Goal: Communication & Community: Answer question/provide support

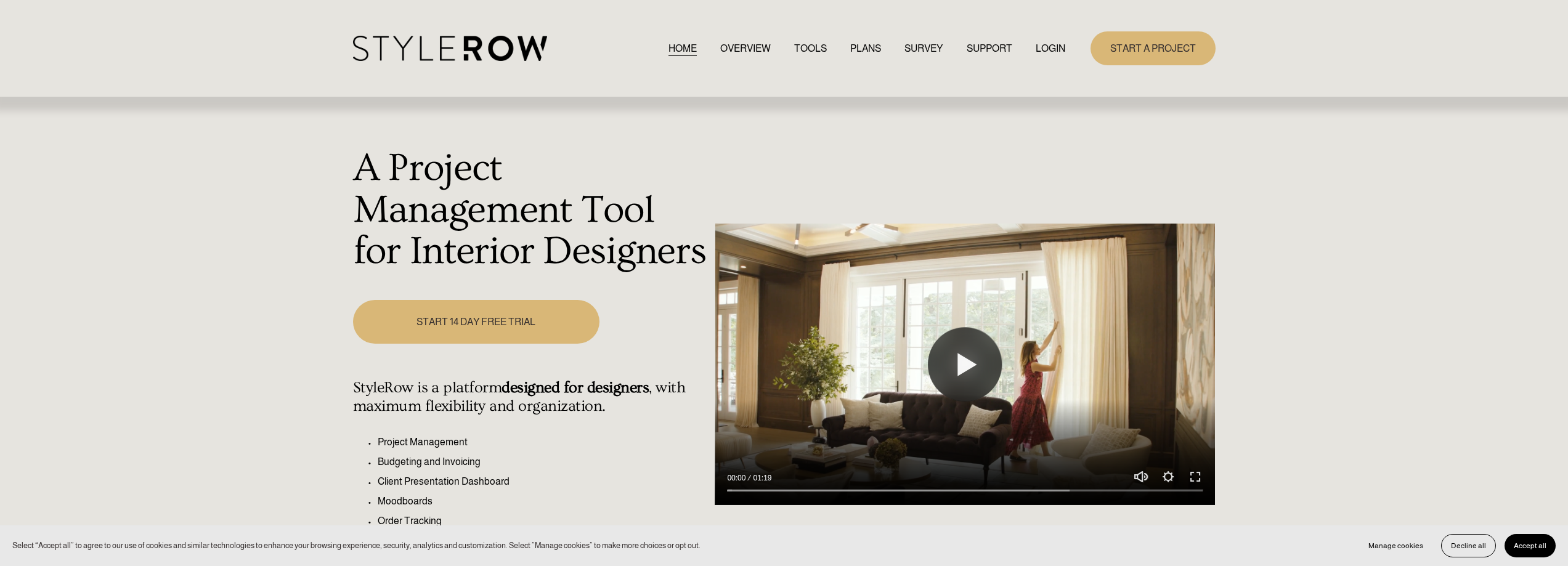
click at [1041, 44] on link "LOGIN" at bounding box center [1050, 48] width 30 height 17
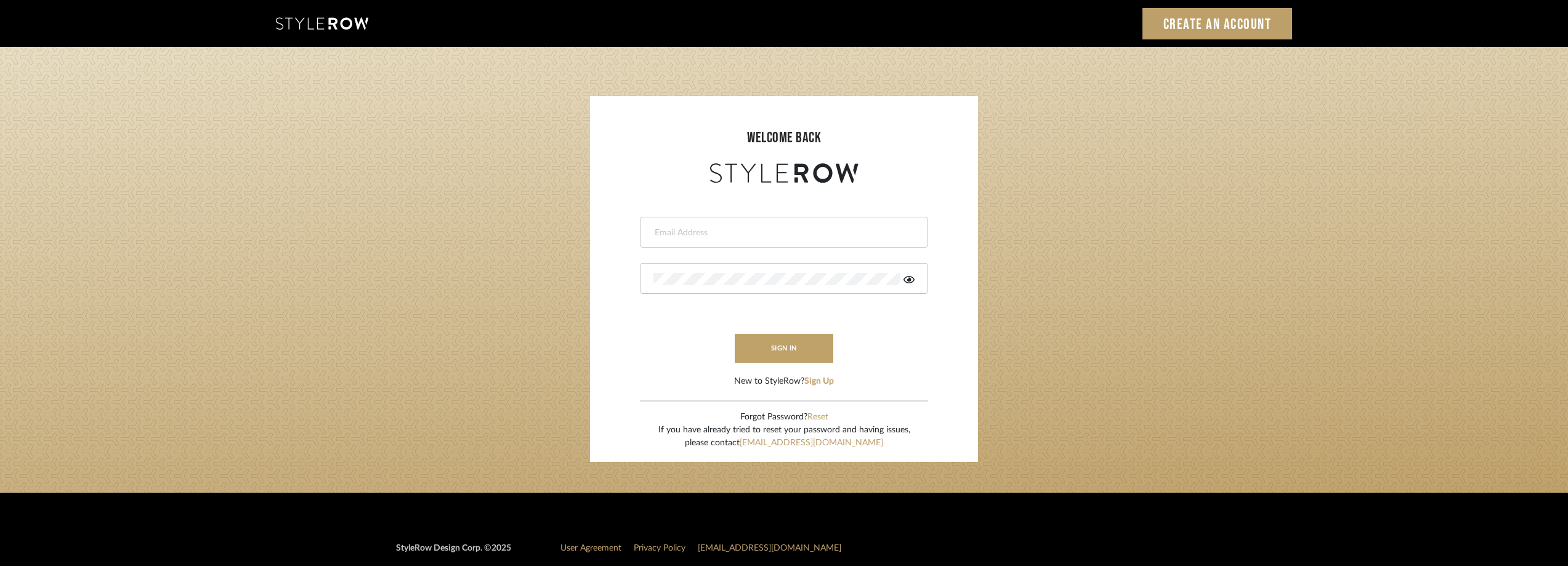
click at [692, 230] on input "email" at bounding box center [782, 232] width 258 height 12
type input "anela@studiodb.com"
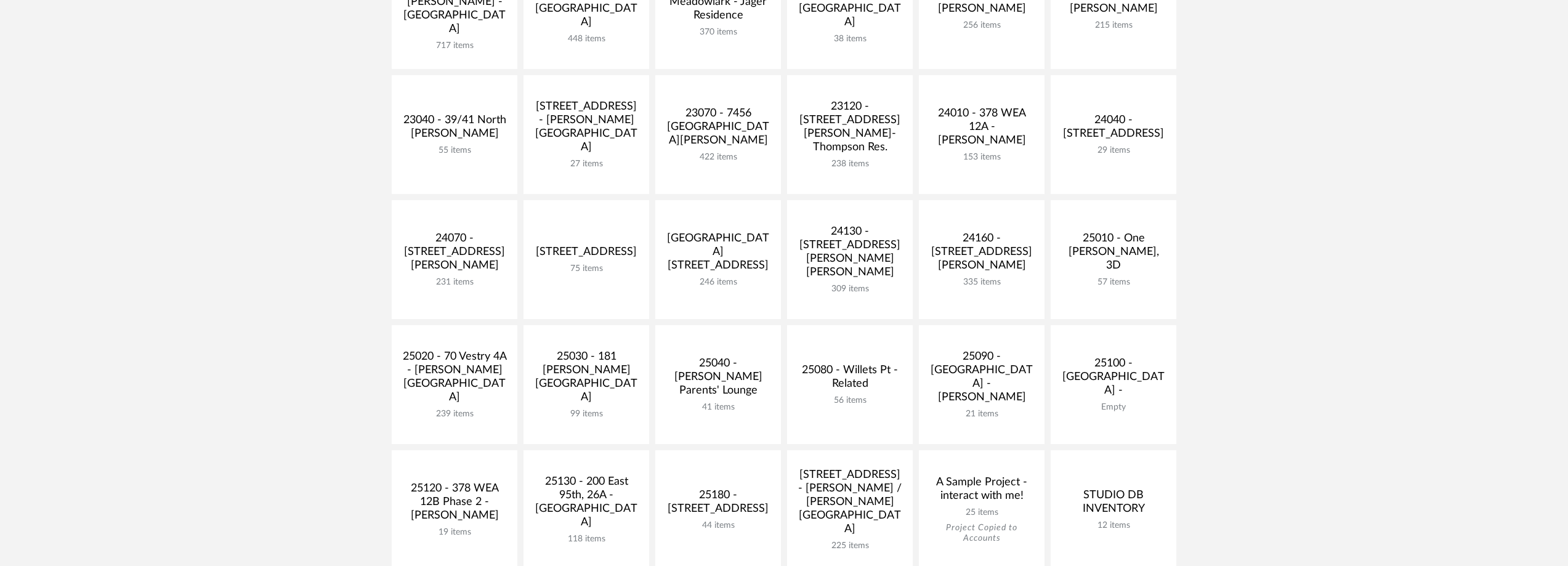
scroll to position [493, 0]
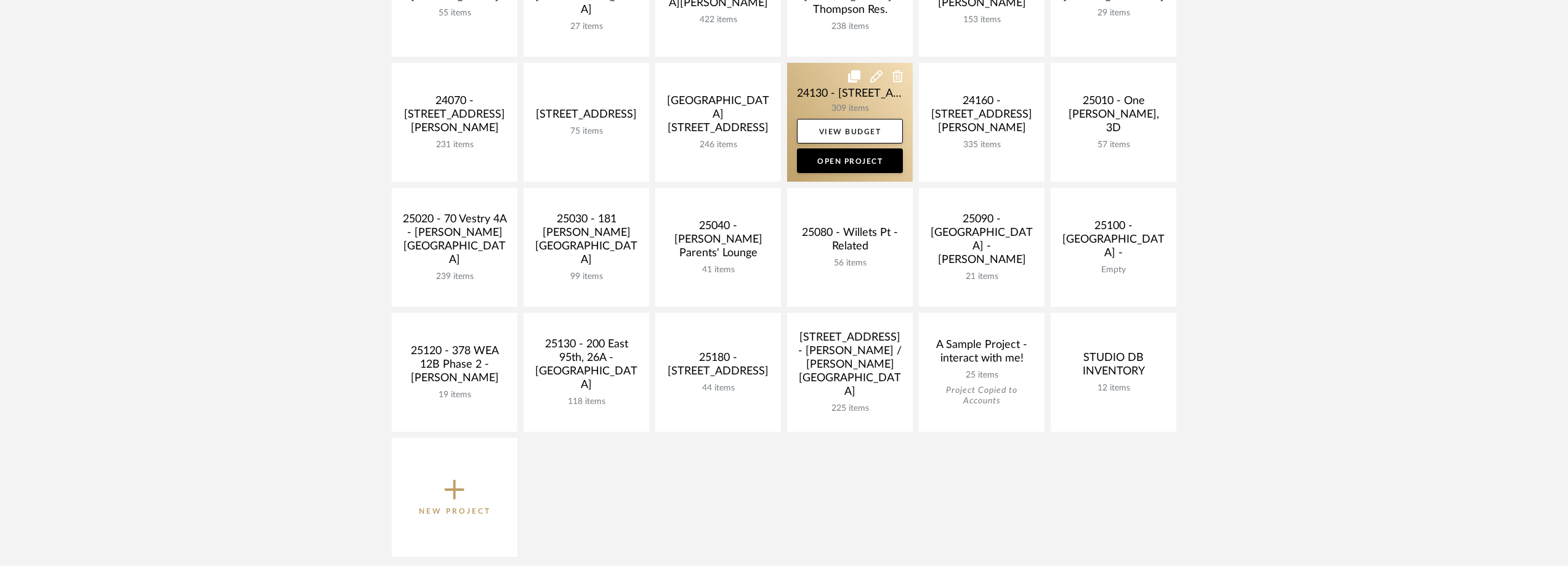
click at [855, 95] on link at bounding box center [849, 122] width 126 height 119
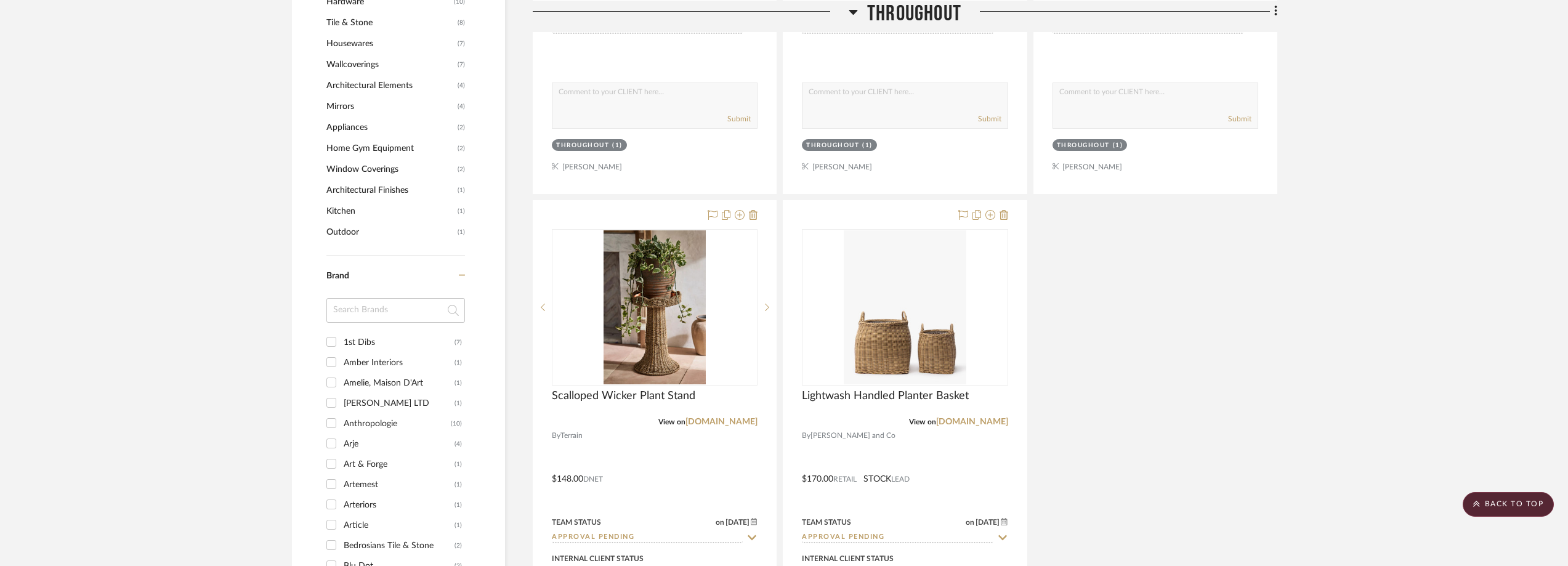
scroll to position [1417, 0]
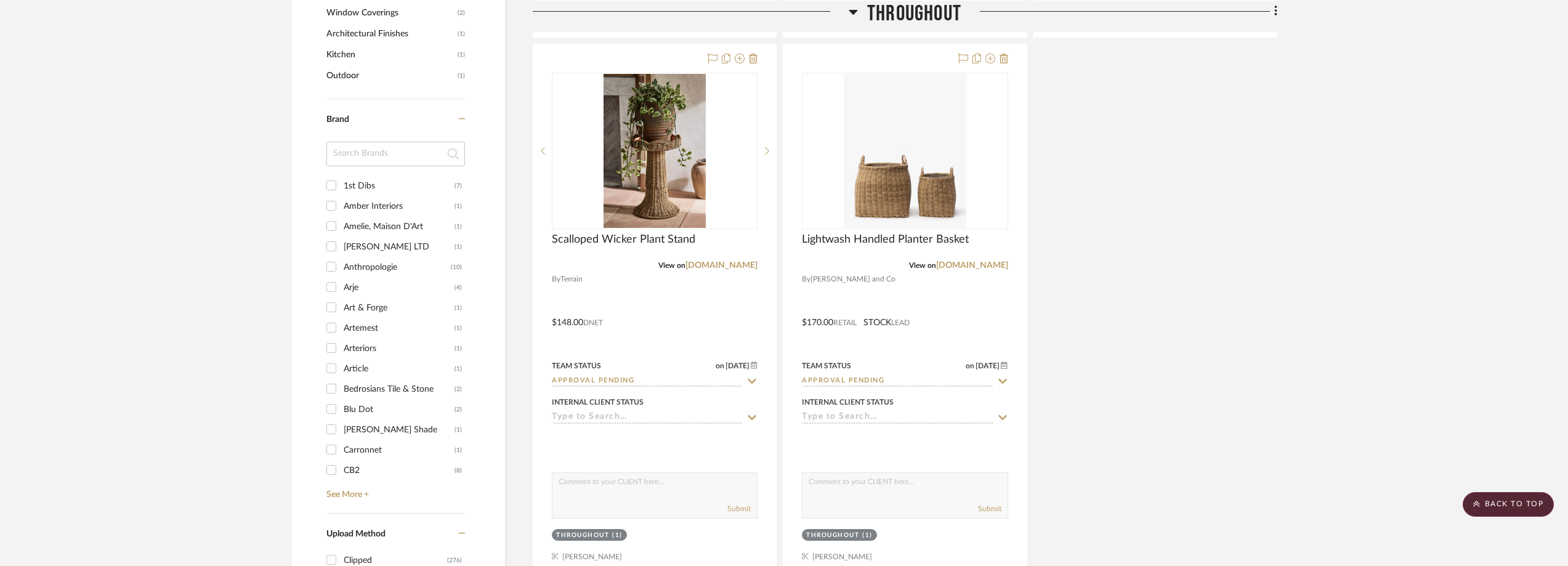
click at [361, 160] on input at bounding box center [395, 154] width 139 height 25
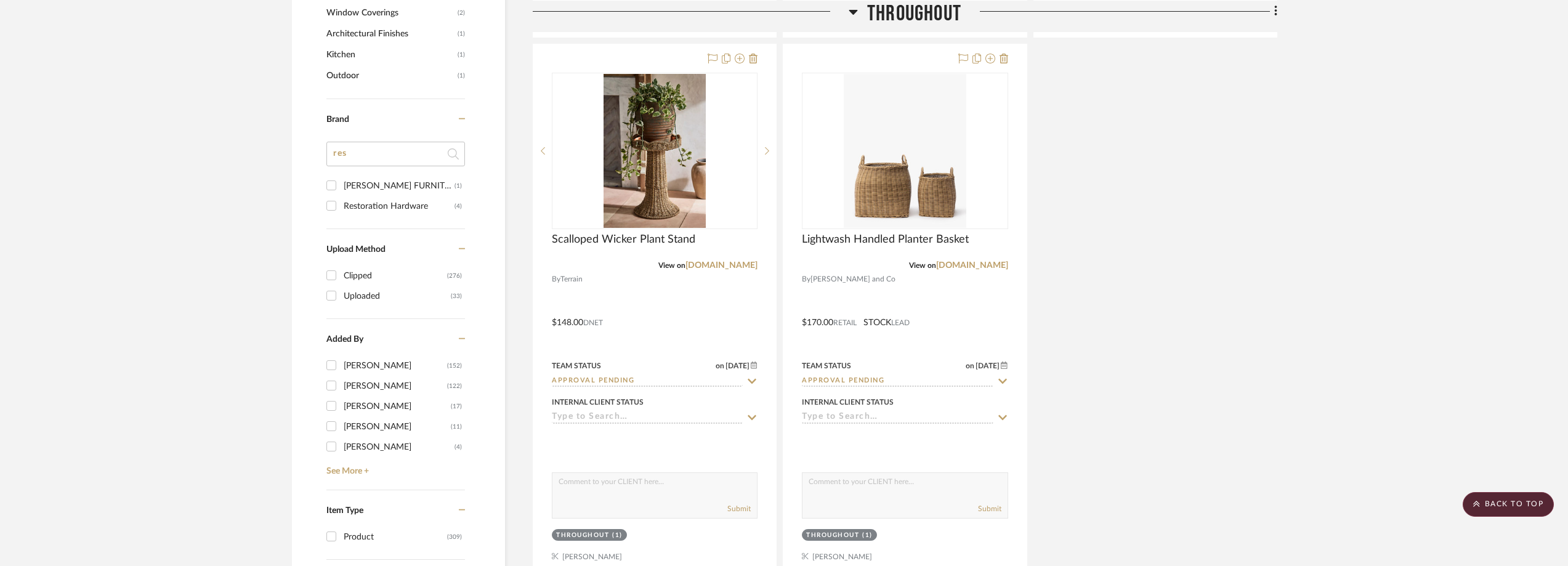
type input "res"
click at [359, 203] on div "Restoration Hardware" at bounding box center [399, 207] width 111 height 20
click at [341, 203] on input "Restoration Hardware (4)" at bounding box center [331, 206] width 20 height 20
checkbox input "true"
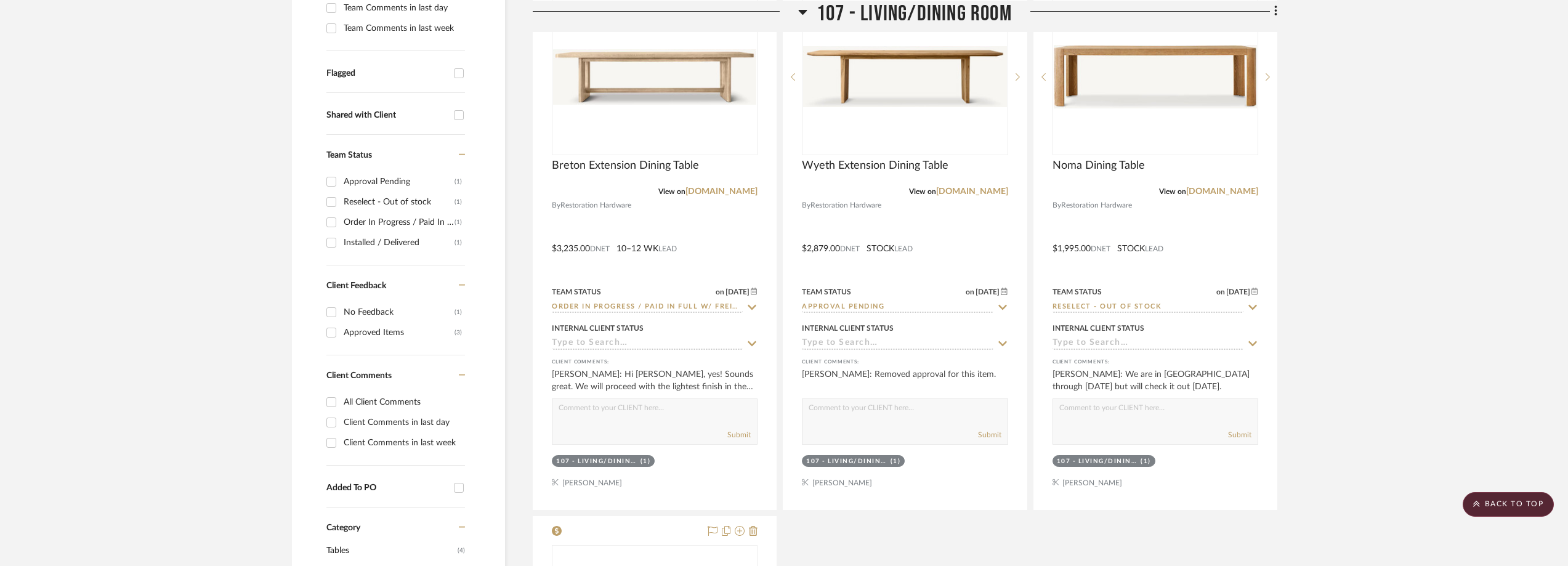
scroll to position [369, 0]
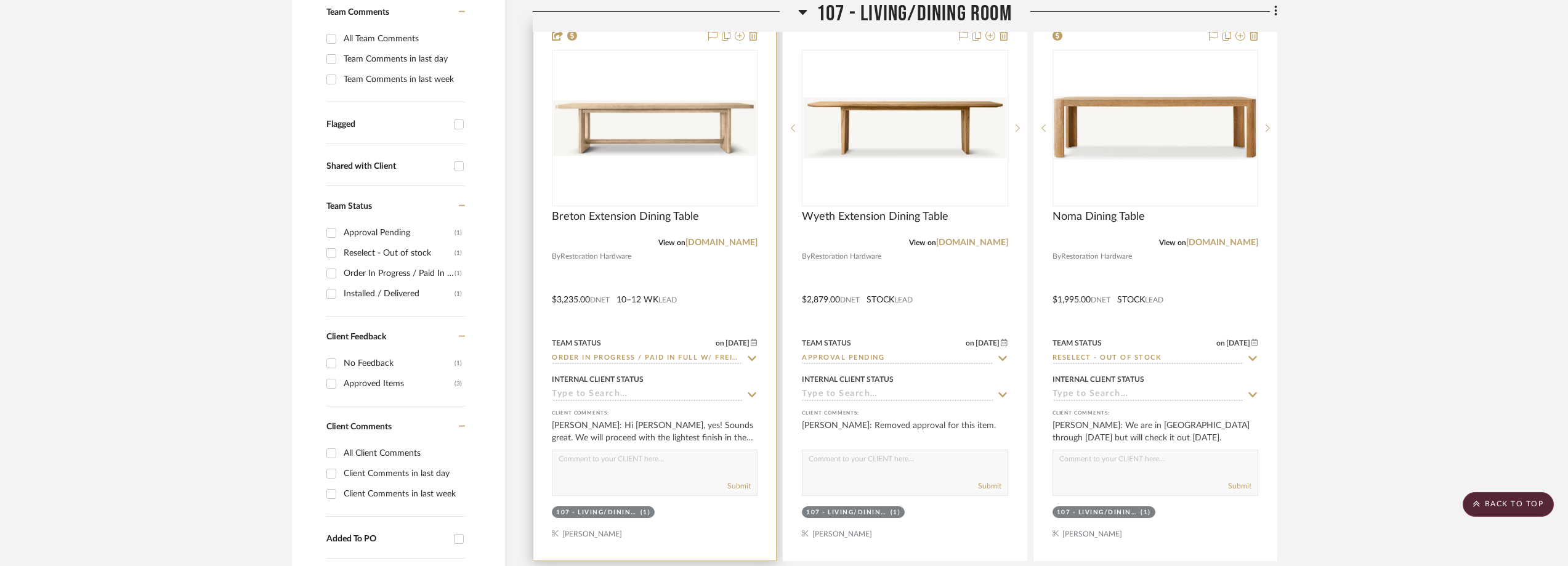
click at [664, 94] on div "0" at bounding box center [654, 128] width 204 height 156
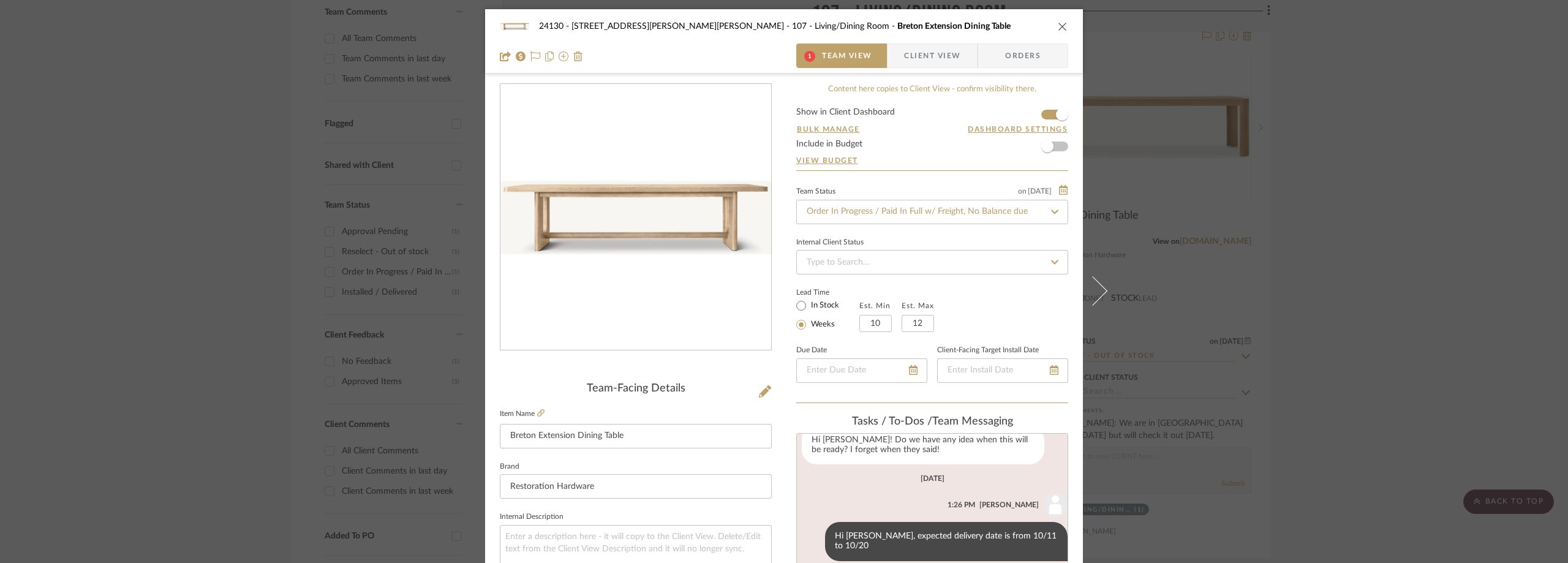
scroll to position [245, 0]
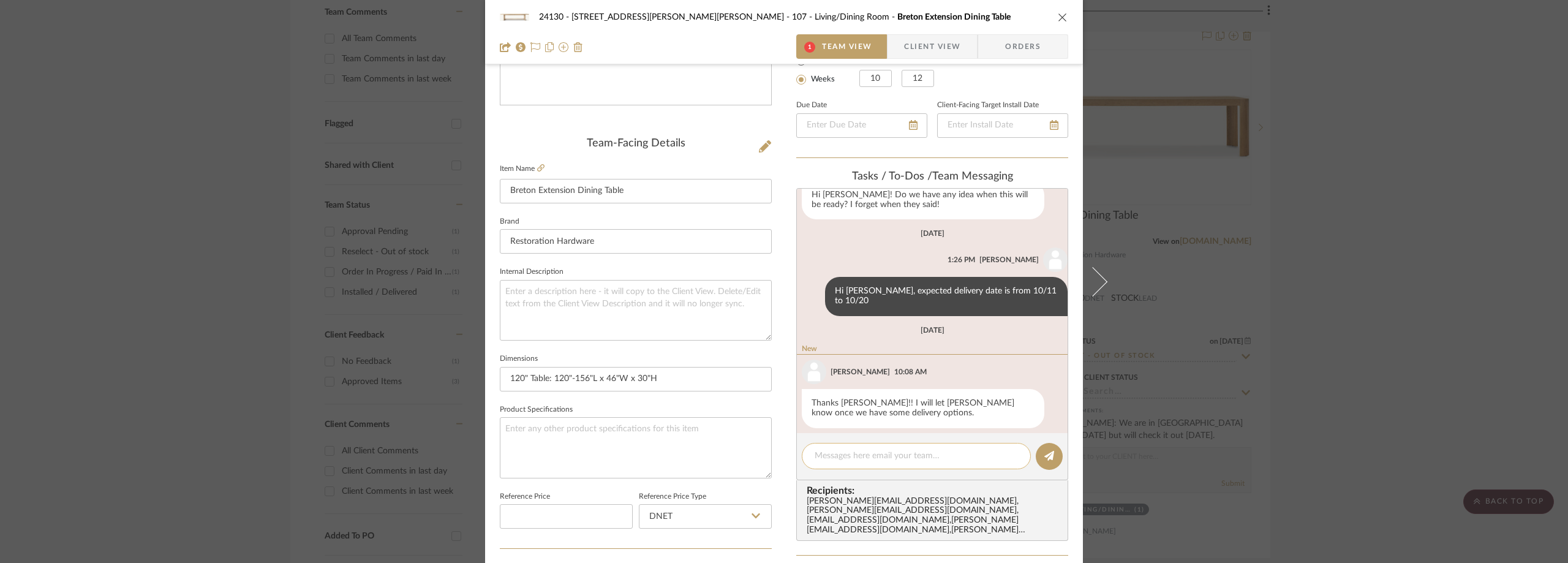
click at [879, 457] on textarea at bounding box center [916, 456] width 203 height 13
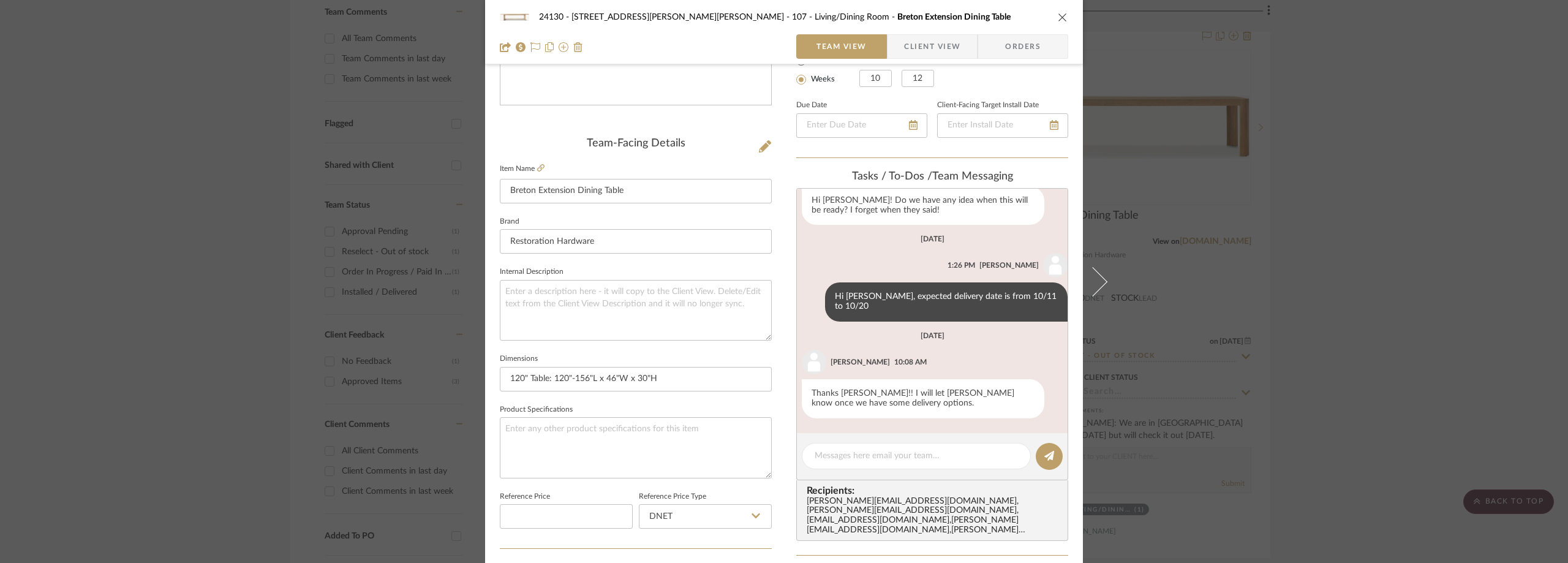
scroll to position [668, 0]
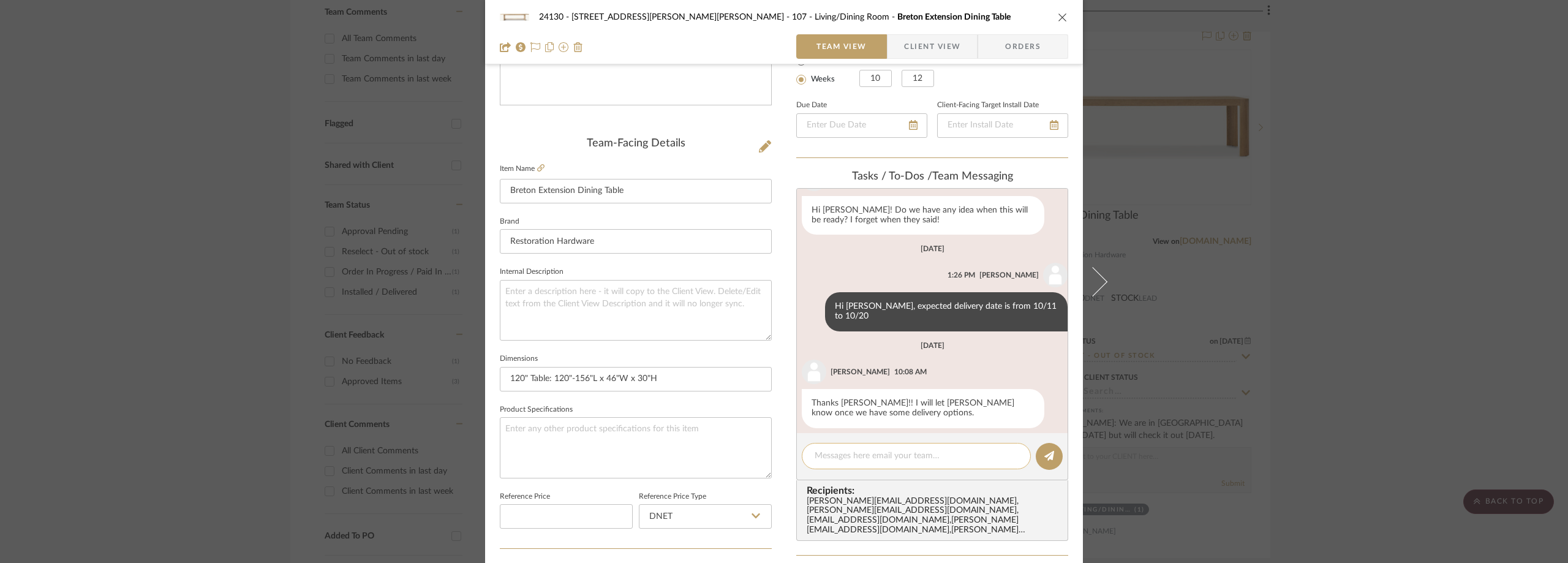
click at [894, 468] on div at bounding box center [916, 456] width 229 height 26
click at [879, 457] on textarea at bounding box center [916, 456] width 203 height 13
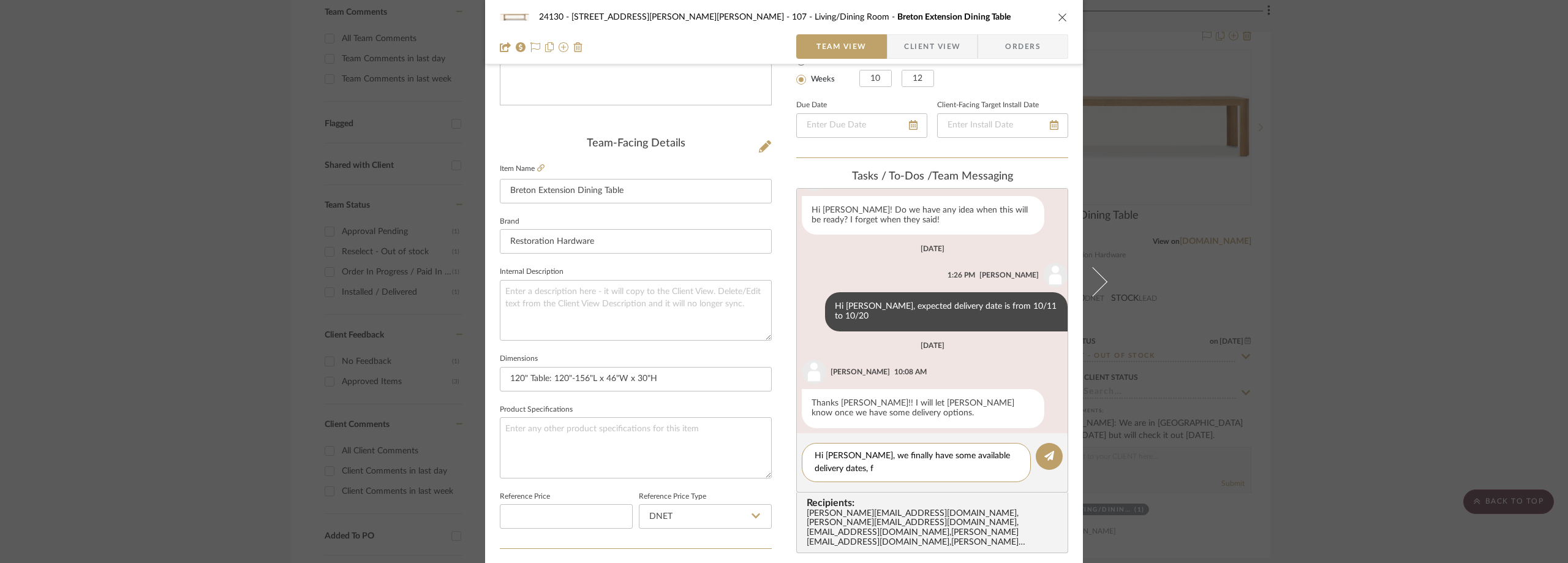
scroll to position [0, 0]
drag, startPoint x: 885, startPoint y: 471, endPoint x: 871, endPoint y: 469, distance: 14.1
click at [871, 469] on textarea "Hi Kate, we finally have some available delivery dates, from October" at bounding box center [916, 463] width 203 height 26
drag, startPoint x: 865, startPoint y: 469, endPoint x: 856, endPoint y: 471, distance: 9.2
click at [833, 470] on textarea "Hi Kate, we finally have some available delivery dates, from October" at bounding box center [916, 463] width 203 height 26
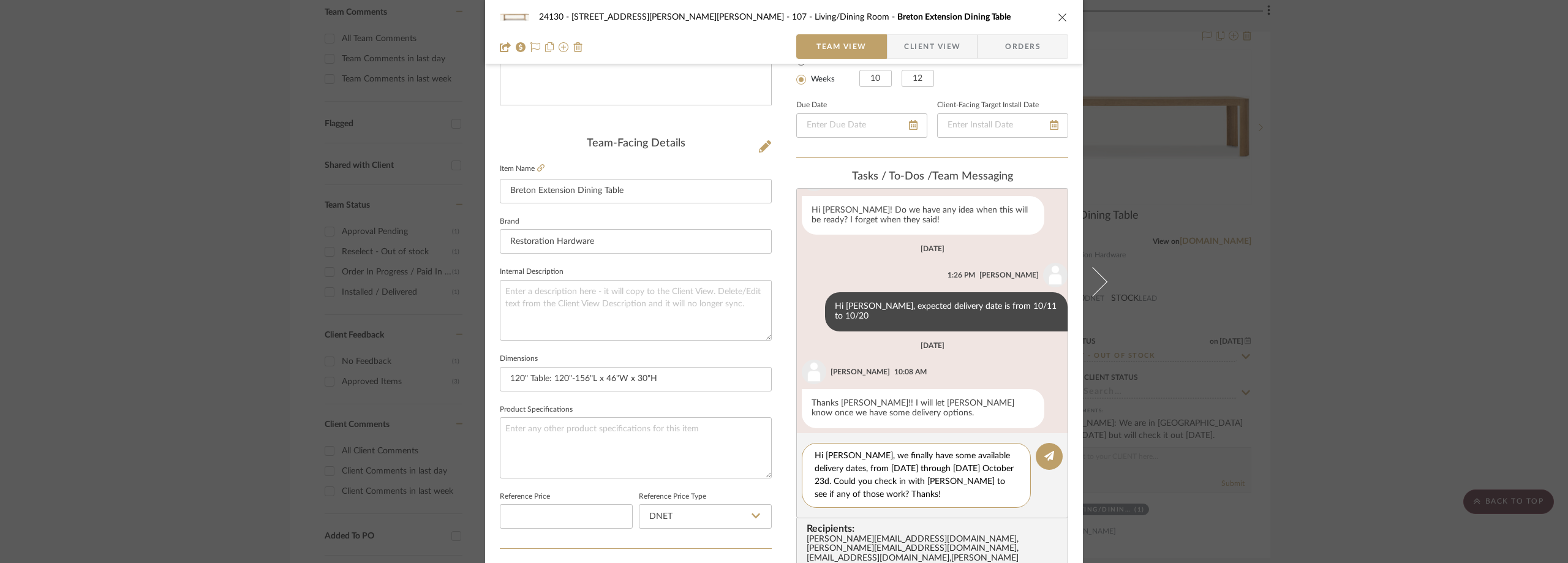
drag, startPoint x: 899, startPoint y: 497, endPoint x: 810, endPoint y: 442, distance: 104.6
click at [810, 442] on editor-of-message "Hi Kate, we finally have some available delivery dates, from Friday, October 17…" at bounding box center [932, 476] width 272 height 85
type textarea "Hi Kate, we finally have some available delivery dates, from Friday, October 17…"
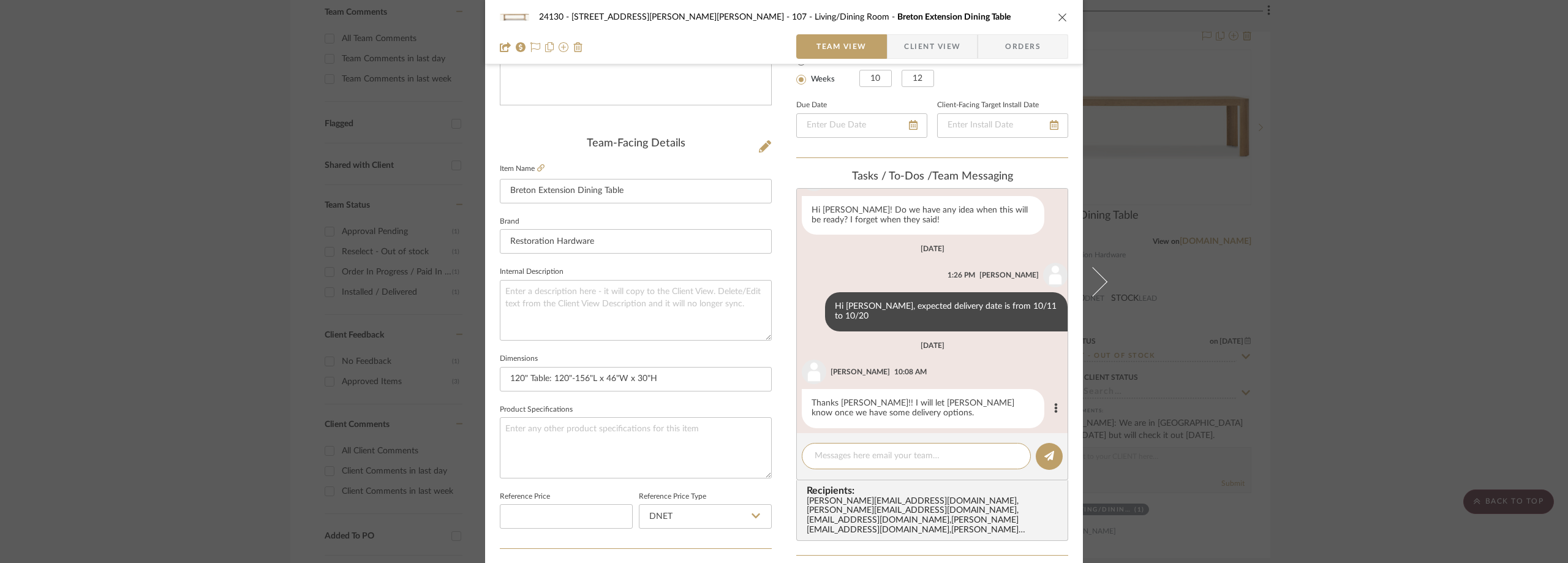
paste textarea "Hi Kate, We finally have some available delivery dates: Friday, October 17 thro…"
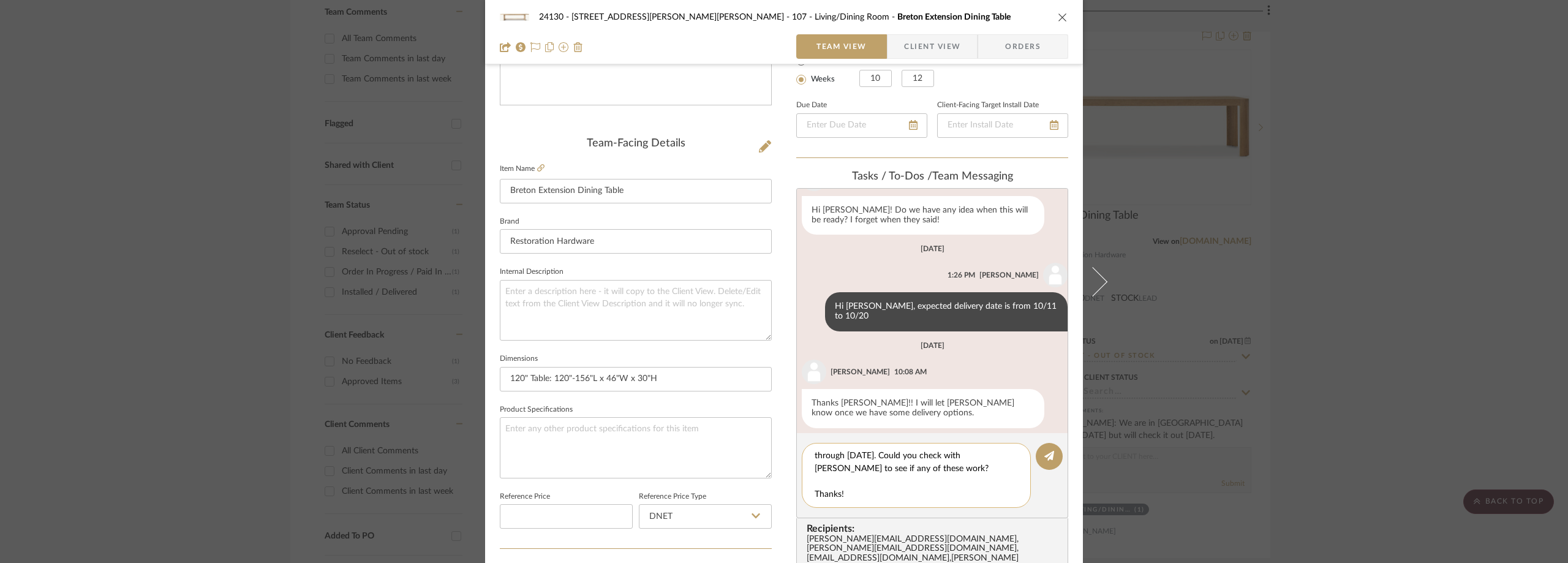
scroll to position [39, 0]
click at [810, 493] on div "Hi Kate, We finally have some available delivery dates: Friday, October 17 thro…" at bounding box center [916, 475] width 229 height 65
click at [815, 492] on textarea "Hi Kate, We finally have some available delivery dates: Friday, October 17 thro…" at bounding box center [921, 476] width 212 height 51
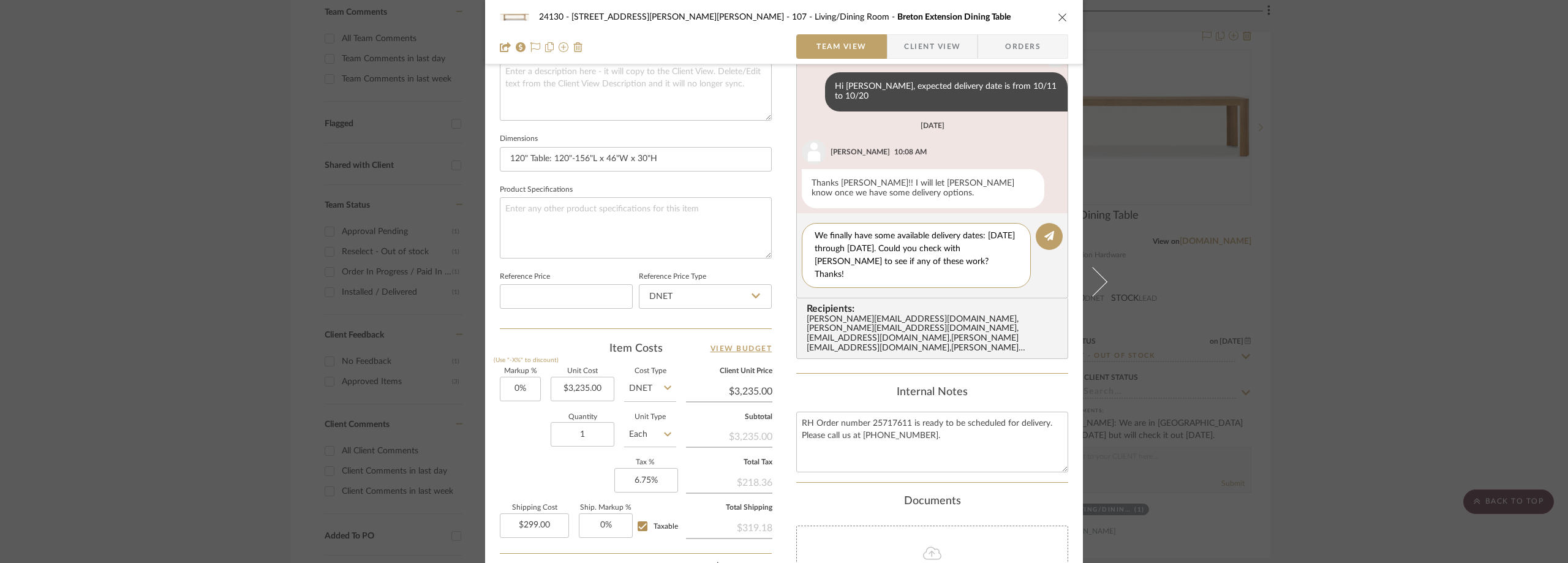
scroll to position [368, 0]
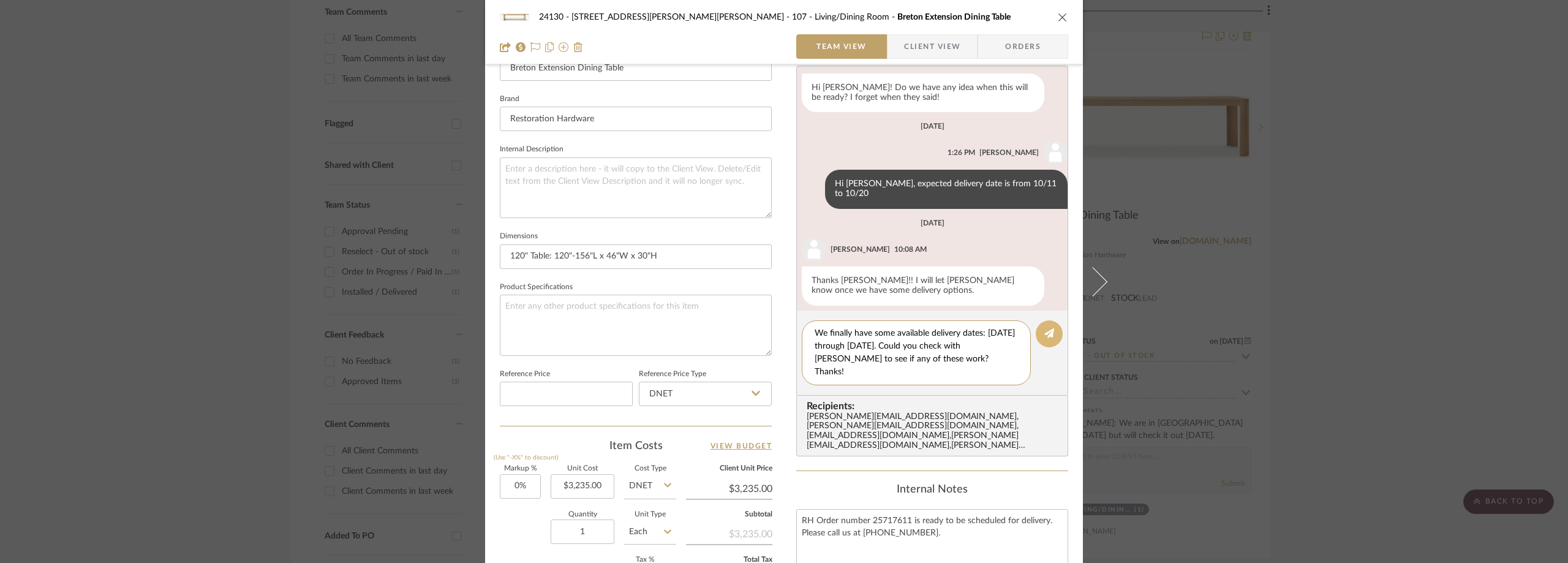
type textarea "Hi Kate, We finally have some available delivery dates: Friday, October 17 thro…"
click at [1044, 338] on icon at bounding box center [1049, 333] width 10 height 10
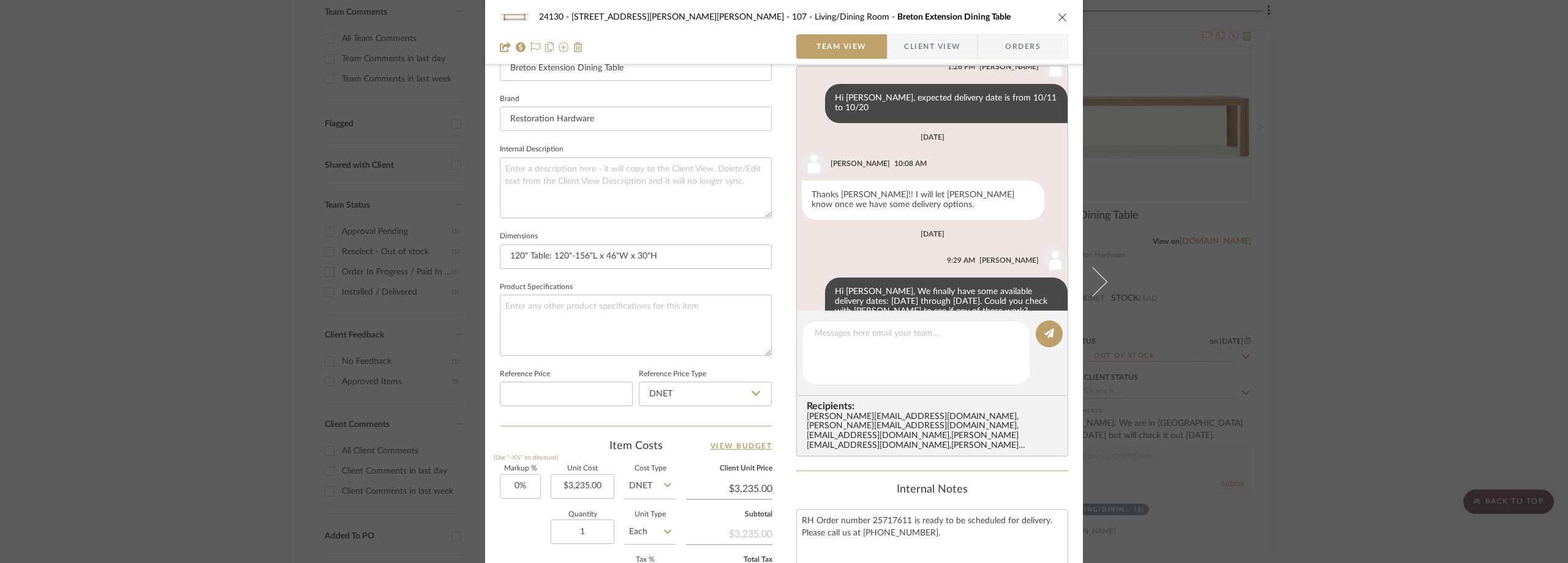
scroll to position [775, 0]
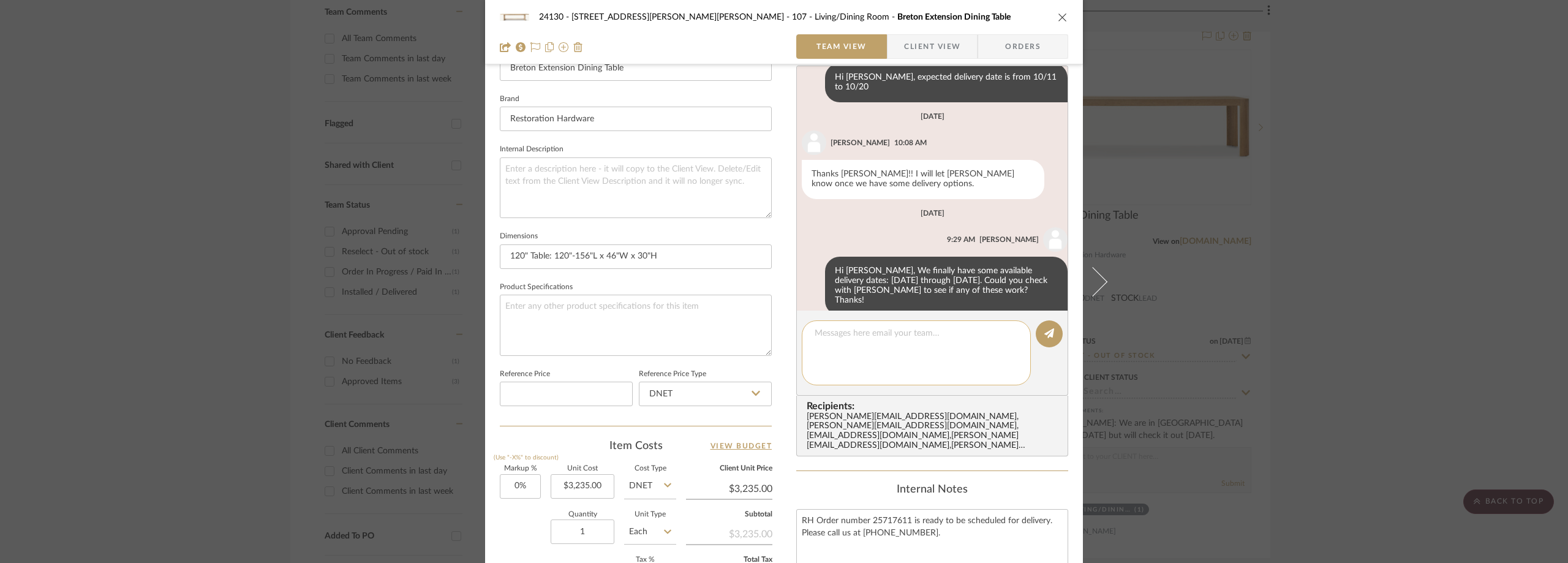
click at [828, 335] on textarea at bounding box center [921, 353] width 212 height 51
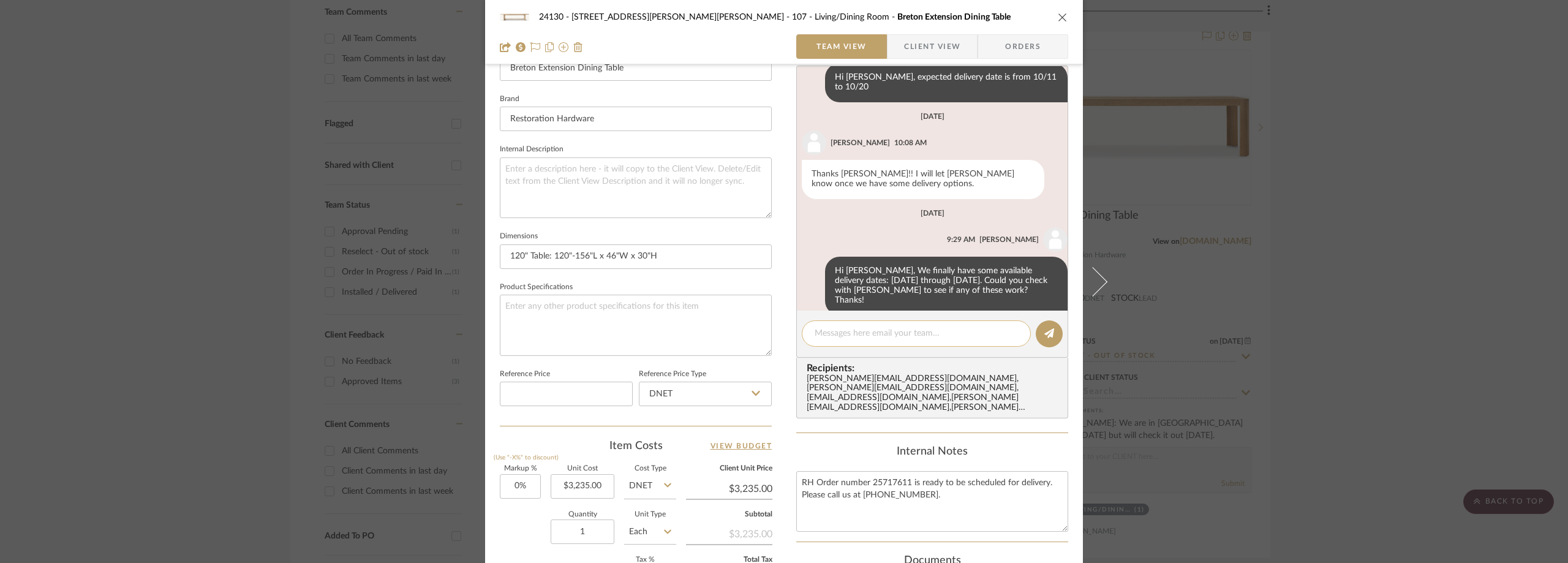
paste textarea "https://rh.com/us/en/self-scheduler.jsp?region=US&token=eyJpYXQiOjE3NTk0NTU3MTA…"
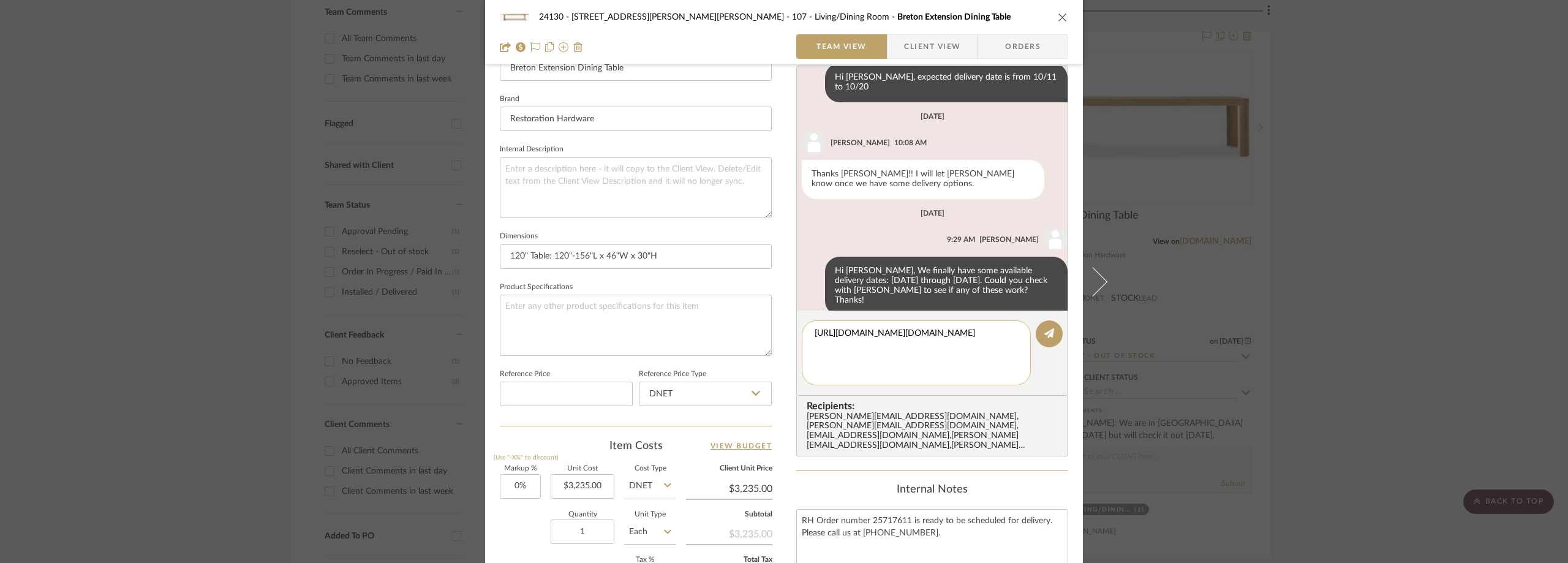
scroll to position [13, 0]
type textarea "https://rh.com/us/en/self-scheduler.jsp?region=US&token=eyJpYXQiOjE3NTk0NTU3MTA…"
click at [1041, 327] on button at bounding box center [1050, 334] width 27 height 27
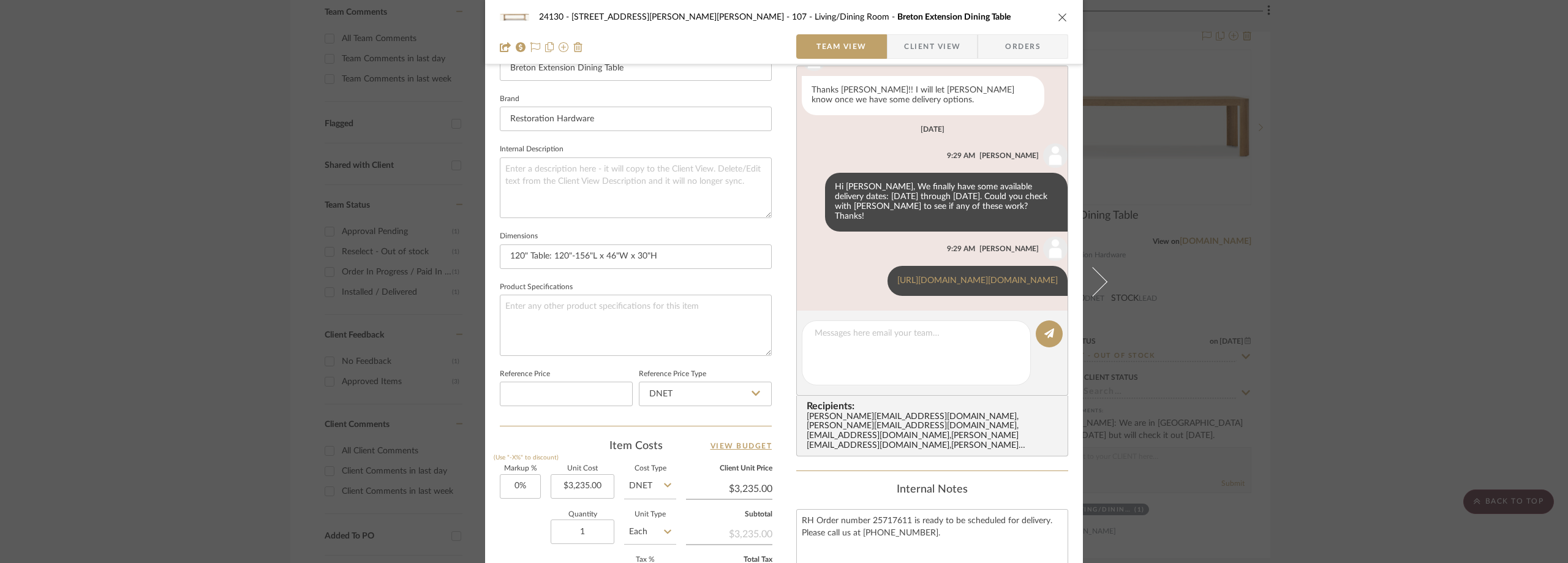
click at [194, 184] on div "24130 - 100 Mine Hill Rd - Costigan 107 - Living/Dining Room Breton Extension D…" at bounding box center [784, 281] width 1568 height 563
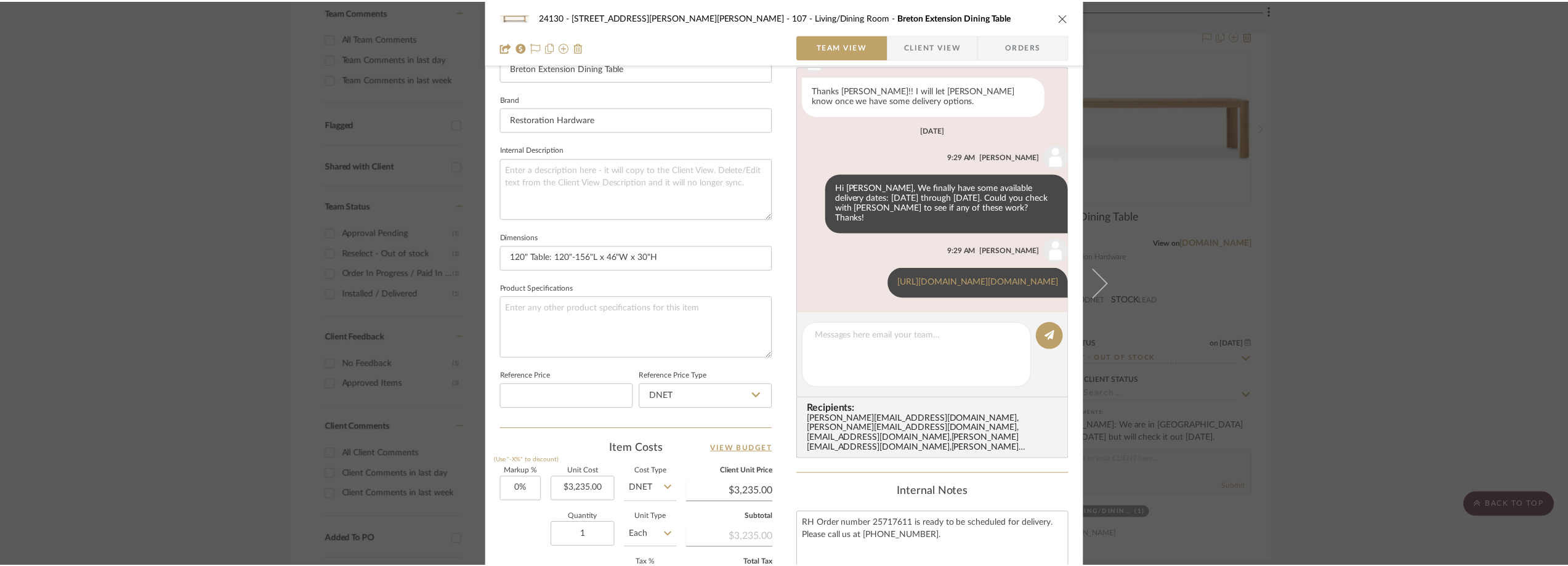
scroll to position [369, 0]
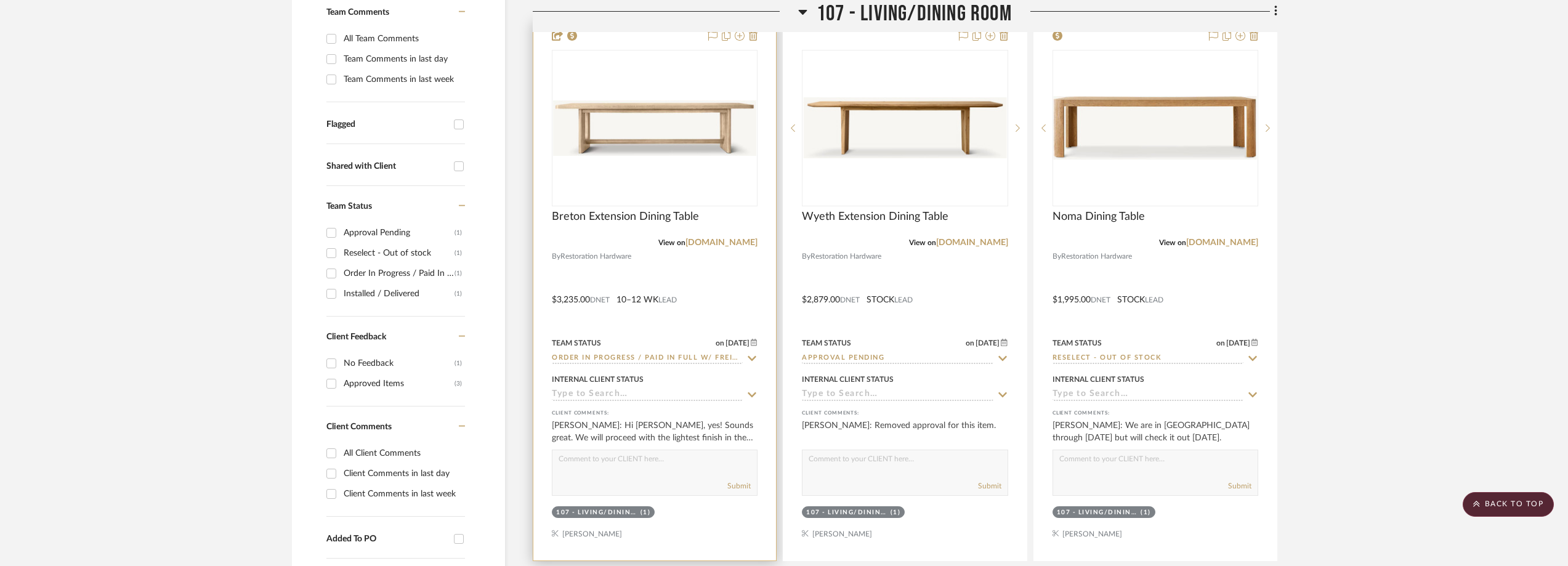
click at [653, 180] on div "0" at bounding box center [654, 128] width 204 height 156
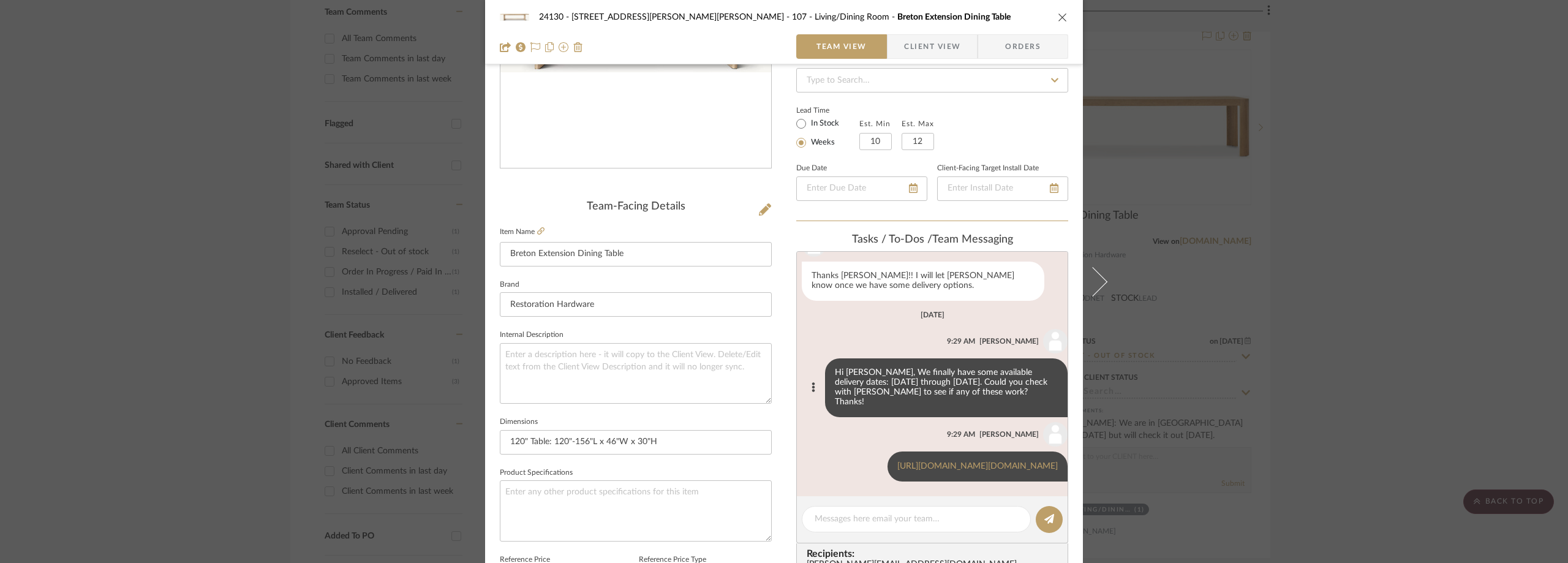
scroll to position [881, 0]
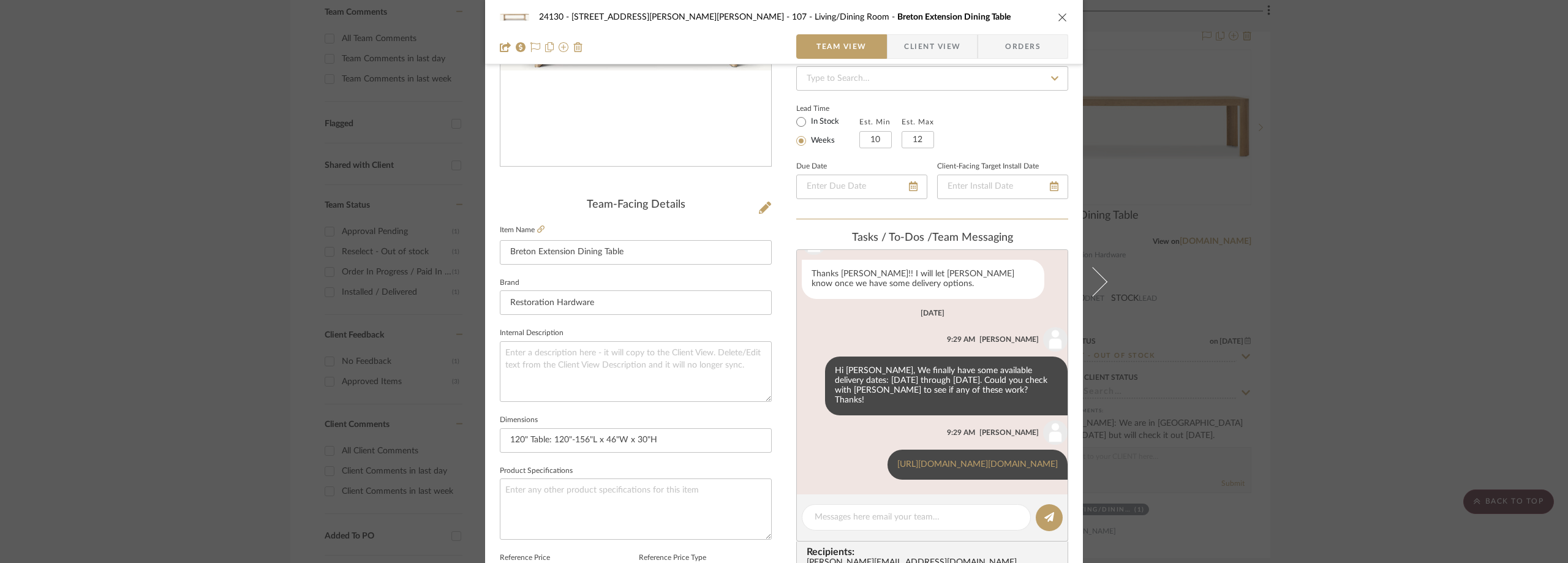
click at [321, 107] on div "24130 - 100 Mine Hill Rd - Costigan 107 - Living/Dining Room Breton Extension D…" at bounding box center [784, 281] width 1568 height 563
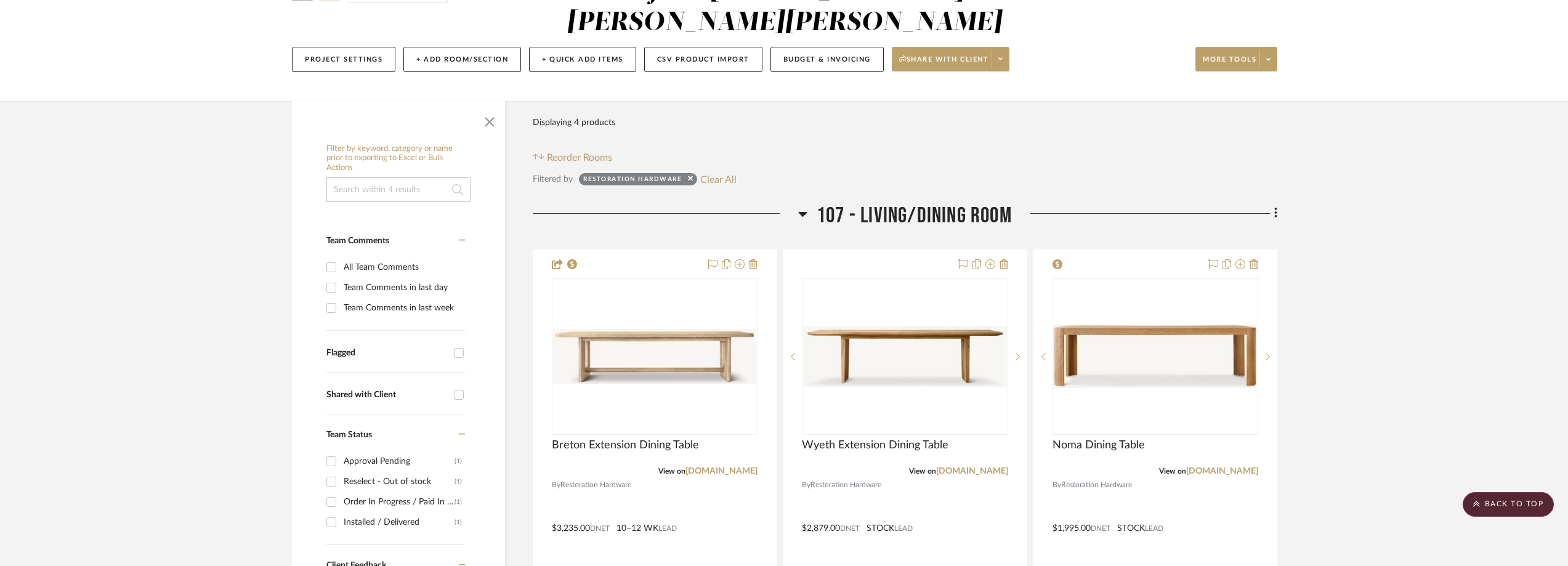
scroll to position [0, 0]
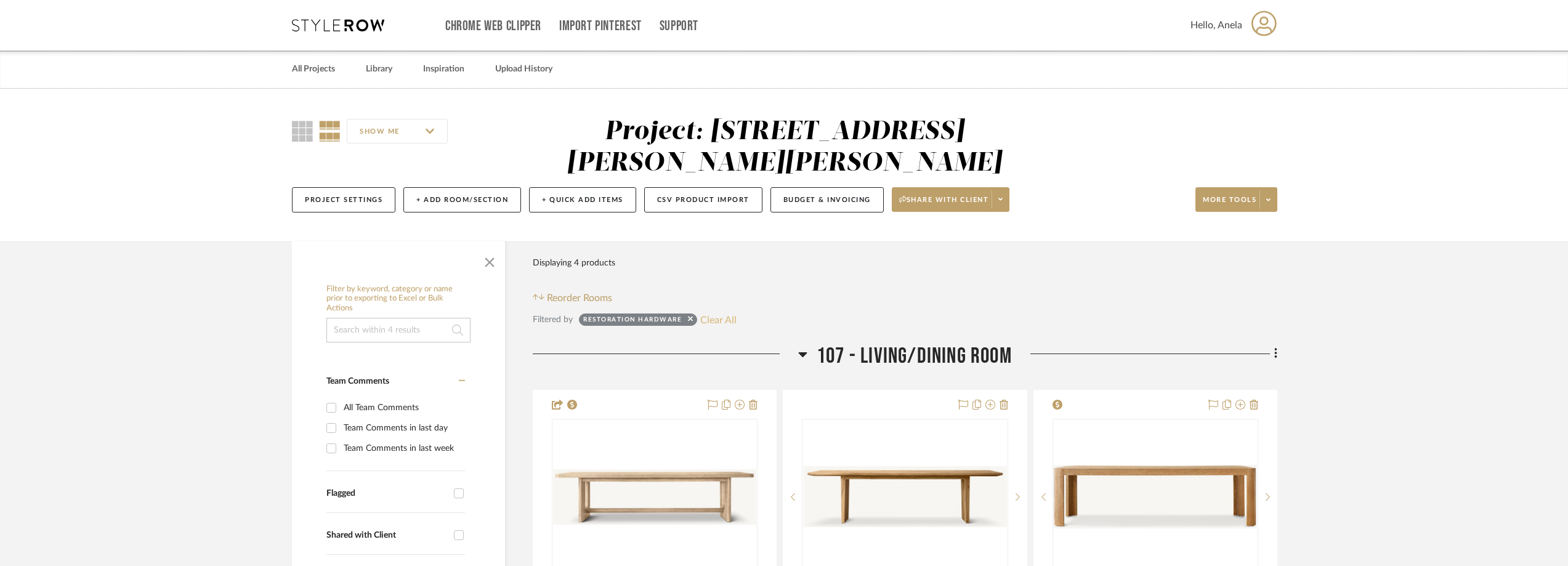
click at [720, 319] on button "Clear All" at bounding box center [719, 319] width 36 height 16
checkbox input "false"
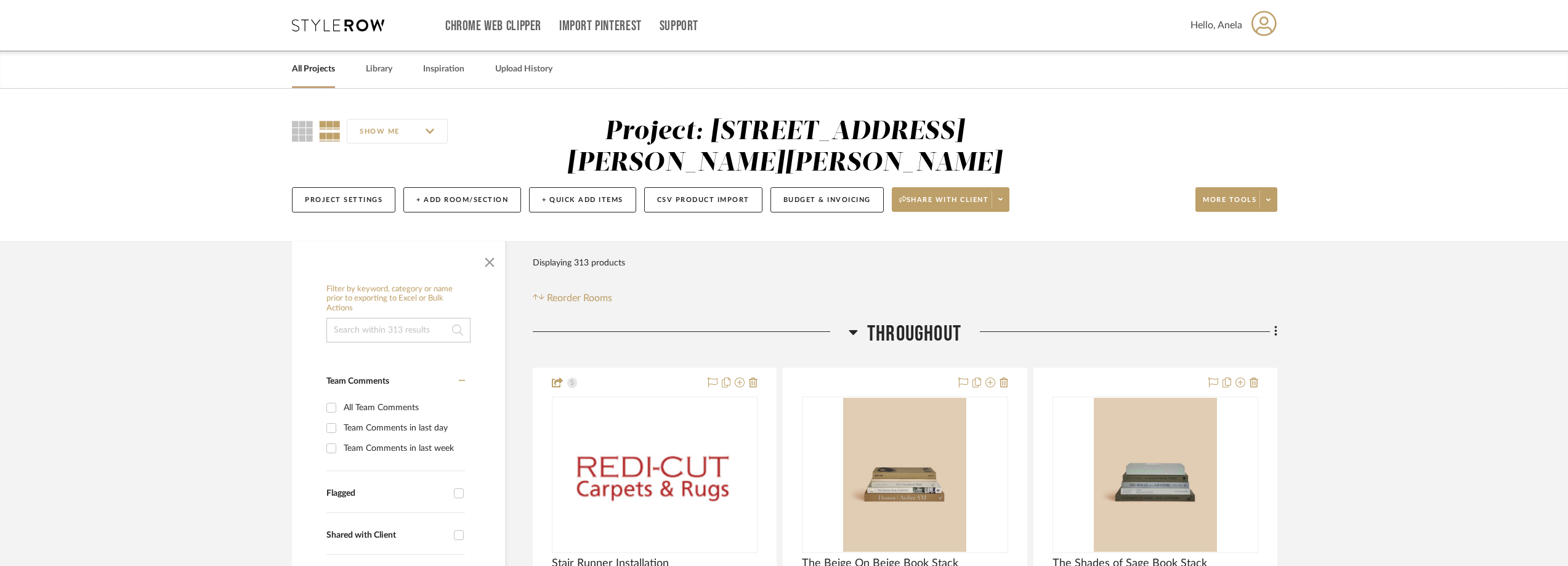
click at [325, 34] on div "Chrome Web Clipper Import Pinterest Support All Projects Library Inspiration Up…" at bounding box center [785, 25] width 986 height 50
click at [344, 26] on icon at bounding box center [338, 25] width 92 height 12
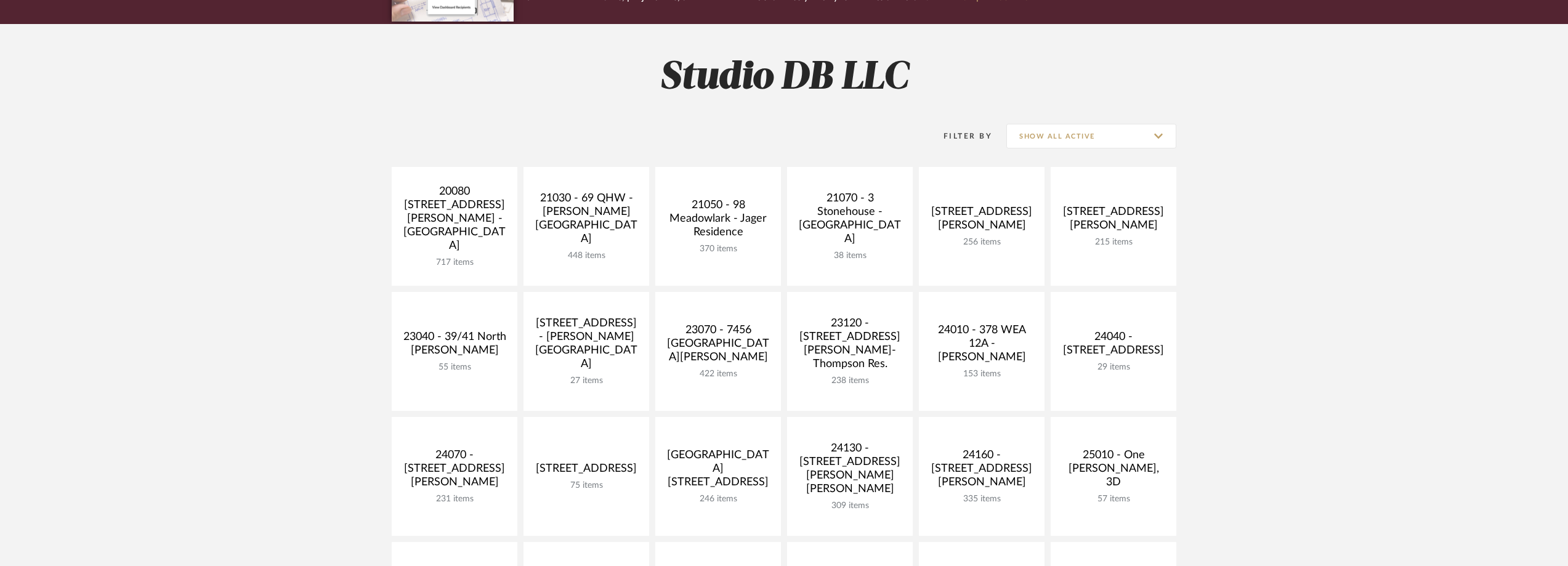
scroll to position [247, 0]
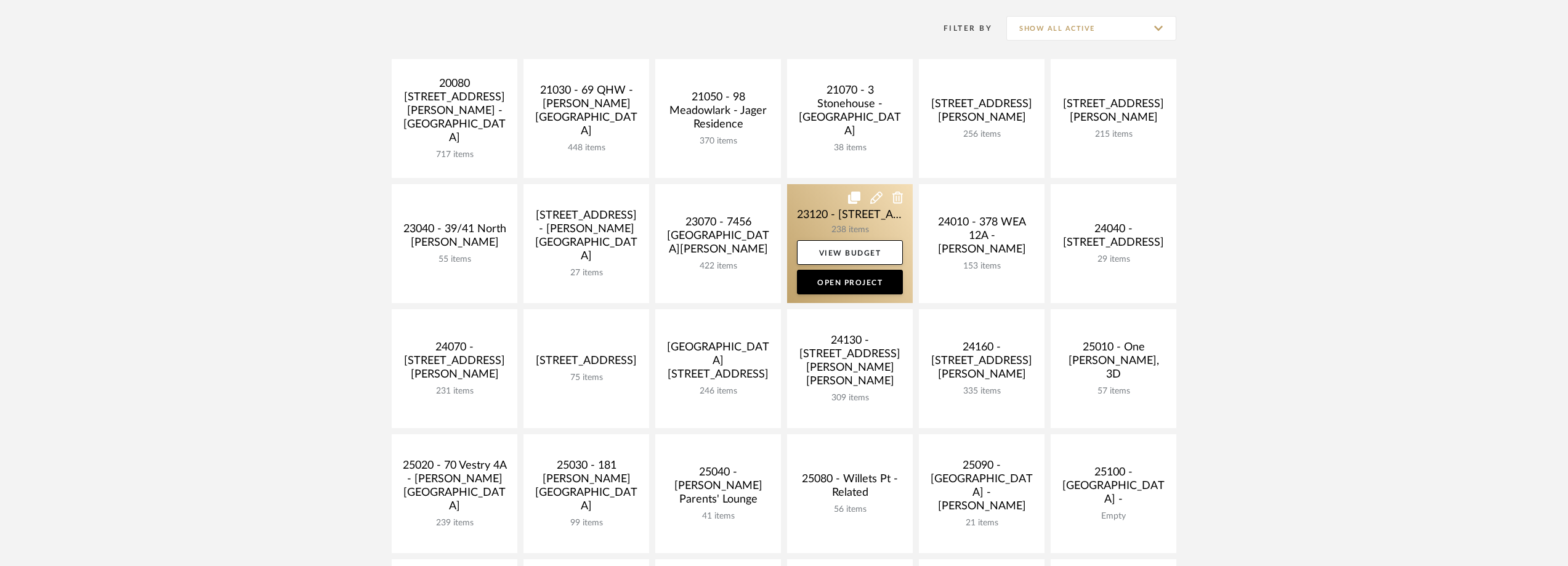
click at [824, 219] on link at bounding box center [849, 243] width 126 height 119
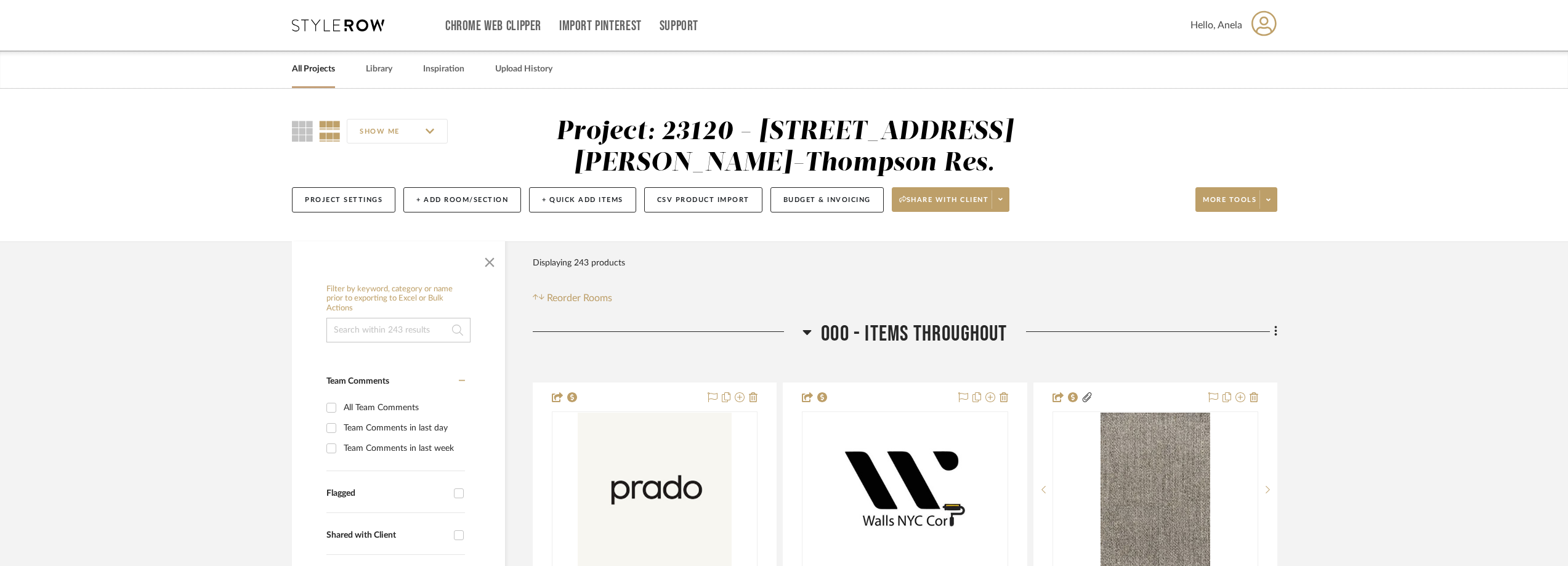
click at [368, 423] on div "Team Comments in last day" at bounding box center [402, 428] width 118 height 20
click at [341, 423] on input "Team Comments in last day" at bounding box center [331, 428] width 20 height 20
checkbox input "true"
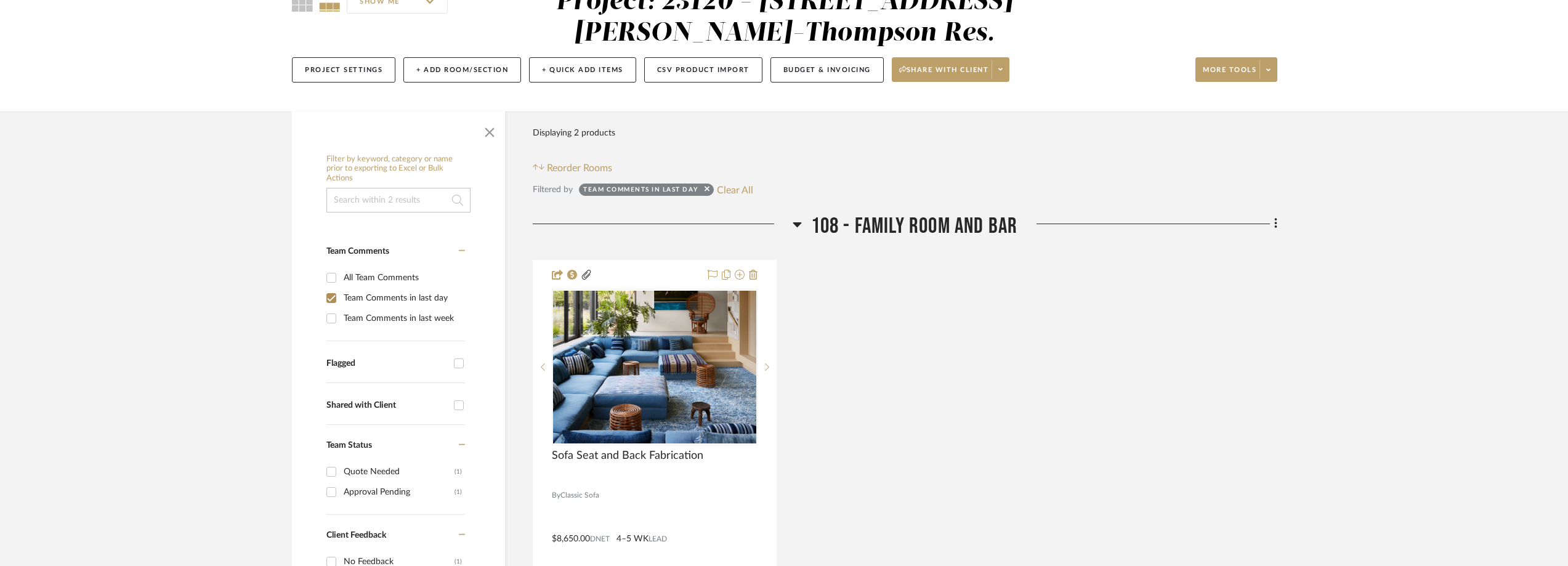
scroll to position [370, 0]
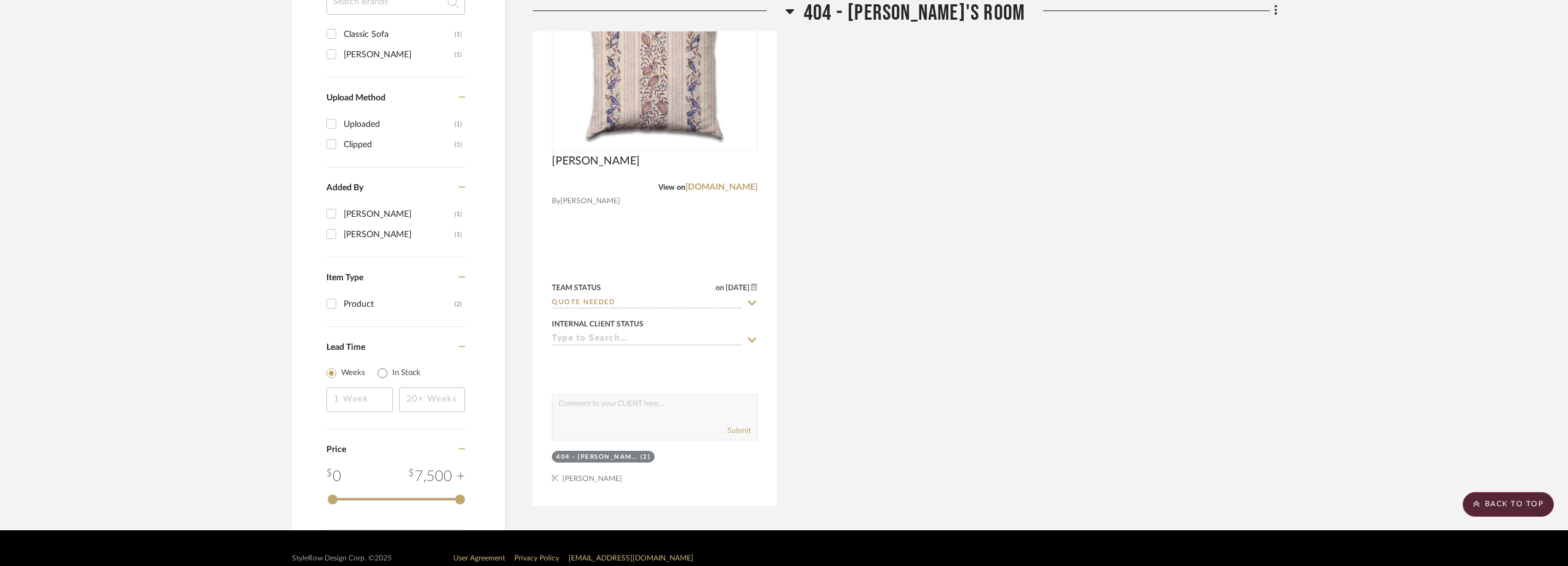
scroll to position [1048, 0]
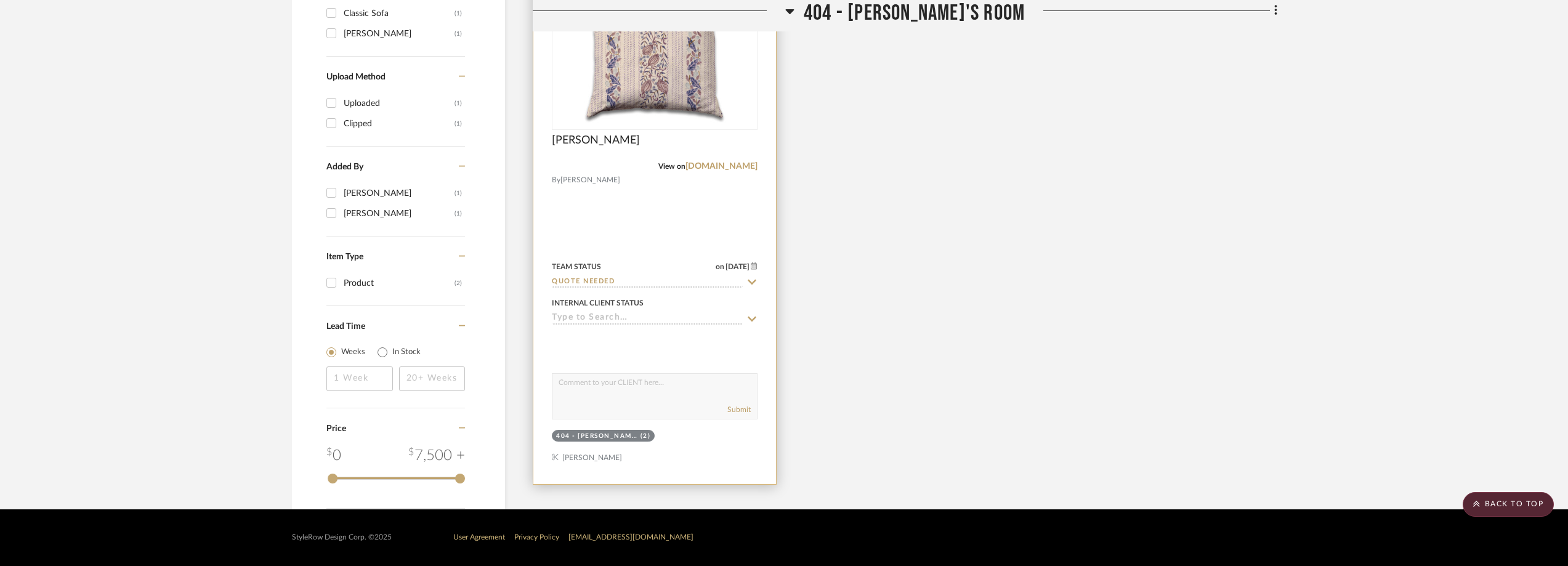
click at [683, 113] on img "0" at bounding box center [655, 52] width 154 height 154
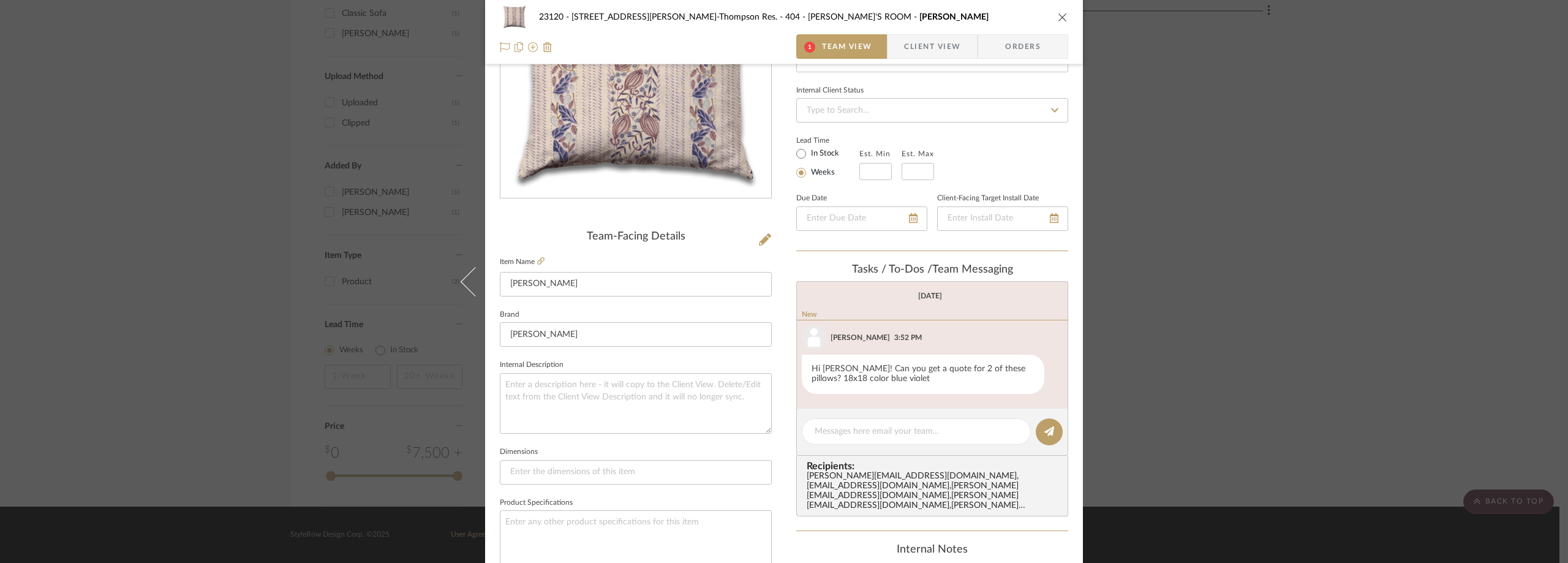
scroll to position [123, 0]
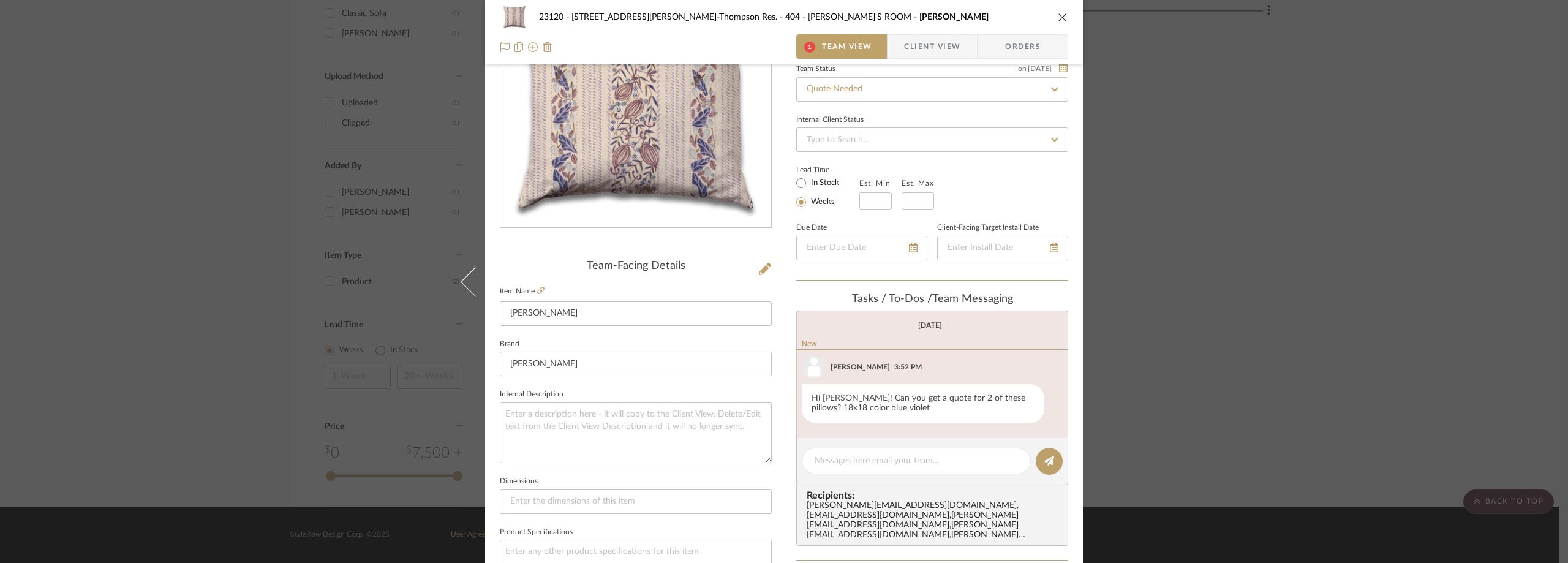
click at [1185, 204] on div "23120 - 239 Dean St, Unwin-Thompson Res. 404 - ANNABELLE'S ROOM Lawrence Pillow…" at bounding box center [784, 281] width 1568 height 563
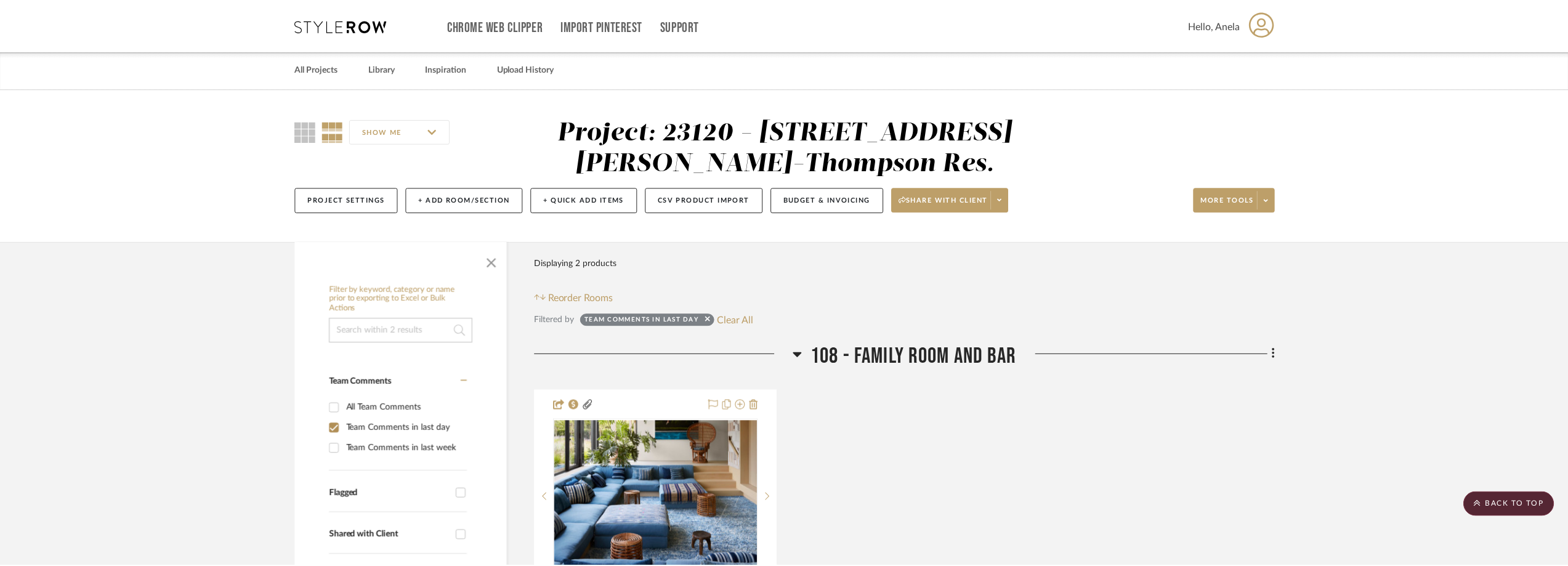
scroll to position [1048, 0]
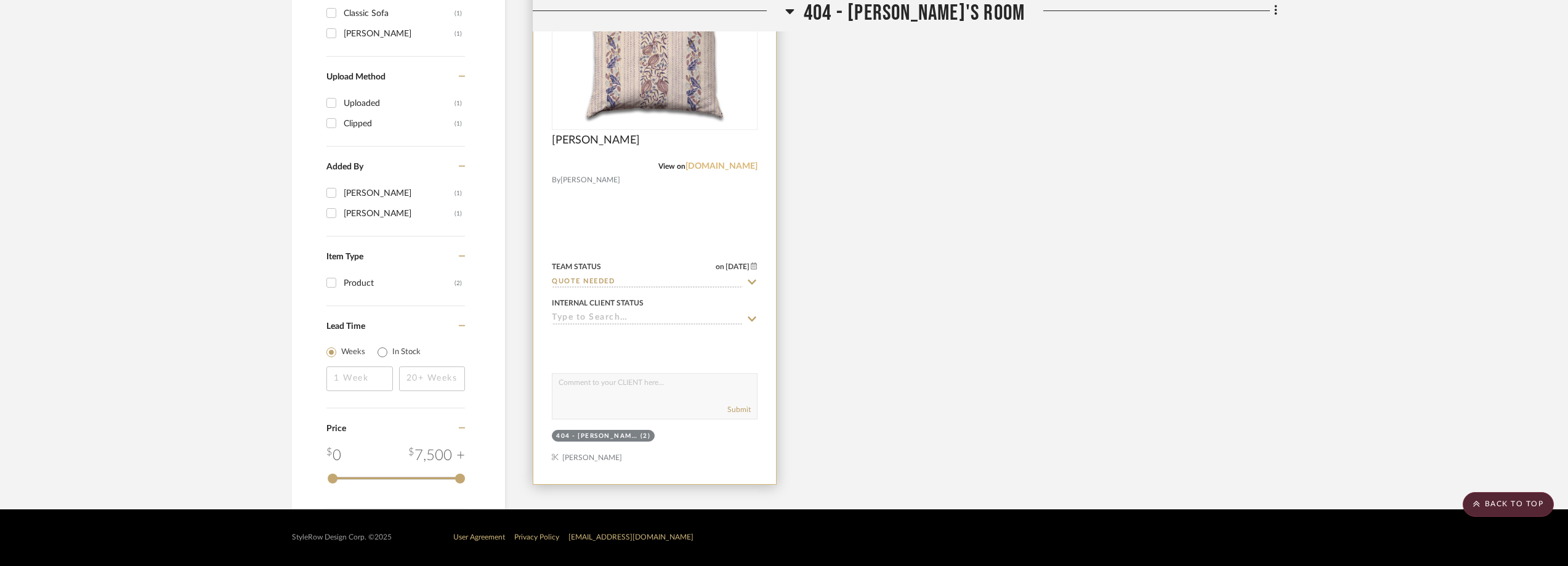
click at [722, 165] on link "ferrickmason.com" at bounding box center [722, 166] width 72 height 8
click at [642, 78] on img "0" at bounding box center [655, 52] width 154 height 154
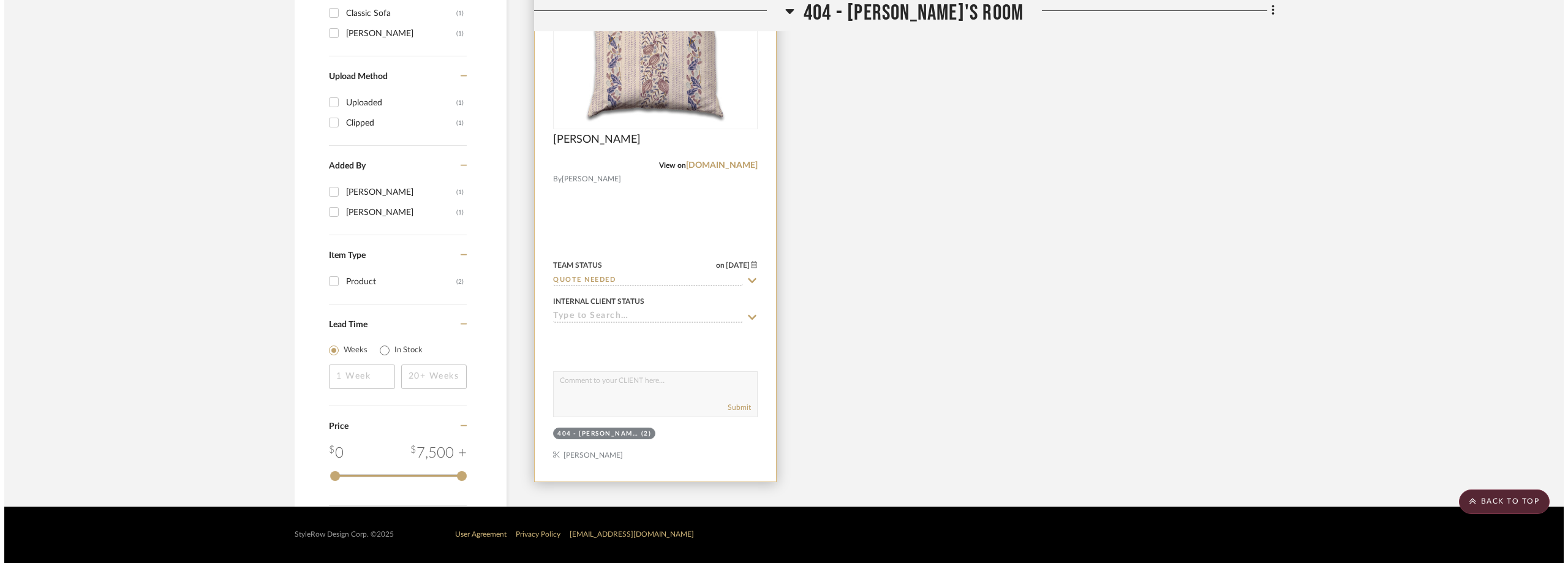
scroll to position [0, 0]
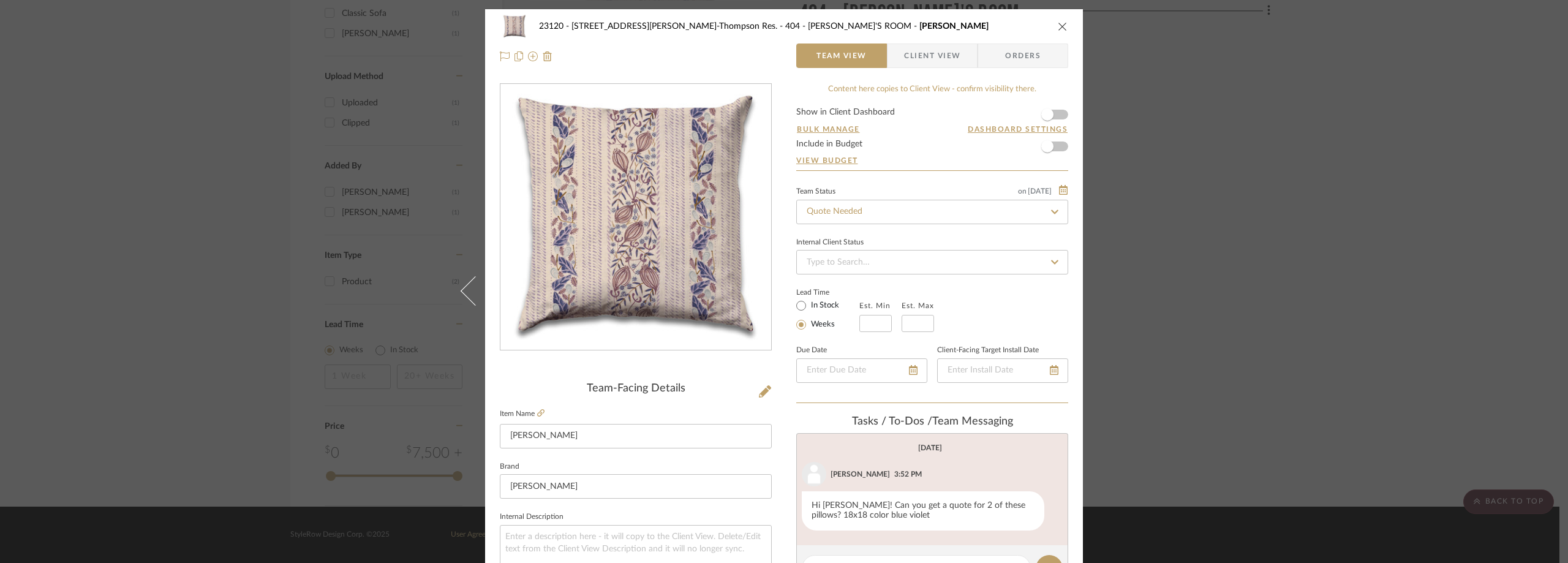
click at [1204, 218] on div "23120 - 239 Dean St, Unwin-Thompson Res. 404 - ANNABELLE'S ROOM Lawrence Pillow…" at bounding box center [784, 281] width 1568 height 563
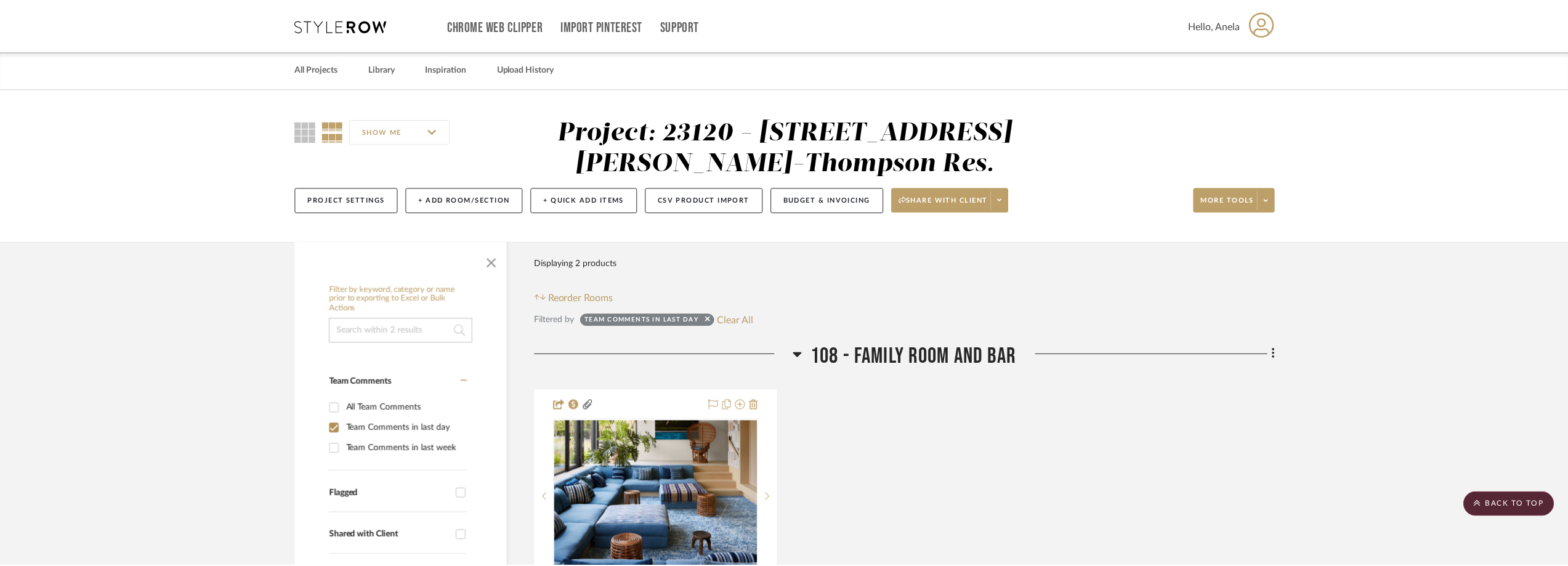
scroll to position [1048, 0]
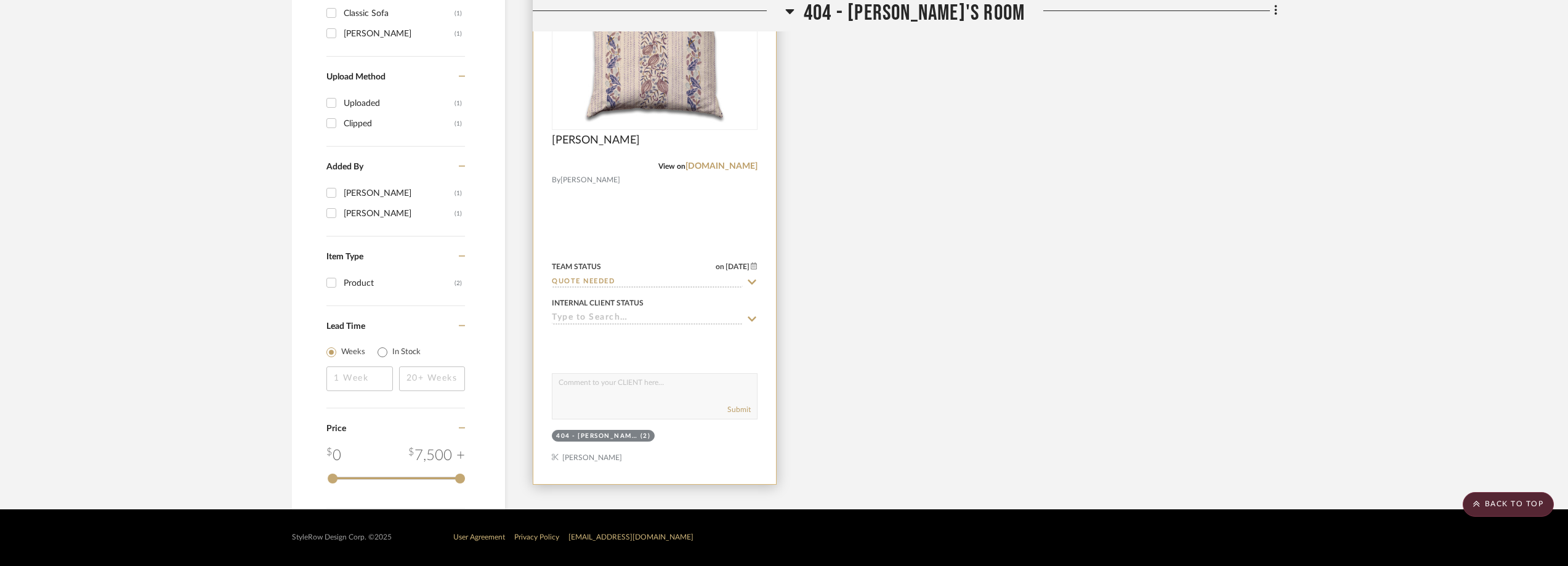
click at [727, 159] on div "Lawrence Pillow" at bounding box center [654, 147] width 206 height 27
click at [728, 166] on link "ferrickmason.com" at bounding box center [722, 166] width 72 height 8
click at [576, 85] on div "0" at bounding box center [654, 52] width 204 height 156
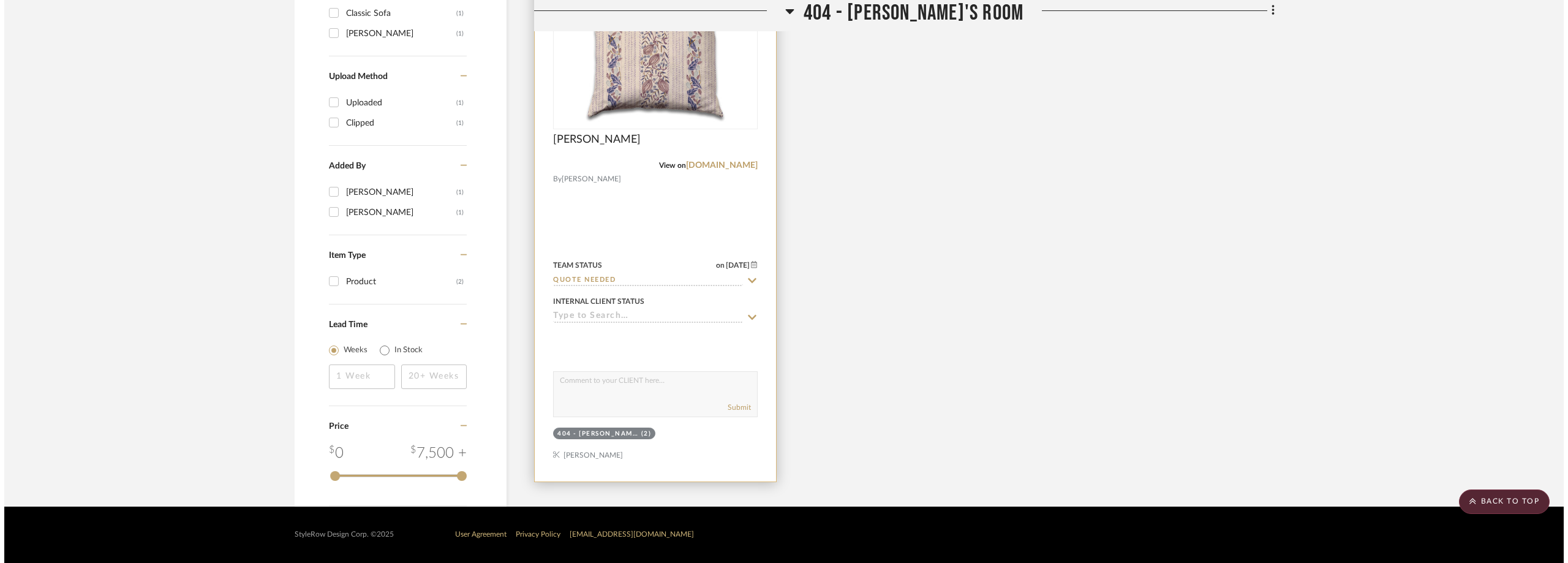
scroll to position [0, 0]
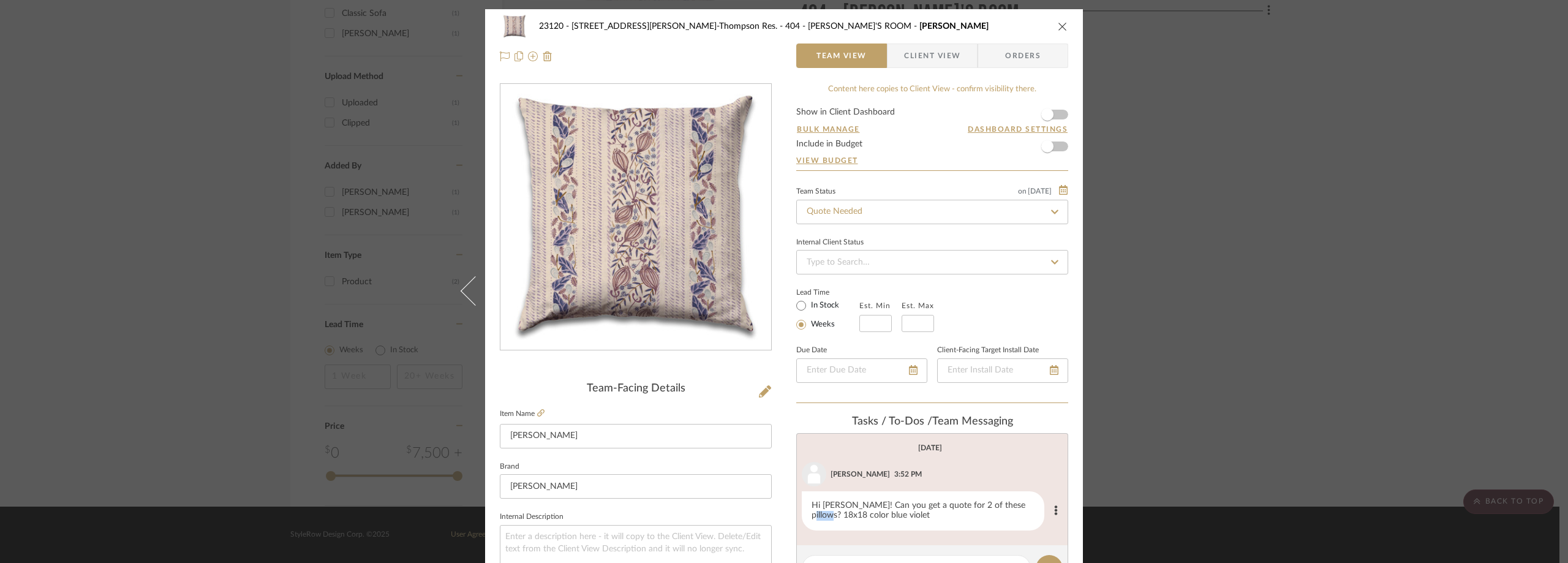
drag, startPoint x: 1006, startPoint y: 503, endPoint x: 1030, endPoint y: 503, distance: 24.0
click at [1030, 503] on div "Hi Anela! Can you get a quote for 2 of these pillows? 18x18 color blue violet" at bounding box center [923, 511] width 243 height 39
copy div "18x18"
click at [875, 220] on input "Quote Needed" at bounding box center [932, 212] width 272 height 24
type input "quote"
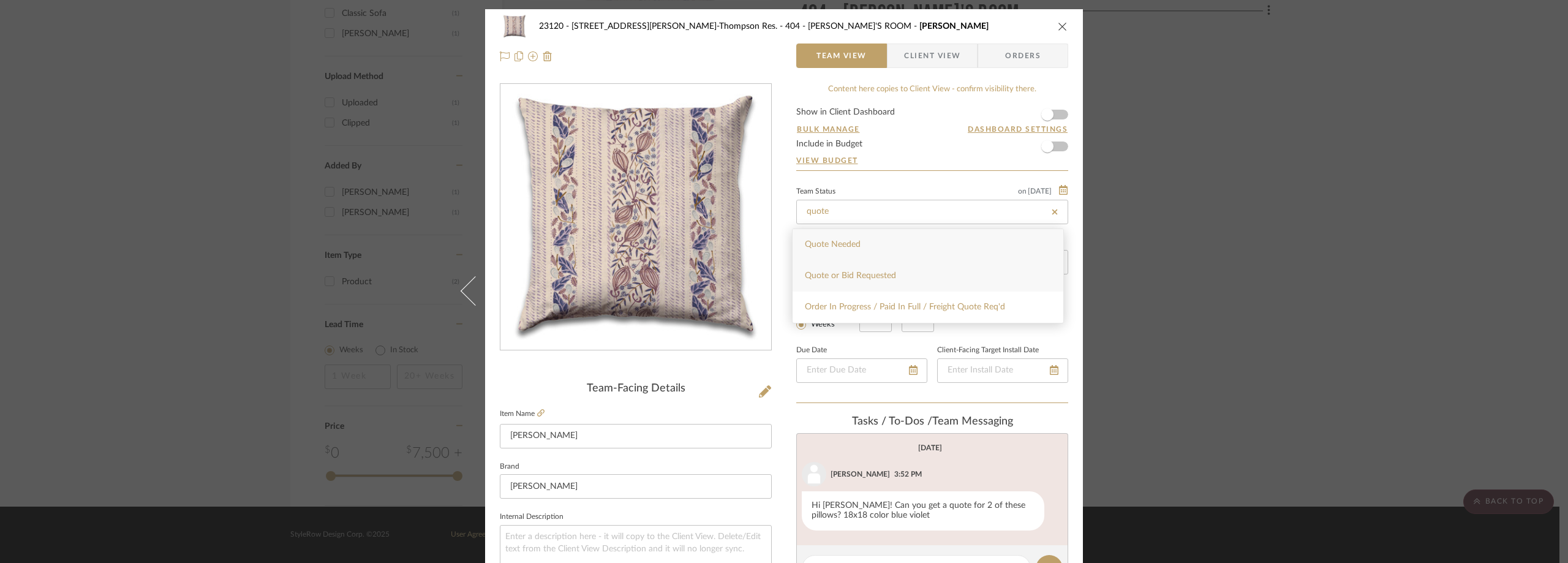
click at [878, 268] on div "Quote or Bid Requested" at bounding box center [928, 276] width 271 height 31
type input "10/3/2025"
type input "Quote or Bid Requested"
type input "10/3/2025"
type input "Quote or Bid Requested"
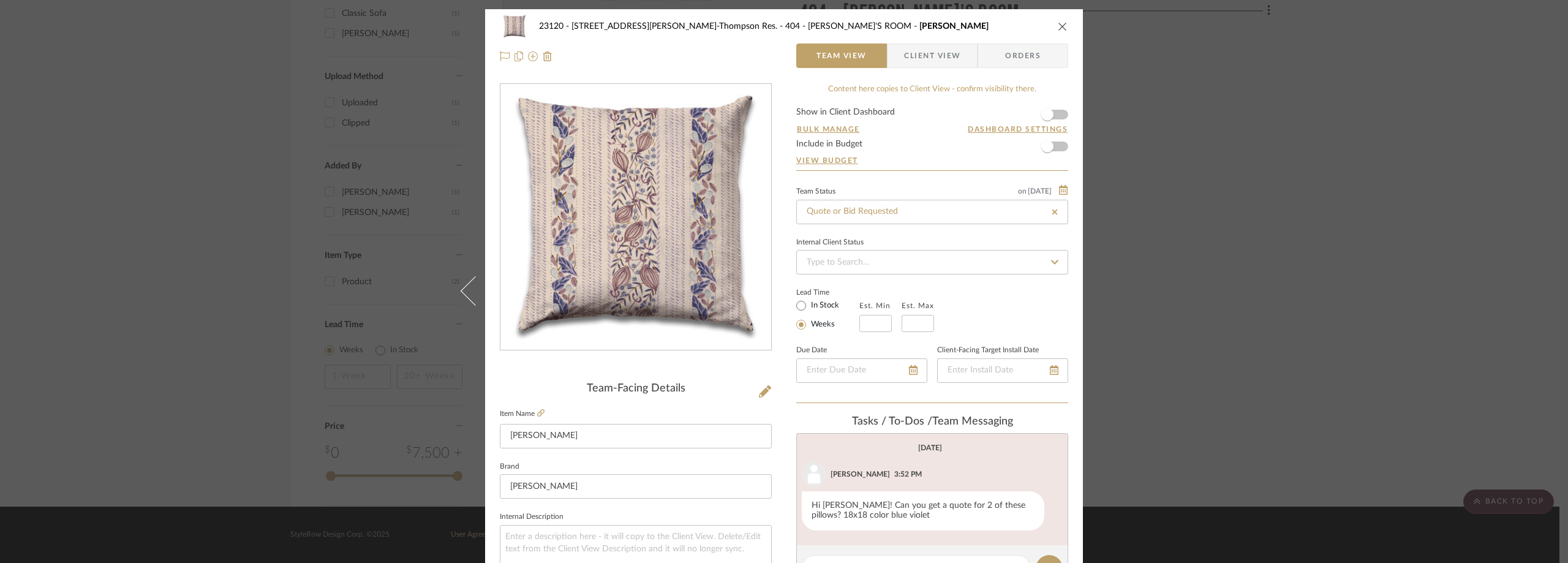
click at [908, 62] on span "Client View" at bounding box center [932, 56] width 56 height 24
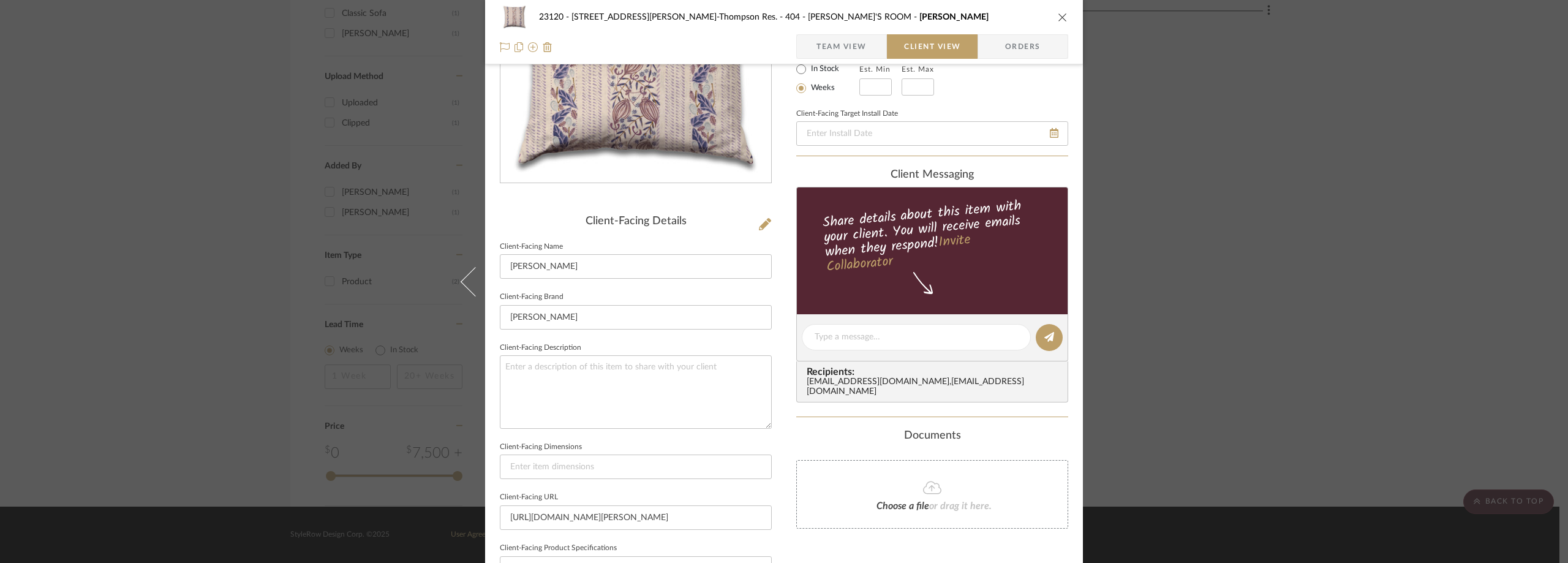
scroll to position [184, 0]
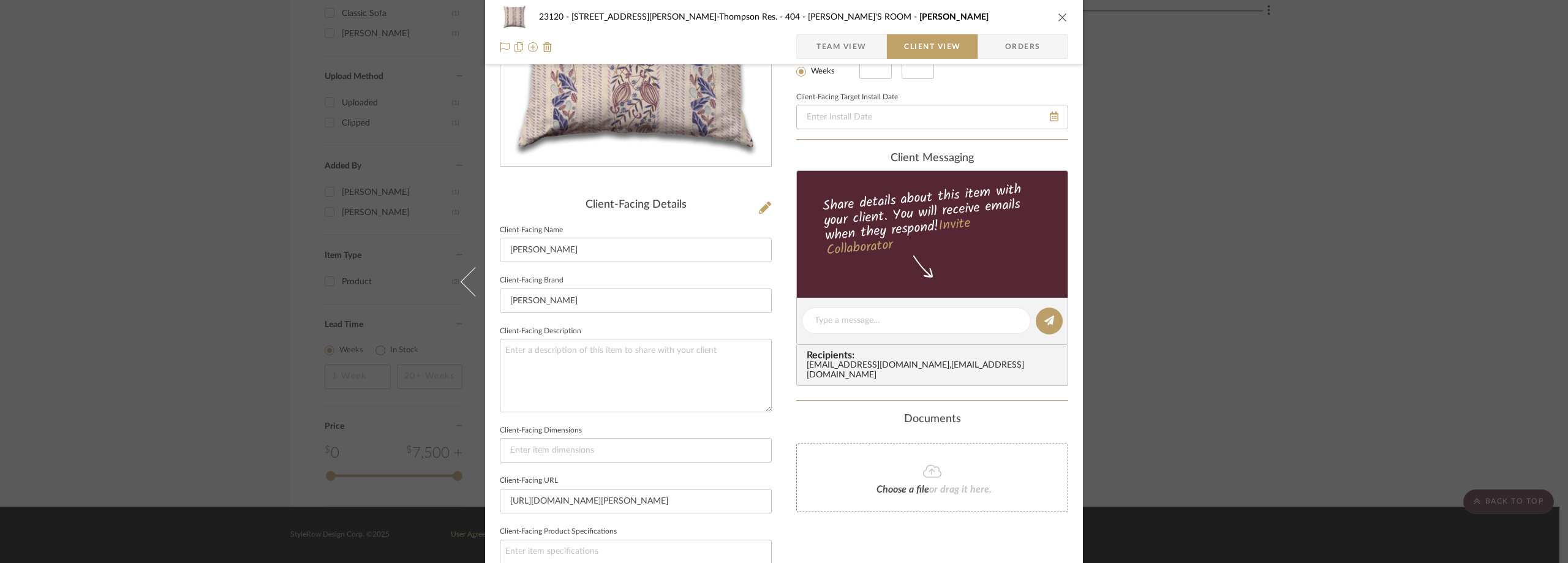
click at [663, 415] on sr-form-field "Client-Facing Description" at bounding box center [636, 372] width 272 height 100
click at [614, 366] on textarea at bounding box center [636, 376] width 272 height 73
type textarea "Description: Lawrence Pillows by Ferrick Mason || Color/Finish: Blue Violet || …"
click at [628, 318] on sr-form-field "Client-Facing Brand Ferrick Mason" at bounding box center [636, 297] width 272 height 51
click at [552, 459] on input at bounding box center [636, 451] width 272 height 24
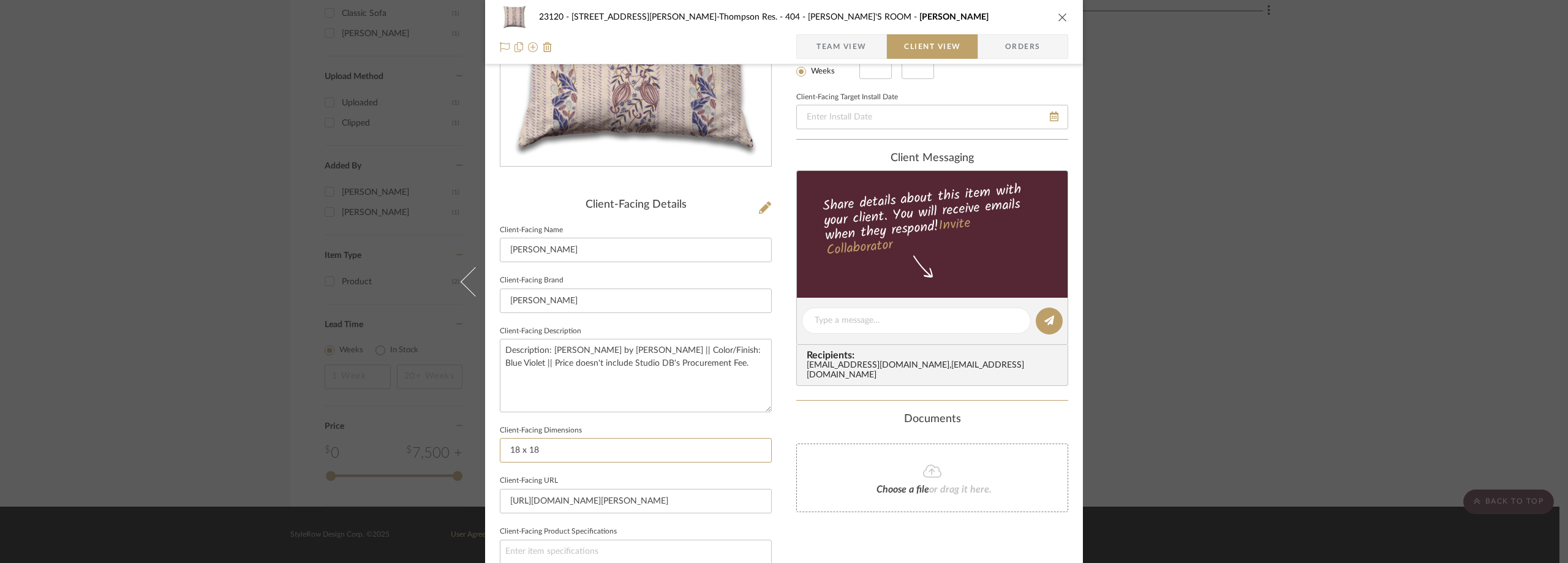
type input "18 x 18"
click at [599, 419] on sr-form-field "Client-Facing Description Description: Lawrence Pillows by Ferrick Mason || Col…" at bounding box center [636, 372] width 272 height 100
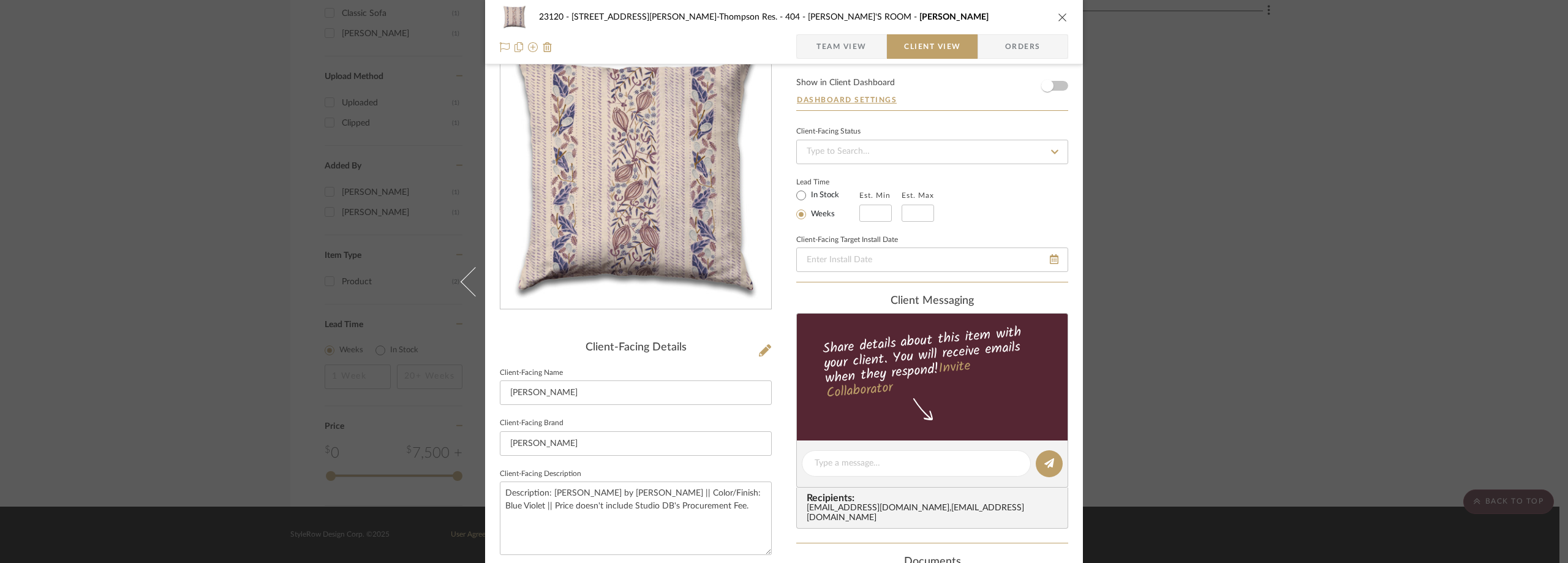
scroll to position [0, 0]
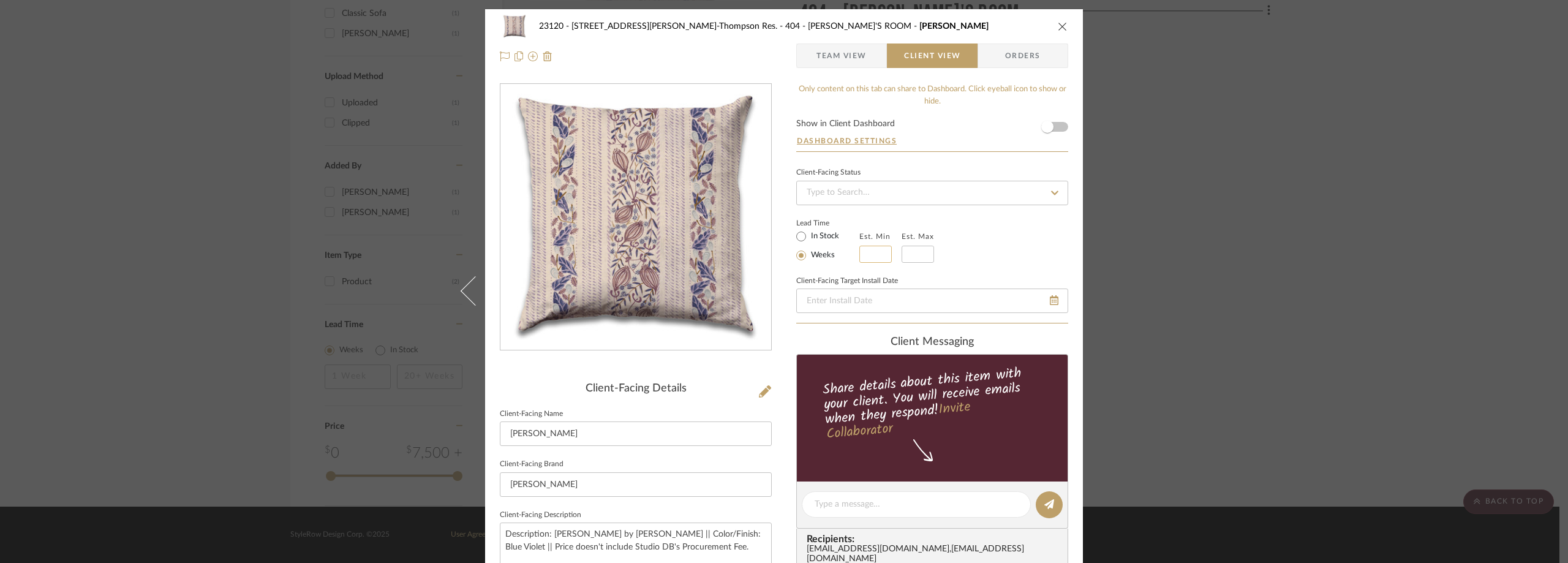
click at [872, 252] on input "text" at bounding box center [876, 254] width 33 height 17
type input "2"
click at [912, 264] on div "Client-Facing Status Lead Time In Stock Weeks Est. Min 2 Est. Max Client-Facing…" at bounding box center [932, 244] width 272 height 159
click at [912, 264] on div "Client-Facing Status Lead Time In Stock Weeks Est. Min 2 Est. Max Client-Facing…" at bounding box center [932, 244] width 272 height 159
click at [912, 256] on input "text" at bounding box center [917, 254] width 33 height 17
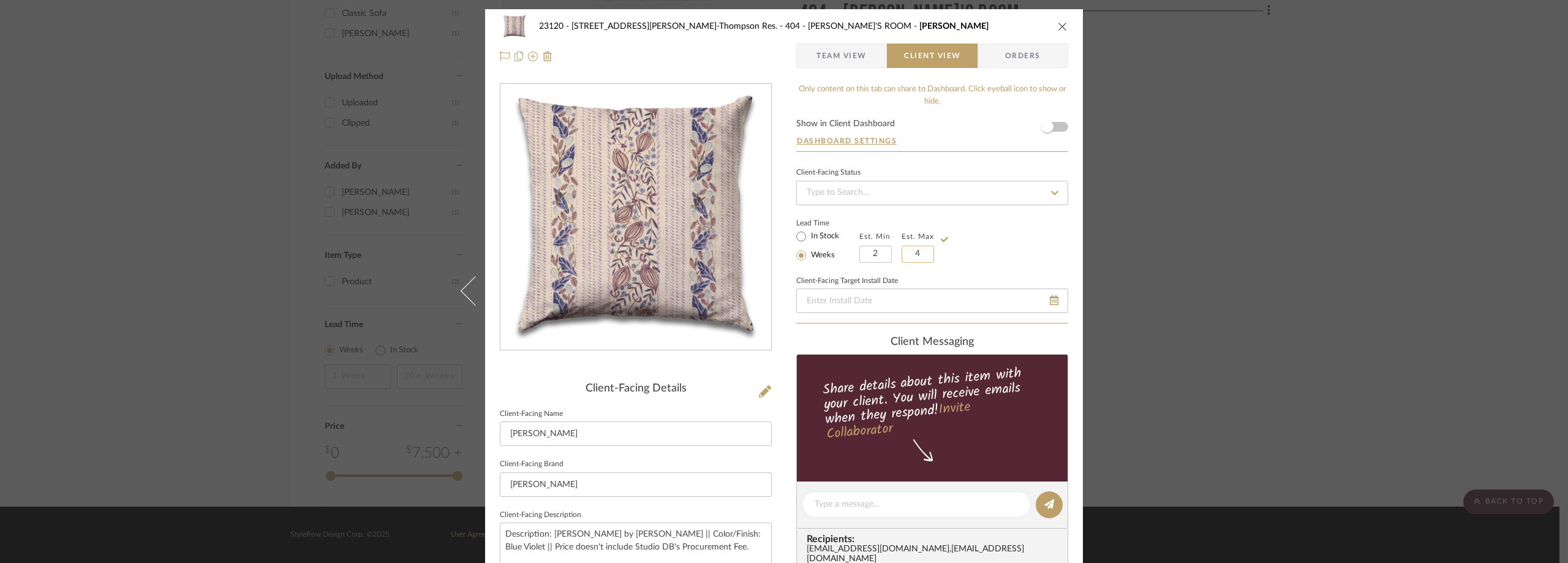
type input "4"
click at [978, 223] on div "Lead Time In Stock Weeks Est. Min 2 Est. Max 4" at bounding box center [932, 239] width 272 height 48
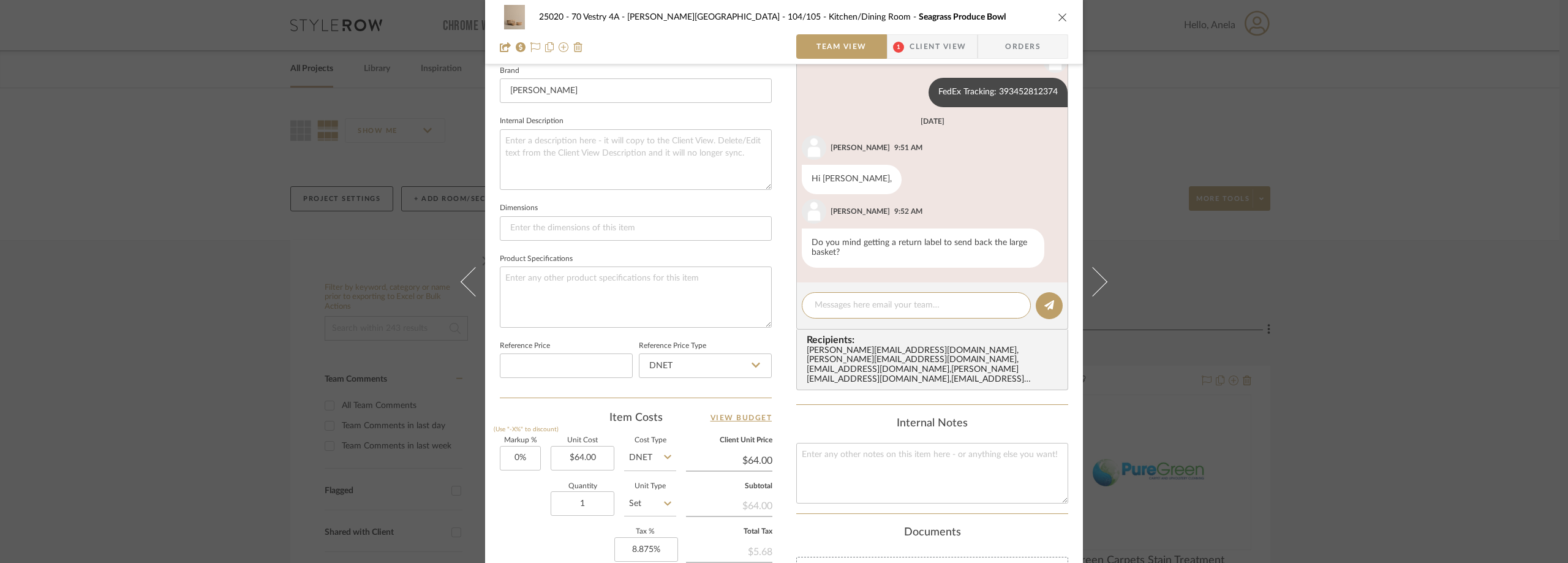
scroll to position [56, 0]
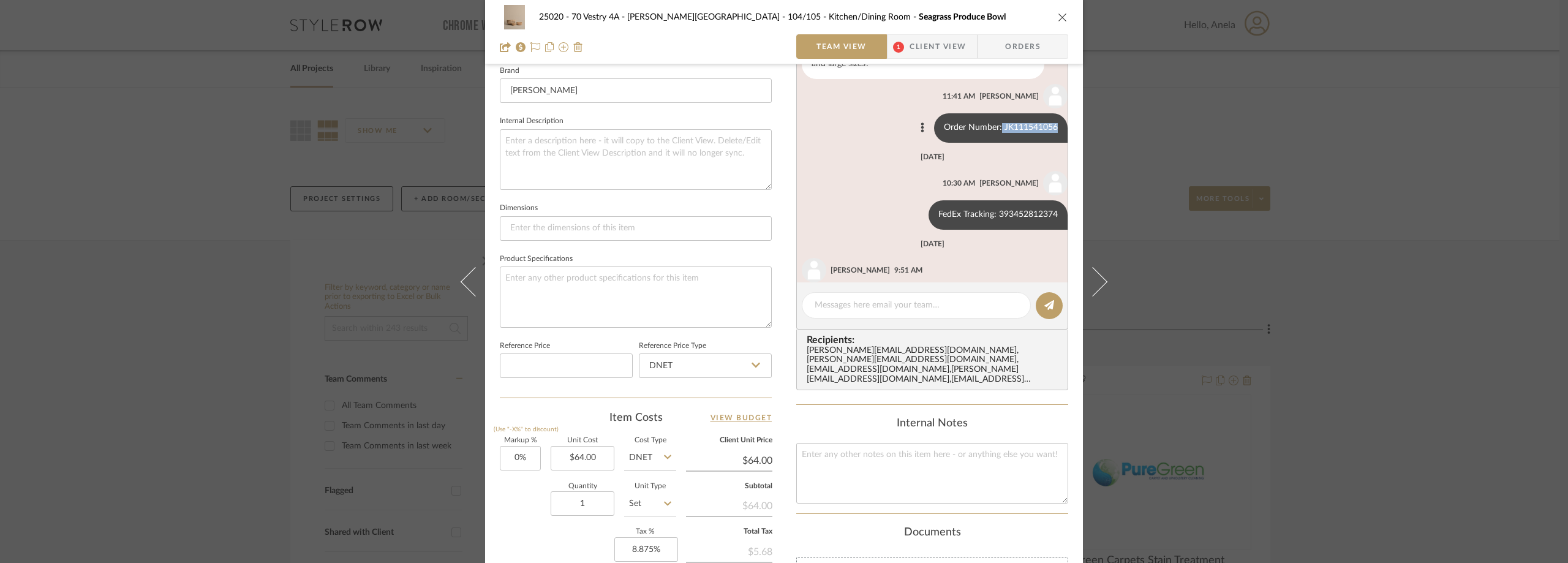
drag, startPoint x: 992, startPoint y: 128, endPoint x: 1048, endPoint y: 128, distance: 56.0
click at [1048, 128] on div "Order Number: JK111541056" at bounding box center [1001, 128] width 133 height 30
copy div "JK111541056"
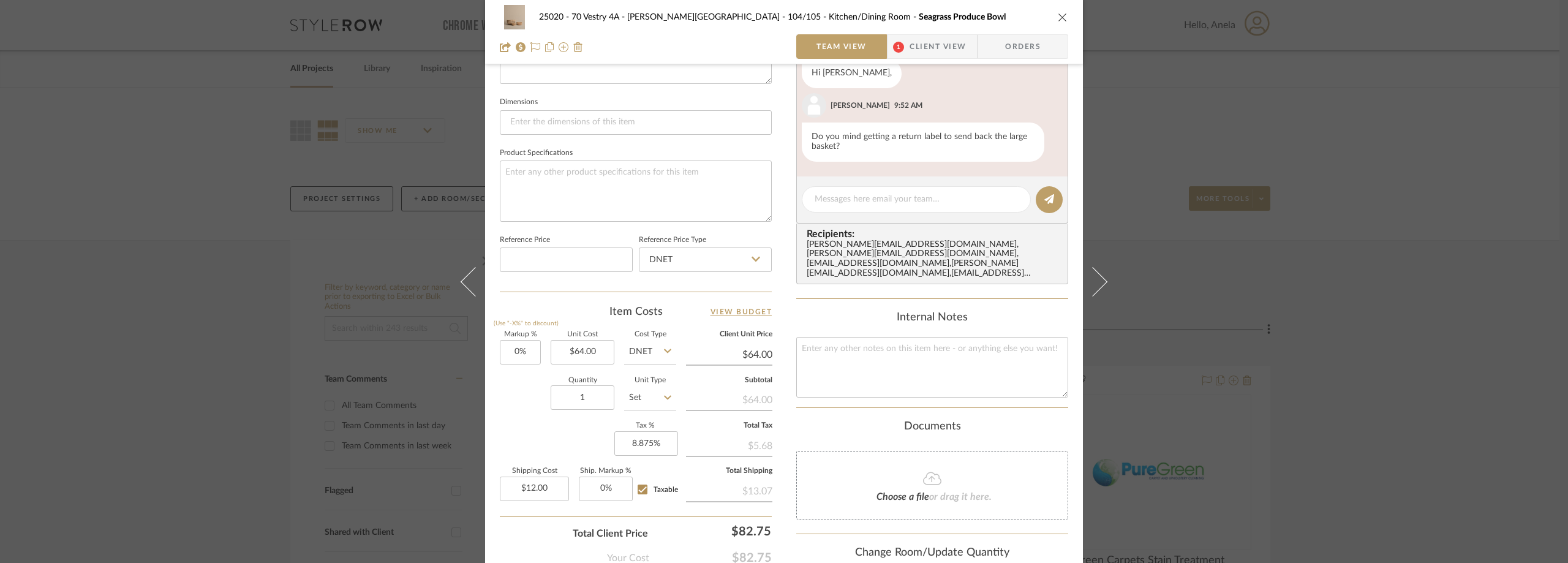
scroll to position [457, 0]
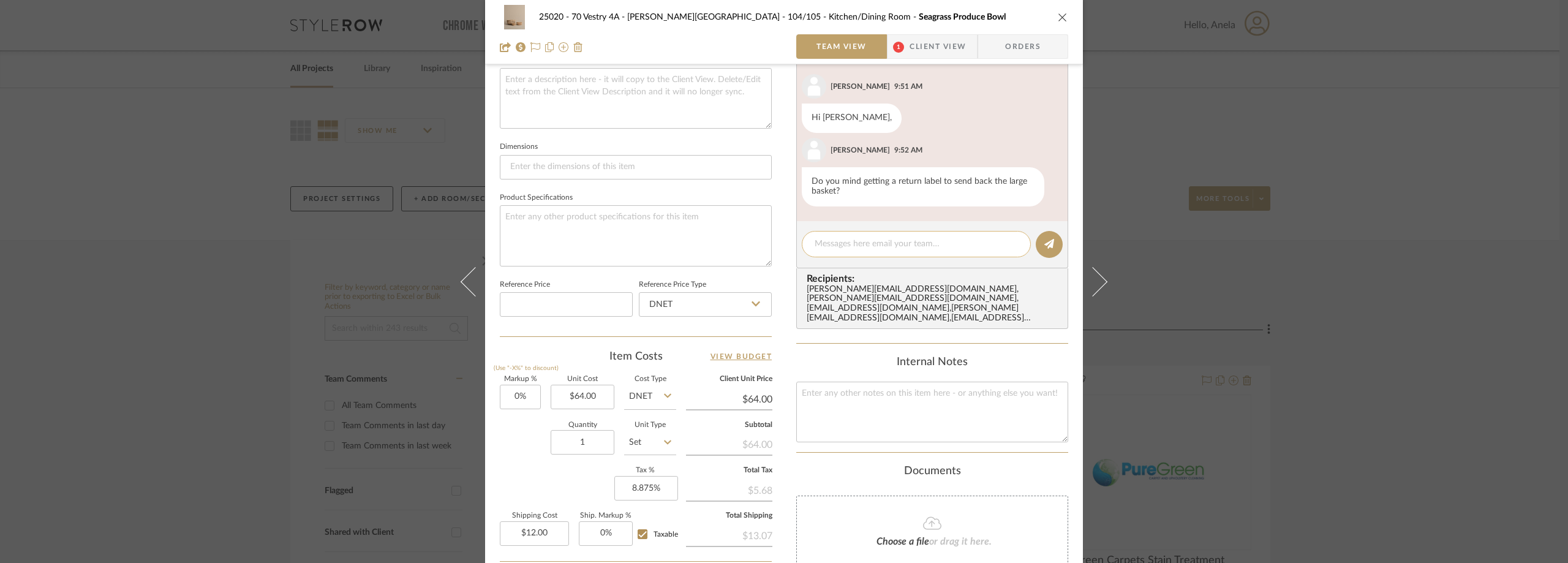
click at [880, 246] on textarea at bounding box center [916, 244] width 203 height 13
type textarea "H"
click at [896, 49] on span "1" at bounding box center [898, 47] width 11 height 11
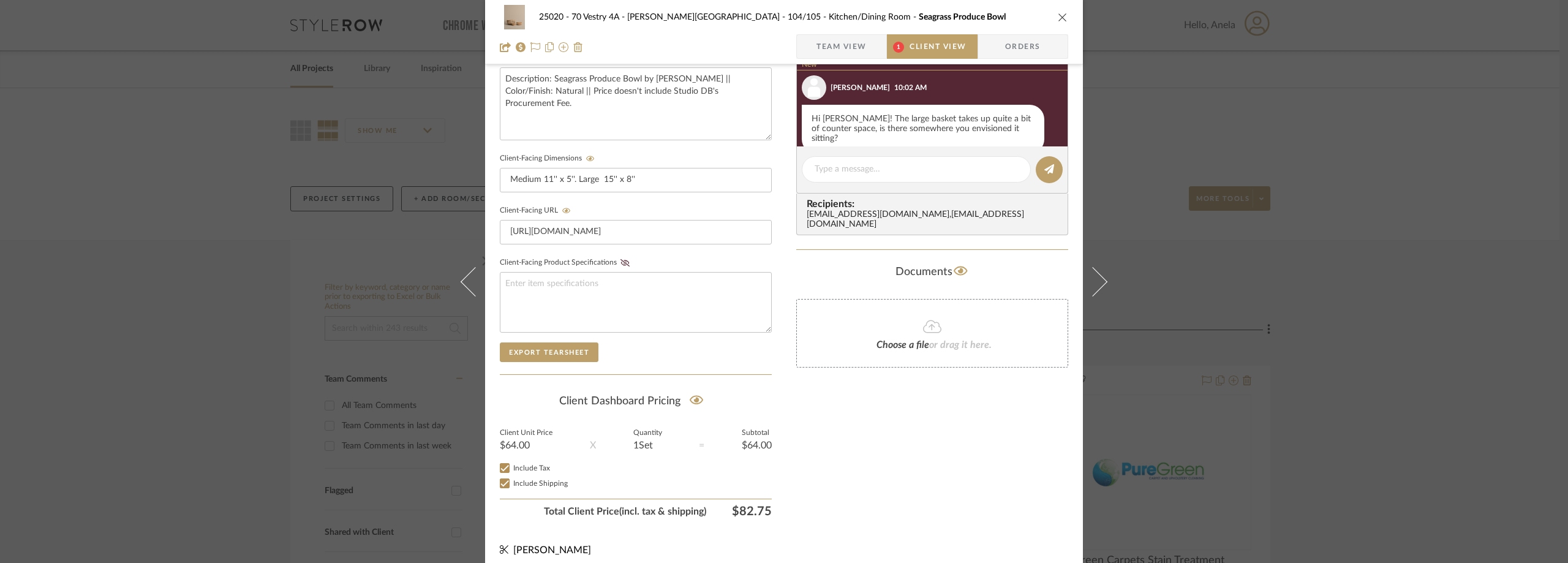
scroll to position [107, 0]
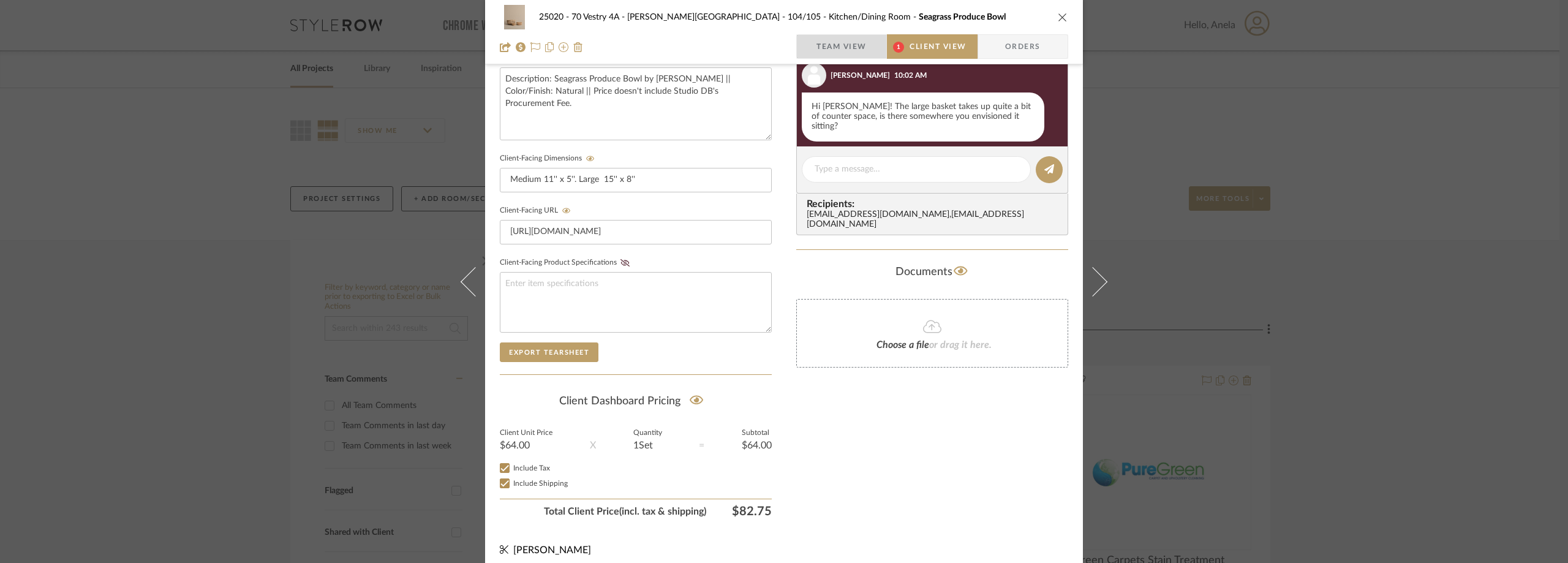
click at [856, 43] on span "Team View" at bounding box center [842, 46] width 50 height 24
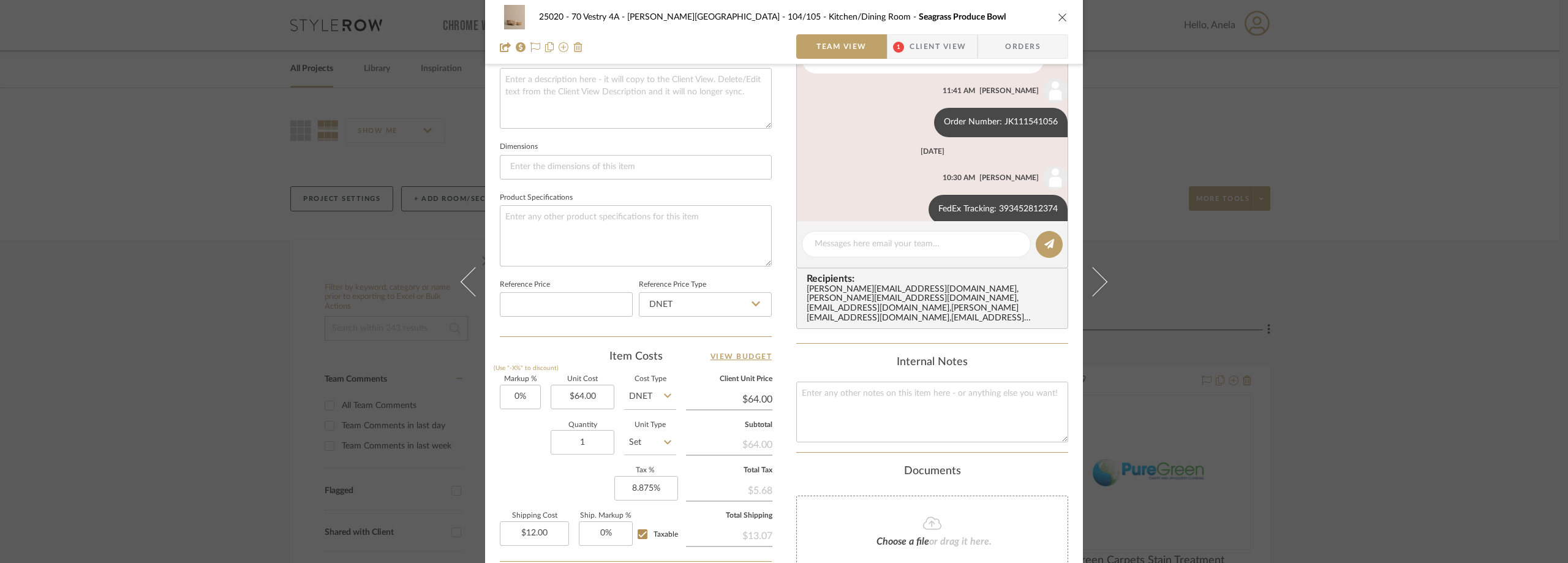
scroll to position [115, 0]
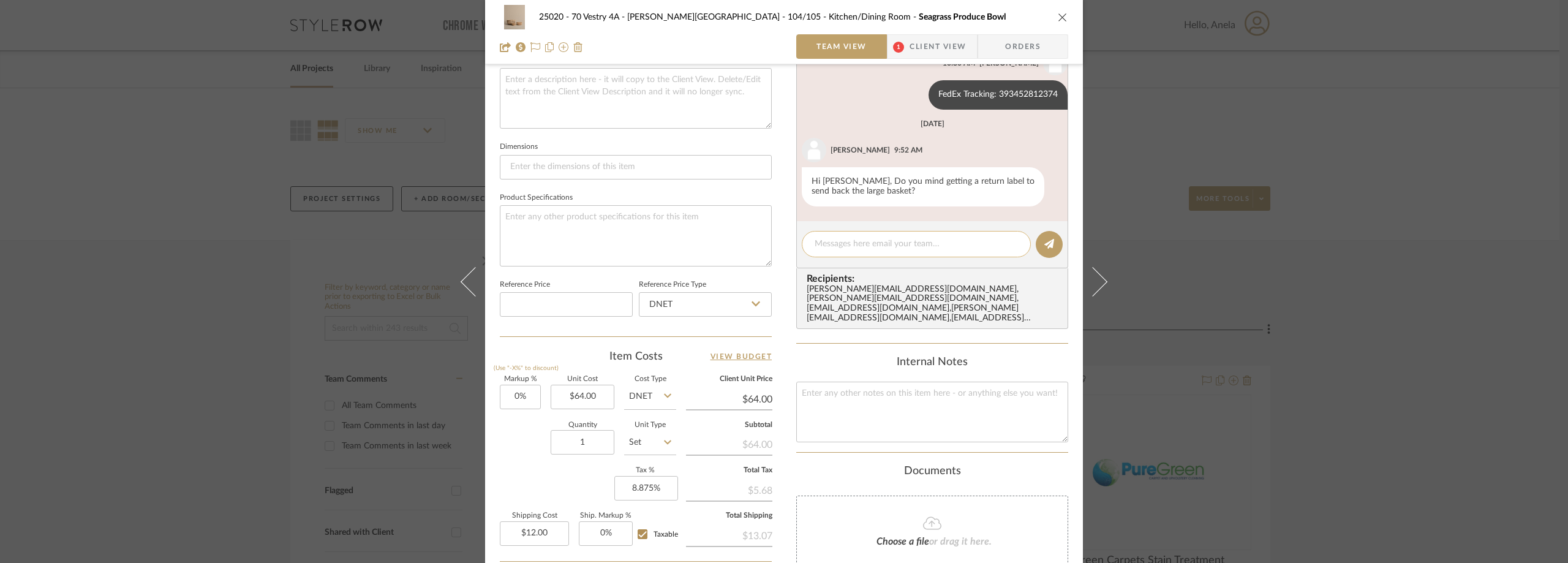
click at [844, 238] on div at bounding box center [916, 244] width 229 height 26
click at [849, 240] on textarea at bounding box center [916, 244] width 203 height 13
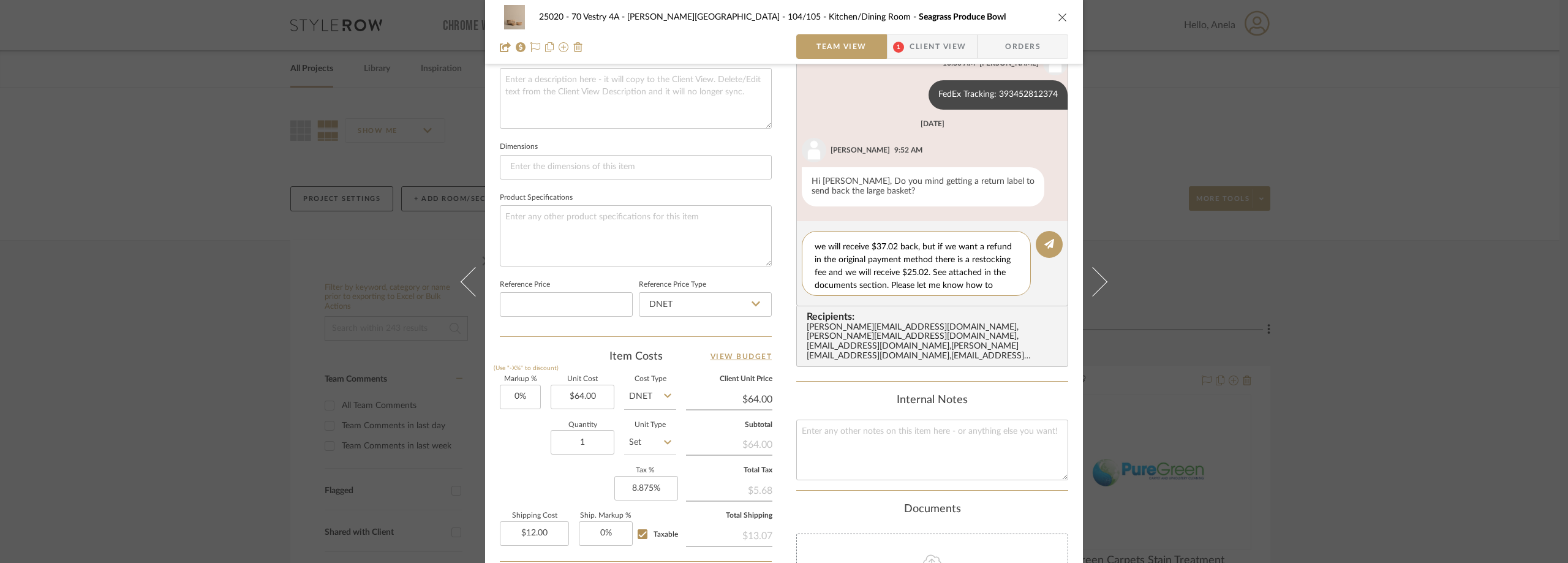
scroll to position [0, 0]
drag, startPoint x: 887, startPoint y: 284, endPoint x: 790, endPoint y: 241, distance: 106.1
click at [790, 241] on div "25020 - 70 Vestry 4A - Grant-Stanleigh 104/105 - Kitchen/Dining Room Seagrass P…" at bounding box center [784, 146] width 598 height 1188
type textarea "Hi Jada, if we return it for a store credit we will receive $37.02 back, but if…"
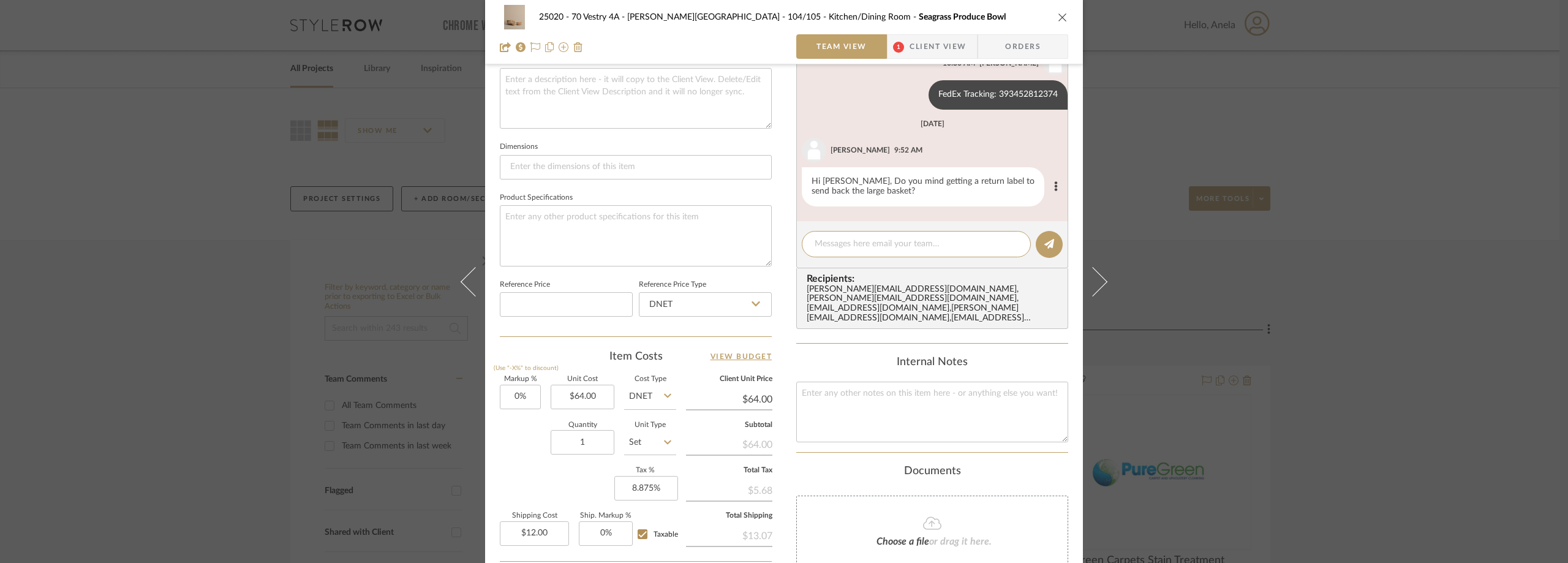
paste textarea "Hi Jada, If we return it for store credit, we will receive $37.02 back. If we r…"
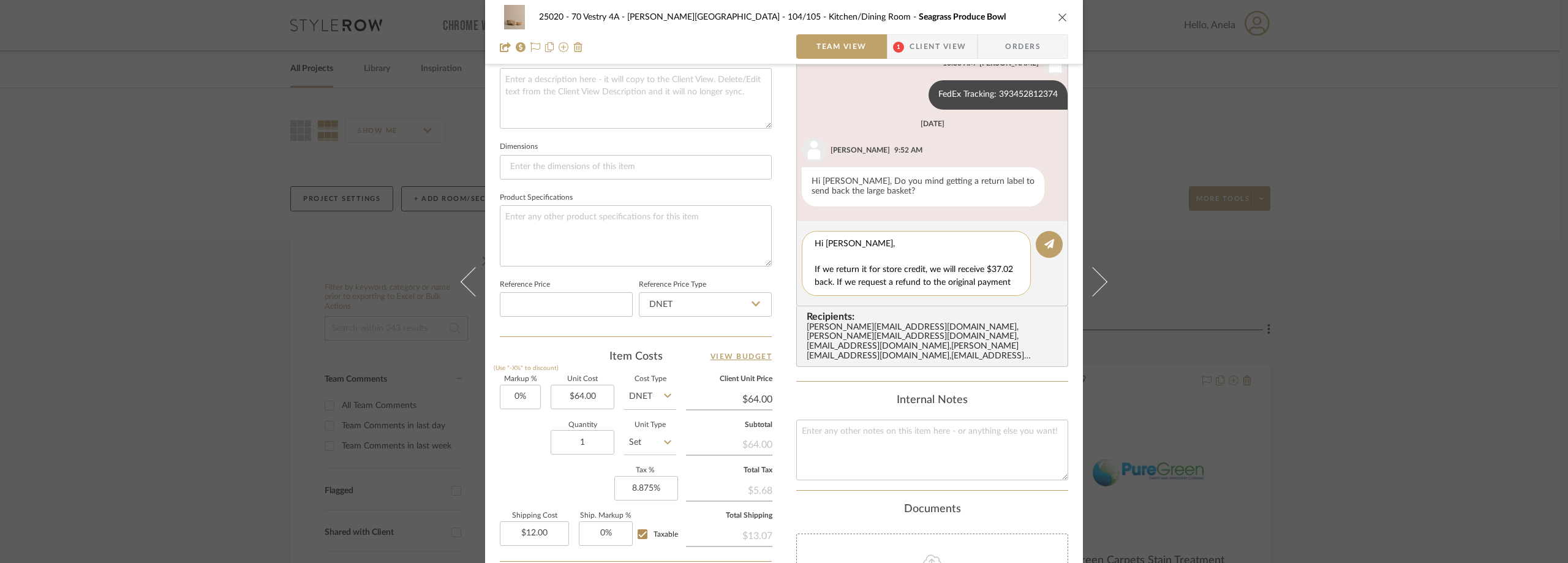
click at [839, 253] on textarea "Hi Jada, If we return it for store credit, we will receive $37.02 back. If we r…" at bounding box center [921, 263] width 212 height 51
click at [886, 268] on textarea "Hi Jada, If we return it for store credit, we will receive $37.02 back. If we r…" at bounding box center [921, 263] width 212 height 51
type textarea "Hi Jada, If we return it for store credit, we will receive $37.02 back. If we r…"
click at [929, 535] on div "Choose a file or drag it here." at bounding box center [932, 568] width 272 height 69
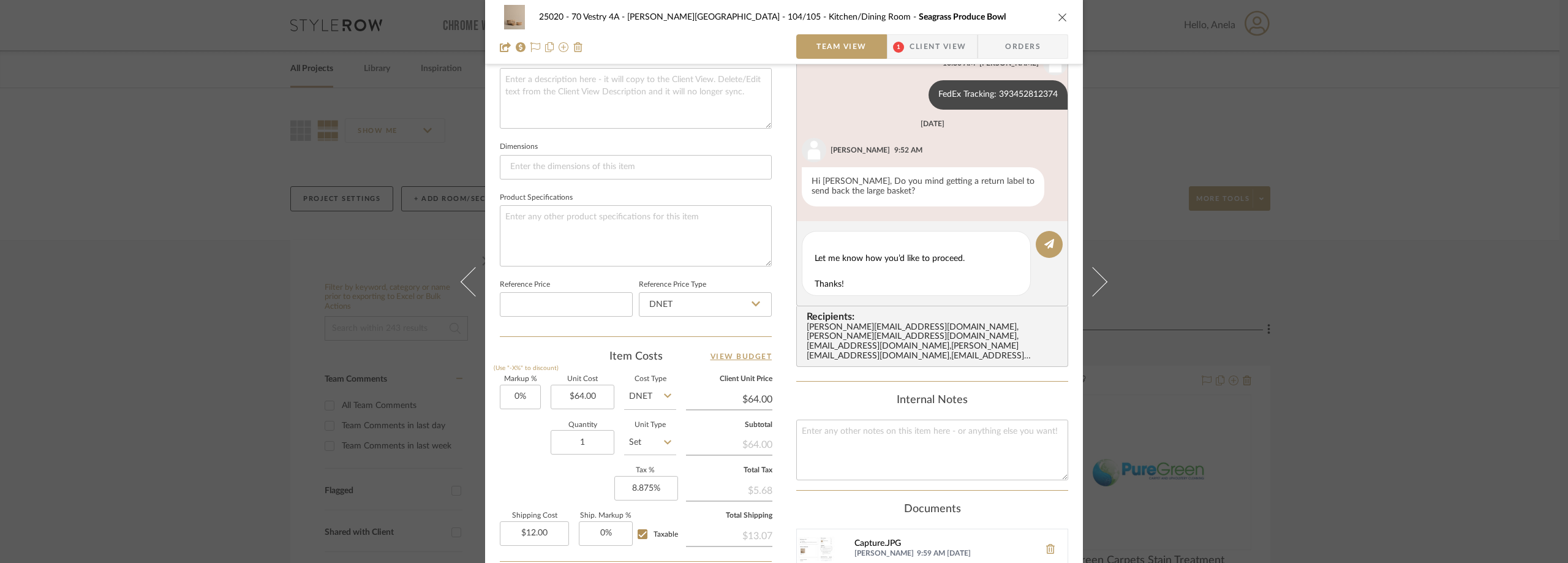
click at [870, 539] on div "Capture.JPG" at bounding box center [944, 544] width 179 height 10
click at [1039, 251] on button at bounding box center [1050, 245] width 27 height 27
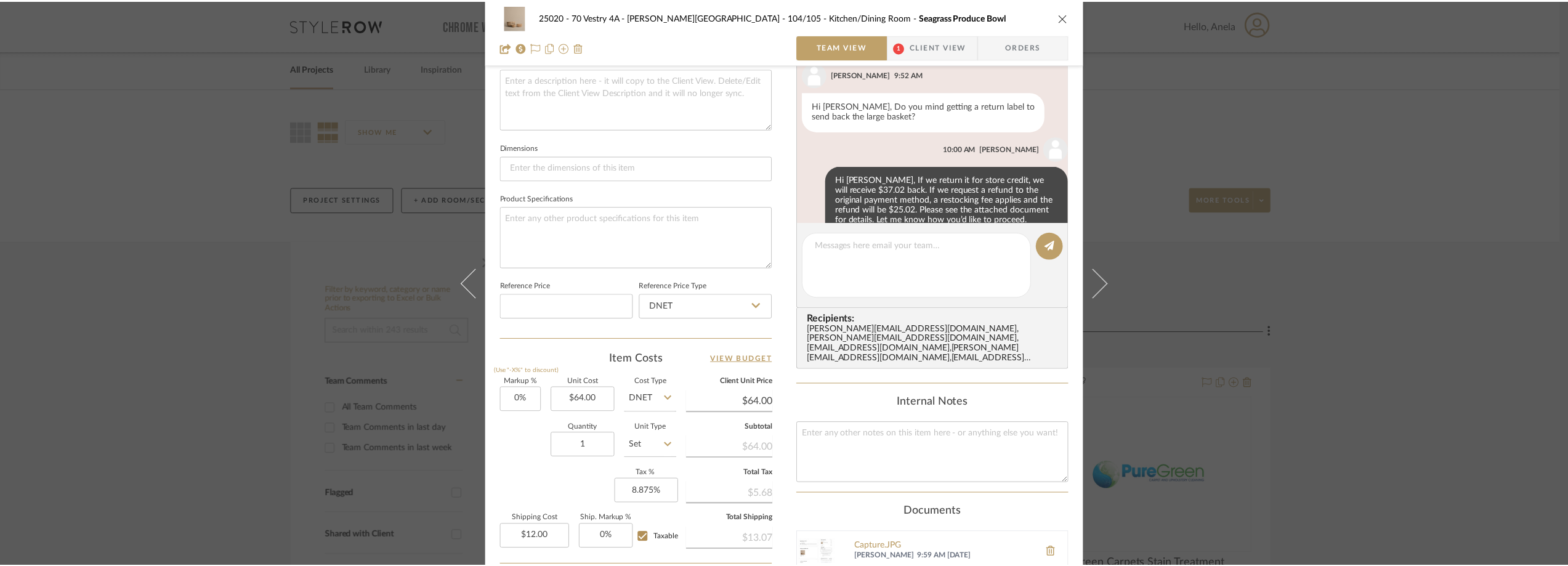
scroll to position [218, 0]
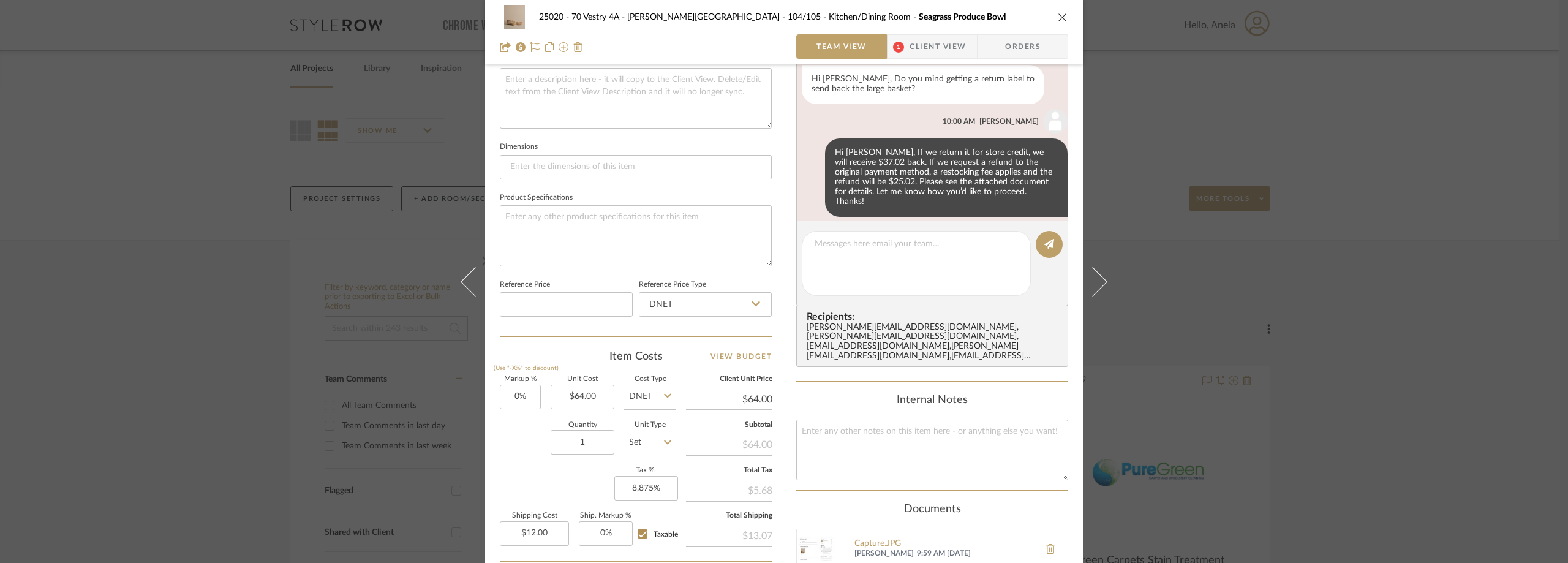
click at [187, 197] on div "25020 - 70 Vestry 4A - Grant-Stanleigh 104/105 - Kitchen/Dining Room Seagrass P…" at bounding box center [784, 281] width 1568 height 563
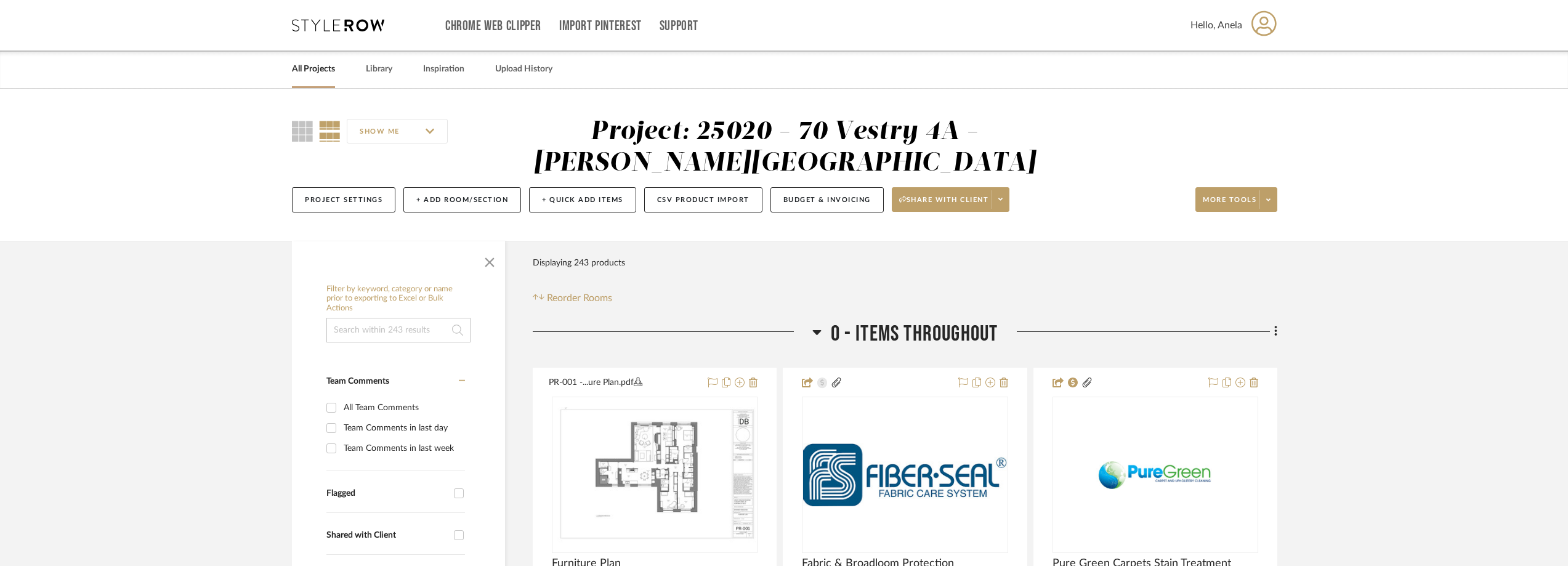
click at [350, 27] on icon at bounding box center [338, 25] width 92 height 12
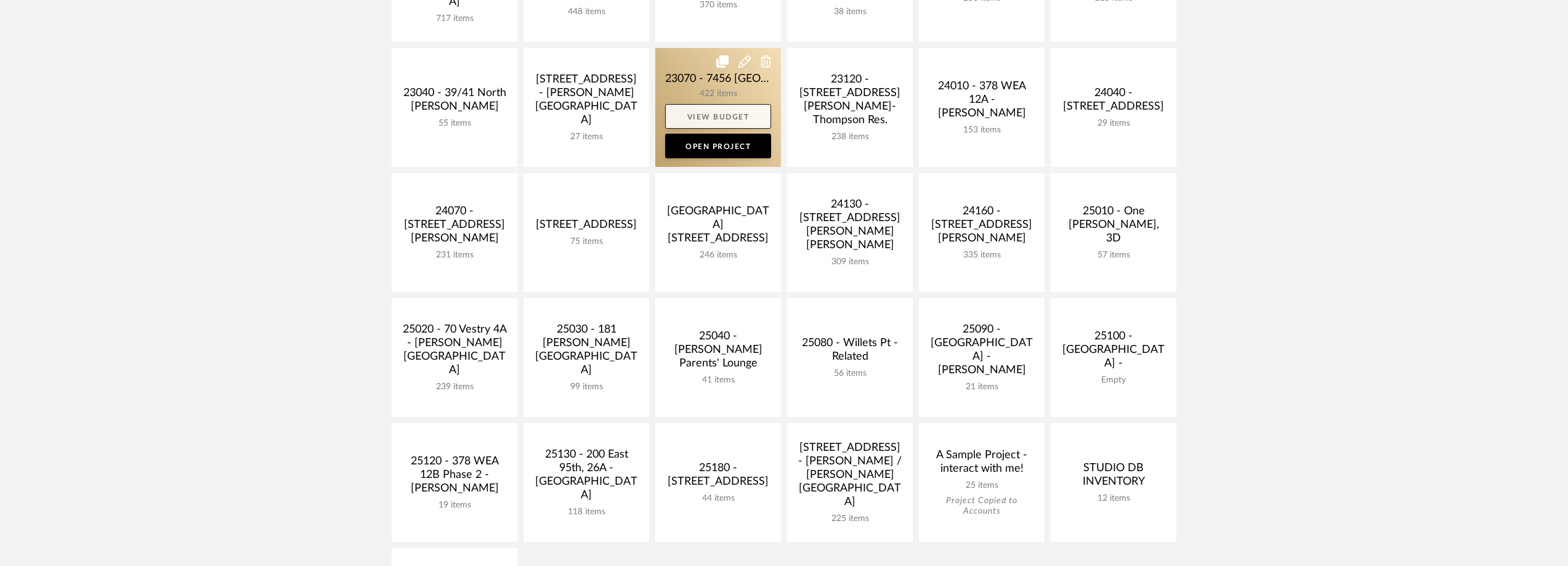
scroll to position [370, 0]
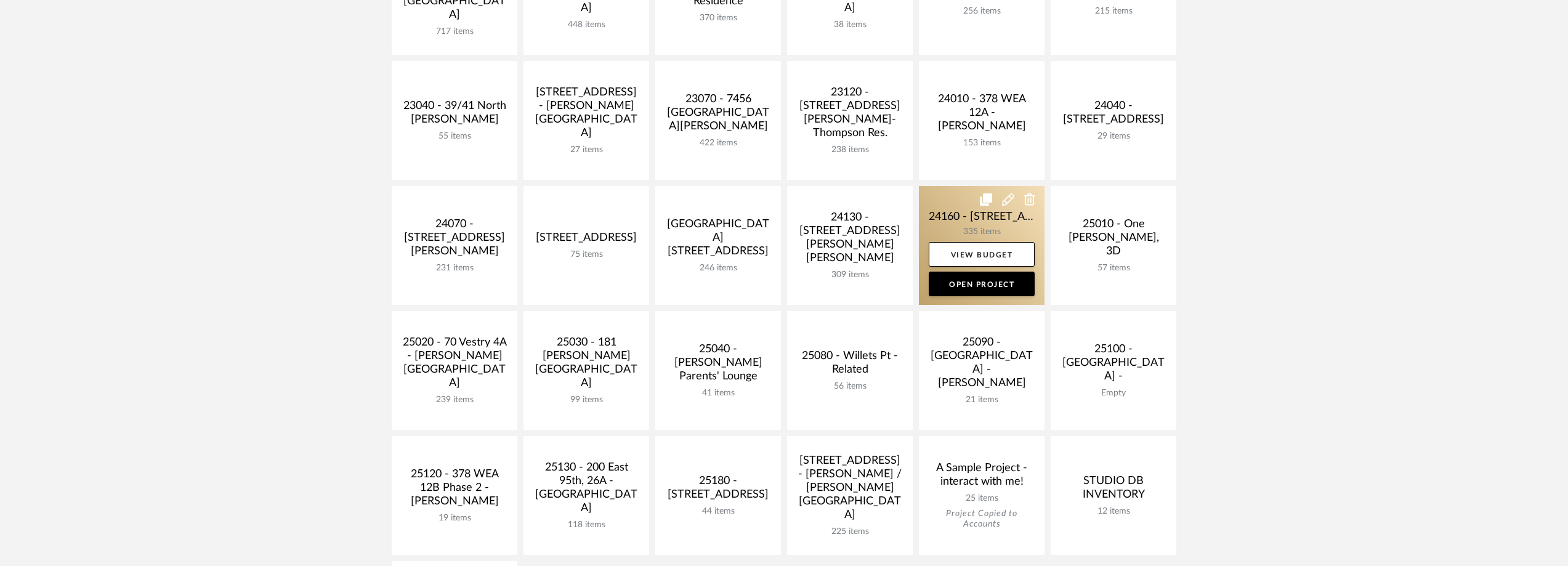
click at [924, 212] on link at bounding box center [982, 245] width 126 height 119
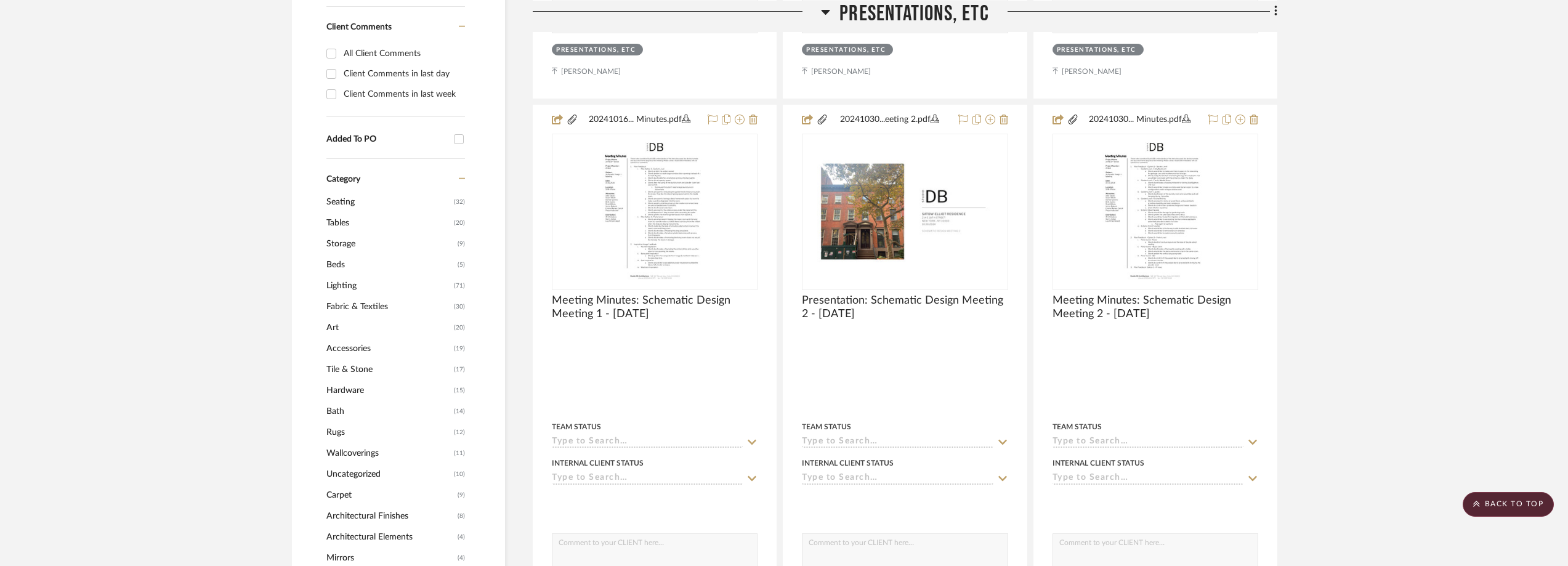
scroll to position [986, 0]
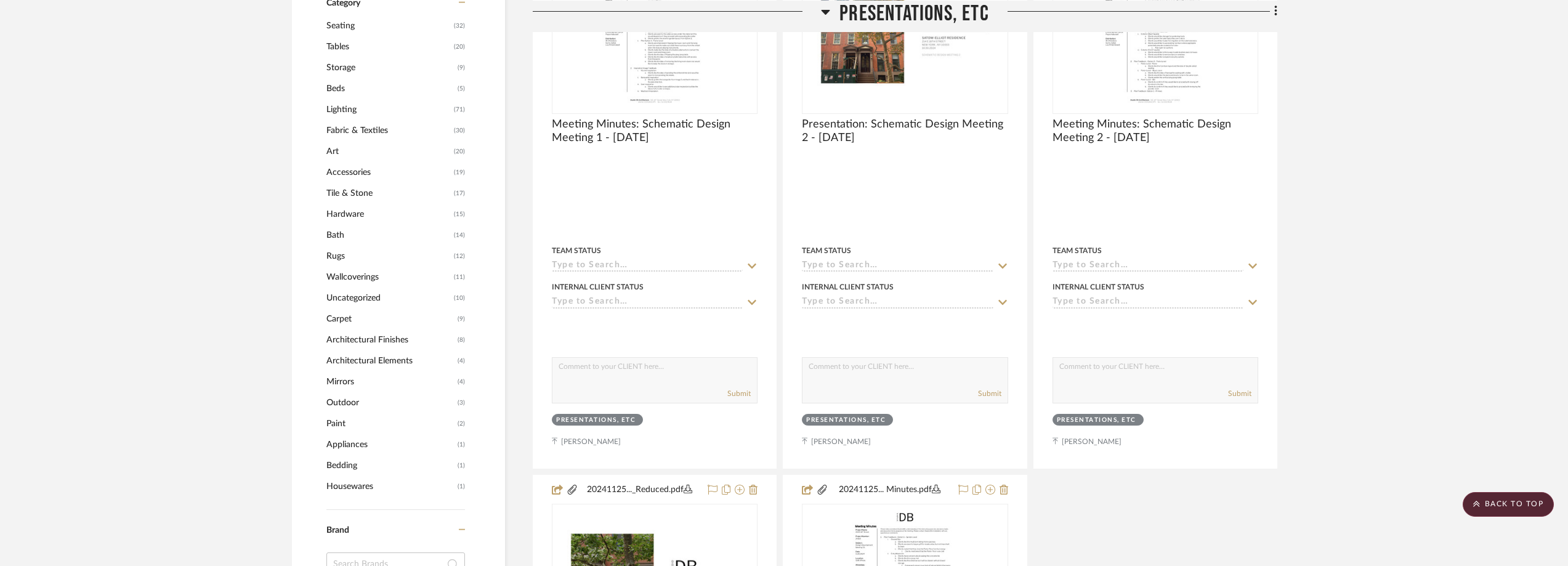
click at [359, 383] on span "Mirrors" at bounding box center [390, 382] width 128 height 21
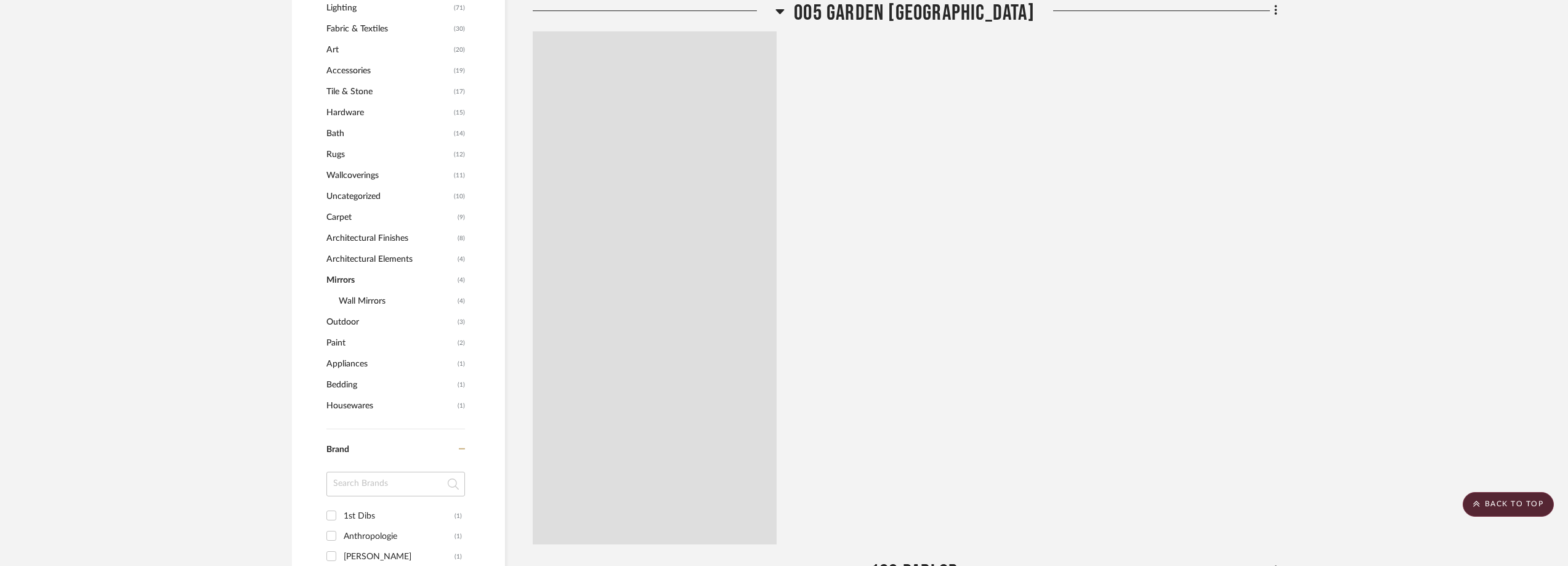
scroll to position [884, 0]
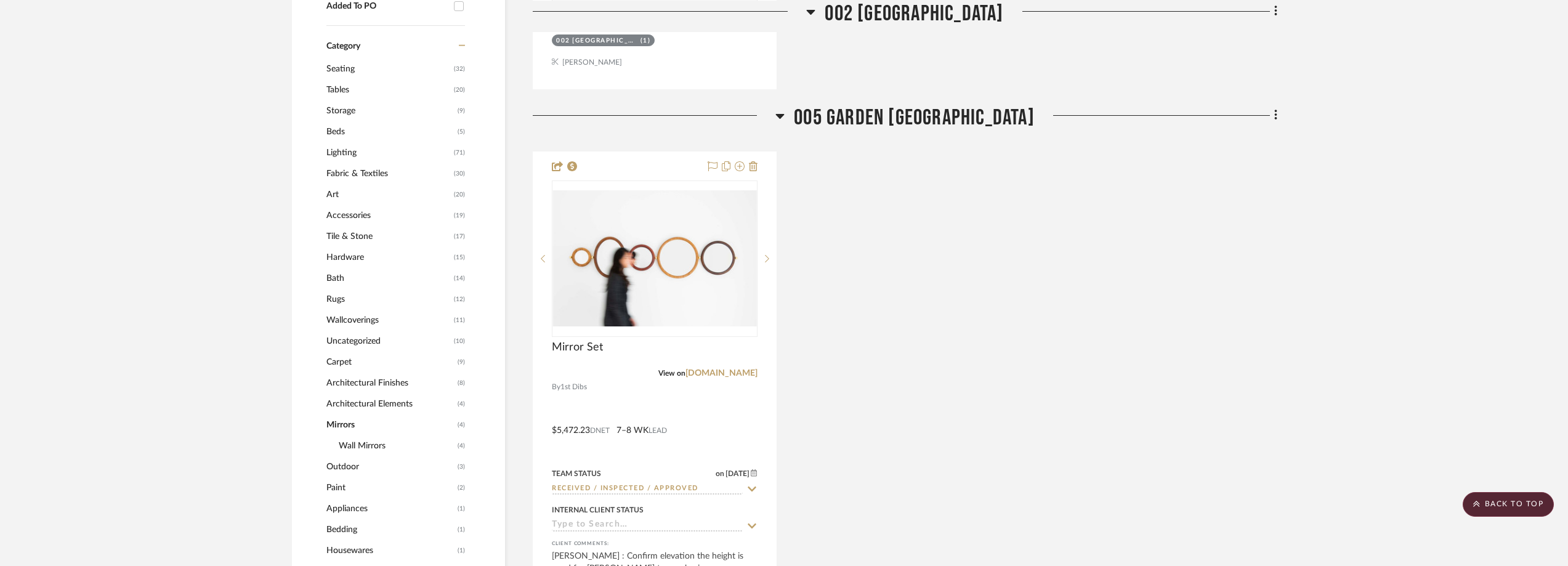
scroll to position [823, 0]
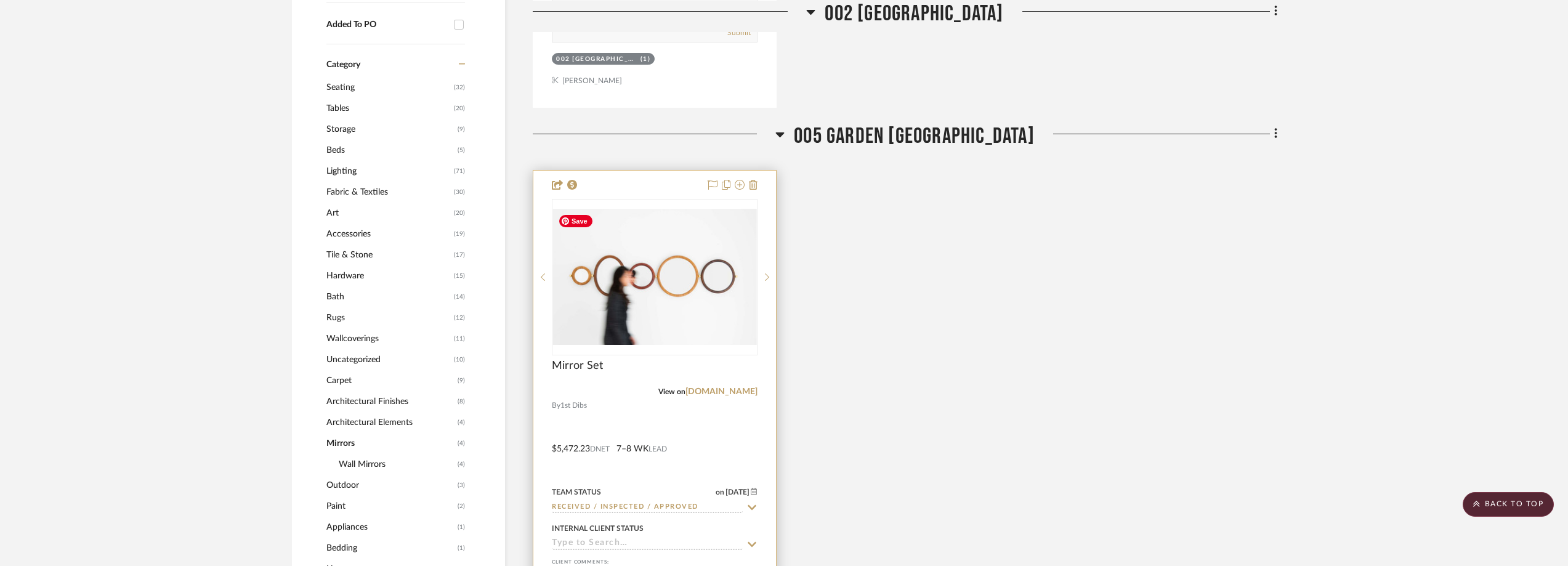
click at [693, 263] on img "0" at bounding box center [654, 277] width 203 height 136
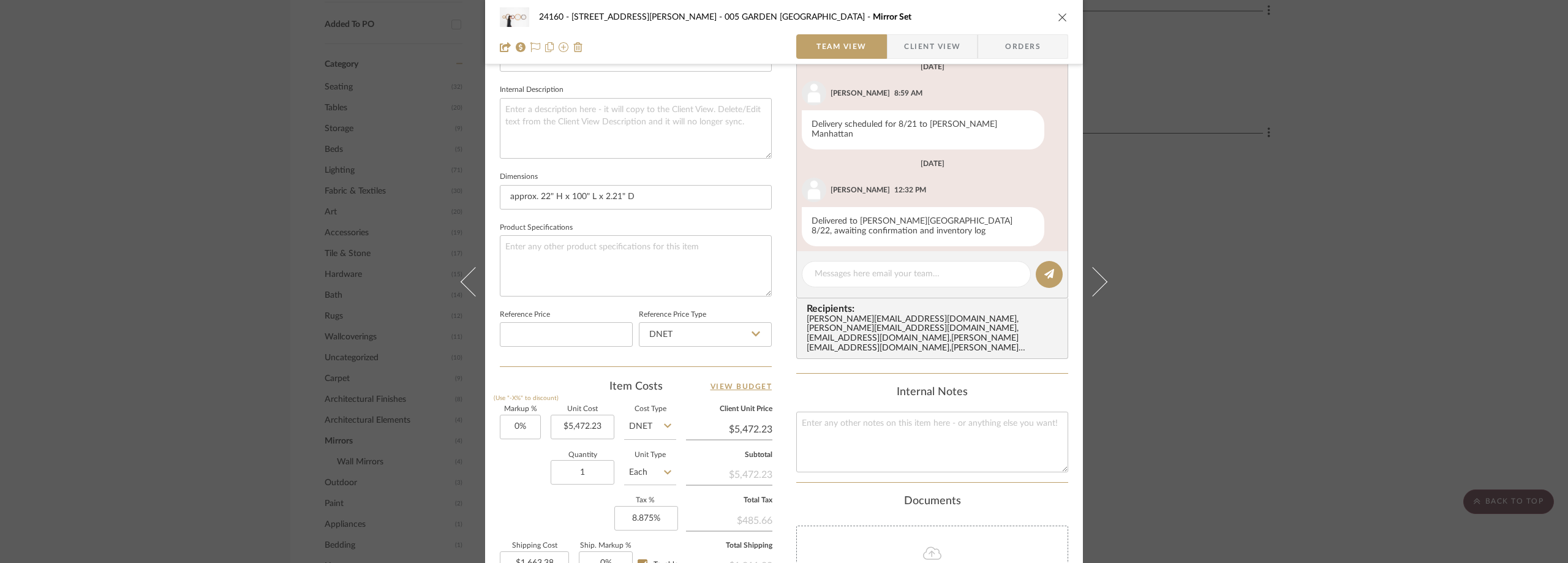
scroll to position [429, 0]
drag, startPoint x: 901, startPoint y: 30, endPoint x: 903, endPoint y: 42, distance: 12.2
click at [902, 36] on div "24160 - 214 E 18th Street - Satow Elliot 005 GARDEN POWDER ROOM Mirror Set Team…" at bounding box center [784, 32] width 598 height 64
click at [904, 42] on span "Client View" at bounding box center [932, 46] width 56 height 24
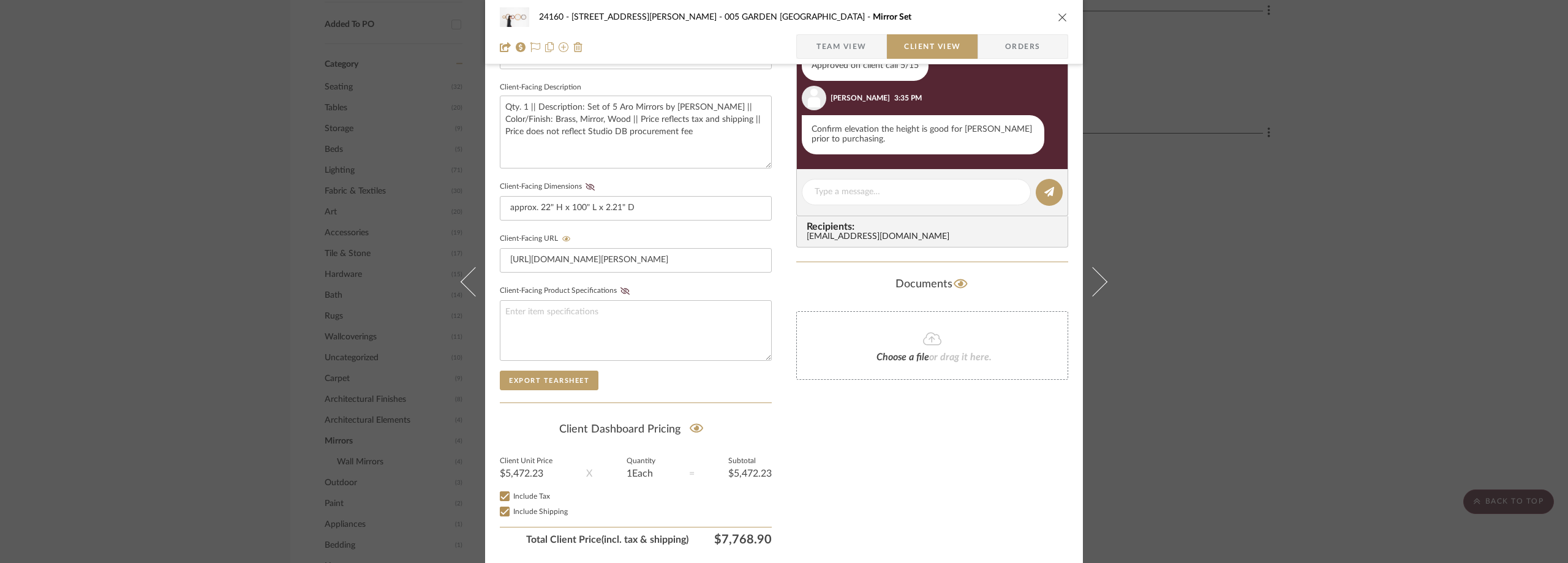
click at [1155, 165] on div "24160 - 214 E 18th Street - Satow Elliot 005 GARDEN POWDER ROOM Mirror Set Team…" at bounding box center [784, 281] width 1568 height 563
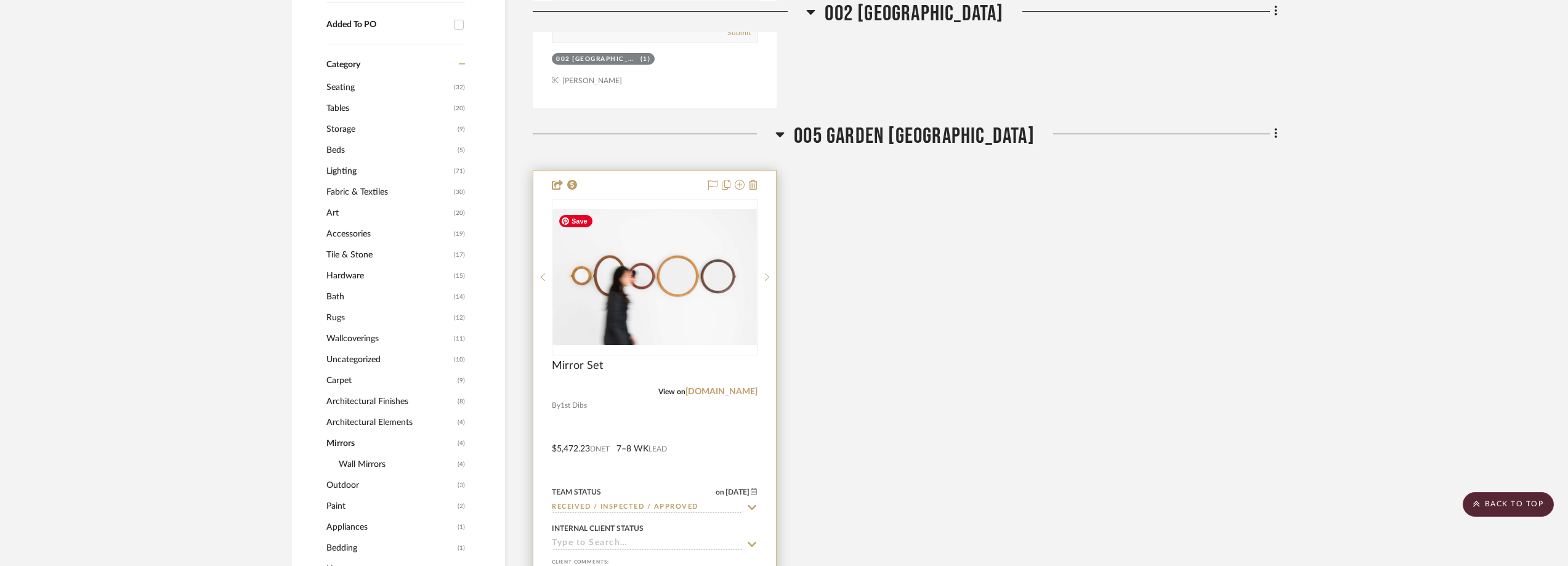
scroll to position [946, 0]
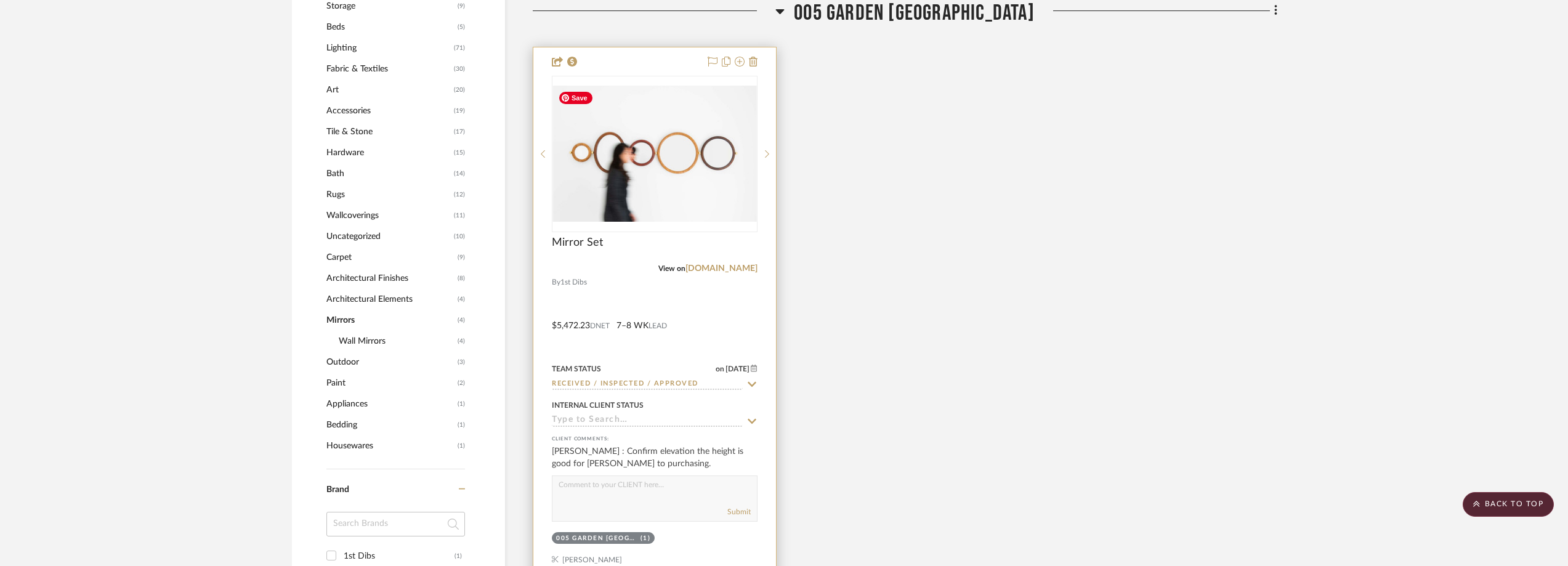
click at [633, 143] on img "0" at bounding box center [654, 154] width 203 height 136
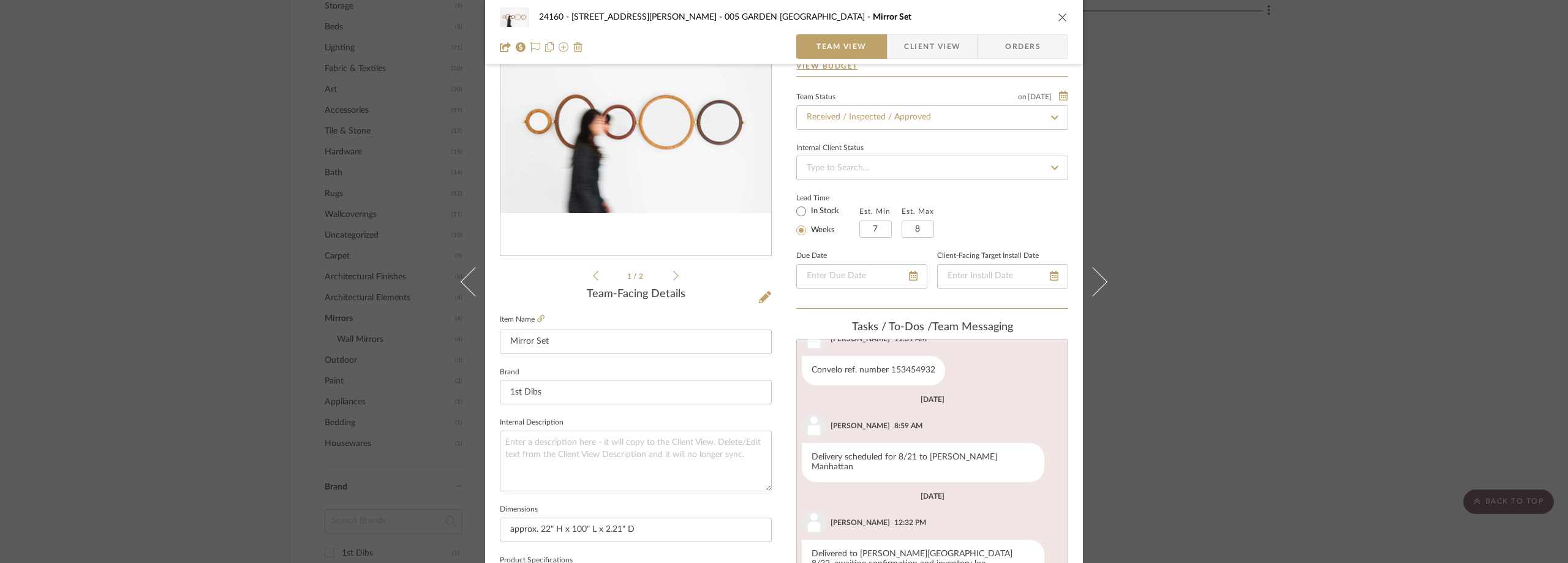
scroll to position [0, 0]
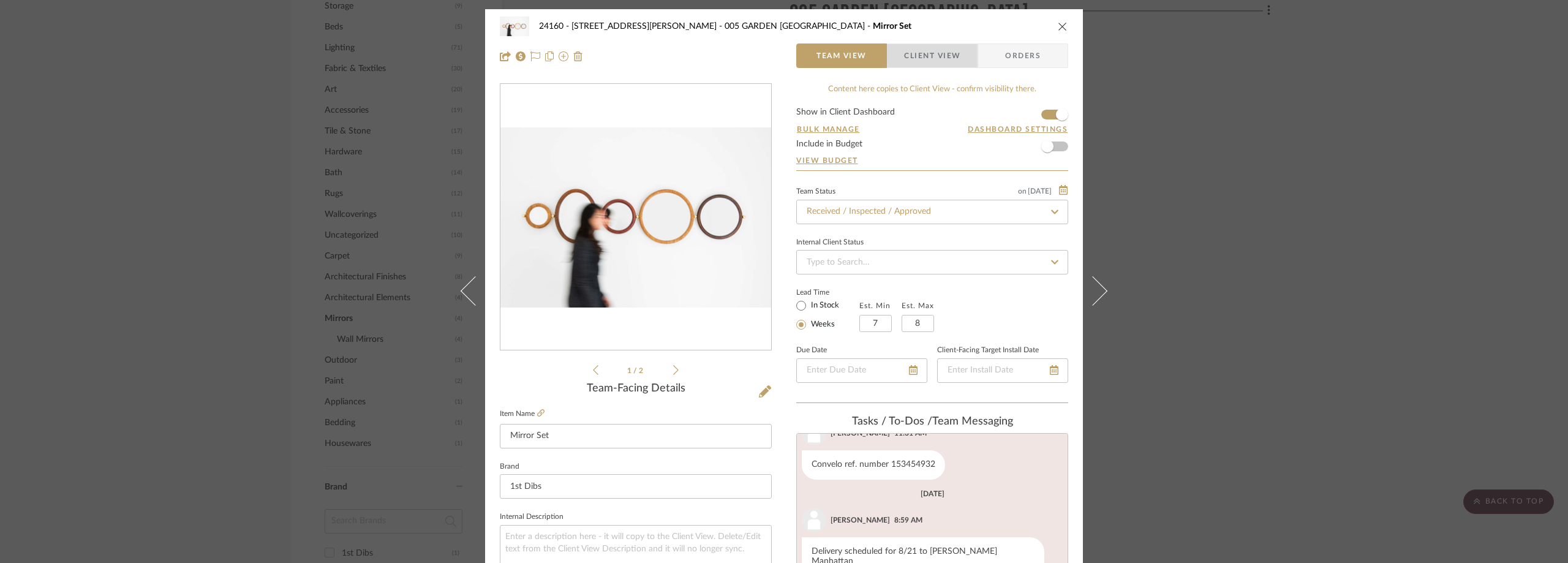
click at [917, 60] on span "Client View" at bounding box center [932, 56] width 56 height 24
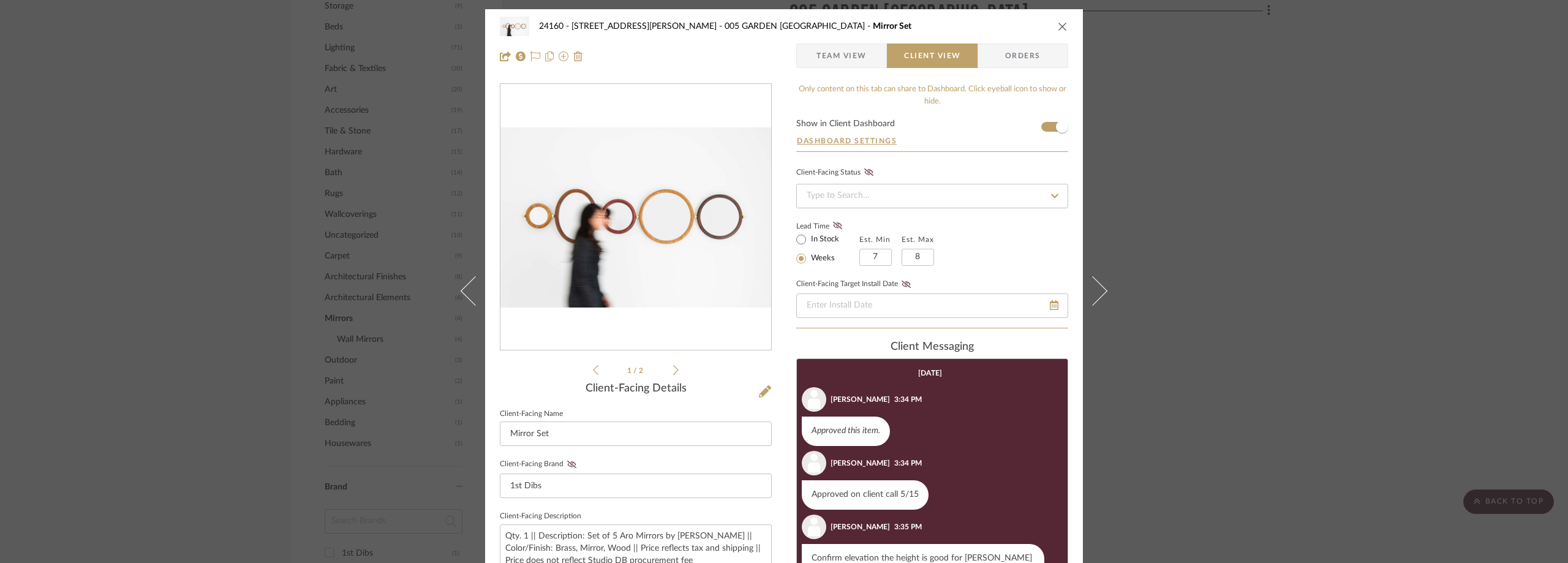
scroll to position [61, 0]
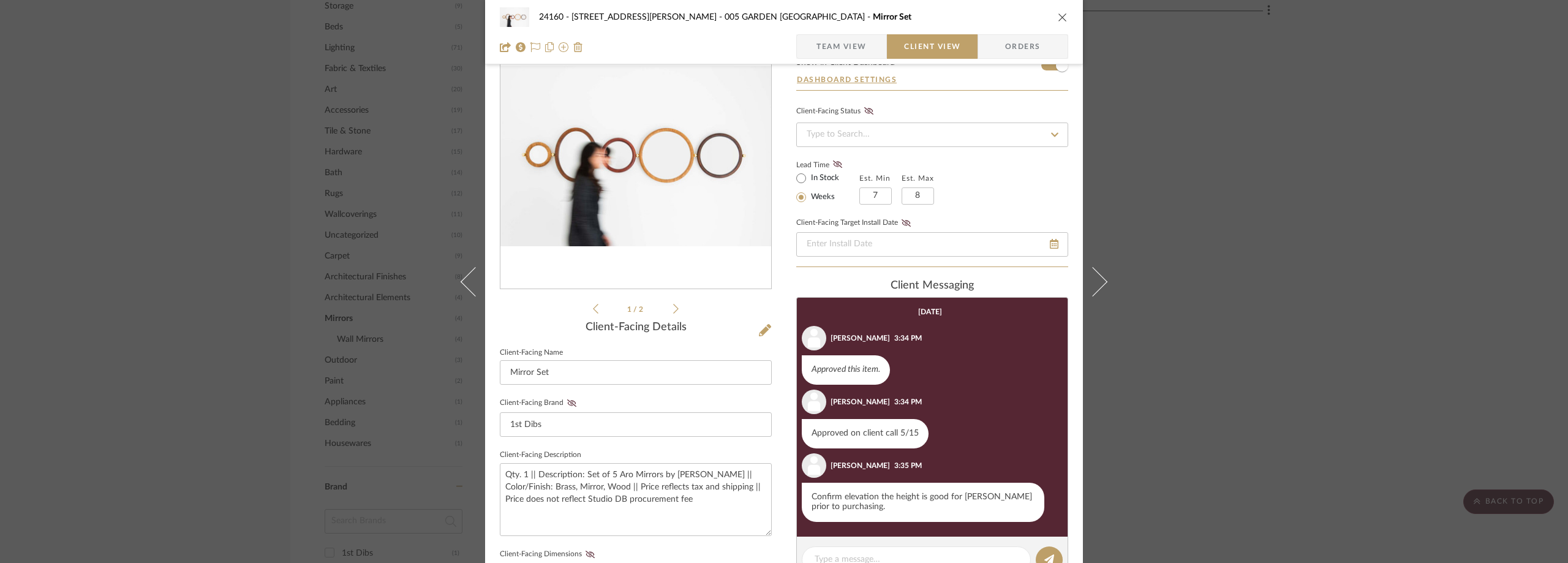
click at [1209, 205] on div "24160 - 214 E 18th Street - Satow Elliot 005 GARDEN POWDER ROOM Mirror Set Team…" at bounding box center [784, 281] width 1568 height 563
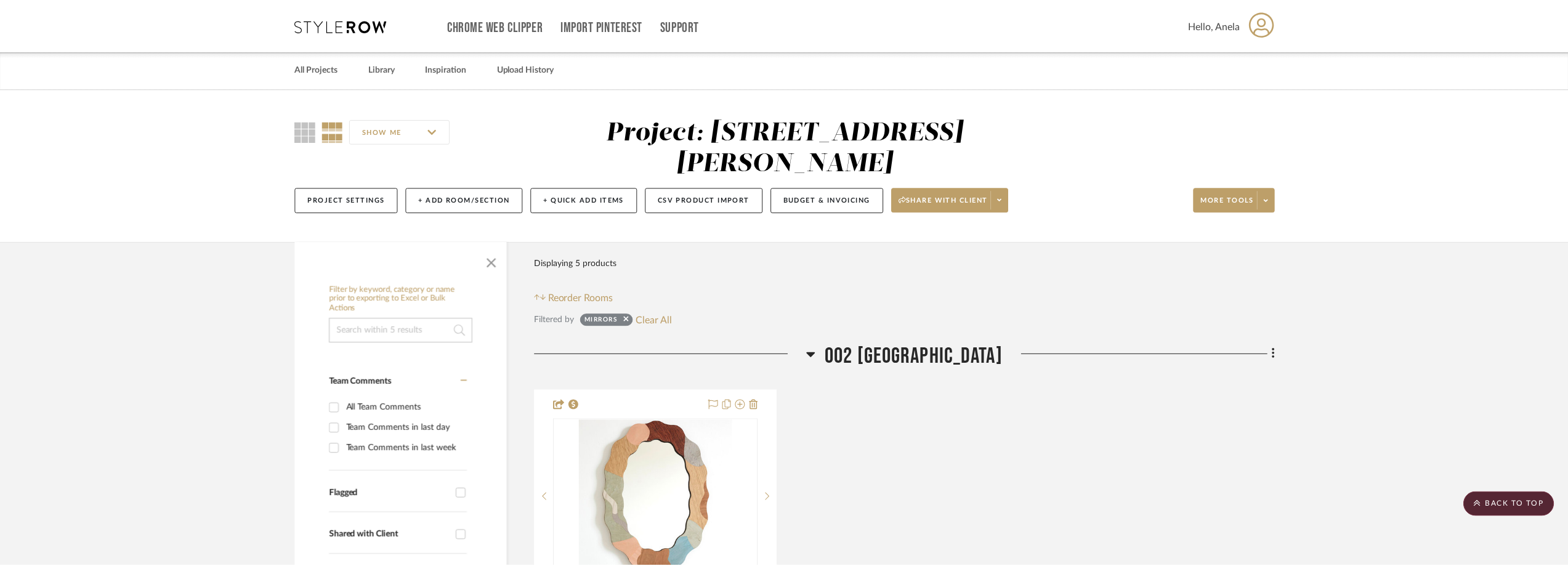
scroll to position [946, 0]
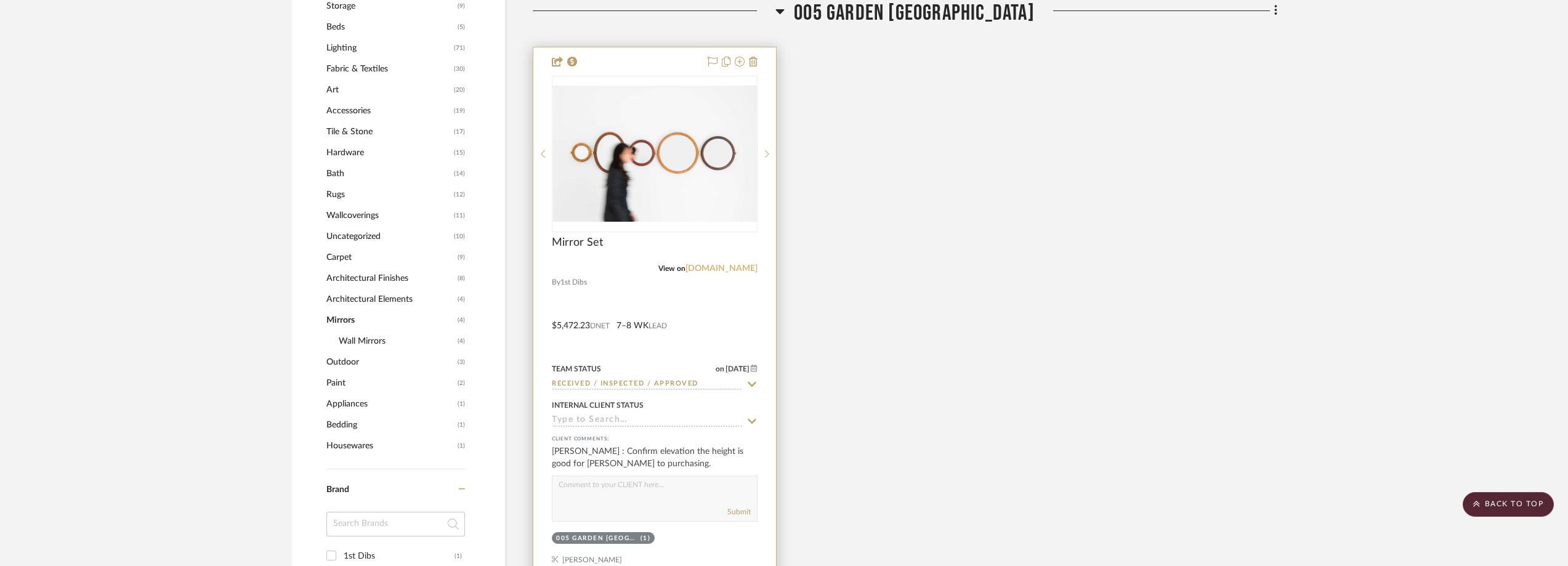
click at [734, 268] on link "1stdibs.com" at bounding box center [722, 268] width 72 height 8
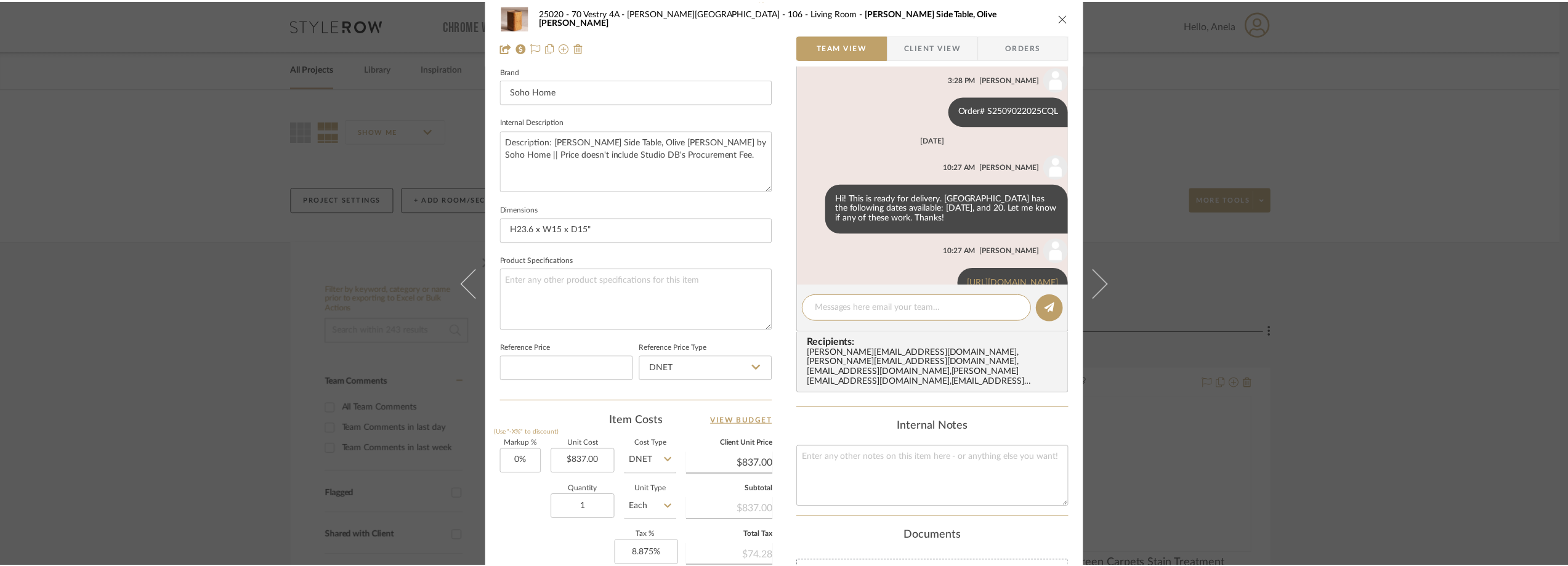
scroll to position [563, 0]
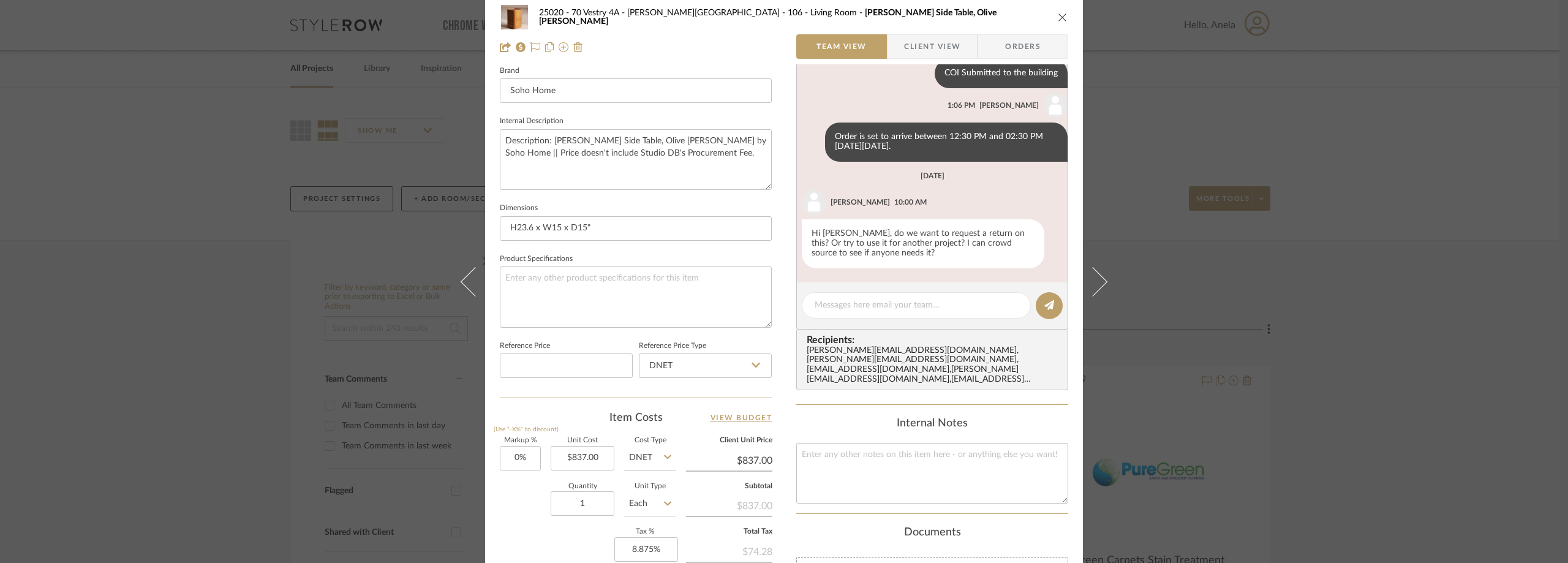
click at [305, 241] on div "25020 - 70 Vestry 4A - Grant-Stanleigh 106 - Living Room Dawson Side Table, Oli…" at bounding box center [784, 281] width 1568 height 563
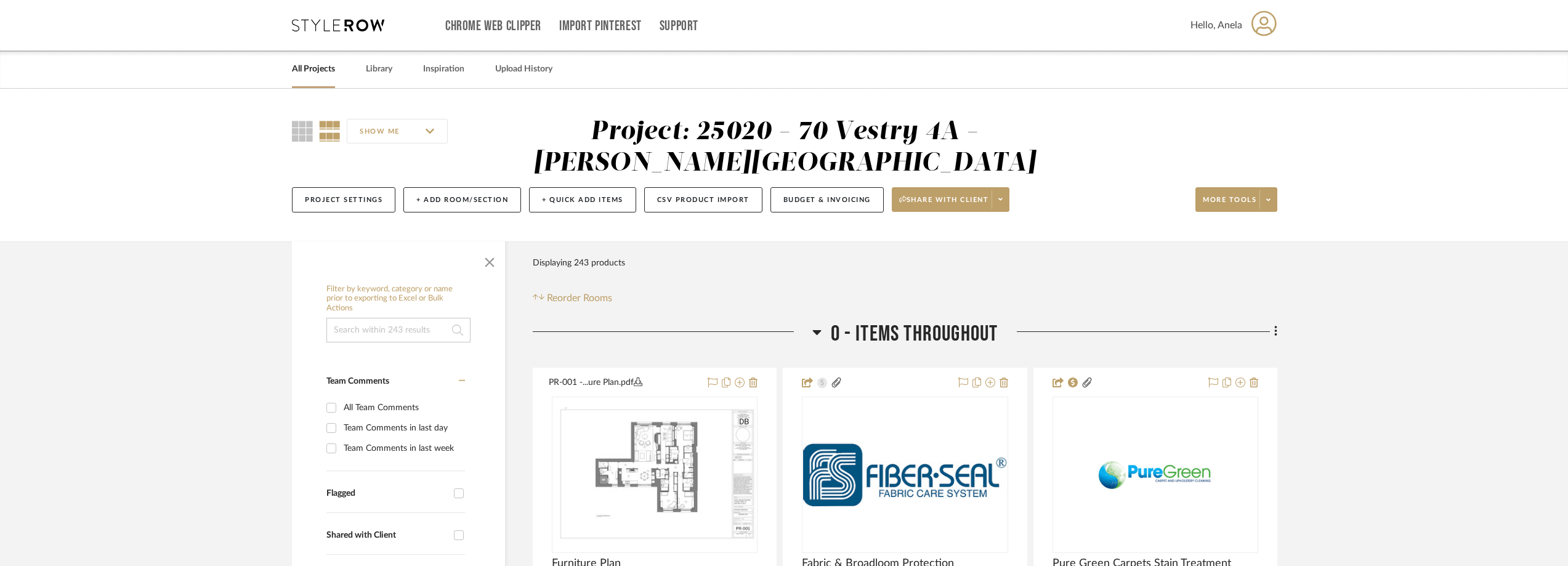
click at [309, 28] on icon at bounding box center [338, 25] width 92 height 12
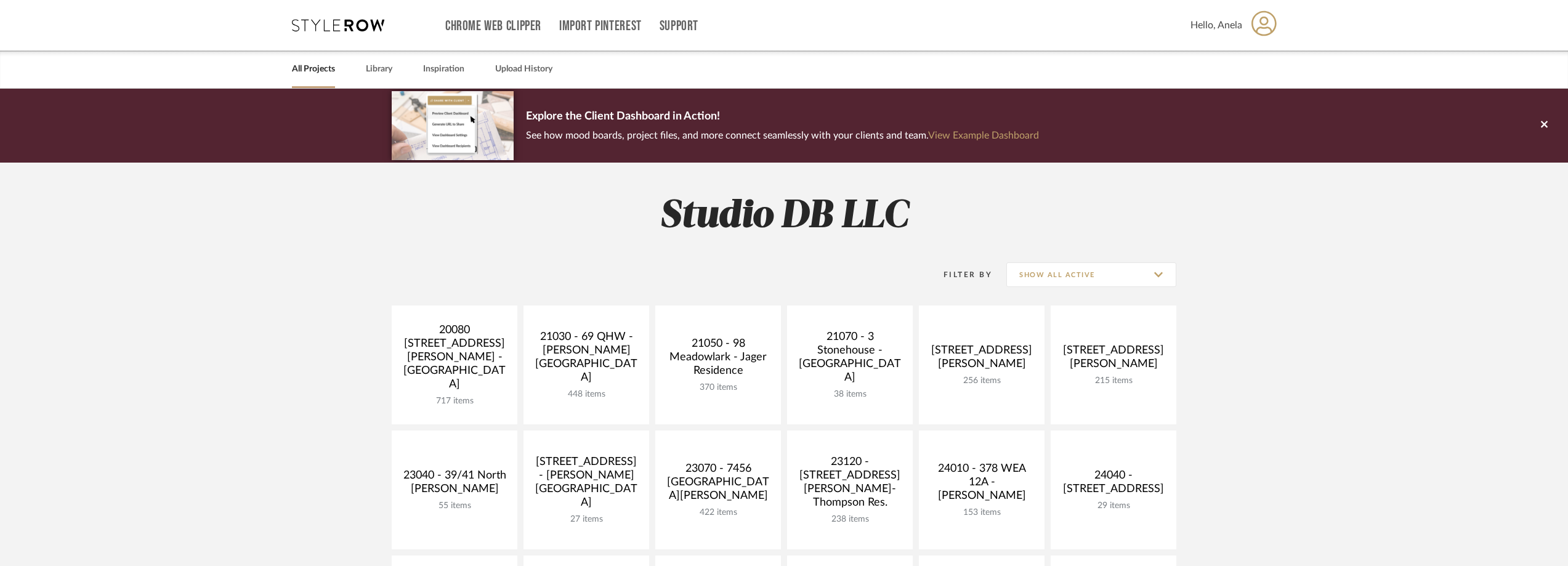
scroll to position [308, 0]
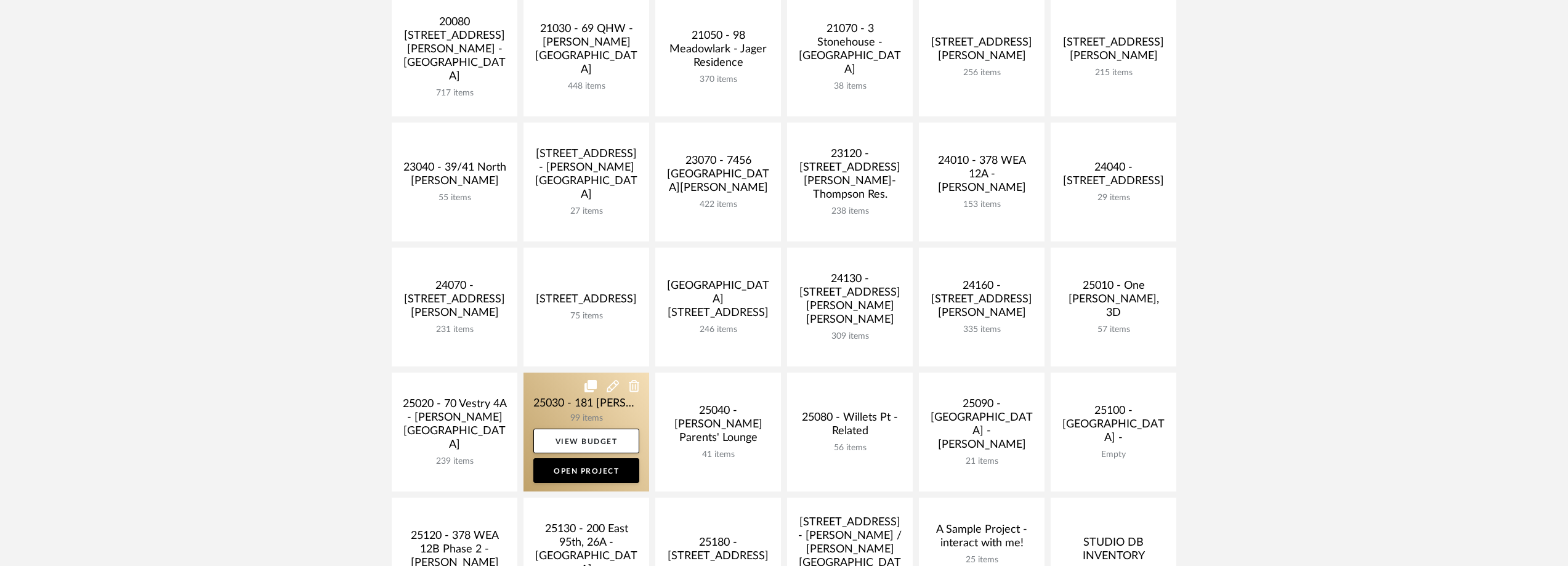
click at [597, 400] on link at bounding box center [586, 432] width 126 height 119
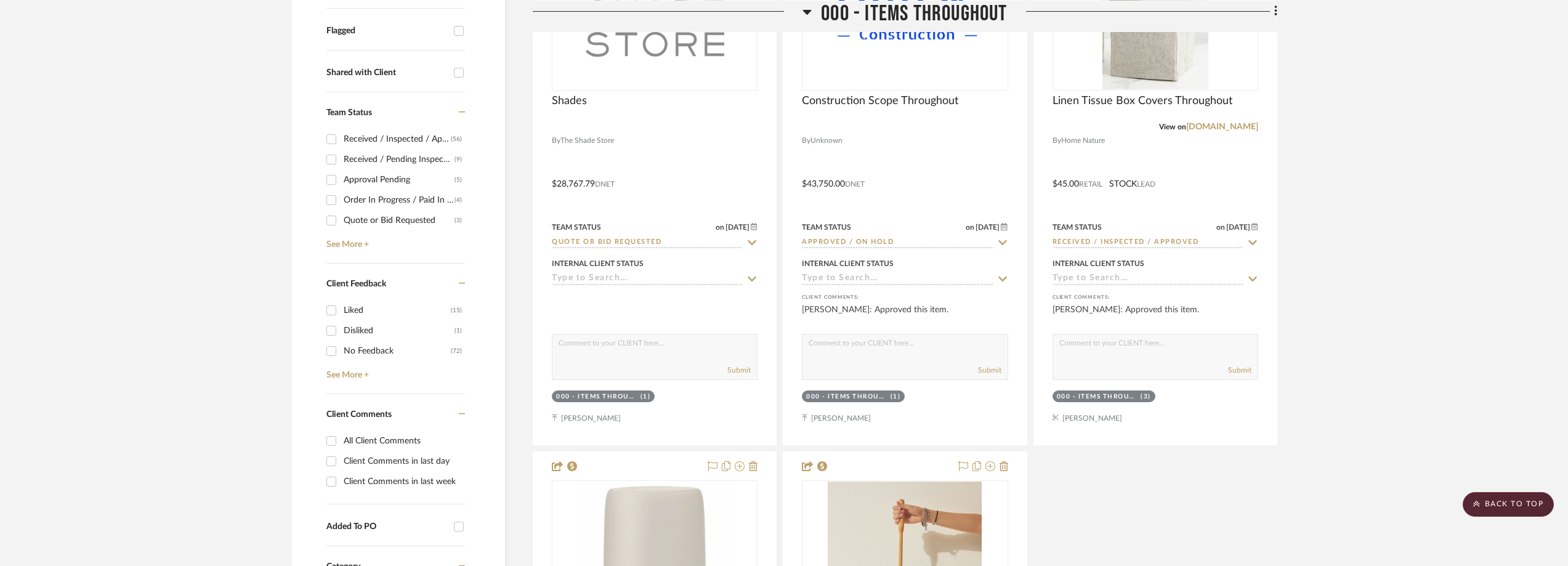
scroll to position [740, 0]
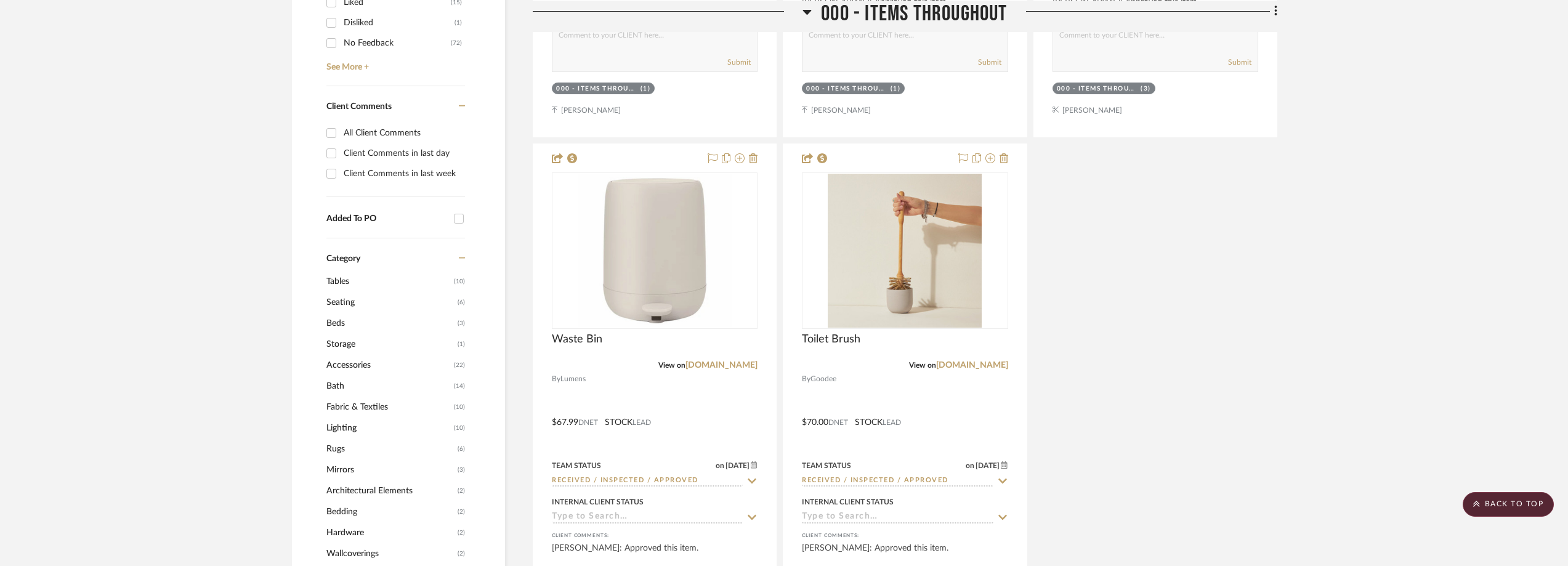
click at [370, 439] on span "Lighting" at bounding box center [388, 428] width 124 height 21
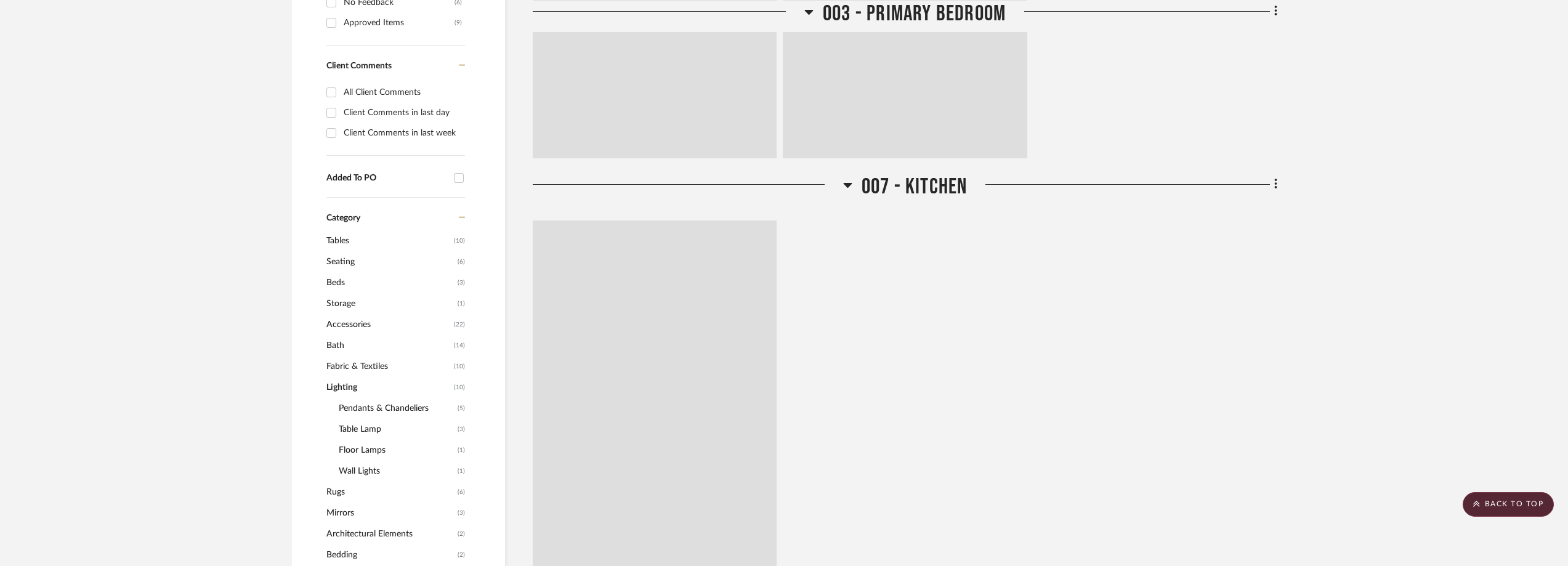
scroll to position [719, 0]
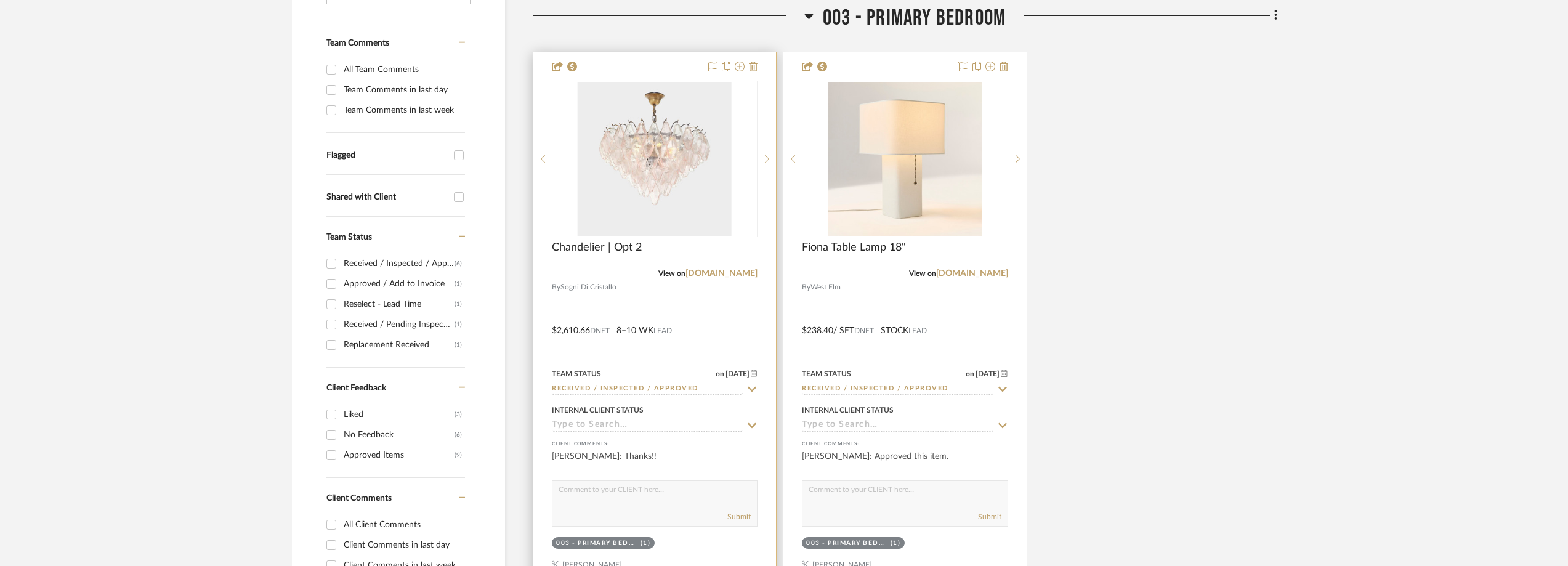
scroll to position [308, 0]
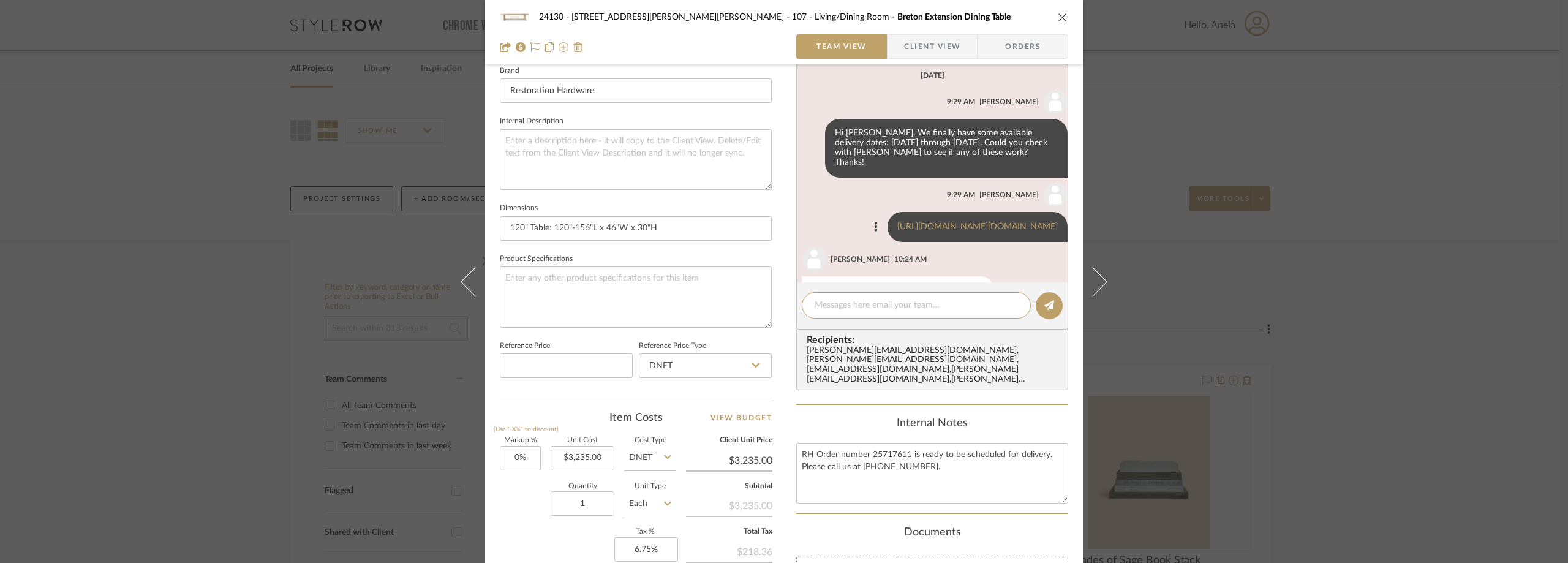
scroll to position [893, 0]
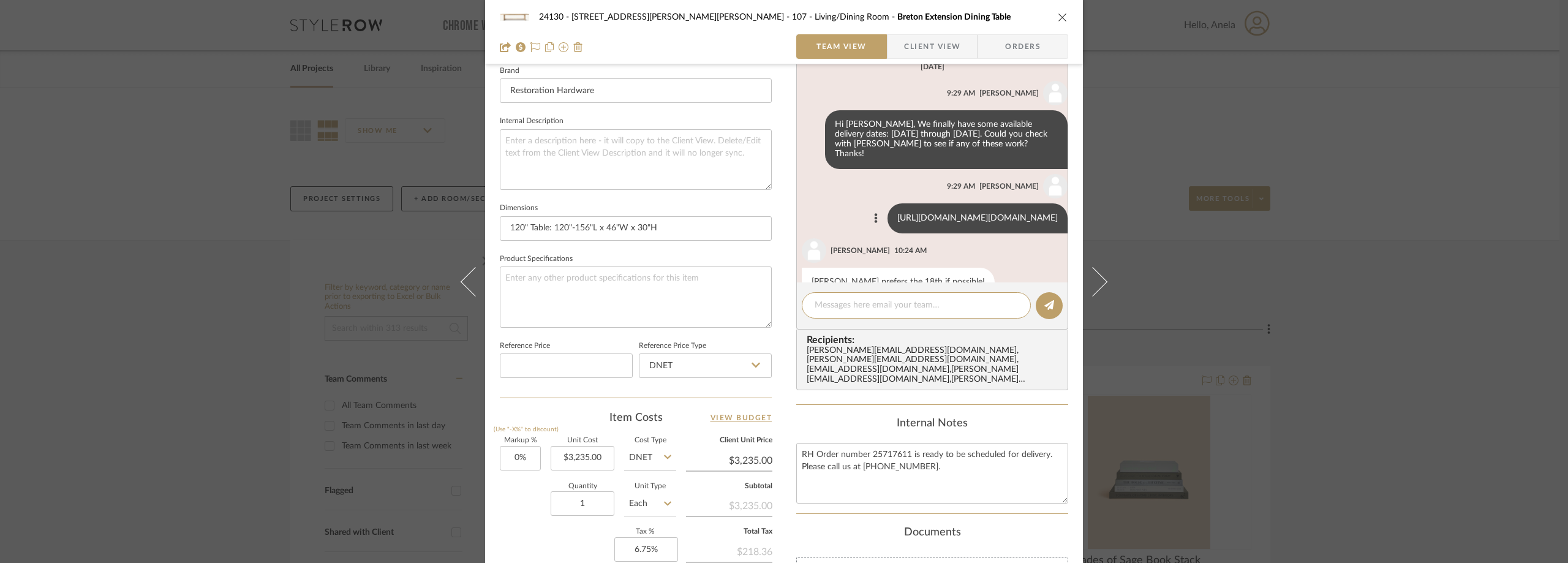
click at [925, 214] on link "[URL][DOMAIN_NAME][DOMAIN_NAME]" at bounding box center [978, 218] width 160 height 8
click at [852, 302] on textarea at bounding box center [916, 306] width 203 height 13
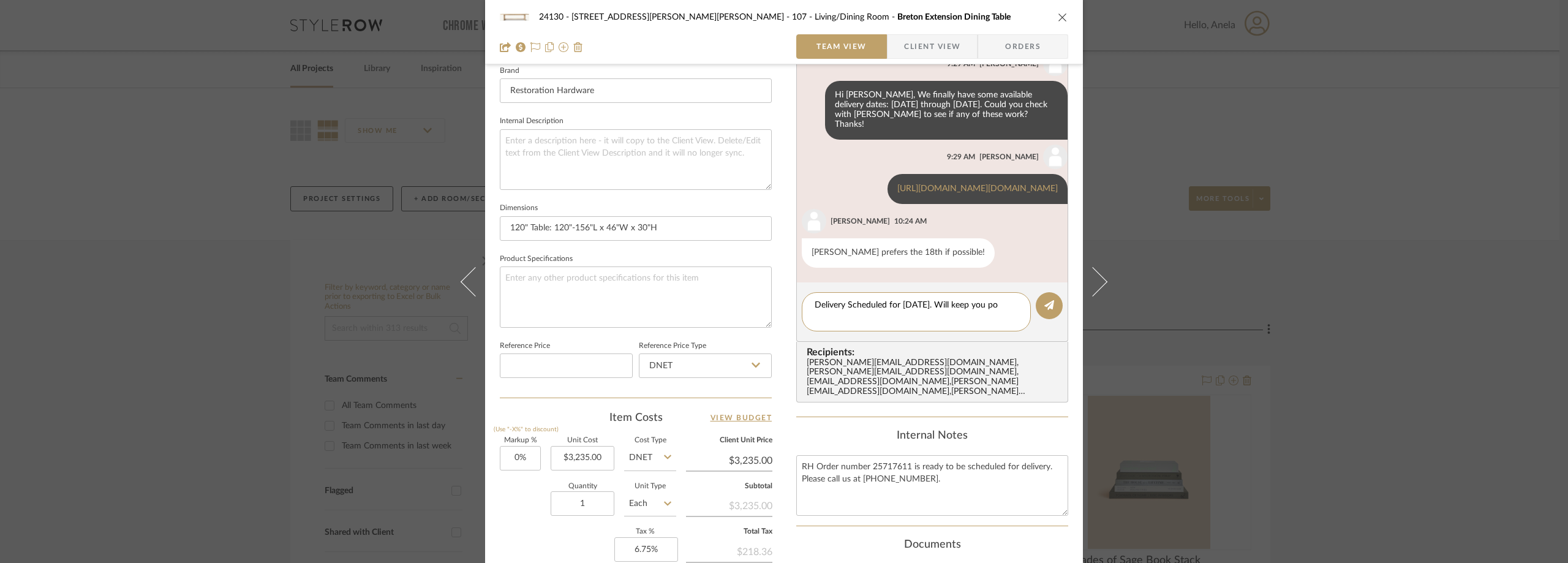
scroll to position [0, 0]
type textarea "Delivery Scheduled for [DATE]. Will keep you posted once I have the time frame.…"
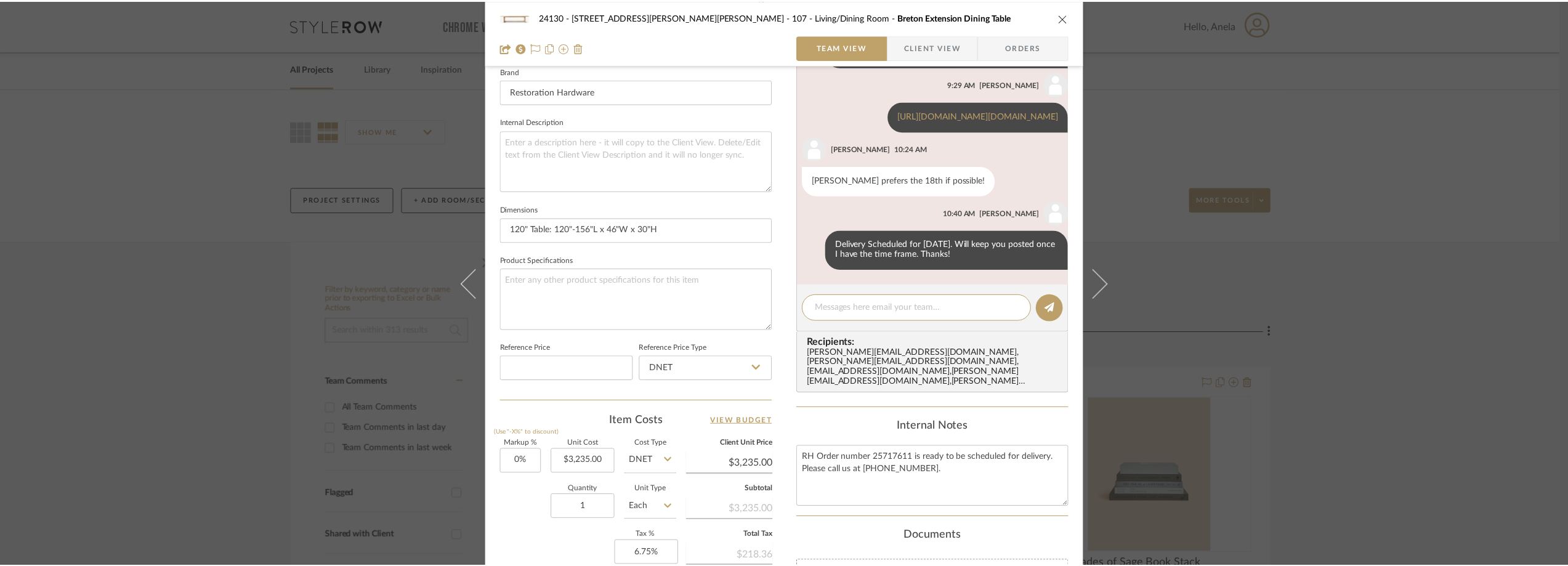
scroll to position [1024, 0]
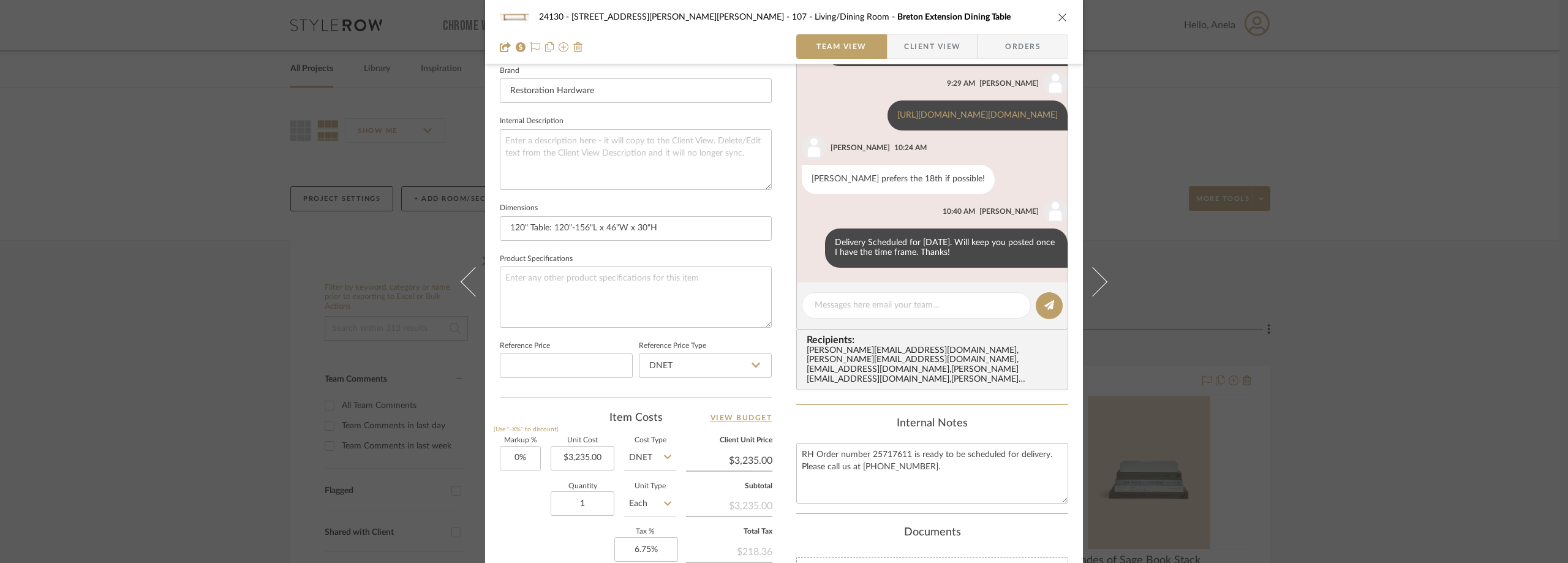
click at [1303, 155] on div "24130 - 100 Mine Hill Rd - Costigan 107 - Living/Dining Room Breton Extension D…" at bounding box center [784, 281] width 1568 height 563
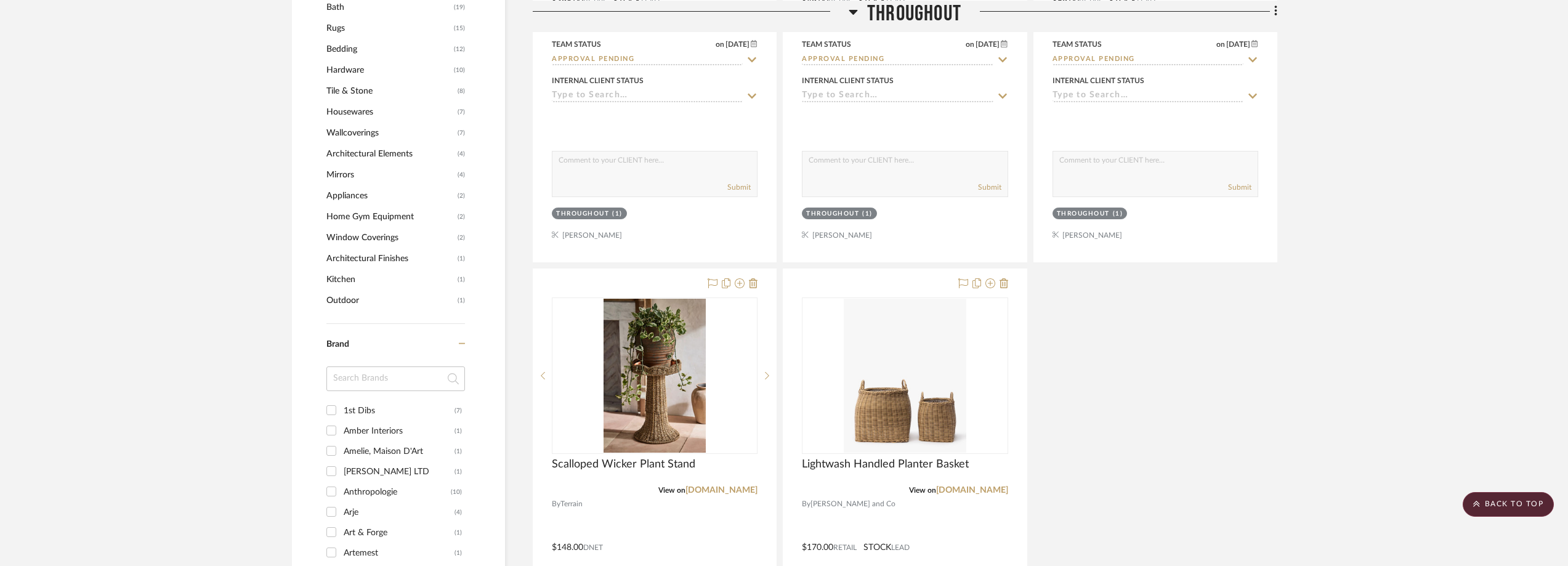
scroll to position [1356, 0]
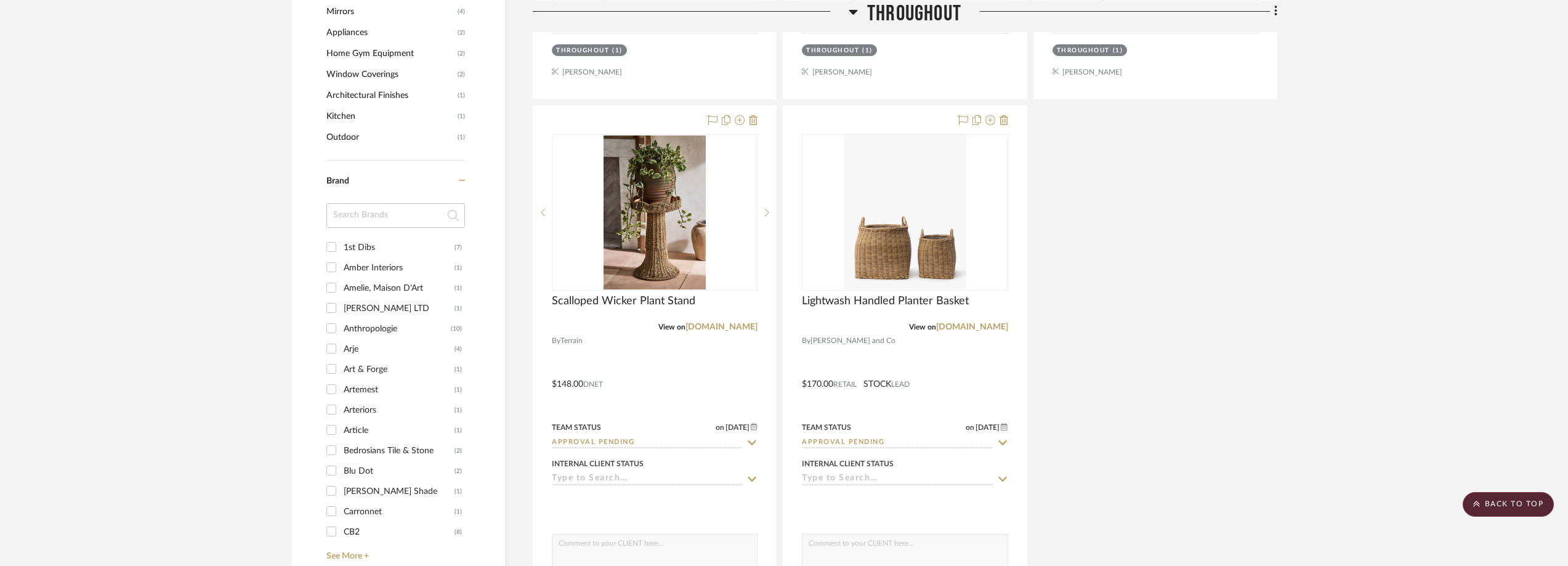
click at [375, 220] on input at bounding box center [395, 216] width 139 height 25
type input "crate"
click at [418, 238] on label "Crate & Barrel (3)" at bounding box center [402, 248] width 118 height 21
click at [341, 238] on input "Crate & Barrel (3)" at bounding box center [331, 247] width 20 height 20
checkbox input "true"
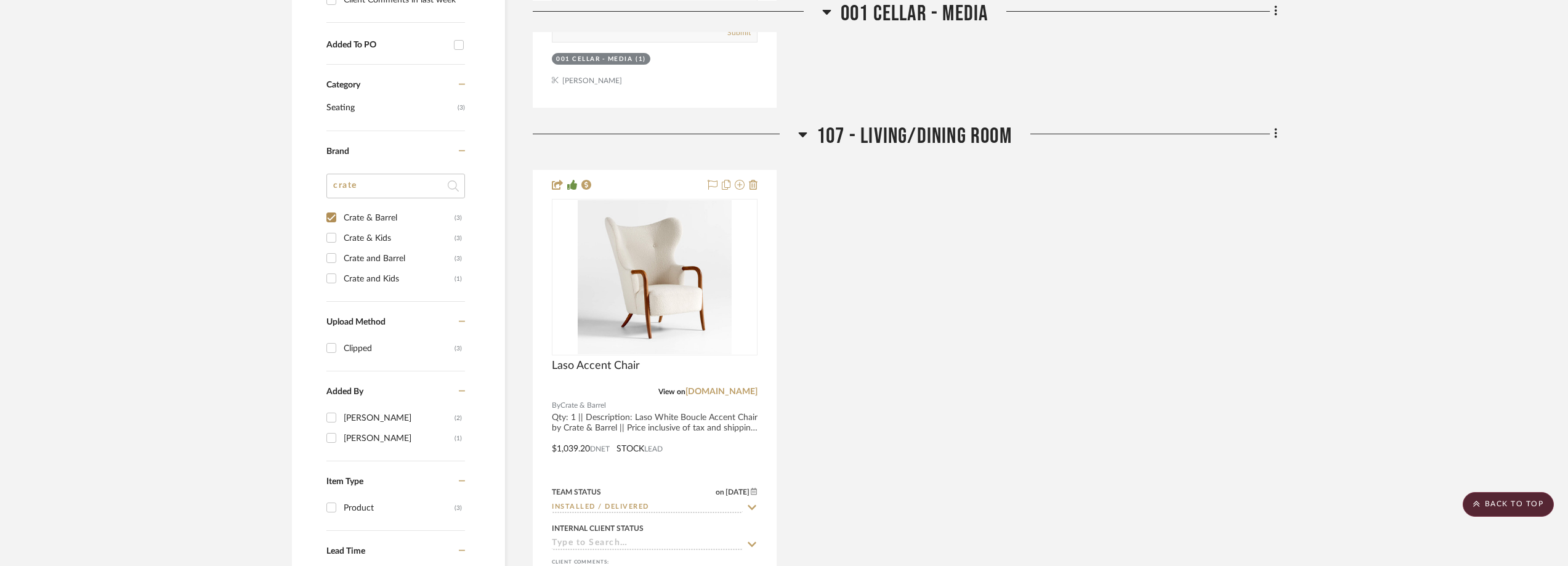
click at [410, 255] on div "Crate and Barrel" at bounding box center [399, 259] width 111 height 20
click at [341, 255] on input "Crate and Barrel (3)" at bounding box center [331, 258] width 20 height 20
checkbox input "true"
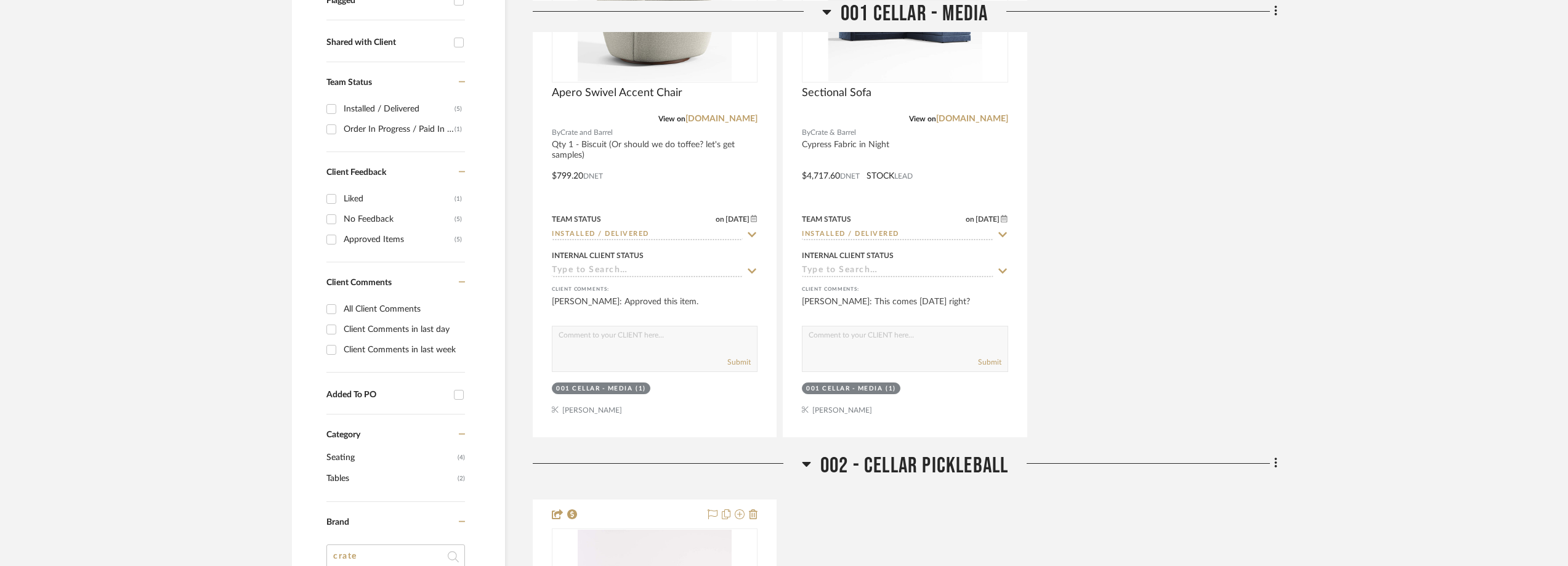
scroll to position [801, 0]
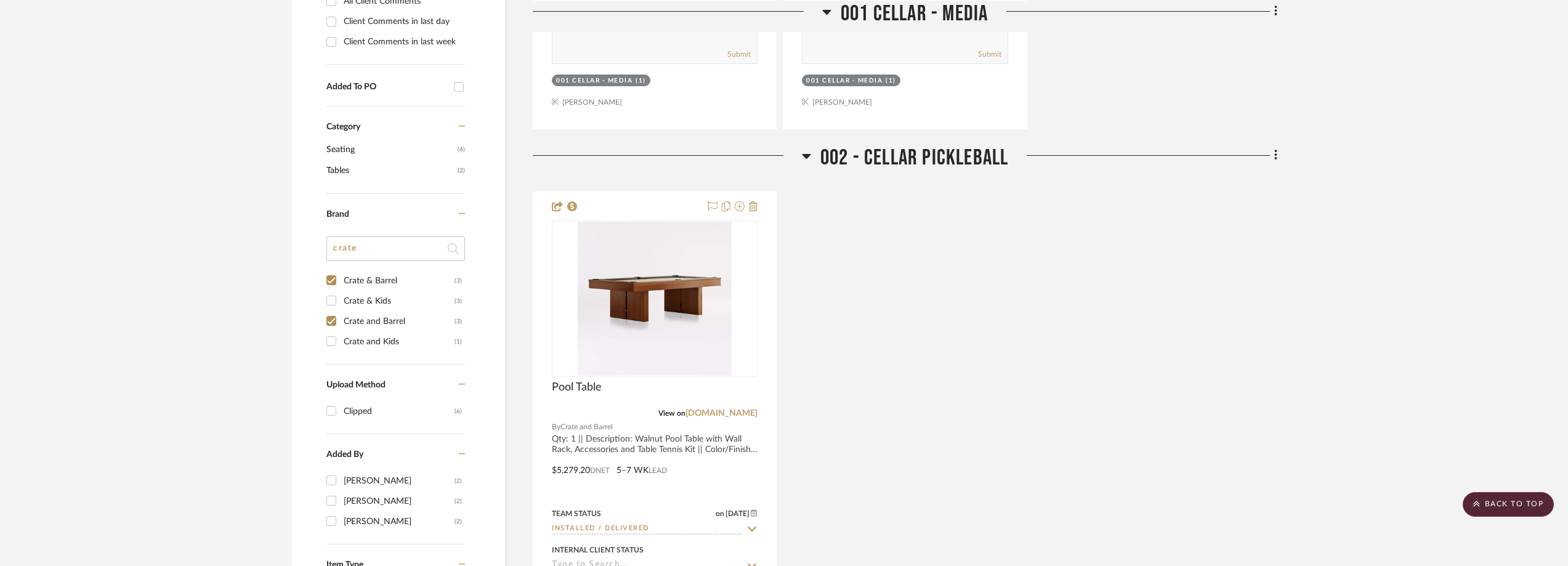
click at [404, 280] on div "Crate & Barrel" at bounding box center [399, 281] width 111 height 20
click at [341, 280] on input "Crate & Barrel (3)" at bounding box center [331, 280] width 20 height 20
checkbox input "false"
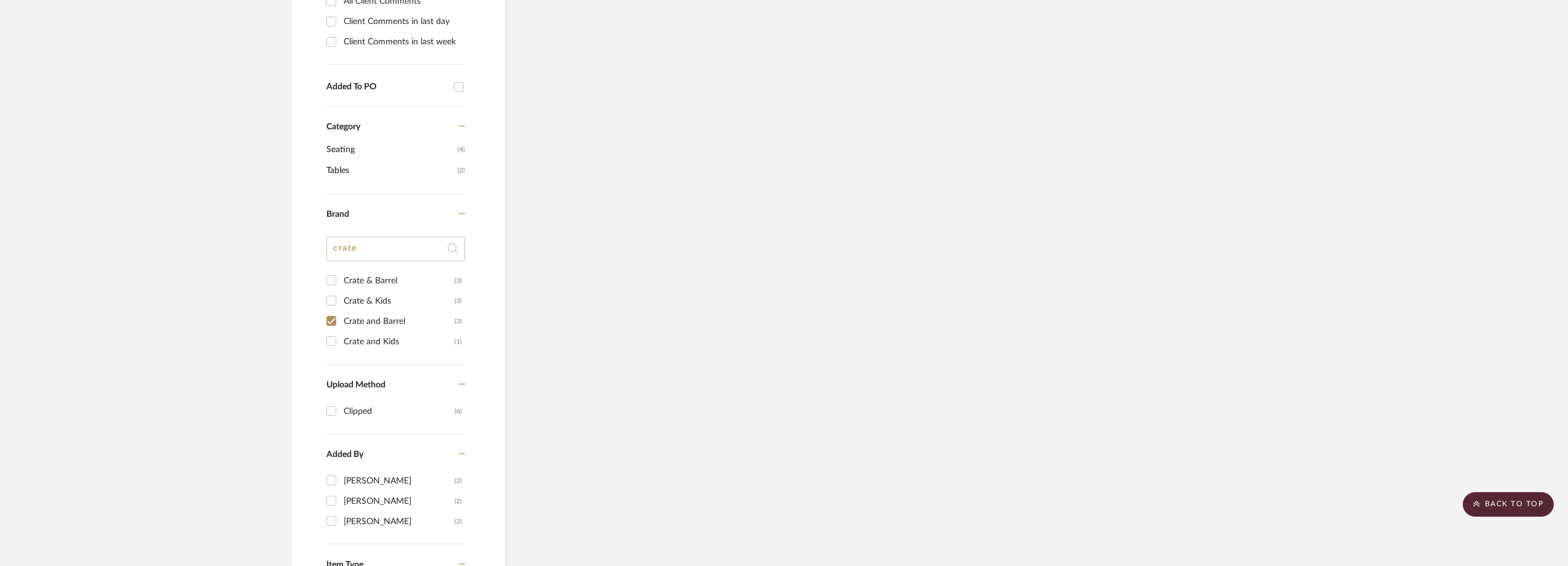
scroll to position [781, 0]
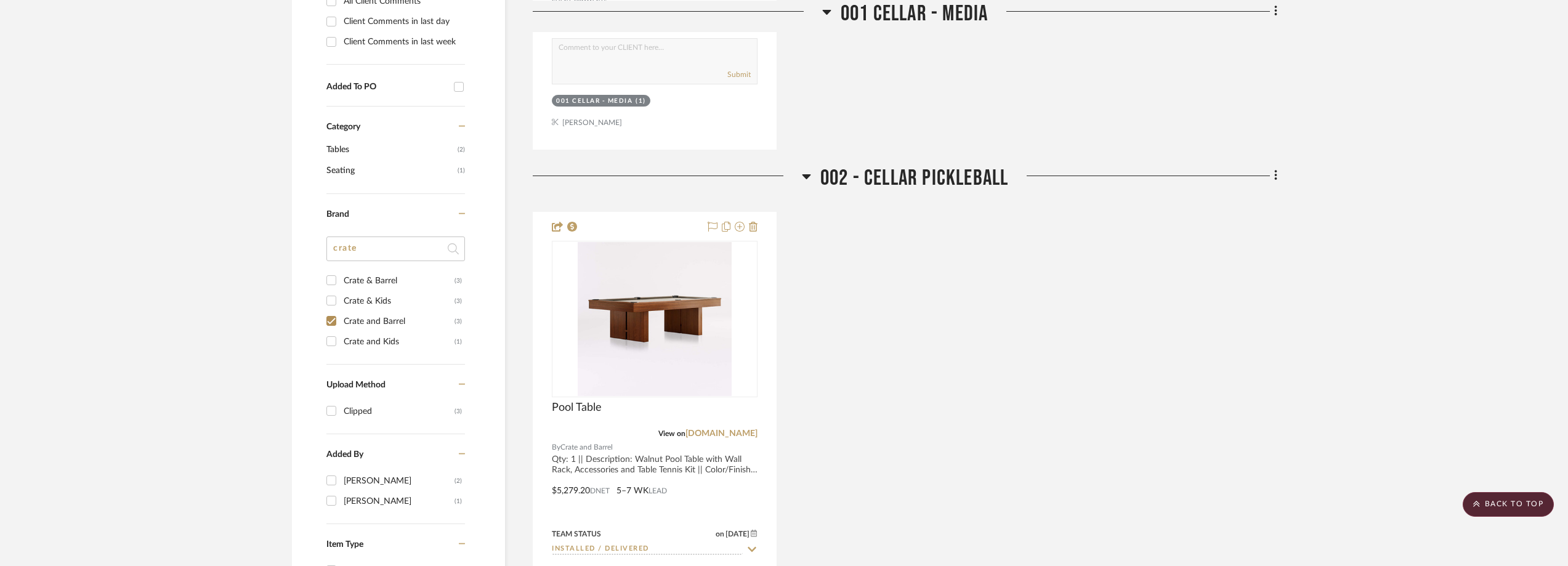
click at [385, 298] on div "Crate & Kids" at bounding box center [399, 301] width 111 height 20
click at [341, 298] on input "Crate & Kids (3)" at bounding box center [331, 301] width 20 height 20
checkbox input "true"
click at [384, 343] on div "Crate and Barrel" at bounding box center [399, 343] width 111 height 20
click at [341, 343] on input "Crate and Barrel (3)" at bounding box center [331, 342] width 20 height 20
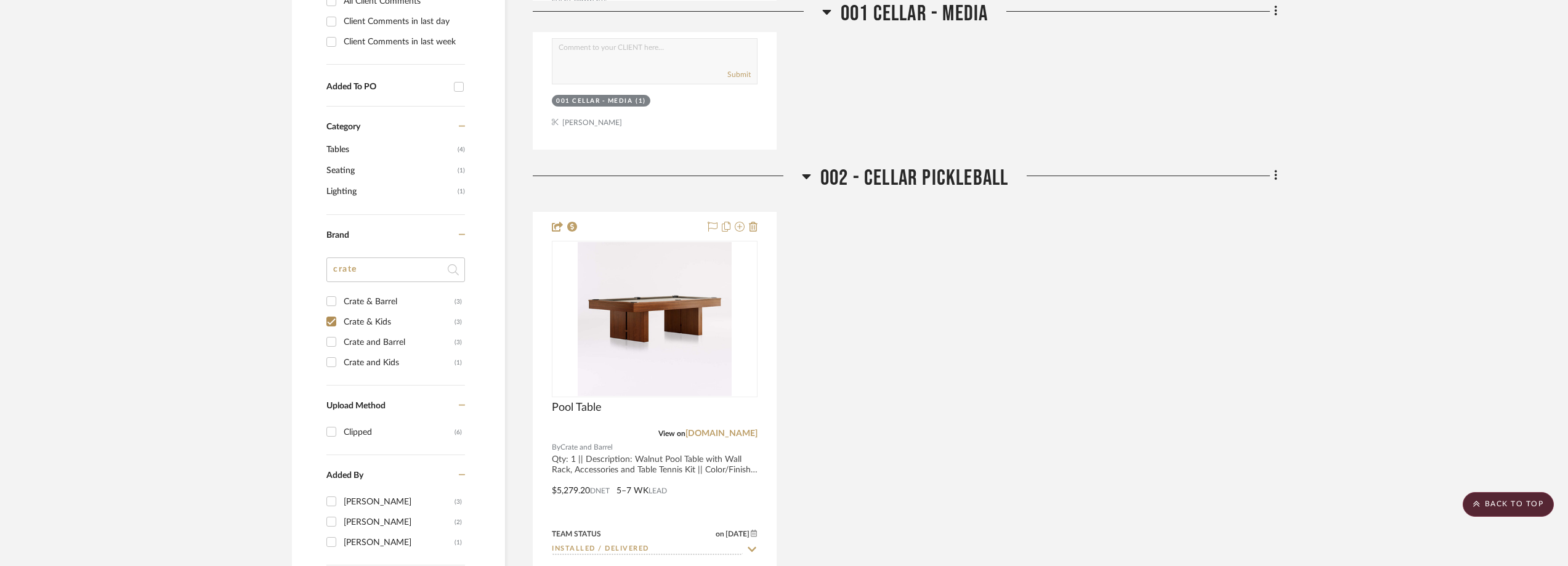
checkbox input "false"
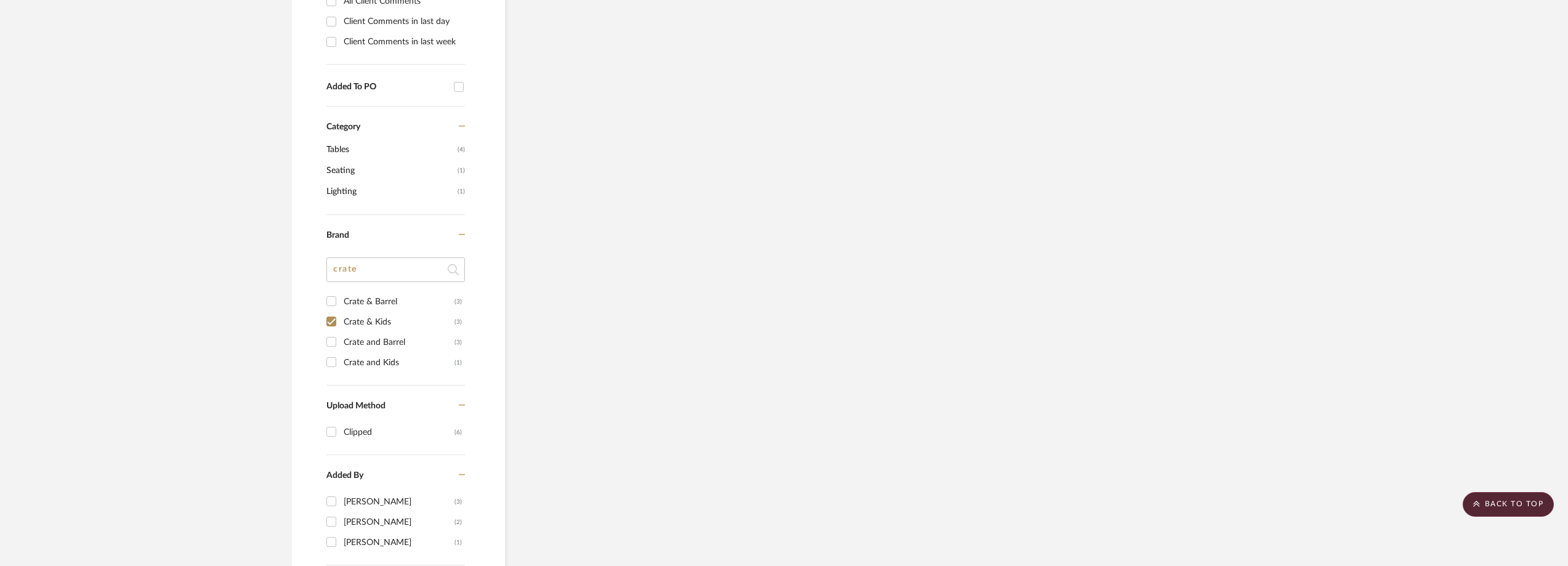
scroll to position [760, 0]
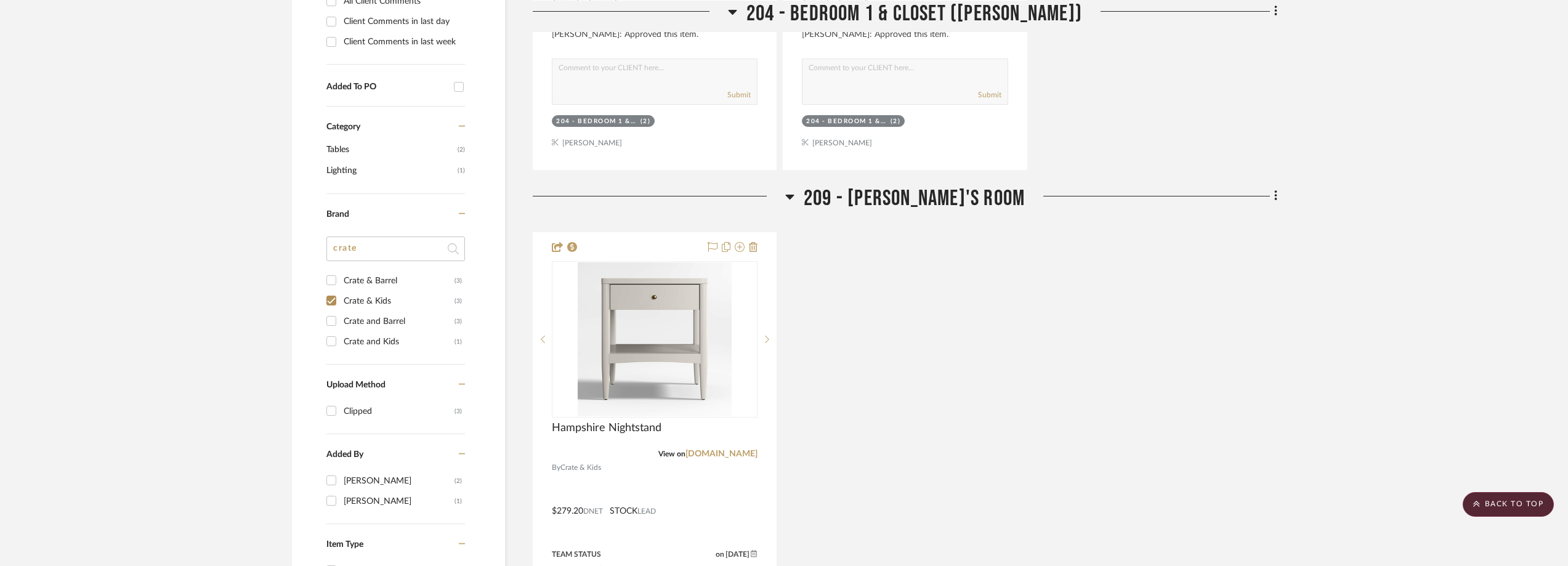
click at [376, 343] on div "Crate and Kids" at bounding box center [399, 342] width 111 height 20
click at [341, 343] on input "Crate and Kids (1)" at bounding box center [331, 341] width 20 height 20
checkbox input "true"
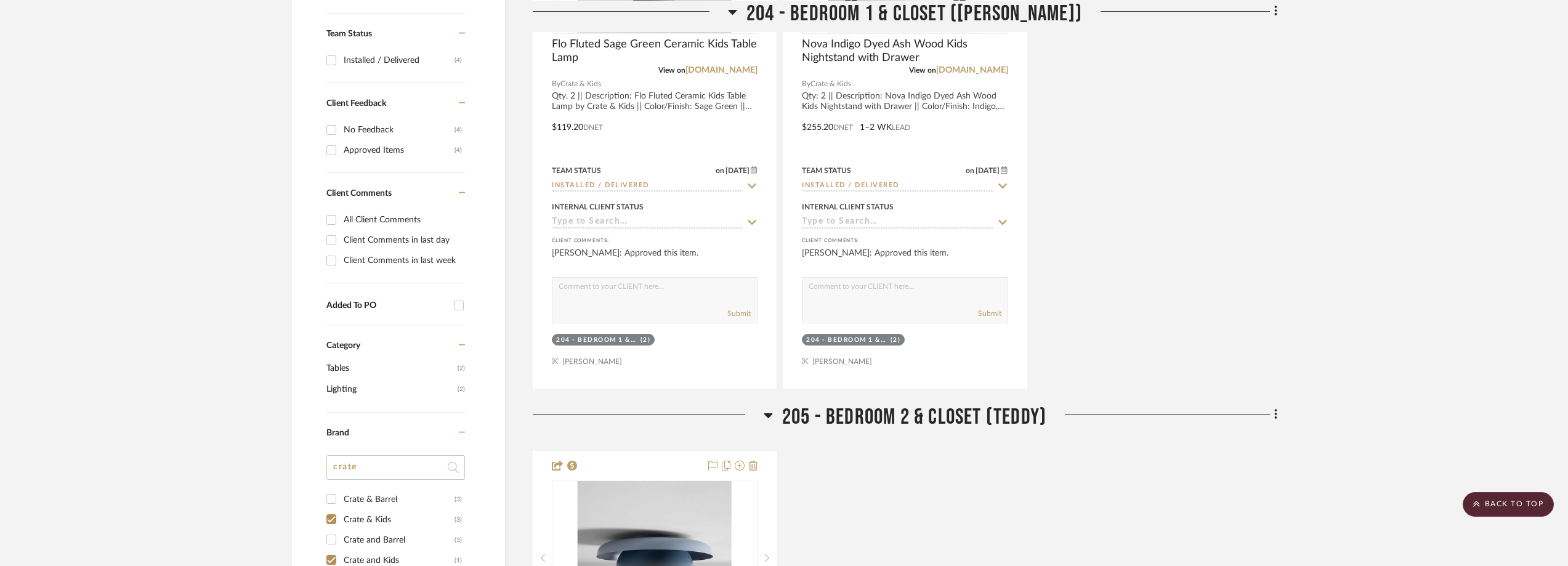
scroll to position [788, 0]
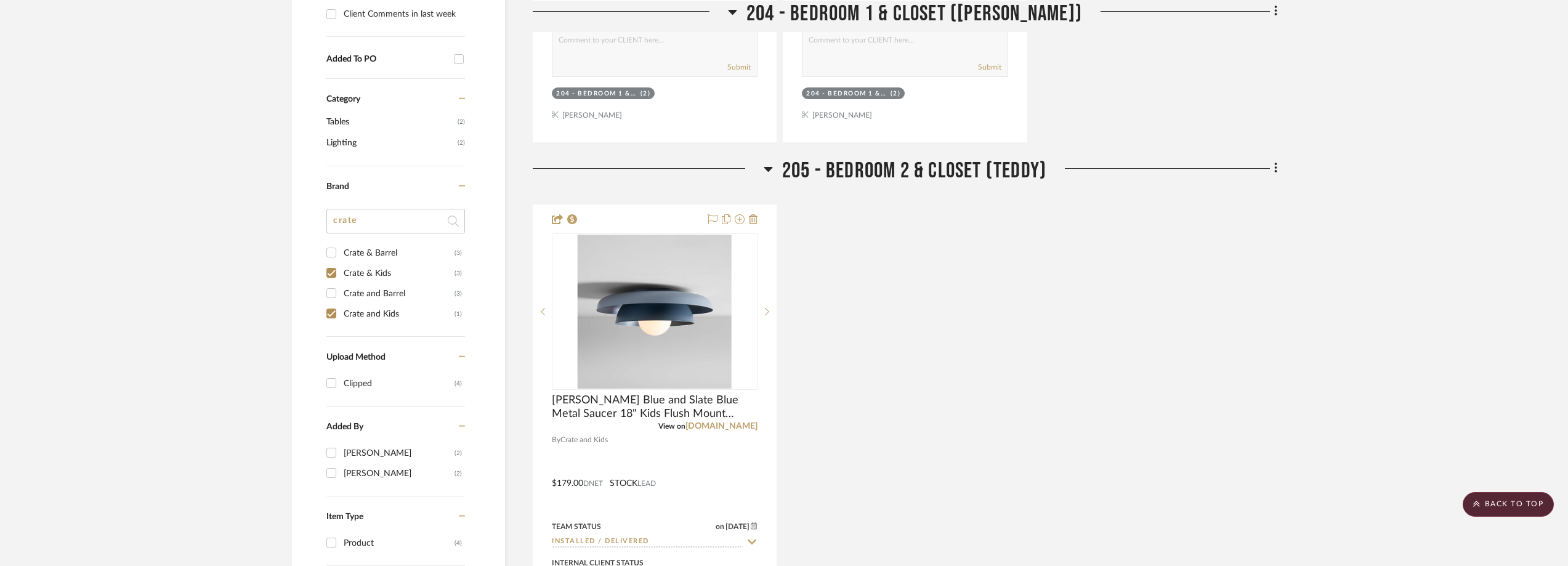
click at [359, 300] on div "Crate and Barrel" at bounding box center [399, 294] width 111 height 20
click at [341, 300] on input "Crate and Barrel (3)" at bounding box center [331, 293] width 20 height 20
checkbox input "true"
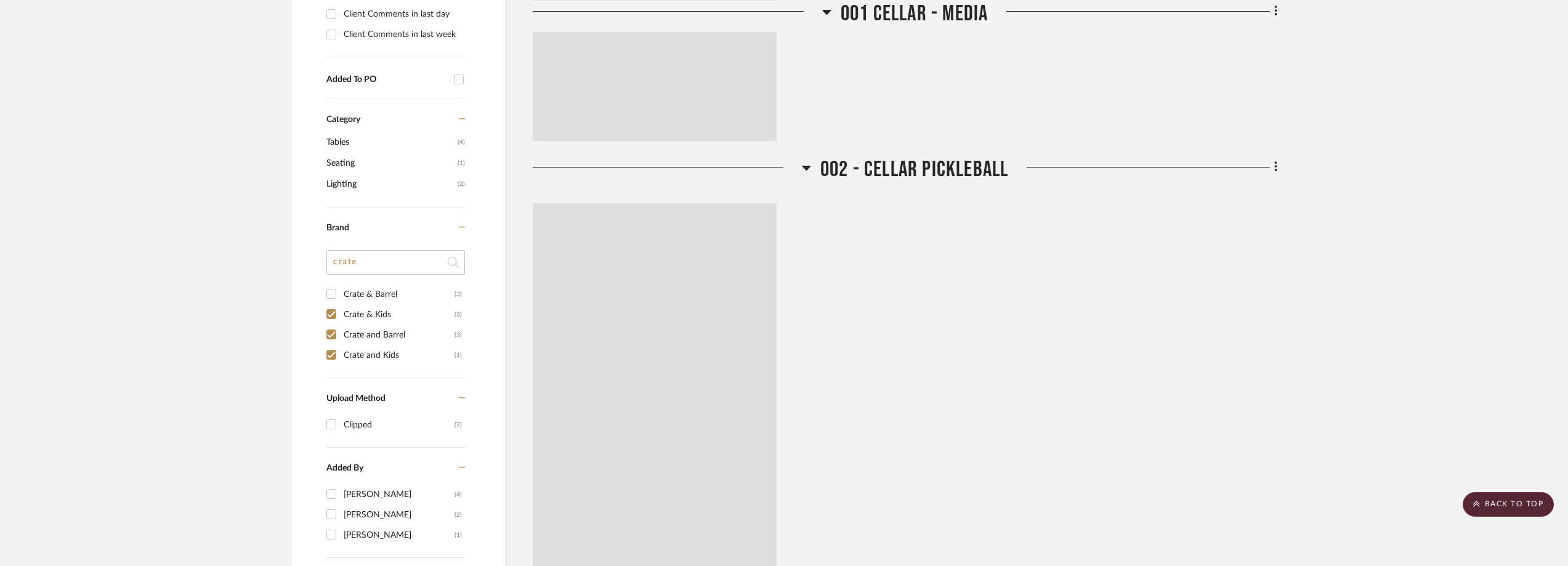
scroll to position [809, 0]
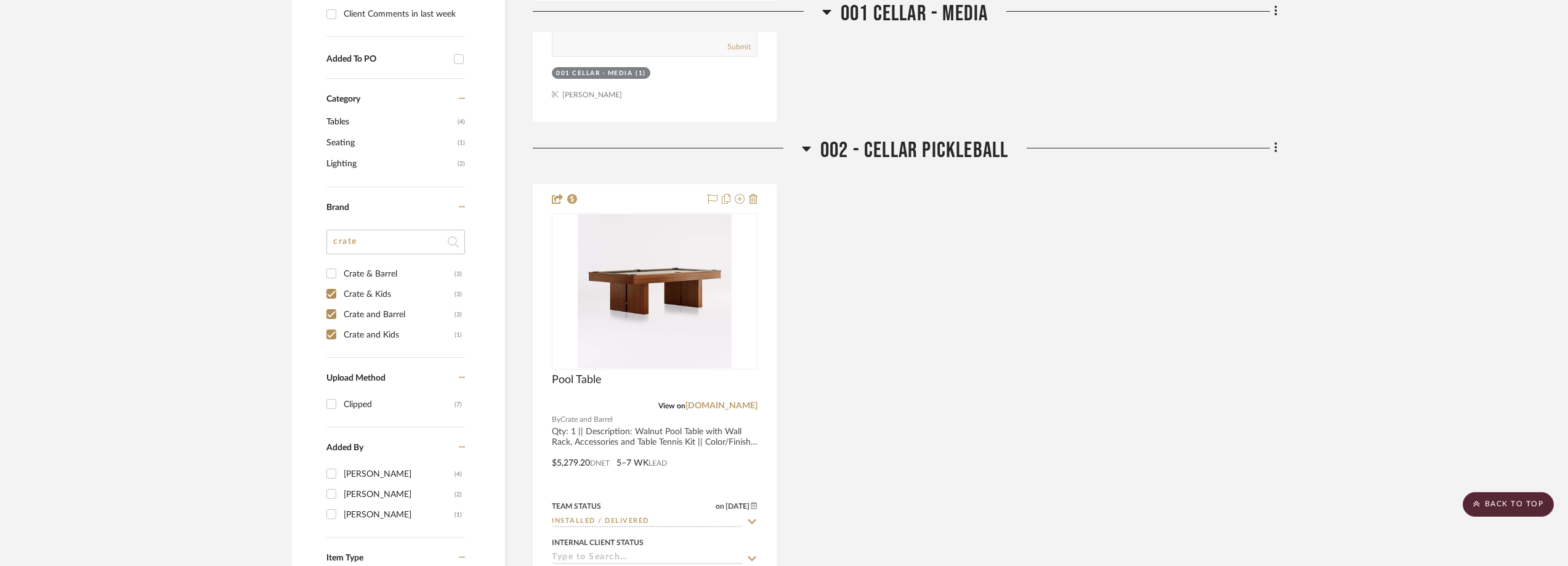
click at [365, 276] on div "Crate & Barrel" at bounding box center [399, 274] width 111 height 20
click at [341, 276] on input "Crate & Barrel (3)" at bounding box center [331, 274] width 20 height 20
checkbox input "true"
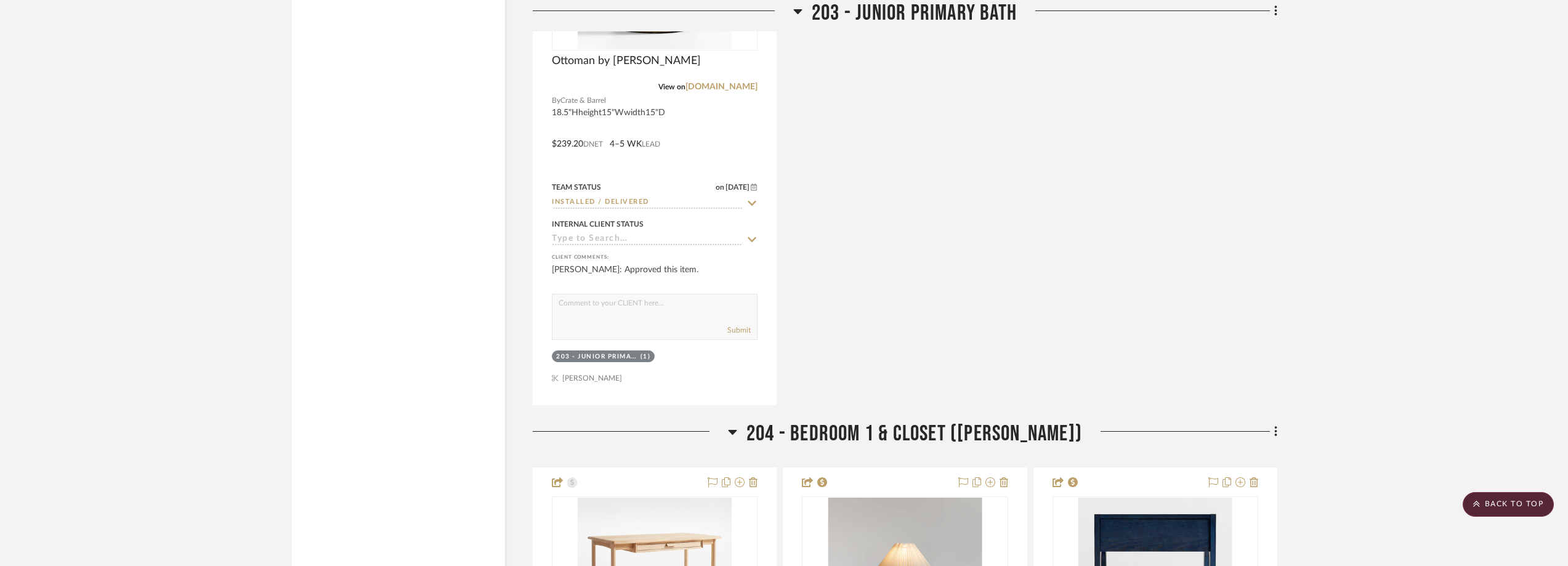
scroll to position [2616, 0]
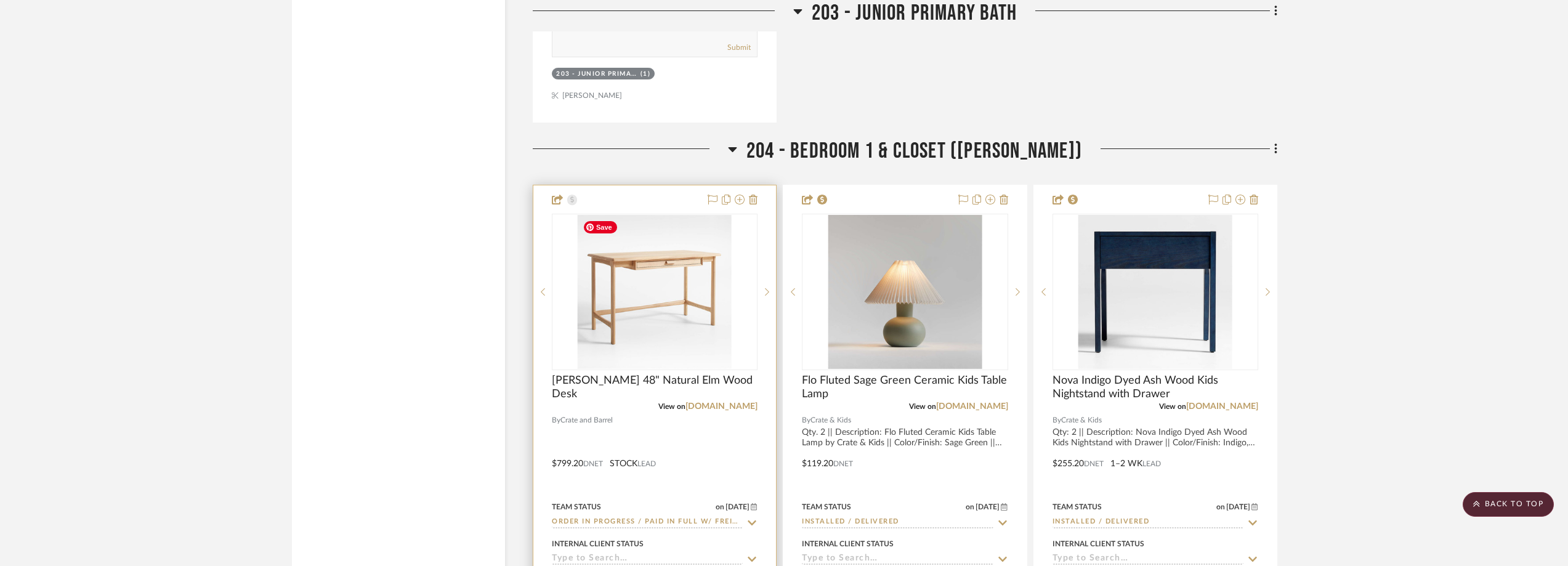
click at [645, 307] on img "0" at bounding box center [655, 292] width 154 height 154
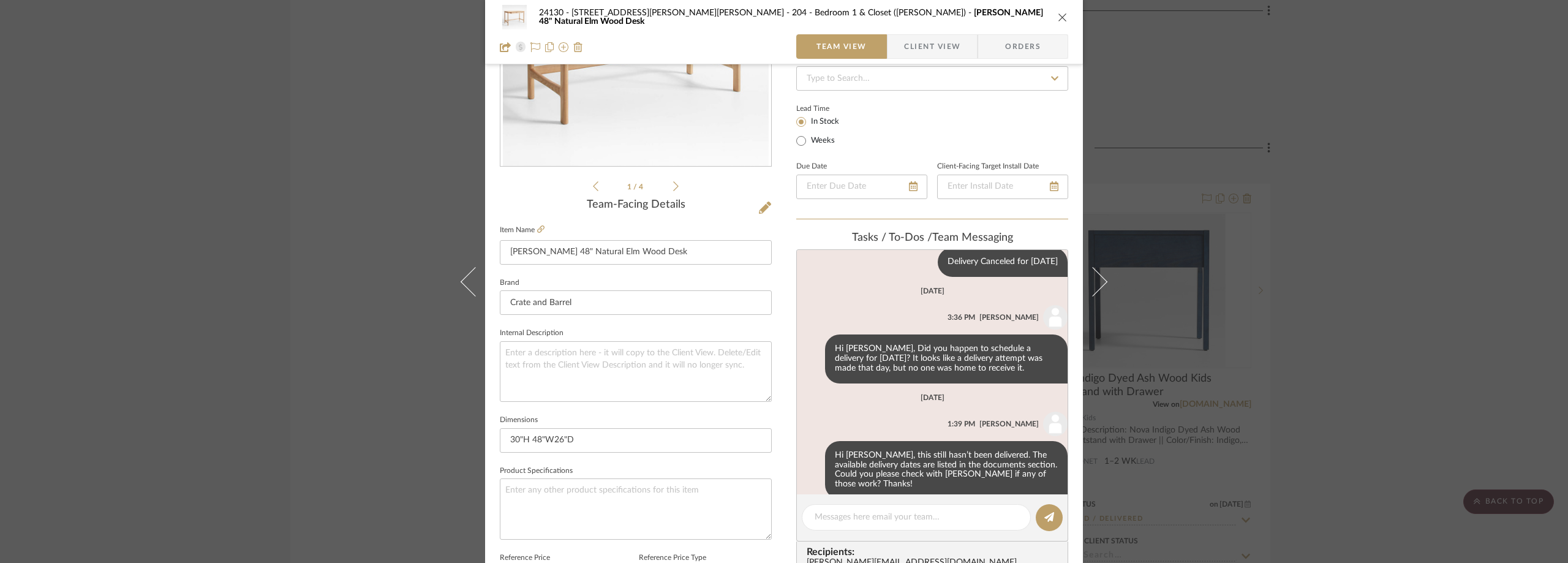
scroll to position [324, 0]
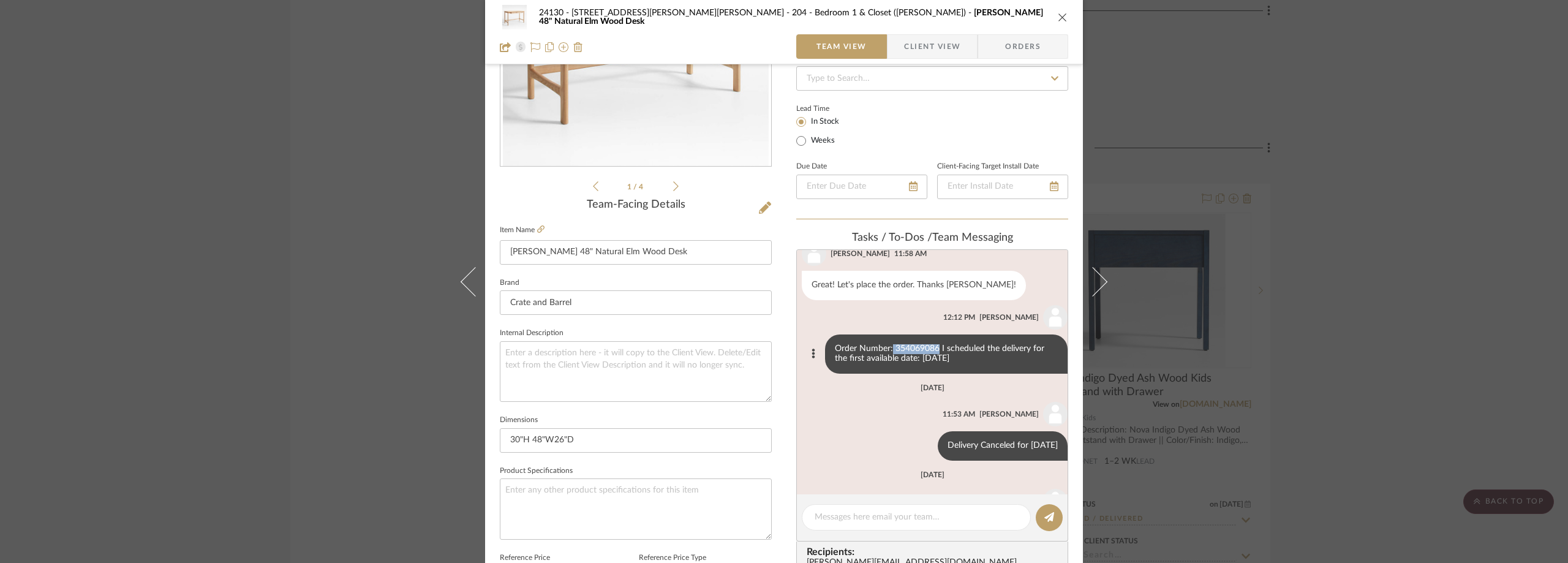
drag, startPoint x: 928, startPoint y: 333, endPoint x: 883, endPoint y: 333, distance: 45.0
click at [883, 334] on div "Order Number: 354069086 I scheduled the delivery for the first available date: …" at bounding box center [946, 354] width 243 height 39
copy div "354069086"
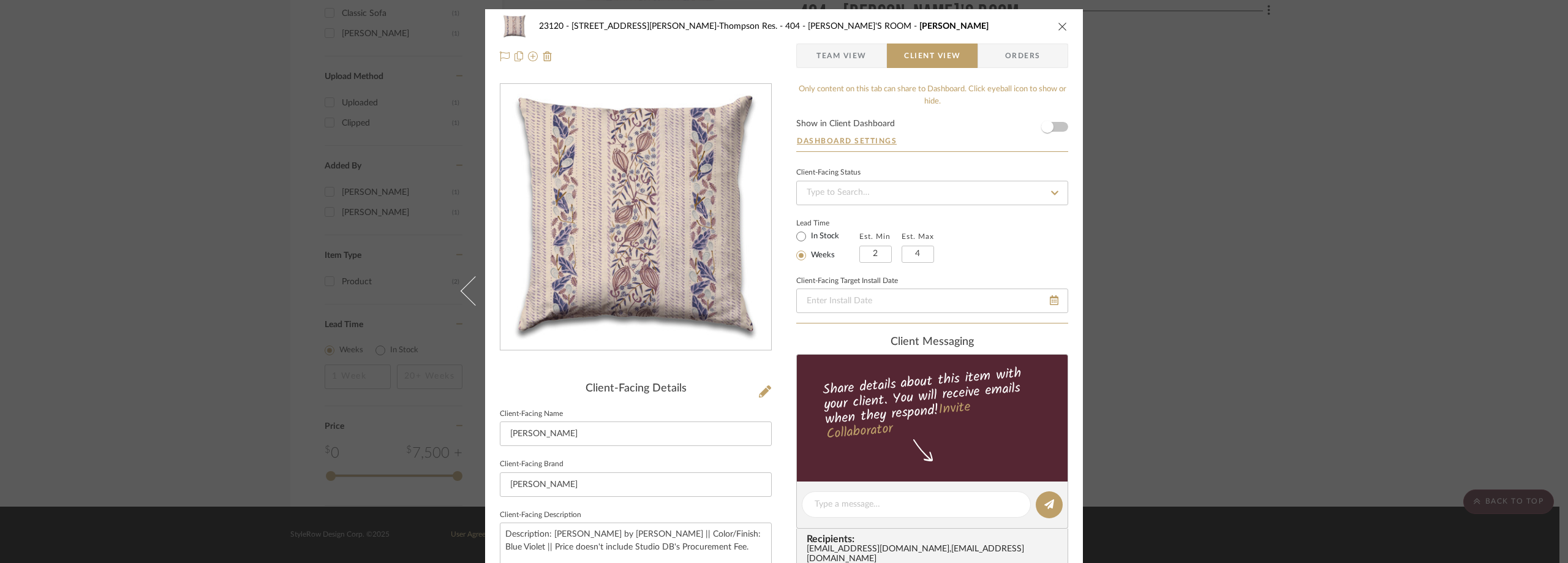
click at [273, 128] on div "23120 - [STREET_ADDRESS][PERSON_NAME], [PERSON_NAME] Res. 404 - [PERSON_NAME]'S…" at bounding box center [784, 281] width 1568 height 563
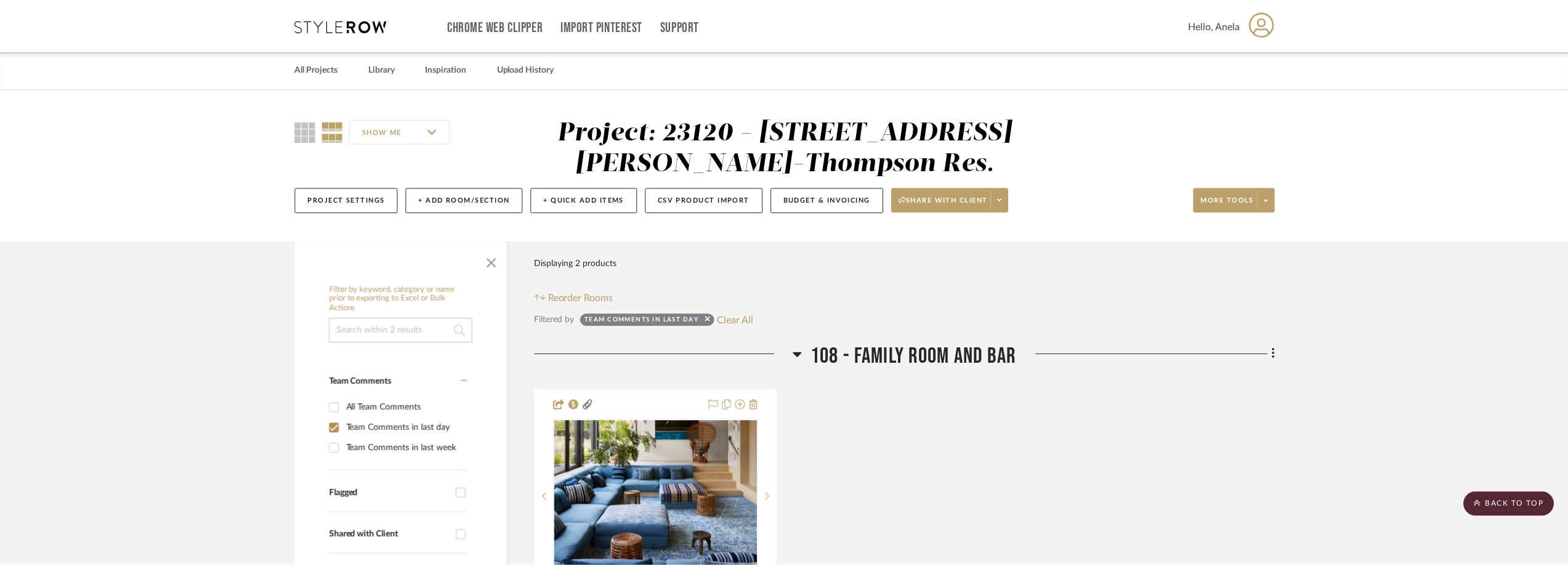
scroll to position [1048, 0]
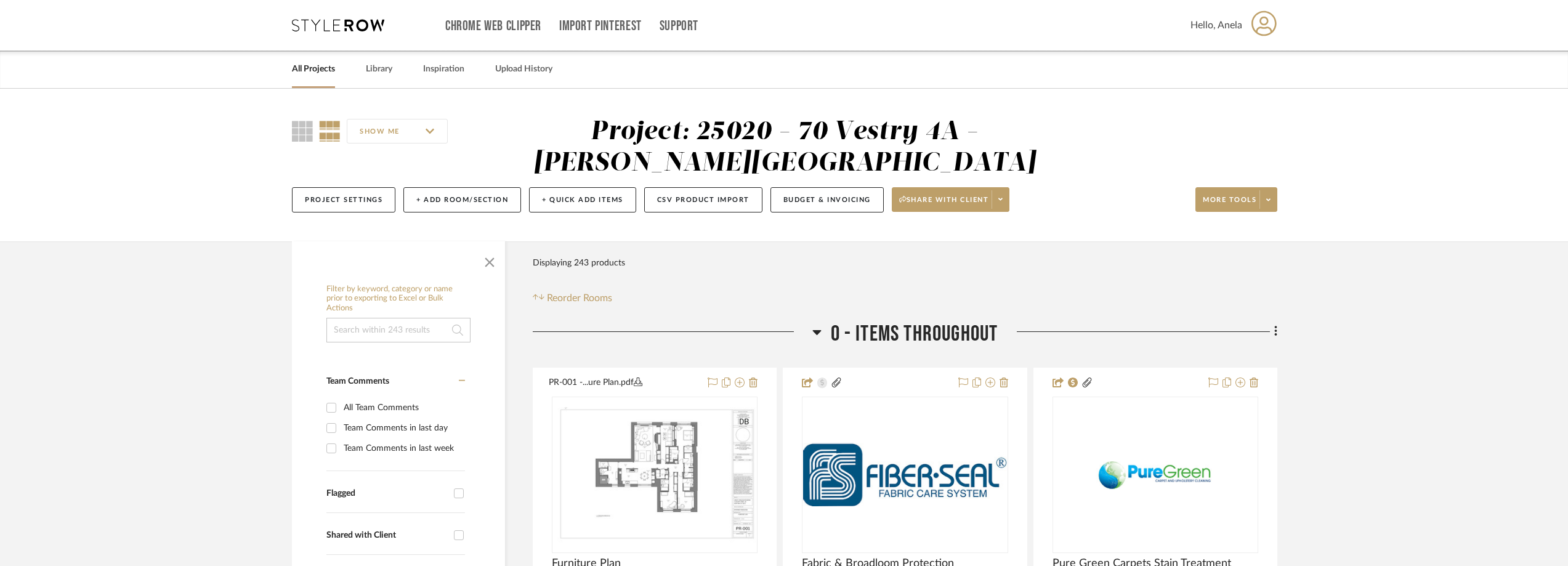
click at [351, 26] on icon at bounding box center [338, 25] width 92 height 12
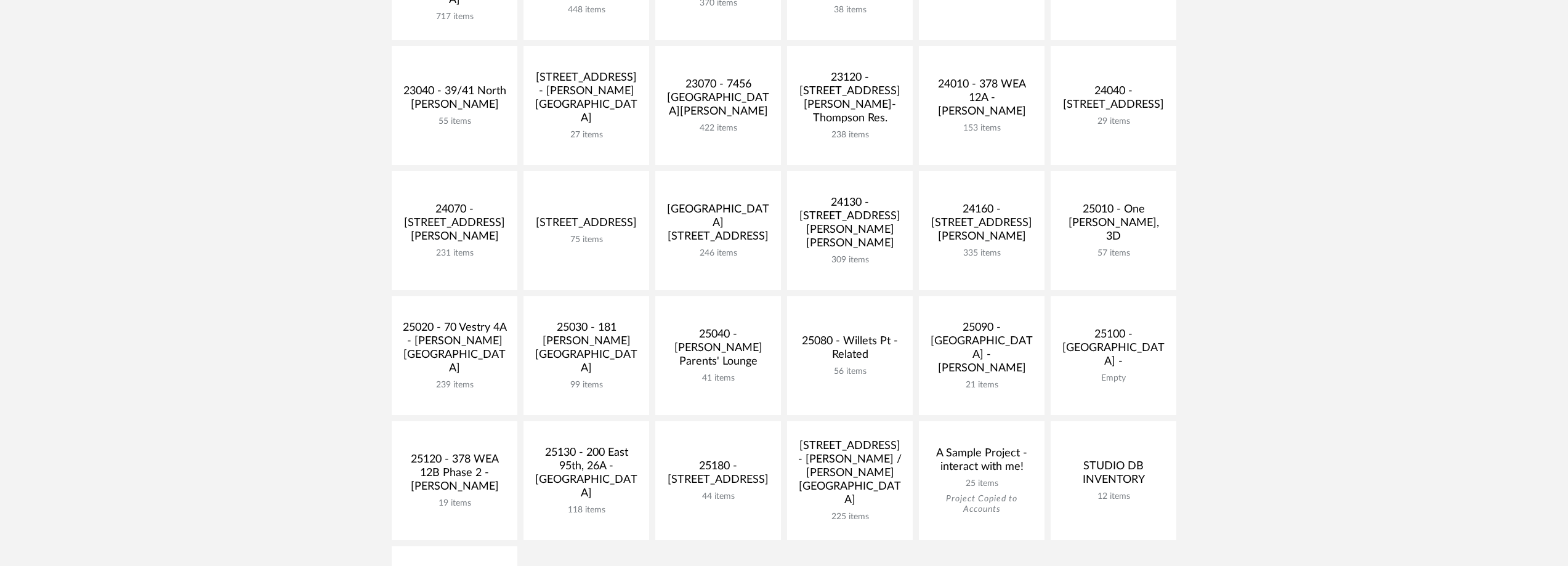
scroll to position [493, 0]
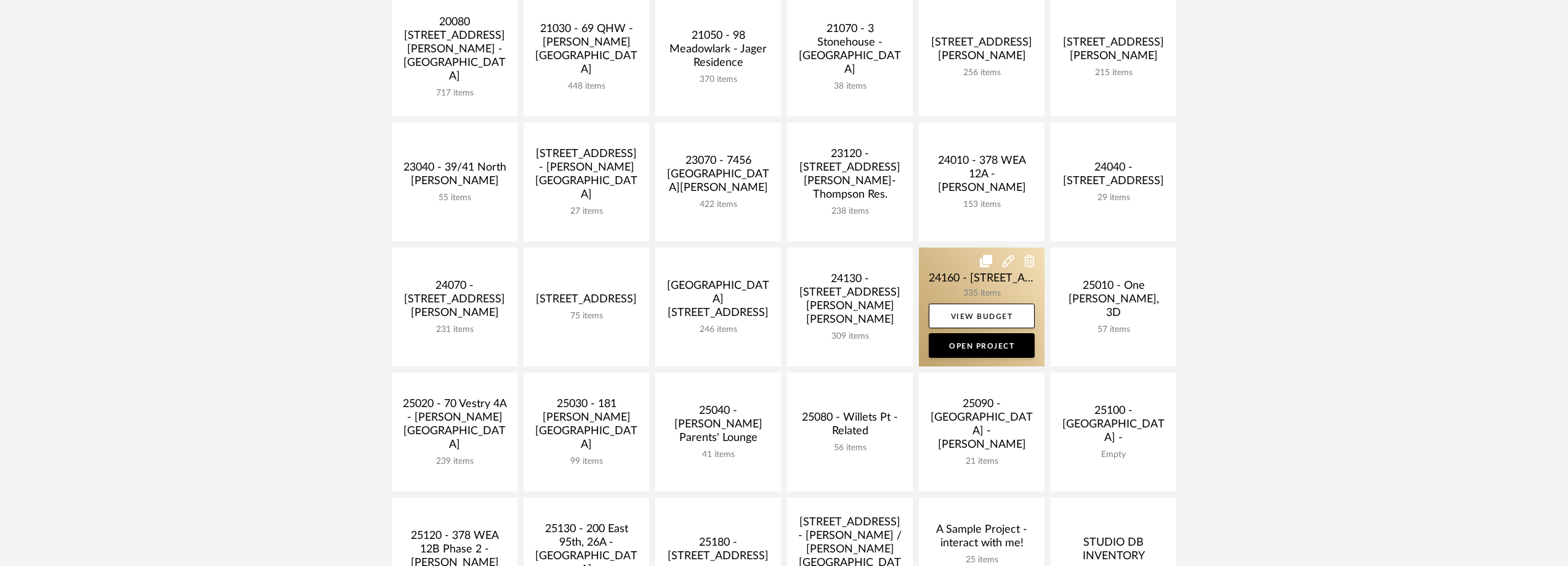
click at [947, 264] on link at bounding box center [982, 307] width 126 height 119
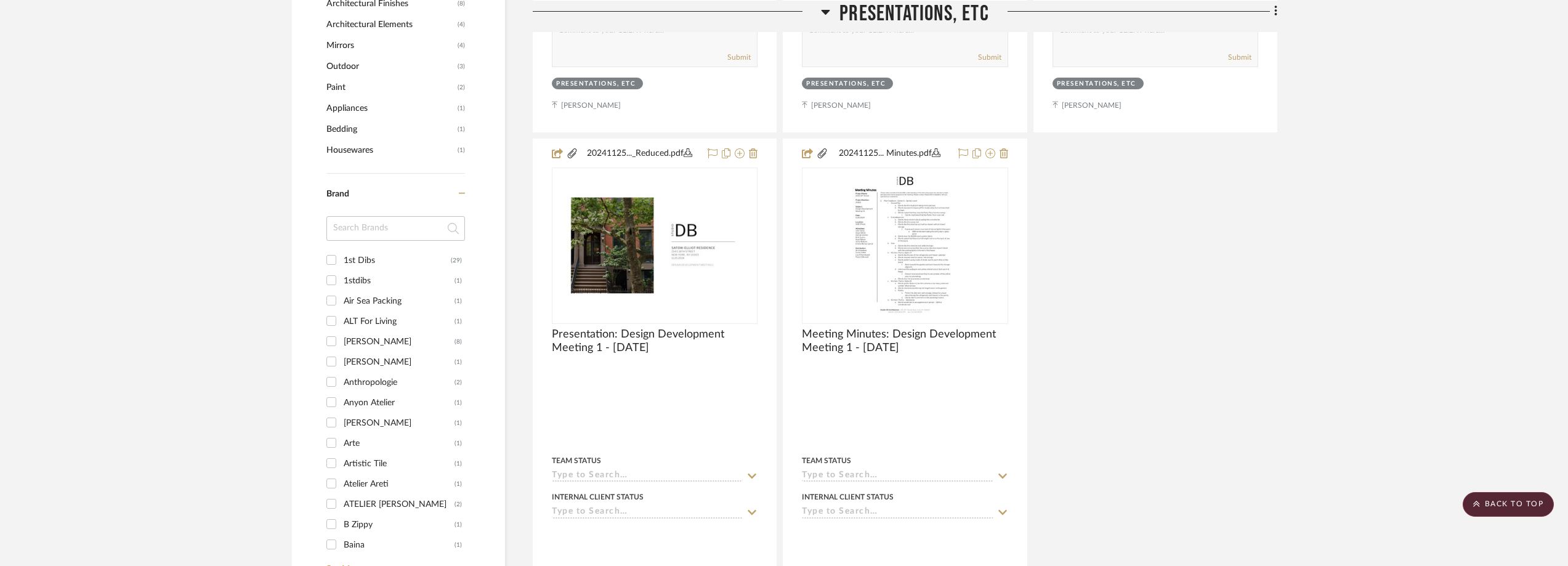
scroll to position [1356, 0]
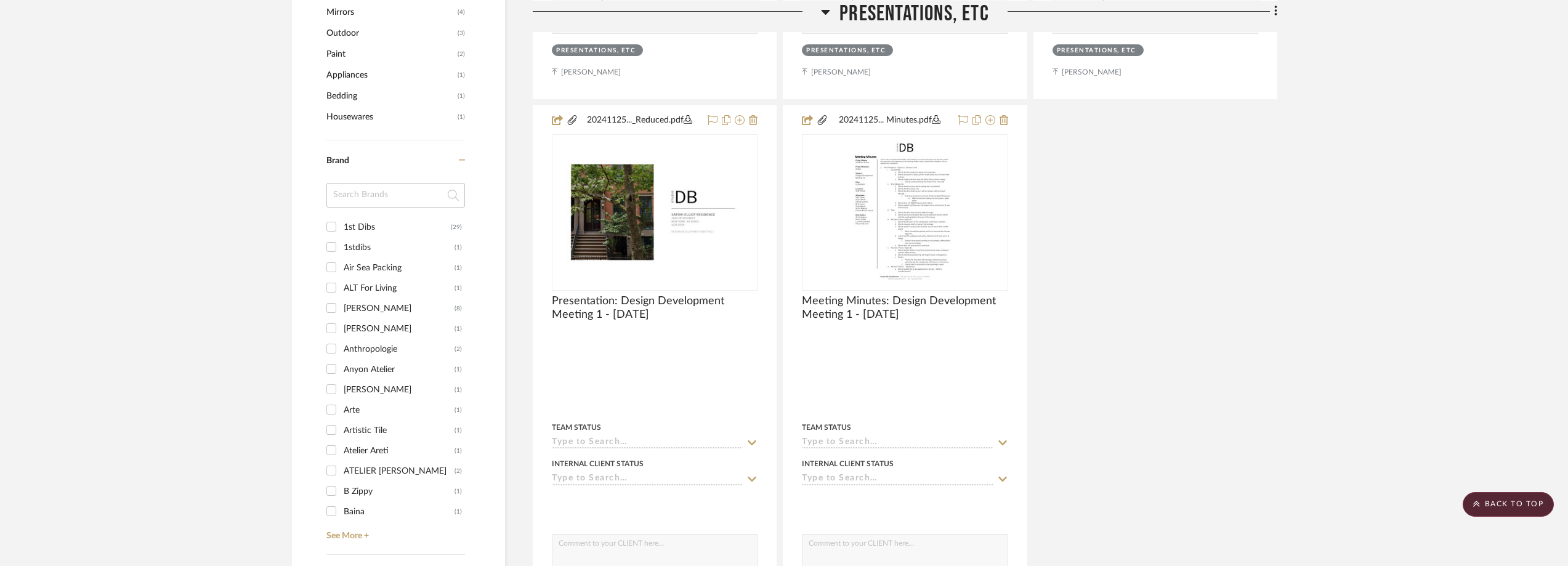
click at [365, 187] on input at bounding box center [395, 196] width 139 height 25
type input "ray"
click at [364, 259] on div "Rentrayage" at bounding box center [399, 268] width 111 height 20
click at [341, 259] on input "Rentrayage (1)" at bounding box center [331, 267] width 20 height 20
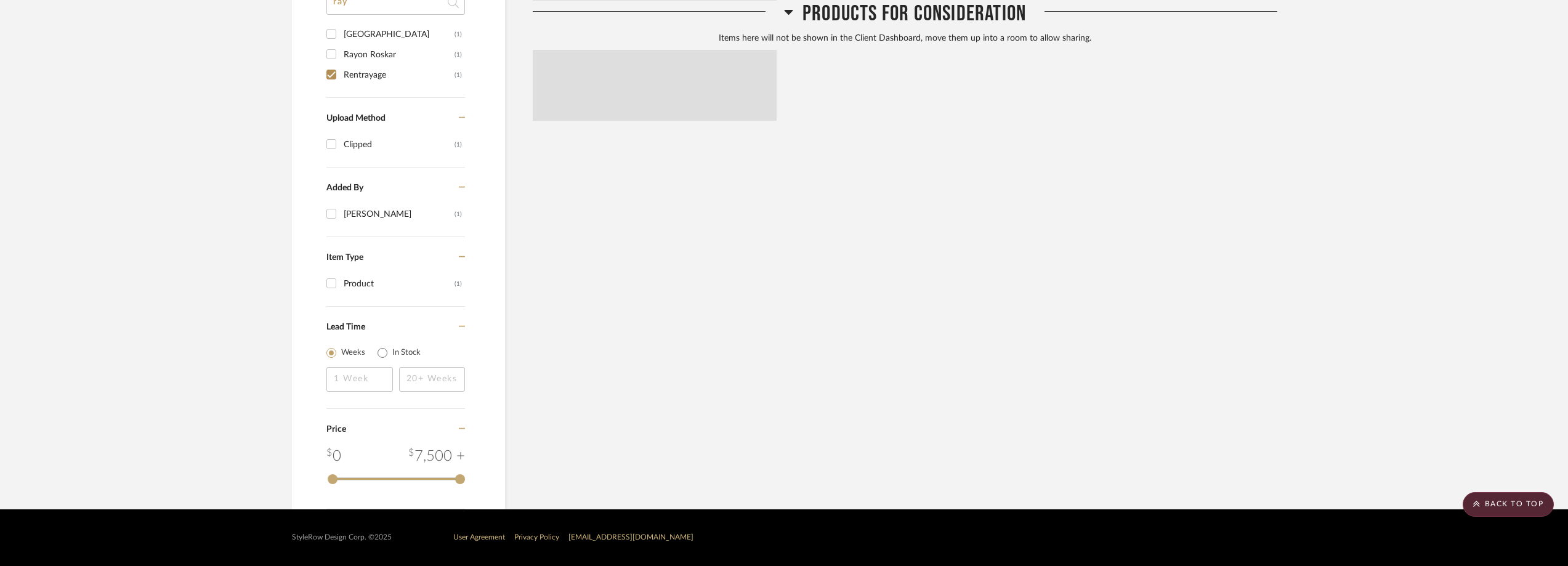
scroll to position [826, 0]
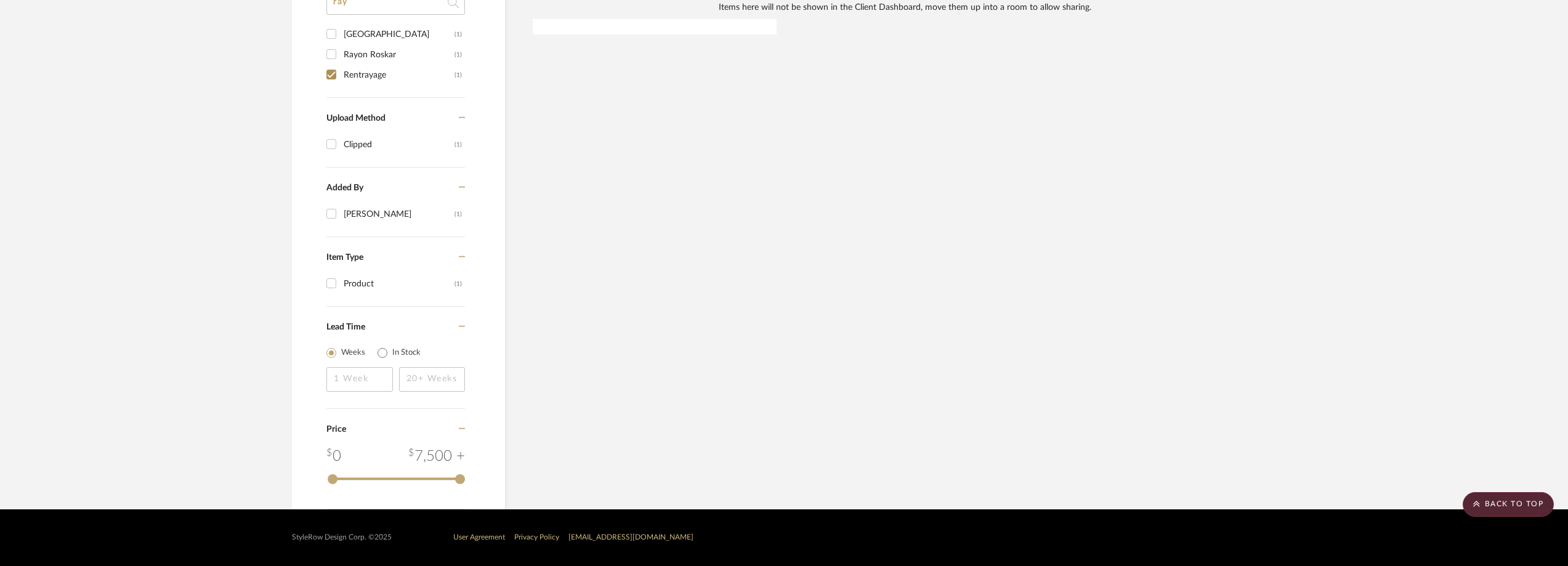
click at [353, 78] on div "Rentrayage" at bounding box center [399, 75] width 111 height 20
click at [341, 78] on input "Rentrayage (1)" at bounding box center [331, 74] width 20 height 20
checkbox input "false"
click at [362, 57] on div "Rayon Roskar" at bounding box center [399, 55] width 111 height 20
click at [341, 57] on input "Rayon Roskar (1)" at bounding box center [331, 54] width 20 height 20
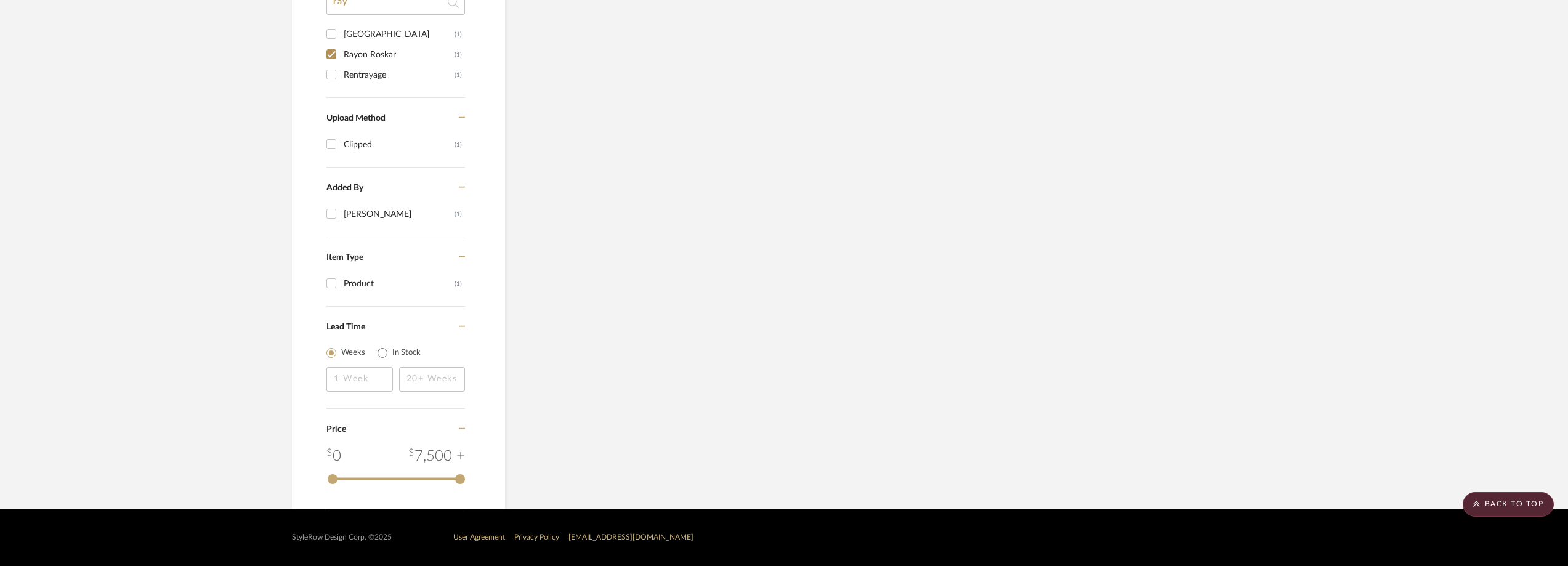
checkbox input "true"
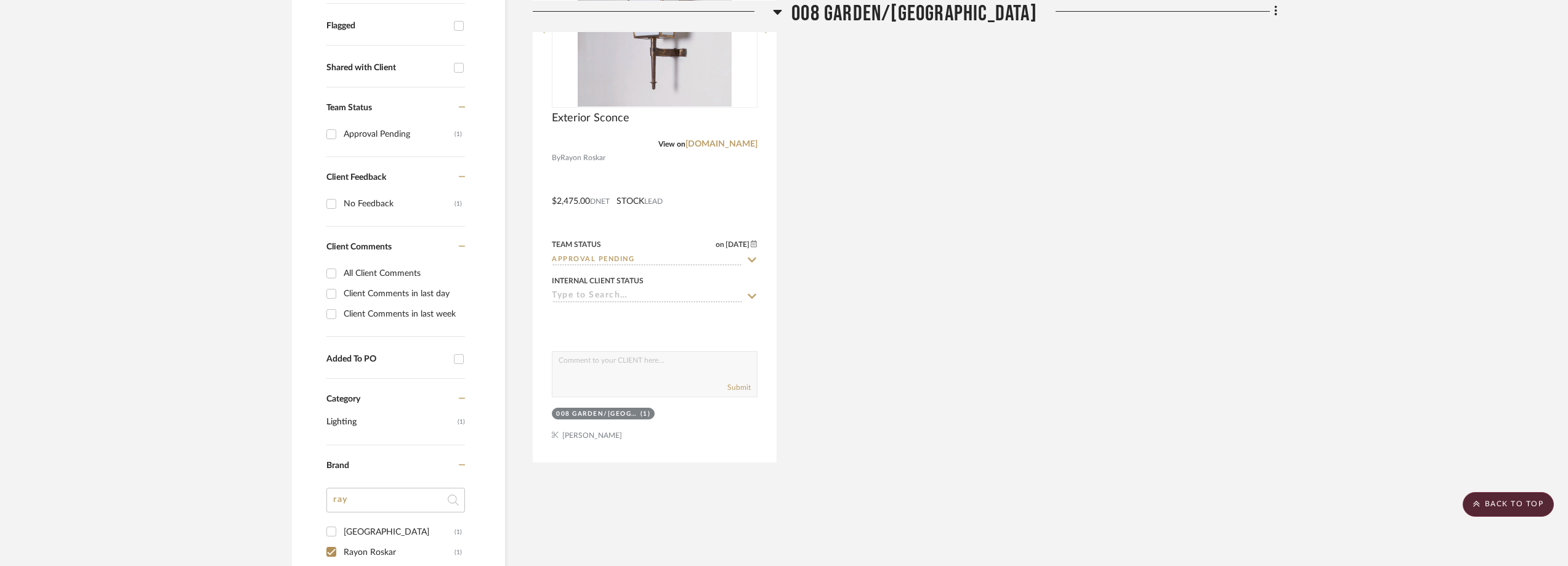
scroll to position [288, 0]
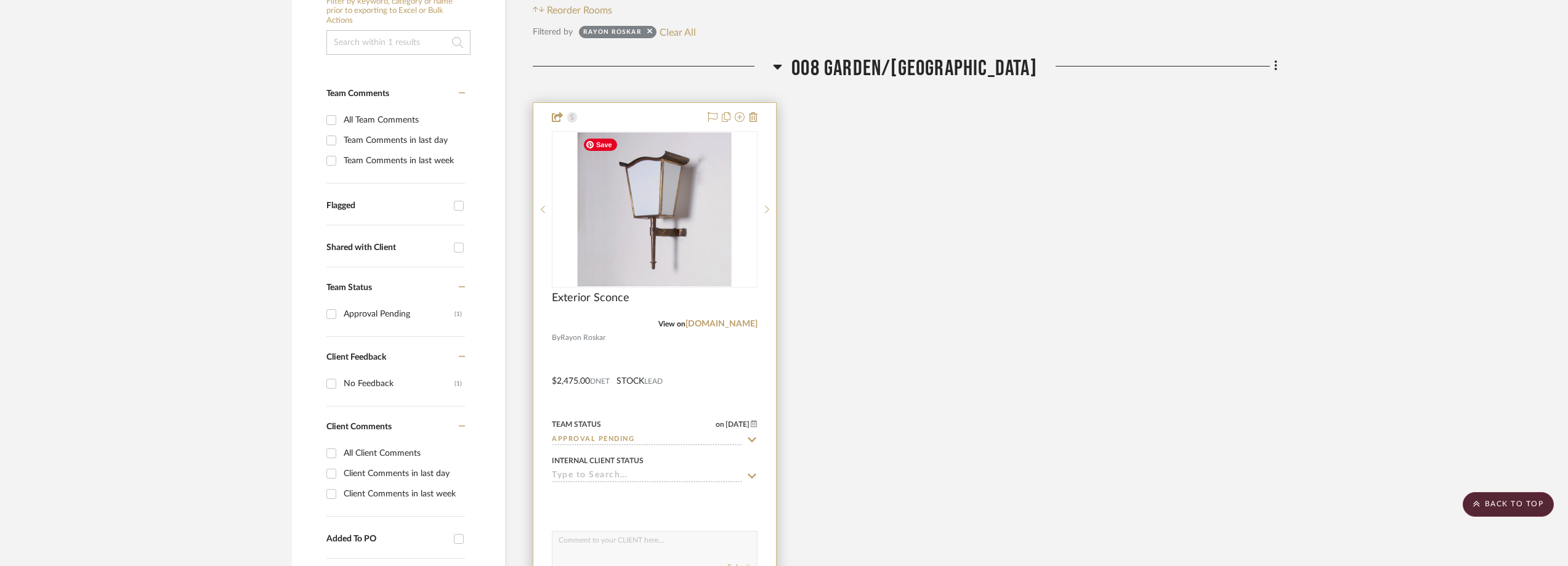
click at [696, 225] on img "0" at bounding box center [655, 209] width 154 height 154
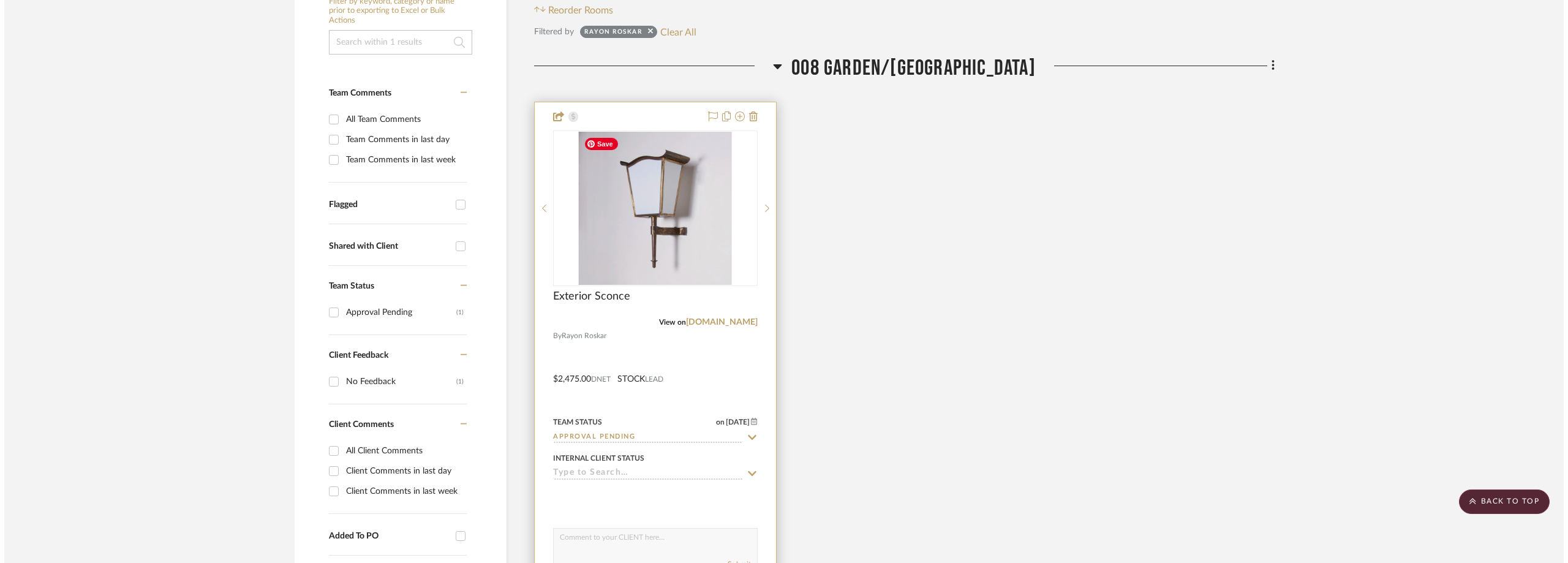
scroll to position [0, 0]
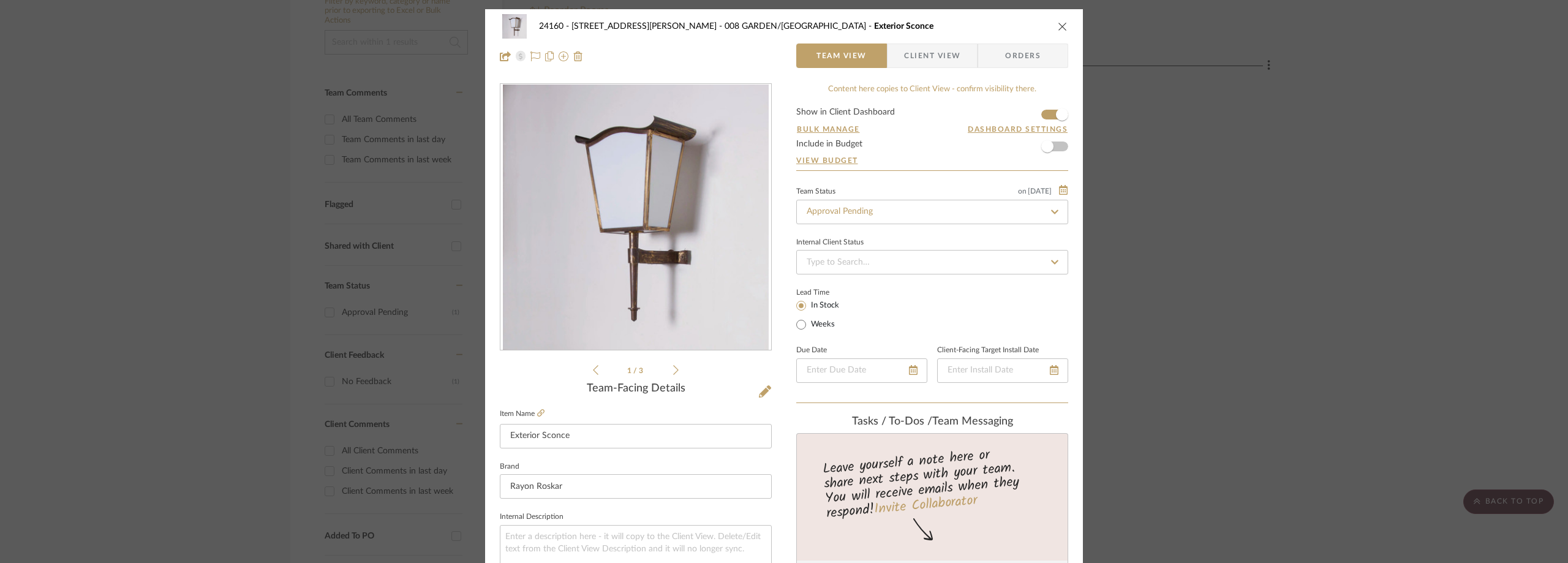
click at [896, 51] on span "button" at bounding box center [896, 56] width 17 height 24
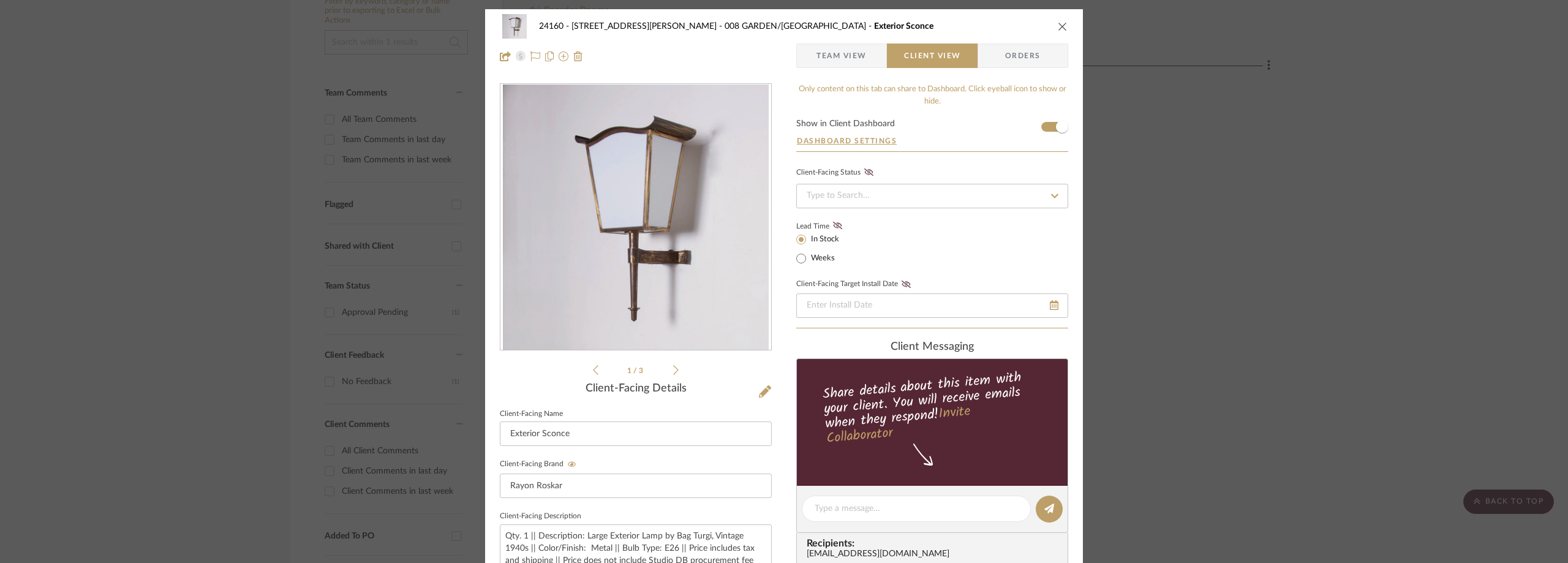
click at [313, 135] on div "24160 - 214 E 18th Street - Satow Elliot 008 GARDEN/TERRACE Exterior Sconce Tea…" at bounding box center [784, 281] width 1568 height 563
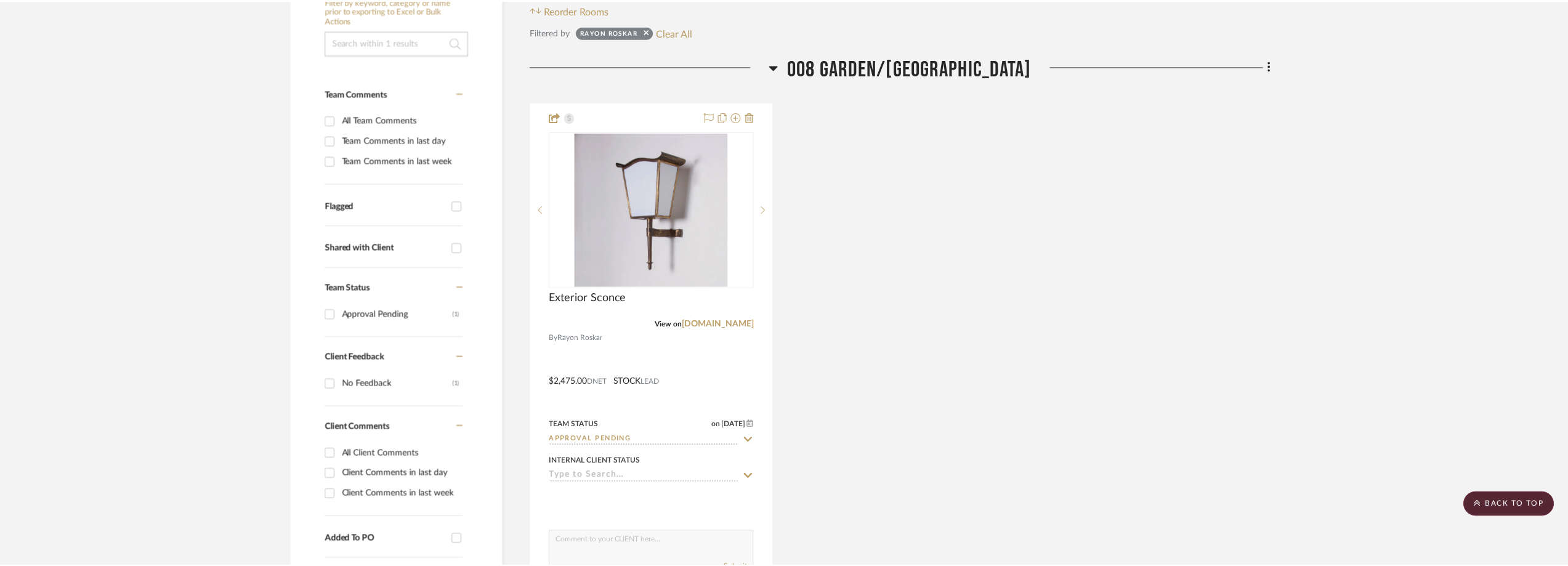
scroll to position [288, 0]
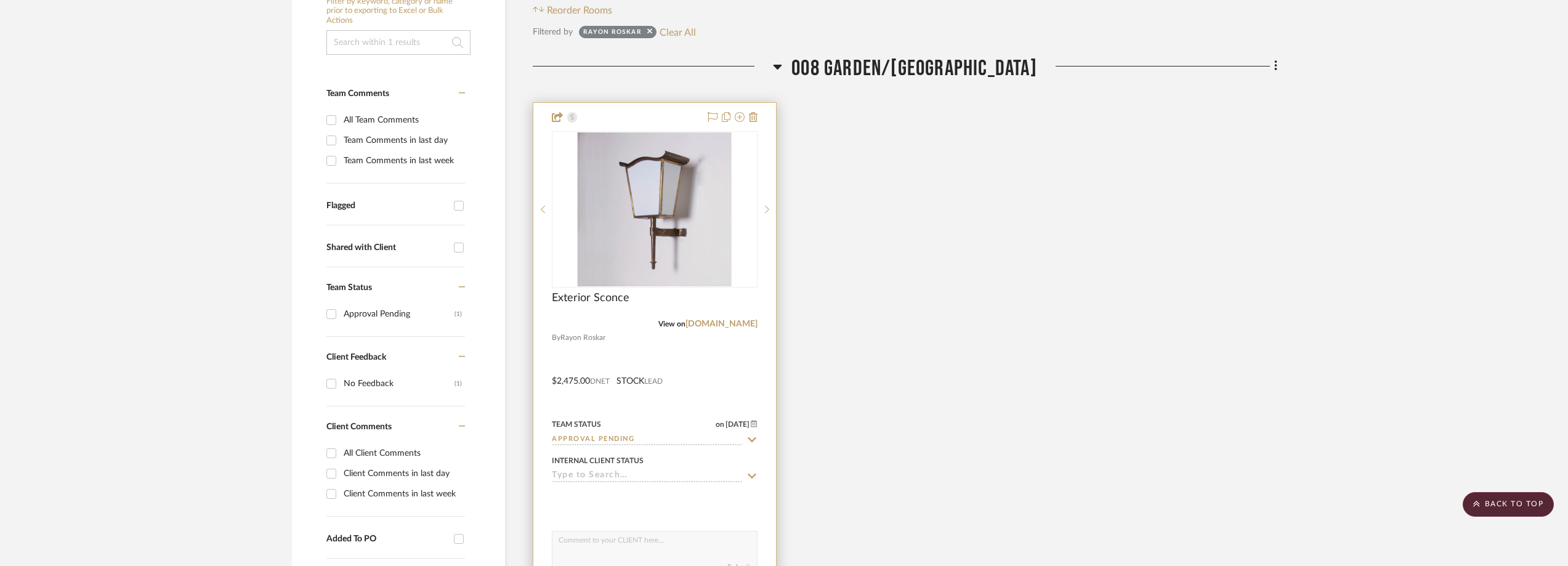
click at [751, 440] on icon at bounding box center [752, 440] width 8 height 5
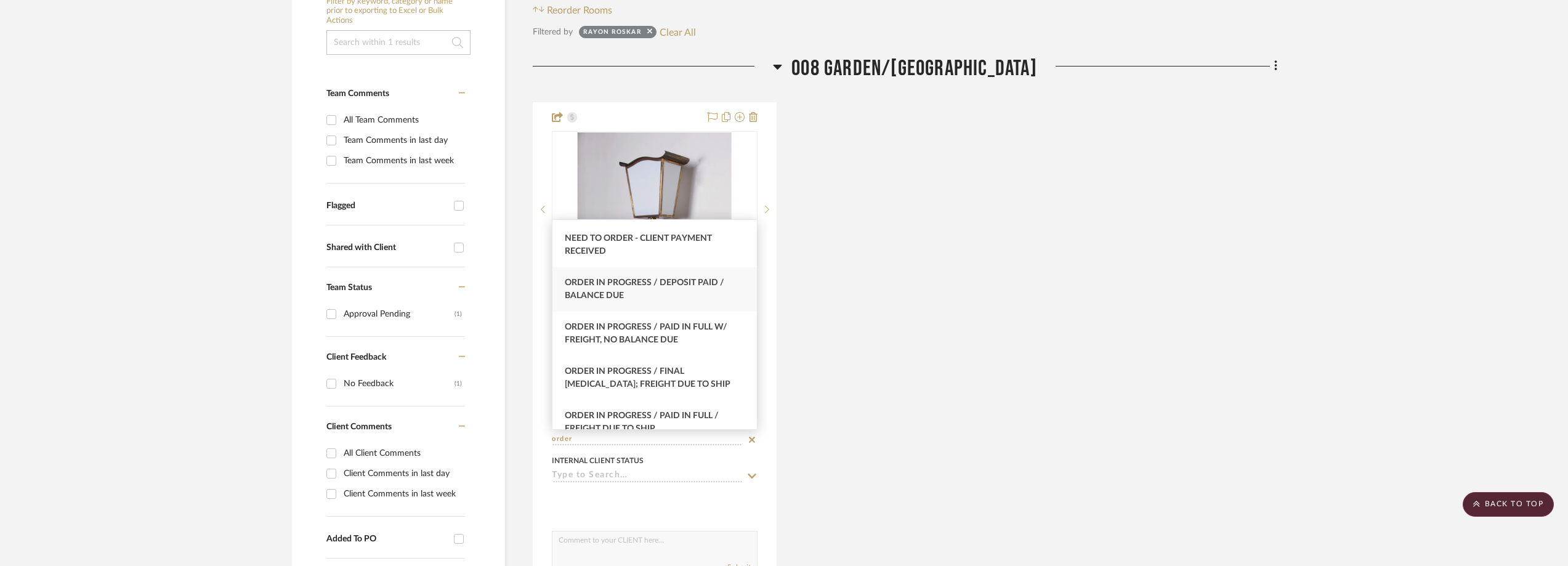
scroll to position [123, 0]
type input "order"
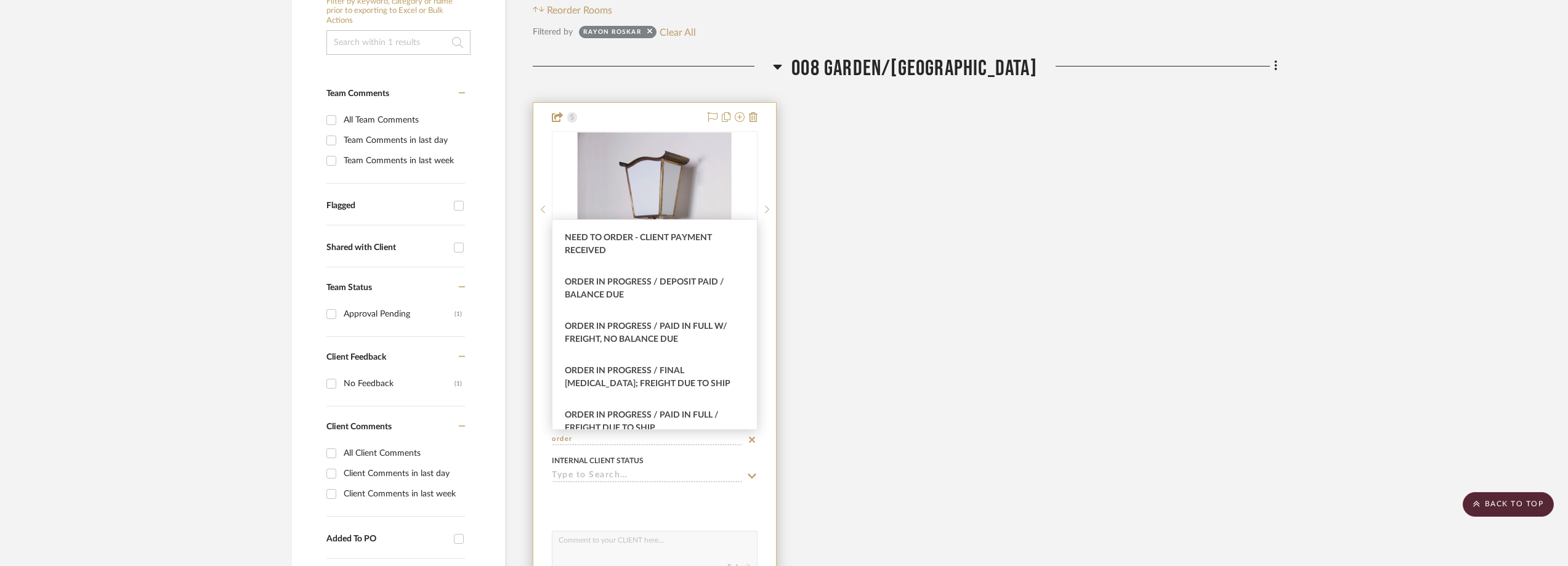
click at [623, 335] on span "Order In Progress / Paid In Full w/ Freight, No Balance due" at bounding box center [646, 332] width 163 height 21
type input "10/3/2025"
type input "Order In Progress / Paid In Full w/ Freight, No Balance due"
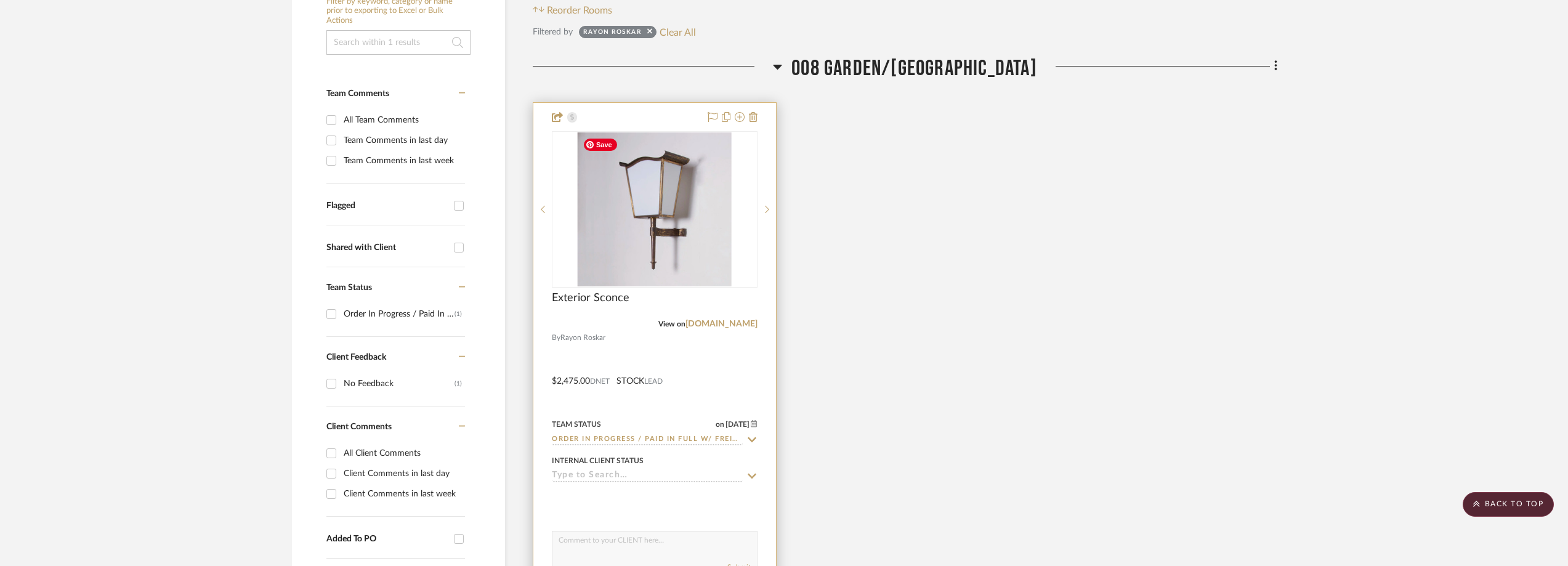
click at [639, 250] on img "0" at bounding box center [655, 209] width 154 height 154
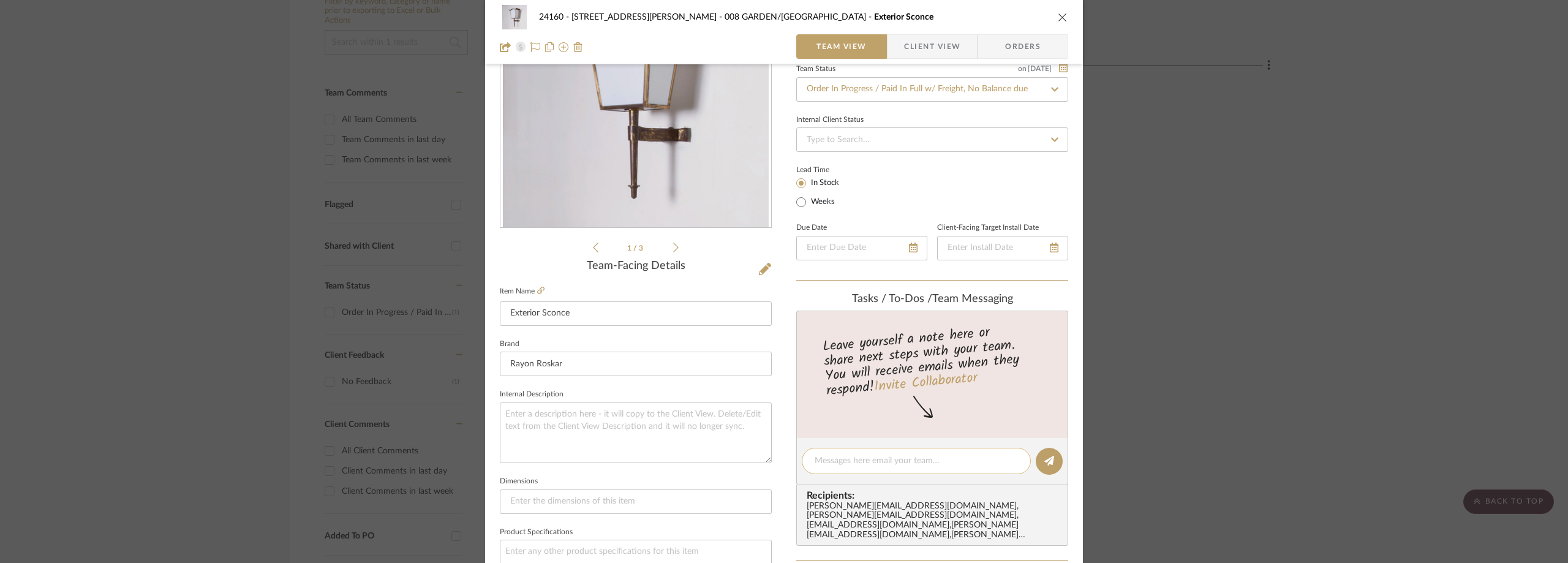
paste textarea "EST0925"
click at [815, 458] on textarea "EST0925" at bounding box center [916, 461] width 203 height 13
click at [924, 458] on textarea "#EST0925" at bounding box center [916, 461] width 203 height 13
click at [810, 463] on div "#EST0925" at bounding box center [916, 461] width 229 height 26
click at [815, 460] on textarea "#EST0925" at bounding box center [916, 461] width 203 height 13
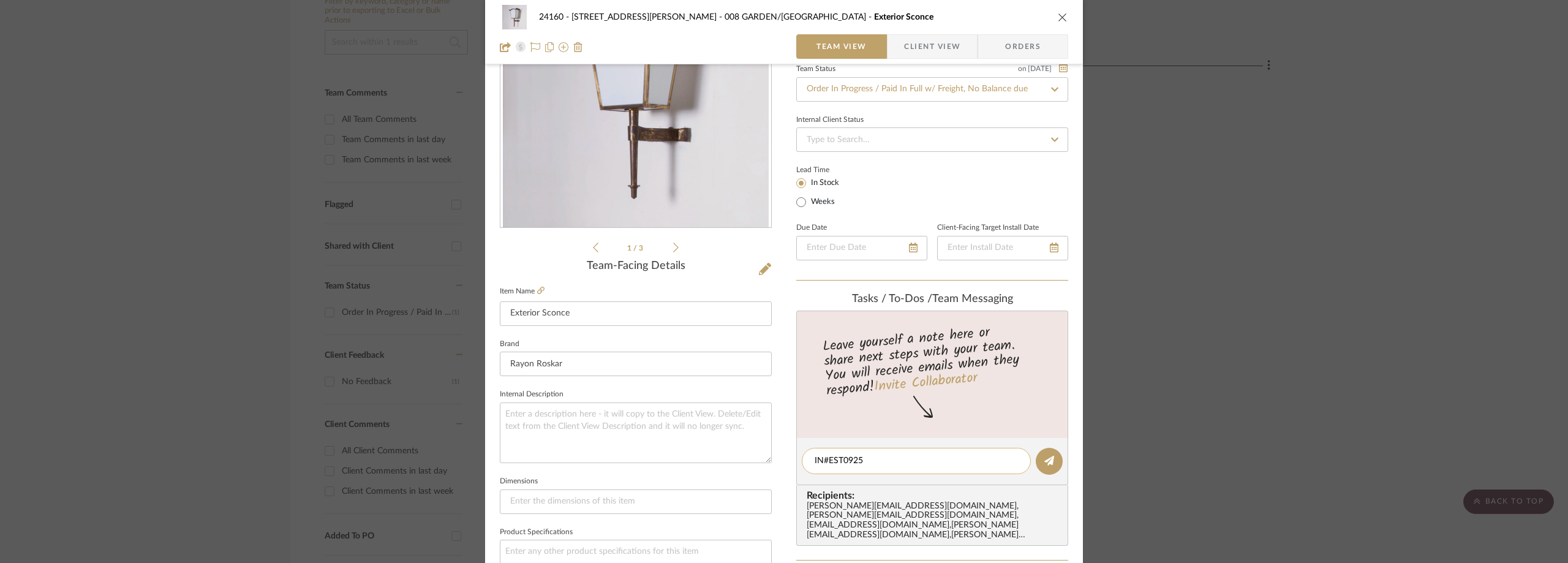
type textarea "INV#EST0925"
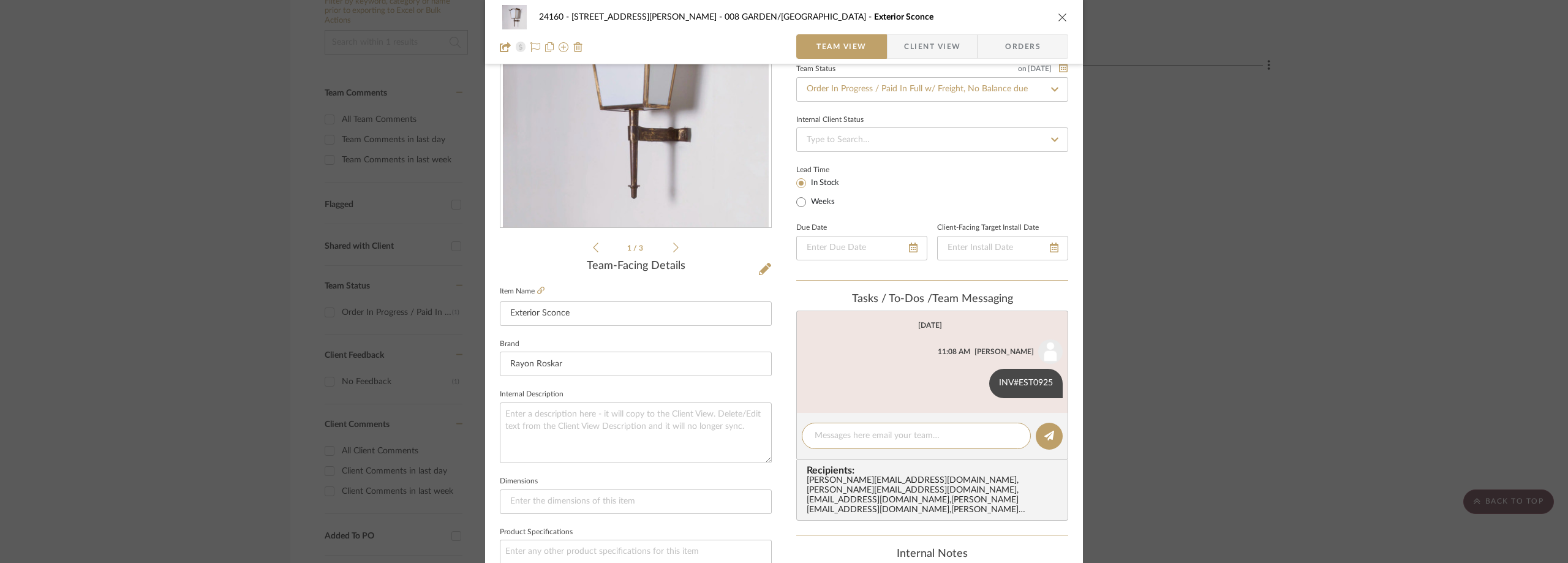
drag, startPoint x: 1174, startPoint y: 211, endPoint x: 1150, endPoint y: 212, distance: 24.0
click at [1173, 210] on div "24160 - 214 E 18th Street - Satow Elliot 008 GARDEN/TERRACE Exterior Sconce Tea…" at bounding box center [784, 281] width 1568 height 563
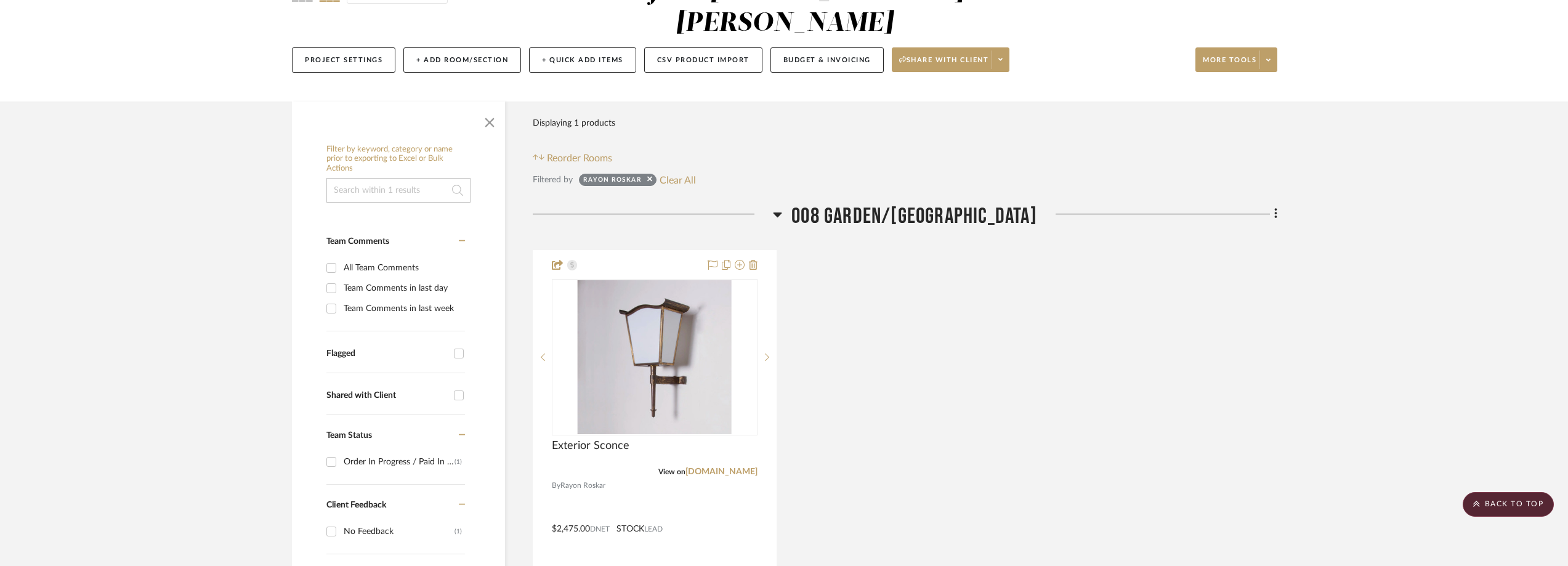
scroll to position [0, 0]
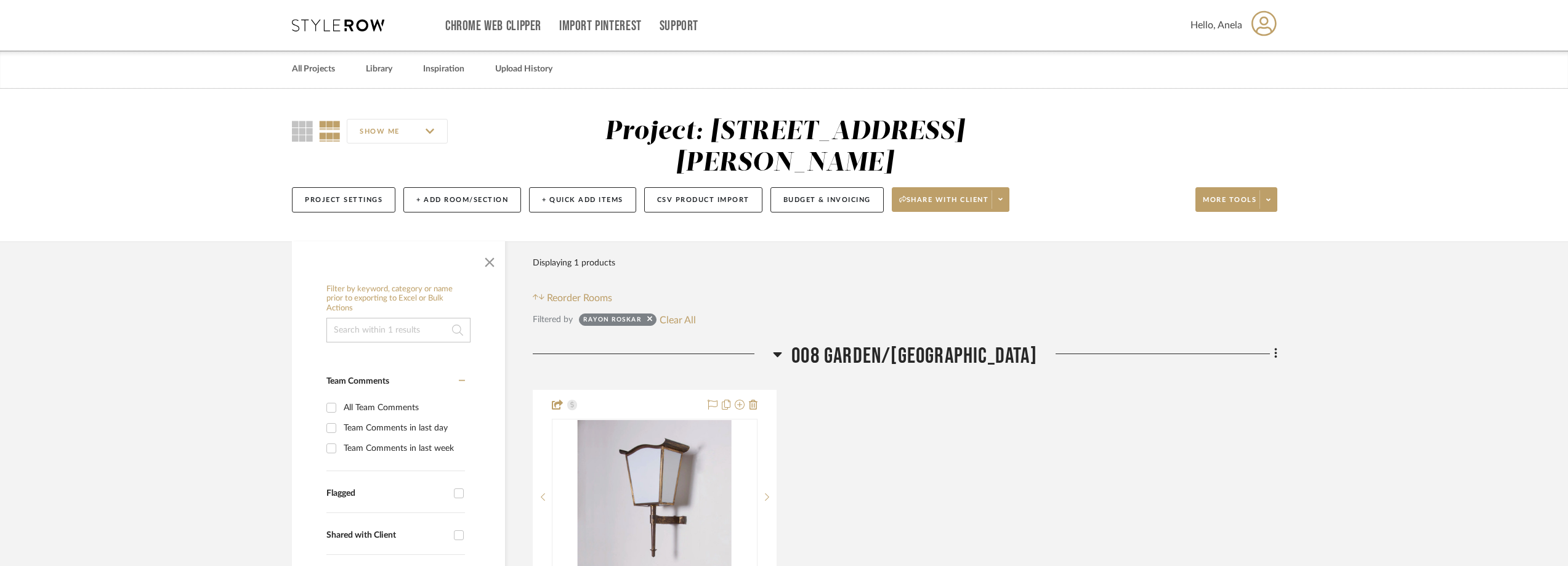
click at [698, 314] on div "Filtered by Rayon Roskar Clear All" at bounding box center [905, 319] width 744 height 16
click at [690, 314] on button "Clear All" at bounding box center [678, 319] width 36 height 16
checkbox input "false"
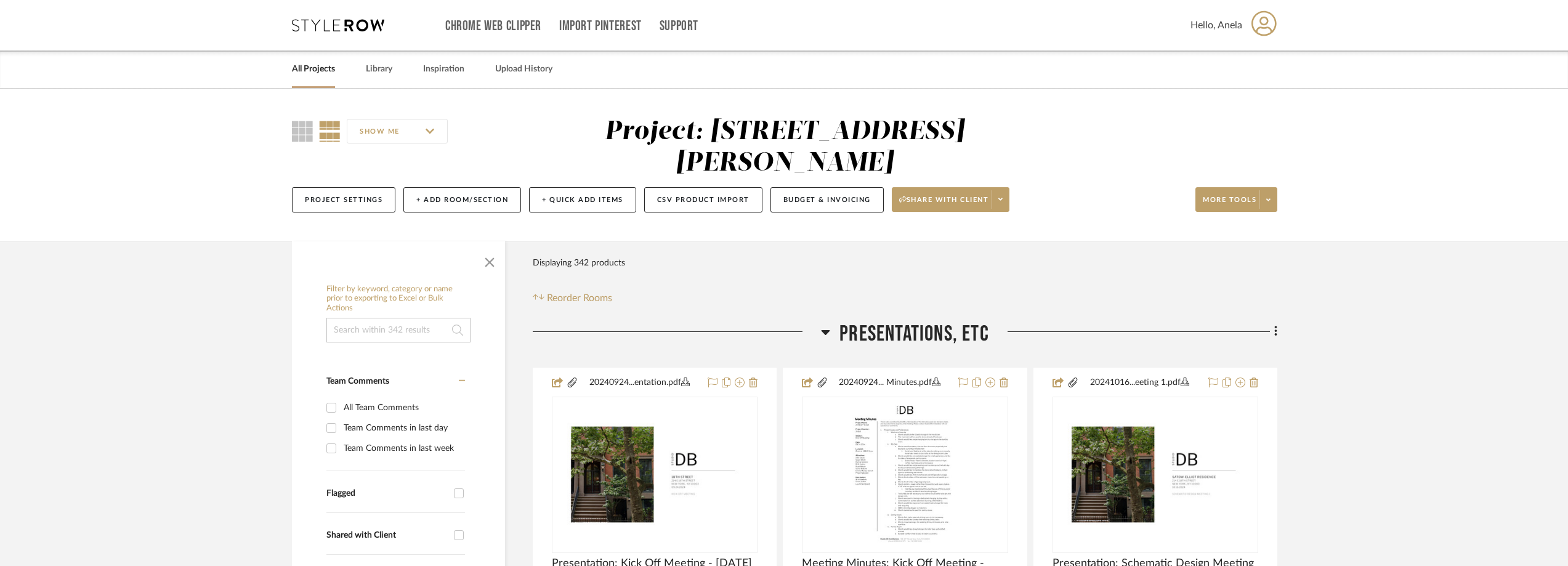
click at [337, 23] on icon at bounding box center [338, 25] width 92 height 12
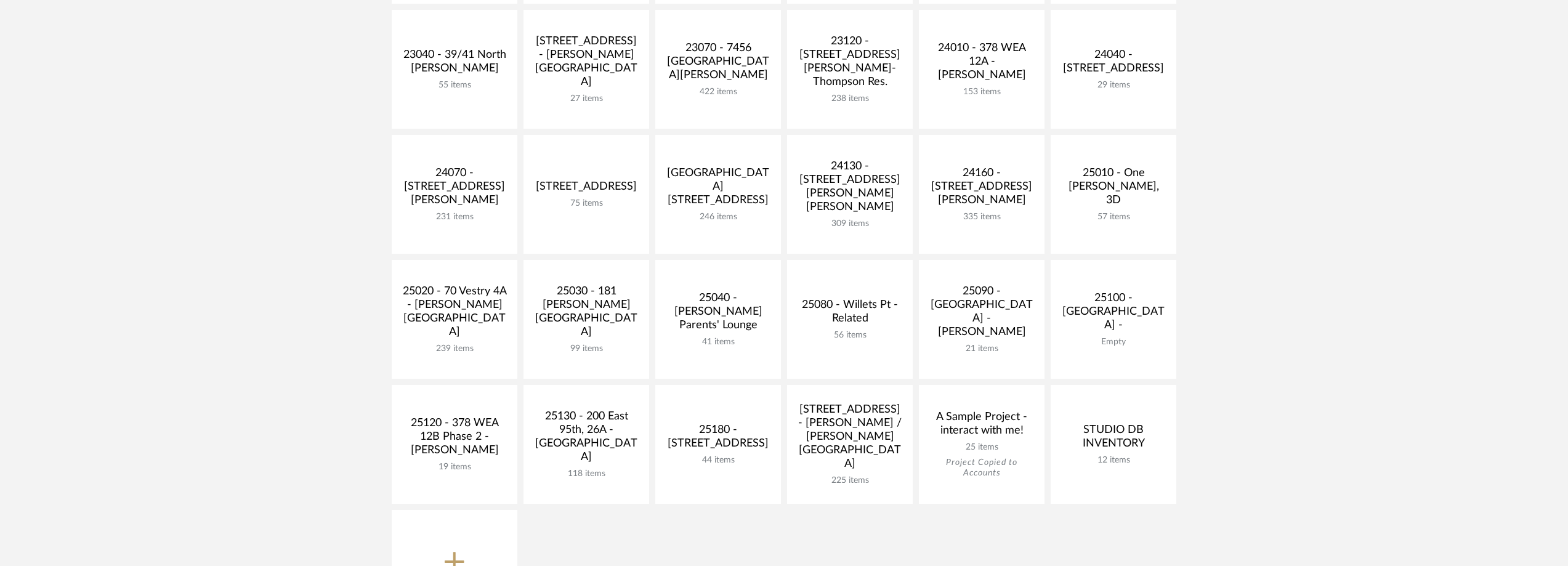
scroll to position [308, 0]
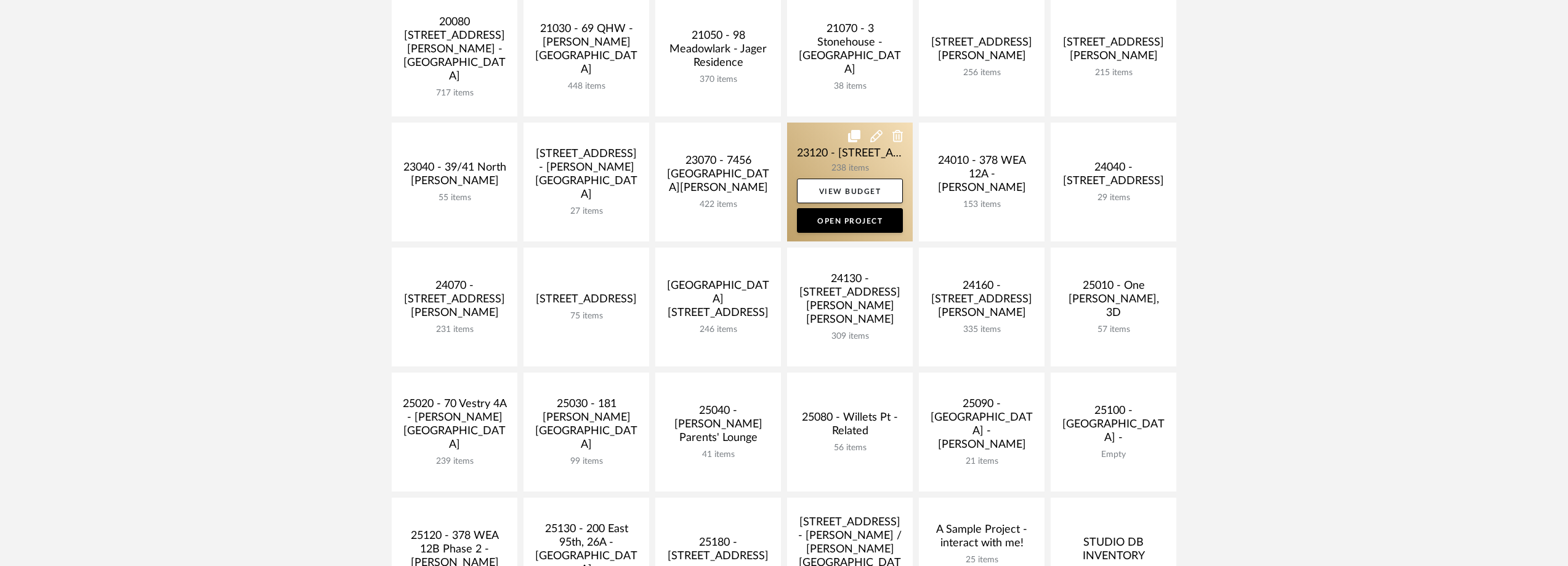
click at [797, 163] on link at bounding box center [849, 182] width 126 height 119
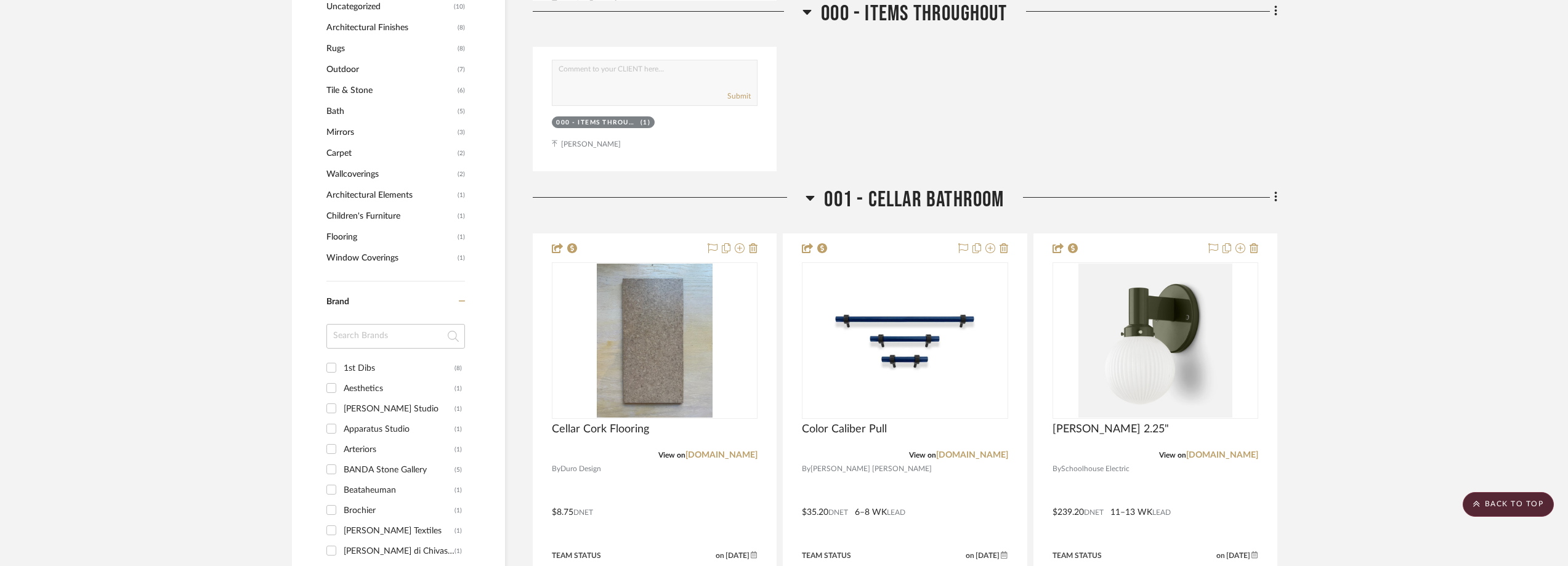
scroll to position [1479, 0]
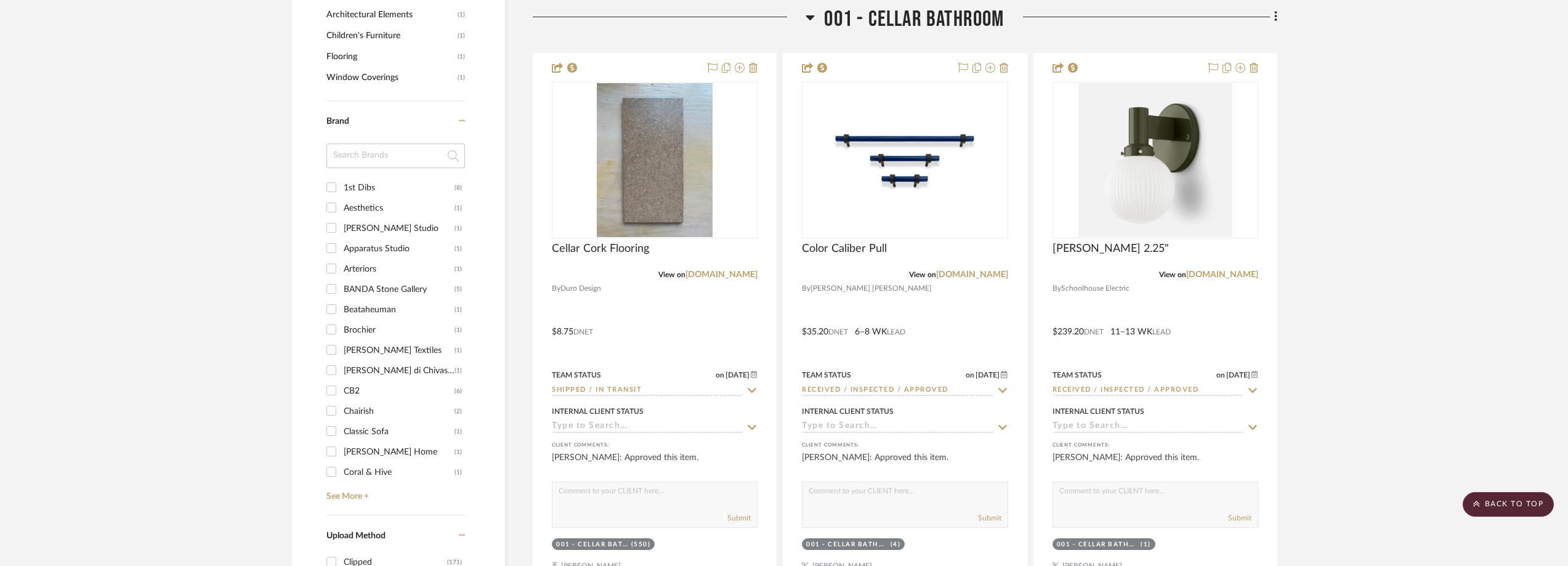
click at [373, 168] on input at bounding box center [395, 156] width 139 height 25
type input "made"
click at [402, 223] on div "Made Measure" at bounding box center [399, 228] width 111 height 20
click at [341, 223] on input "Made Measure (1)" at bounding box center [331, 228] width 20 height 20
checkbox input "true"
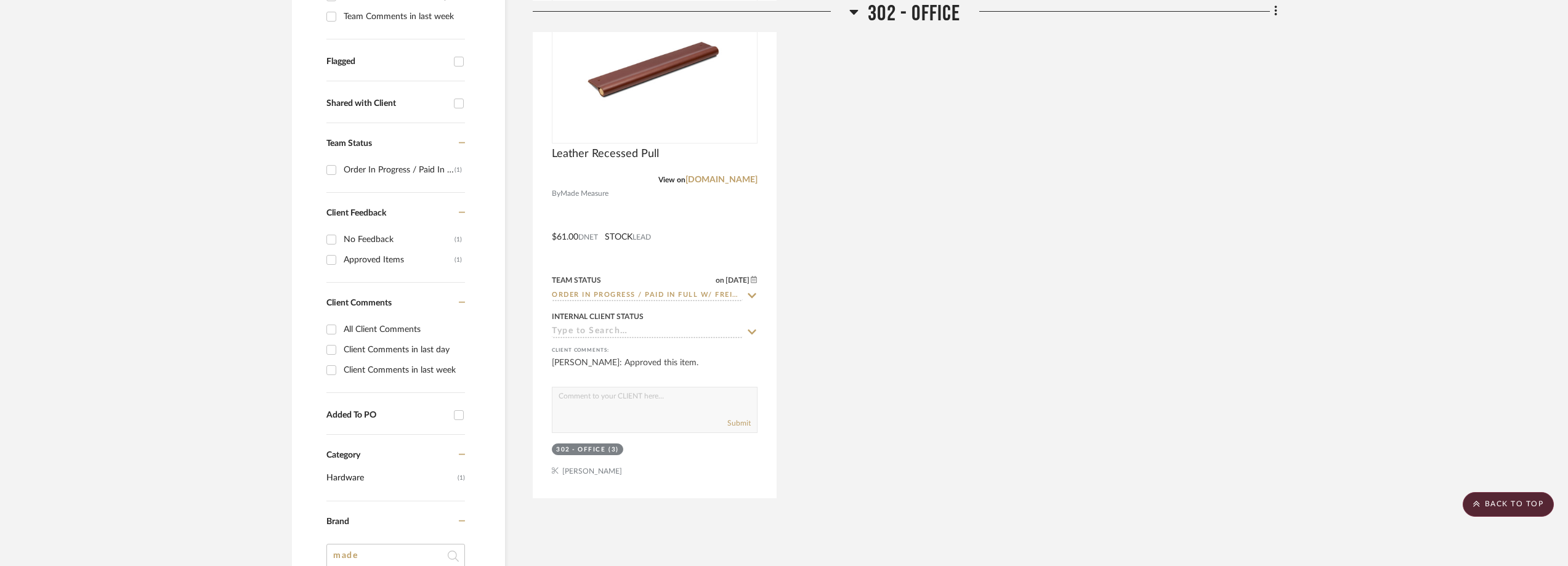
scroll to position [431, 0]
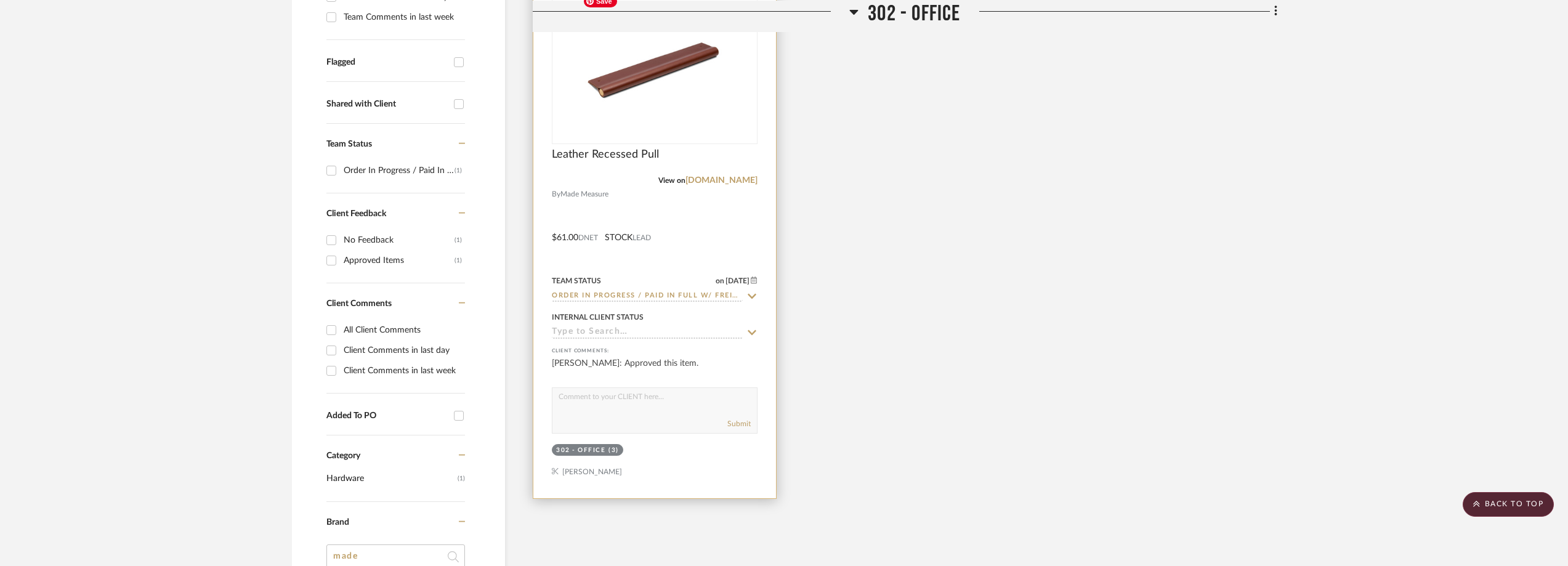
click at [0, 0] on img at bounding box center [0, 0] width 0 height 0
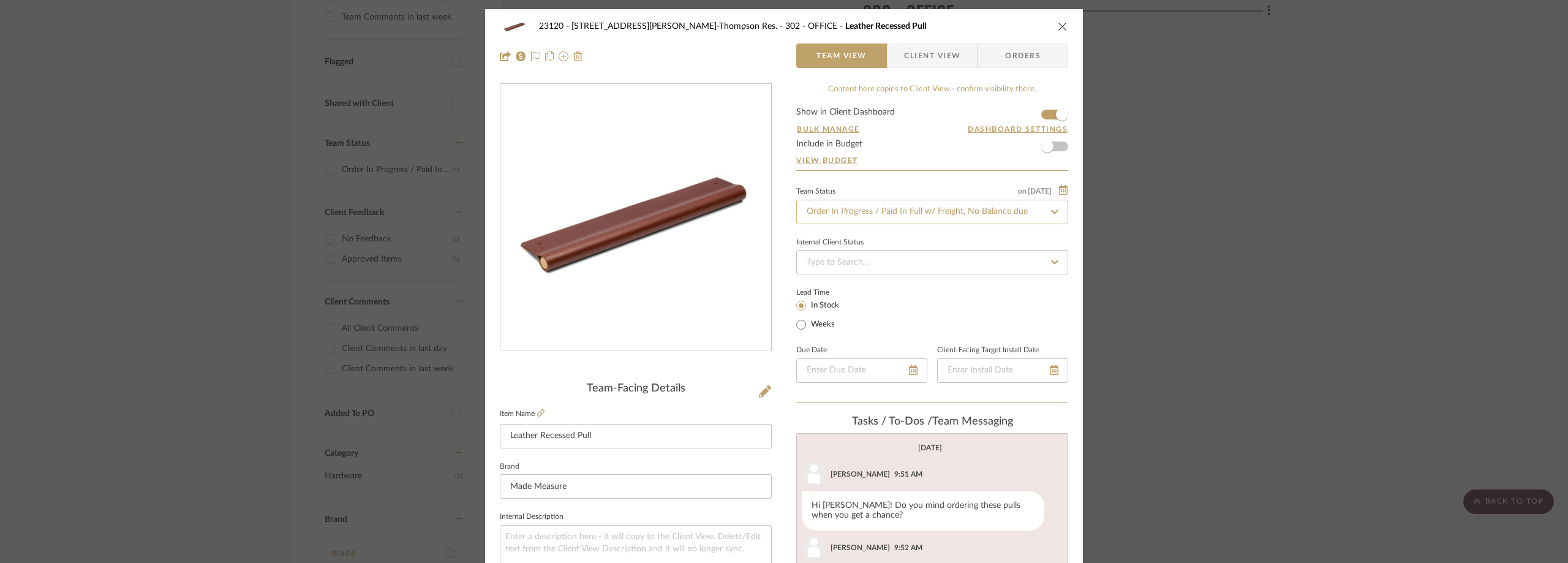
click at [867, 217] on input "Order In Progress / Paid In Full w/ Freight, No Balance due" at bounding box center [932, 212] width 272 height 24
type input "shipped"
click at [888, 277] on div "Shipped / In Transit" at bounding box center [928, 276] width 271 height 31
type input "10/3/2025"
type input "Shipped / In Transit"
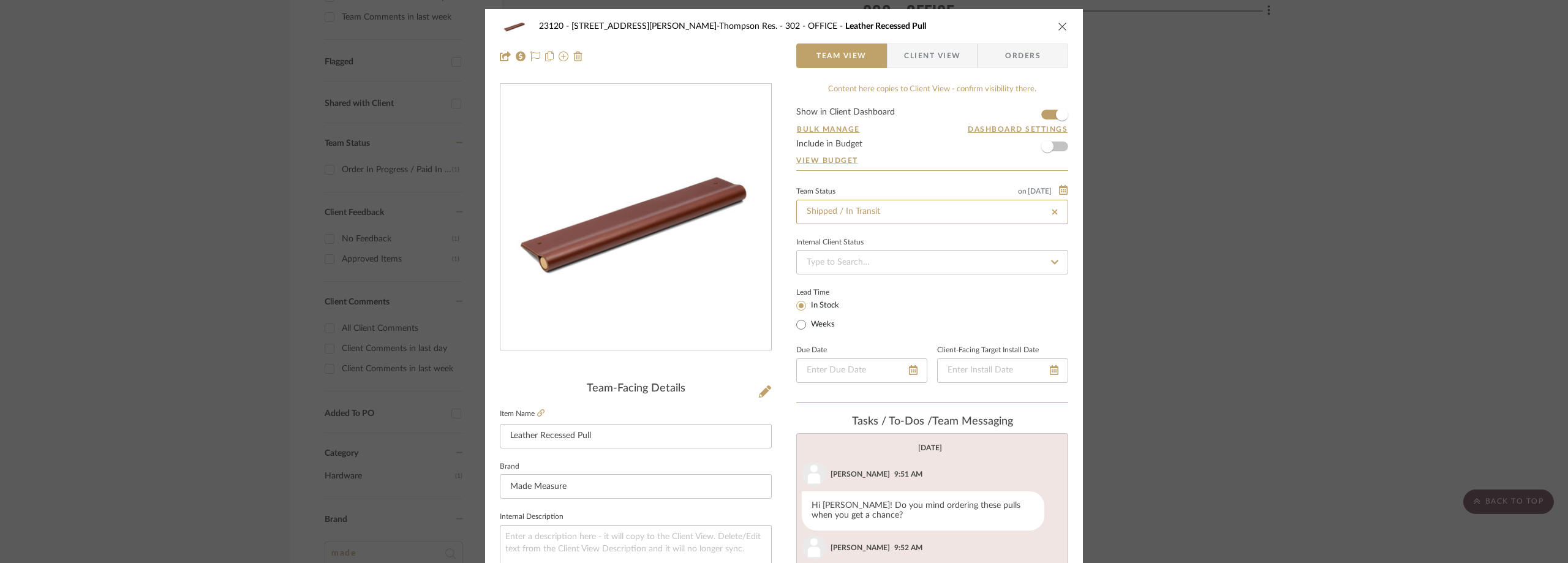
type input "10/3/2025"
type input "Shipped / In Transit"
click at [918, 134] on div "Bulk Manage Dashboard Settings" at bounding box center [932, 135] width 272 height 7
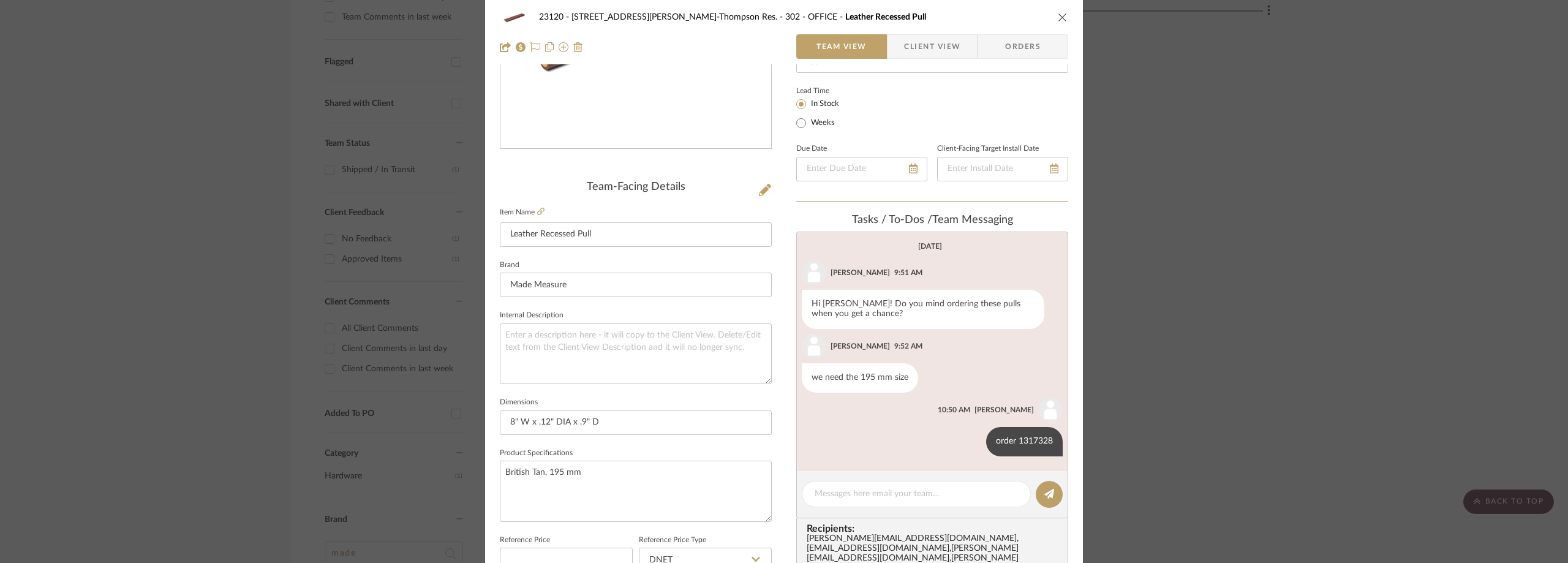
scroll to position [245, 0]
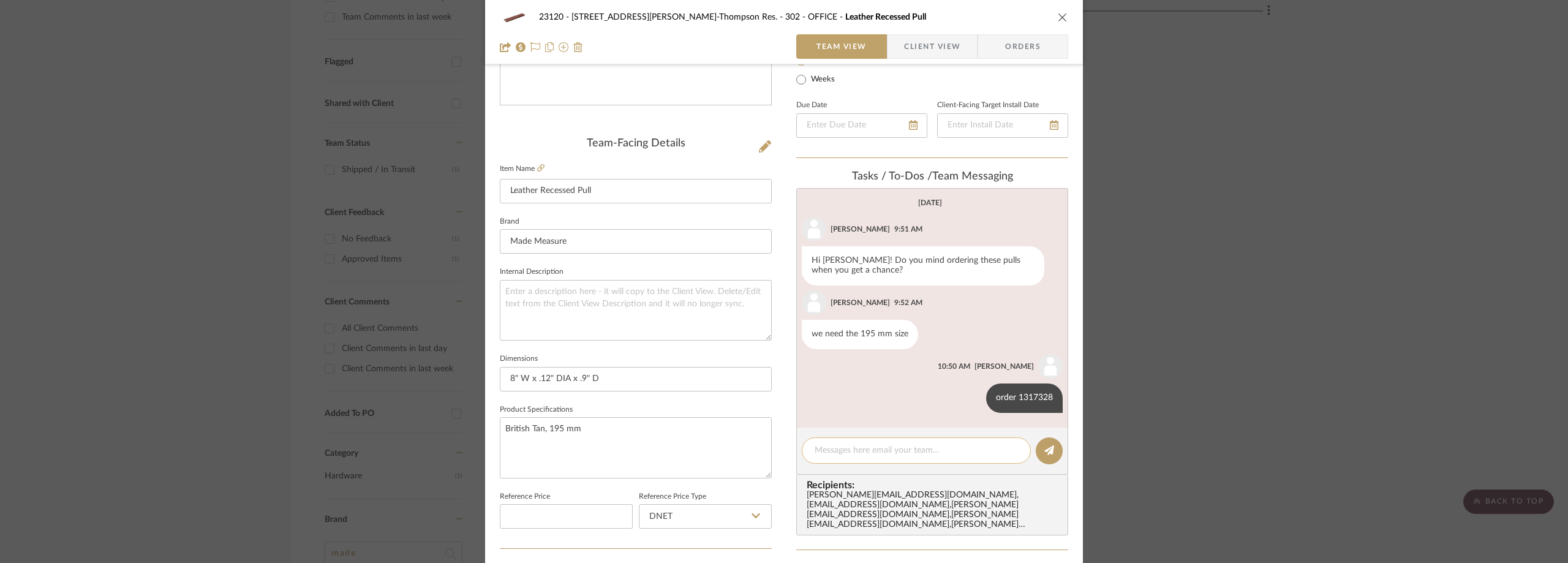
click at [876, 450] on textarea at bounding box center [916, 451] width 203 height 13
paste textarea "5529019020"
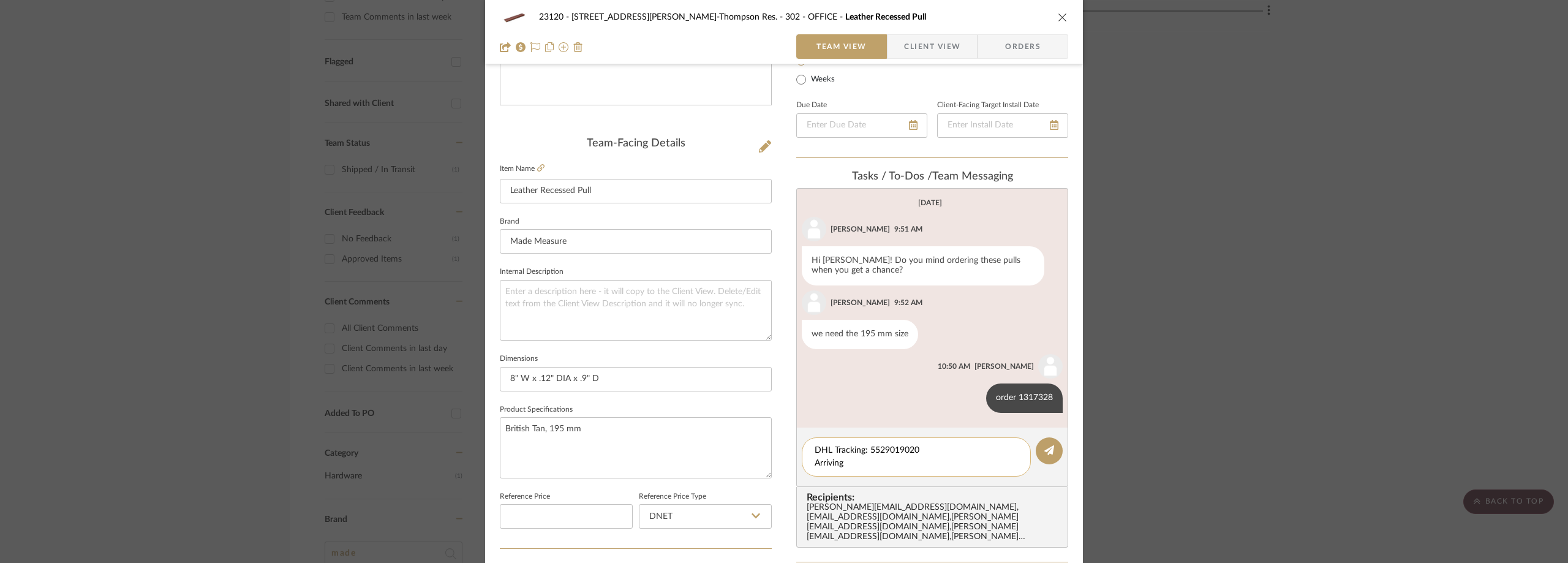
click at [883, 463] on textarea "DHL Tracking: 5529019020 Arriving" at bounding box center [916, 457] width 203 height 26
paste textarea "October 6, 2025"
type textarea "DHL Tracking: 5529019020 Arriving October 6, 2025"
click at [1039, 445] on button at bounding box center [1050, 451] width 27 height 27
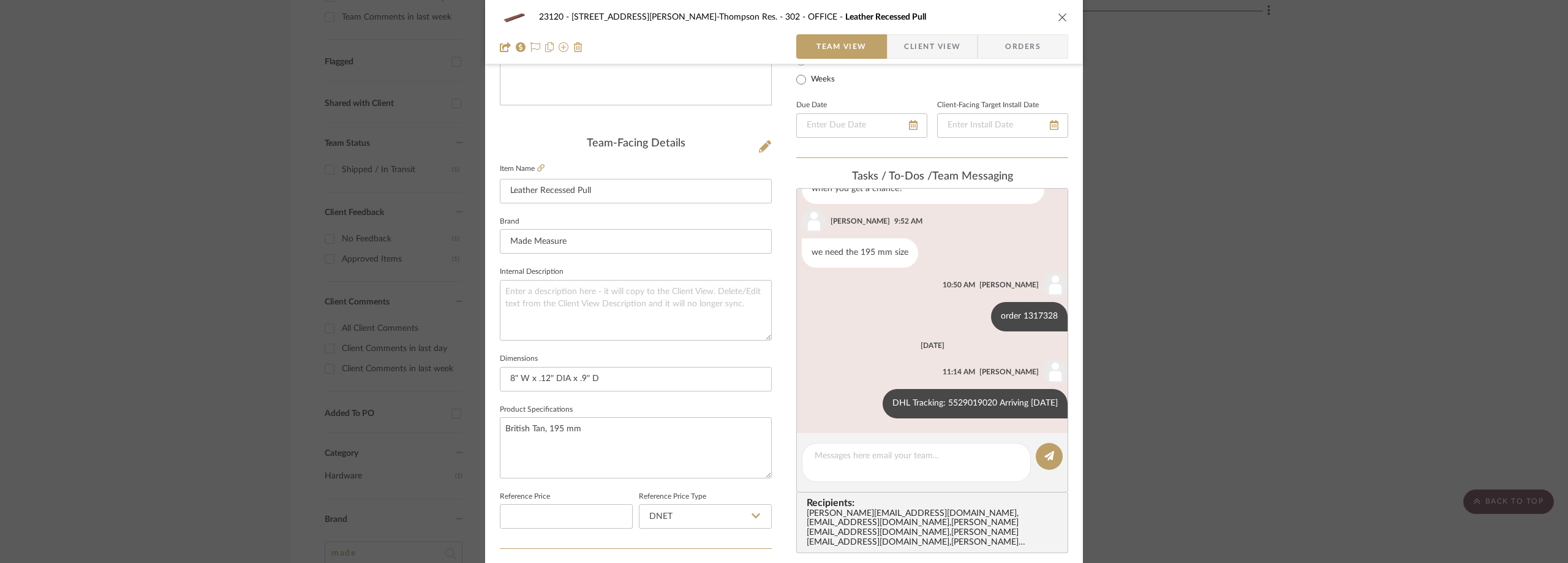
click at [305, 186] on div "23120 - 239 Dean St, Unwin-Thompson Res. 302 - OFFICE Leather Recessed Pull Tea…" at bounding box center [784, 281] width 1568 height 563
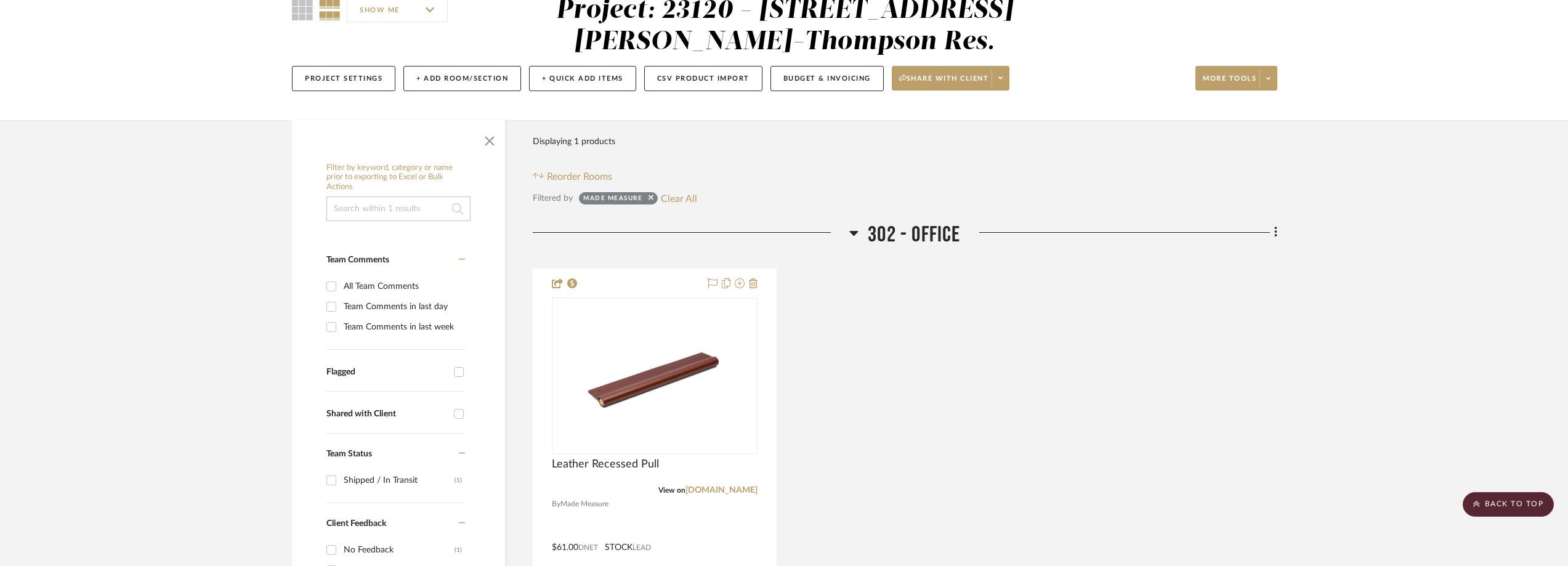
scroll to position [0, 0]
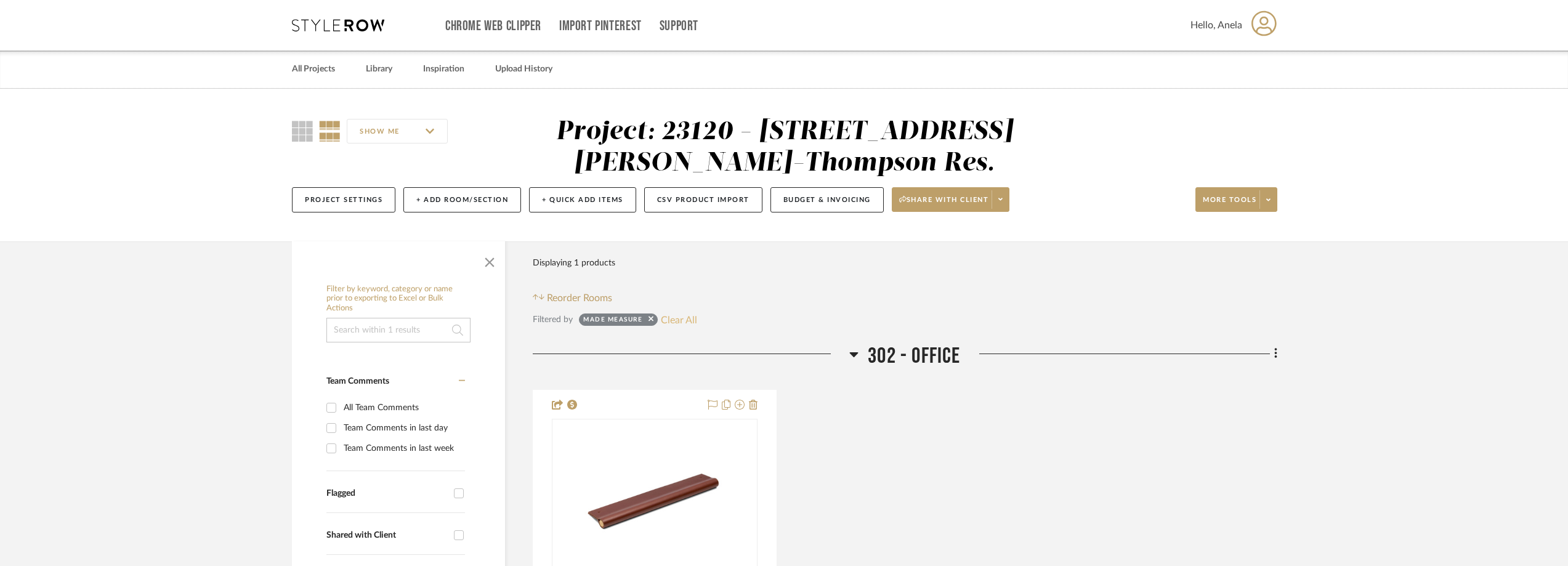
click at [685, 319] on button "Clear All" at bounding box center [679, 319] width 36 height 16
checkbox input "false"
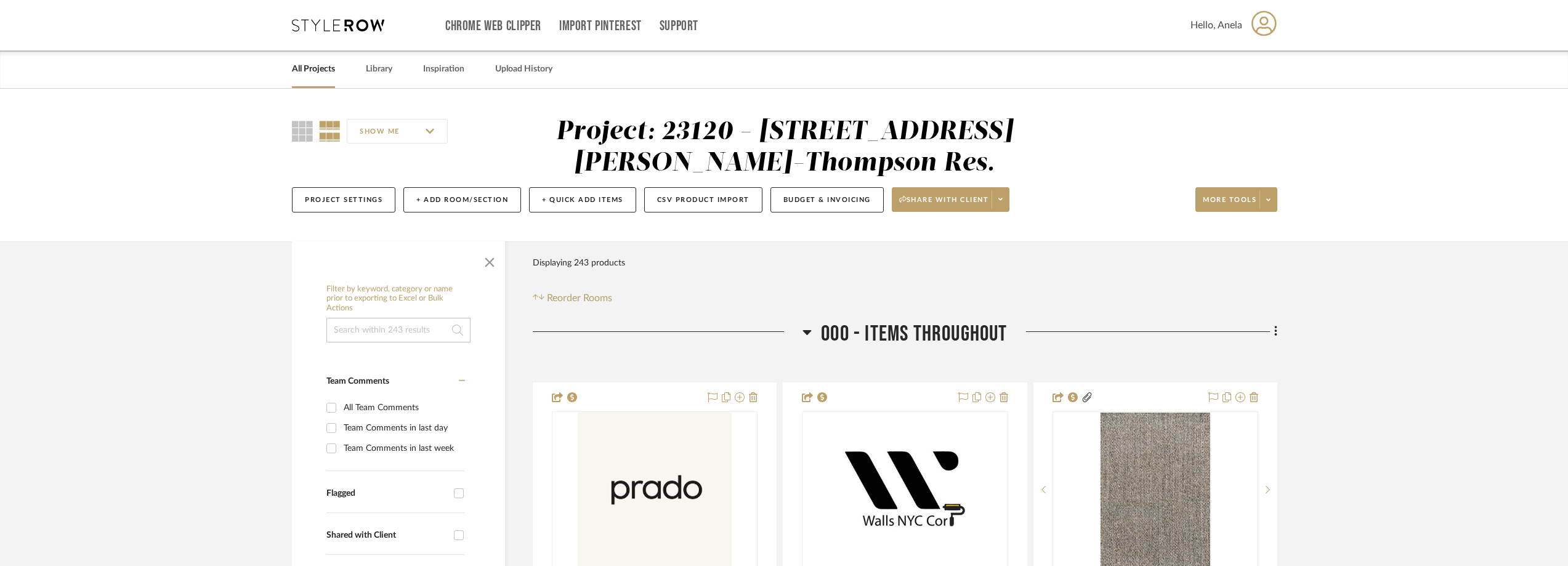
click at [345, 28] on icon at bounding box center [338, 25] width 92 height 12
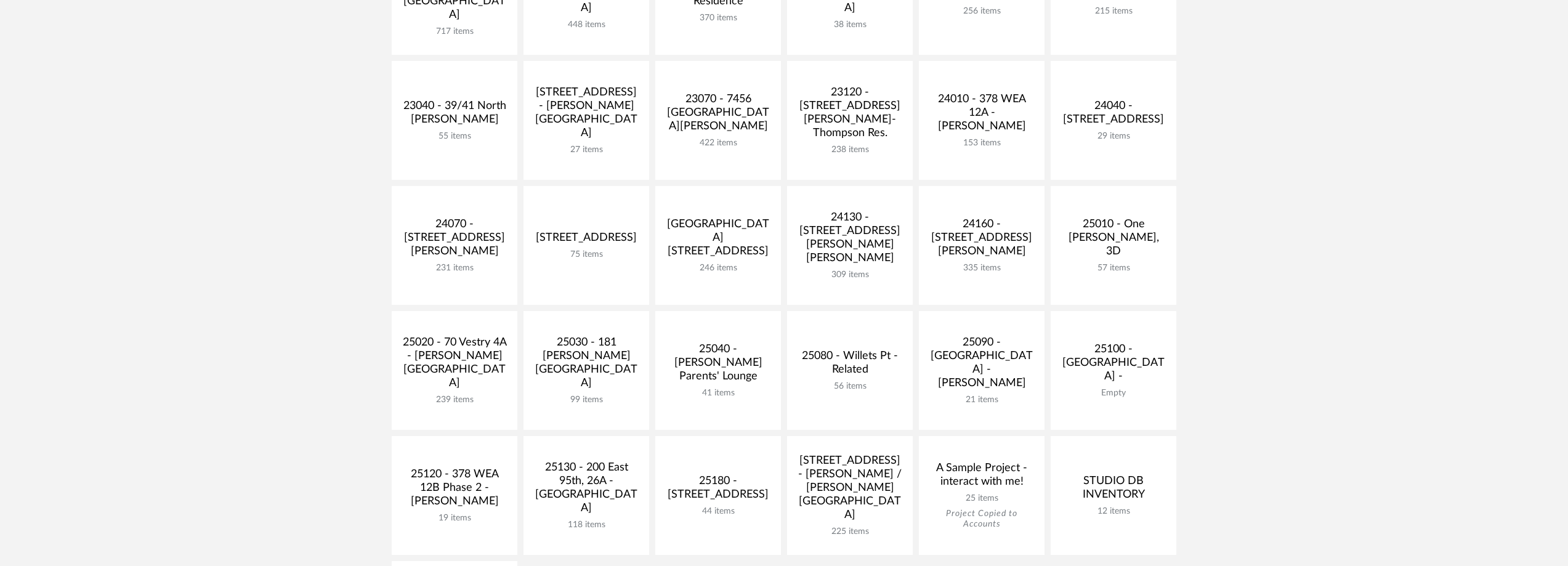
scroll to position [247, 0]
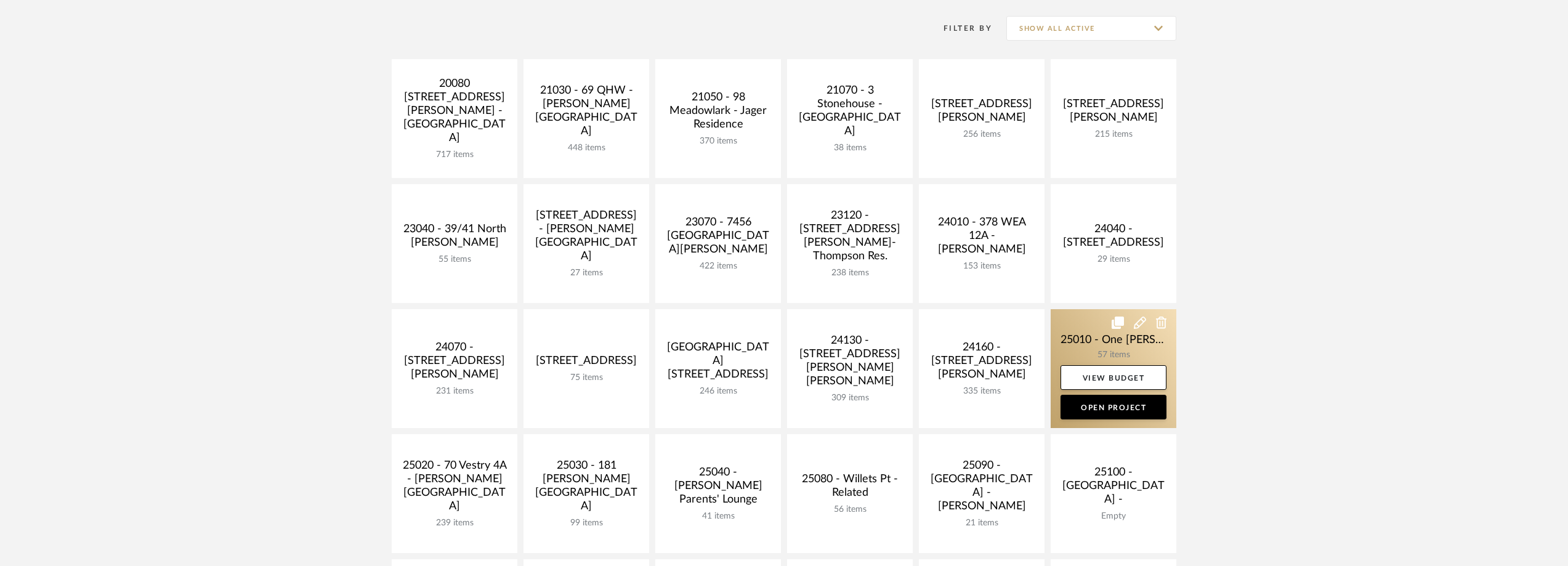
click at [1097, 328] on link at bounding box center [1113, 369] width 126 height 119
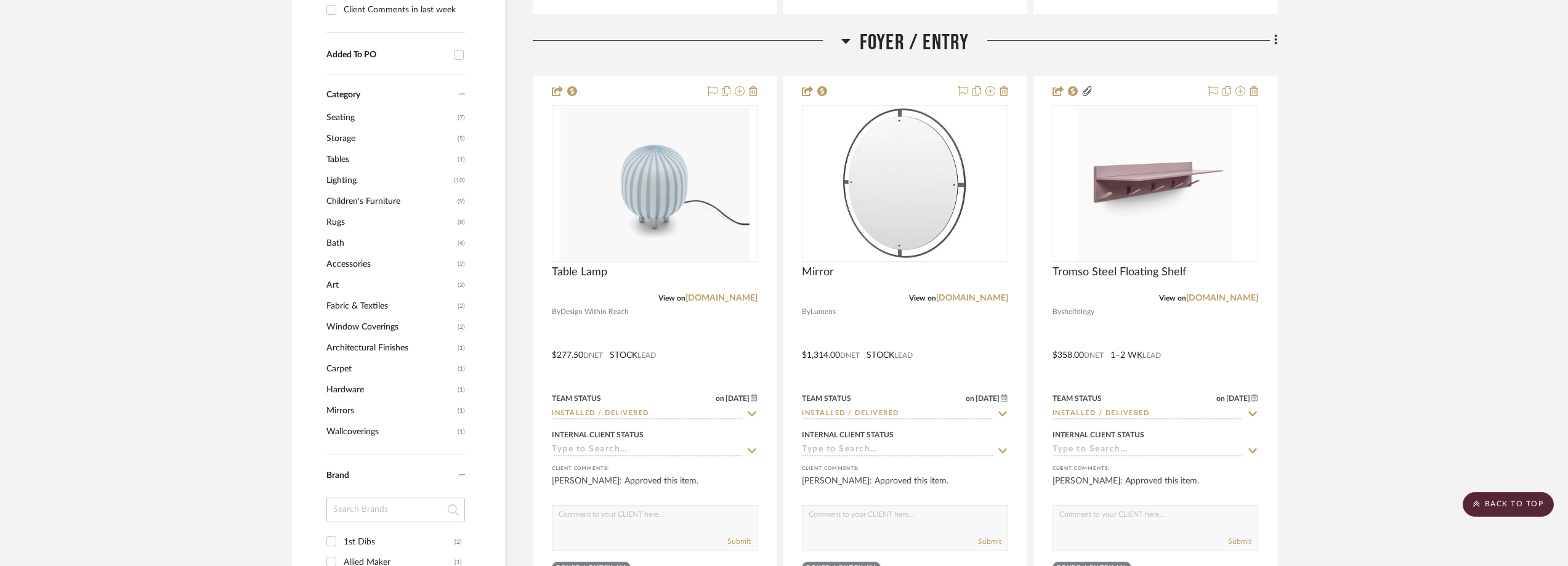
scroll to position [1294, 0]
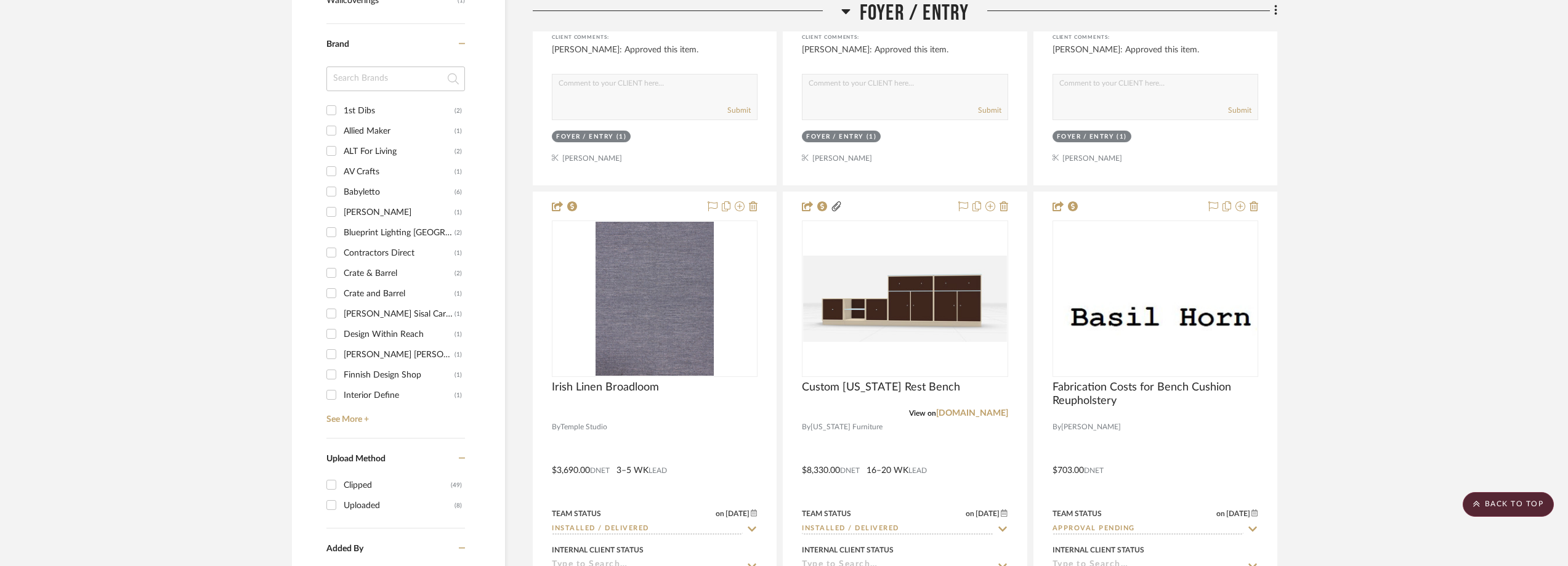
click at [355, 75] on input at bounding box center [395, 79] width 139 height 25
click at [354, 101] on label "1st Dibs (2)" at bounding box center [402, 111] width 118 height 21
click at [341, 101] on input "1st Dibs (2)" at bounding box center [331, 110] width 20 height 20
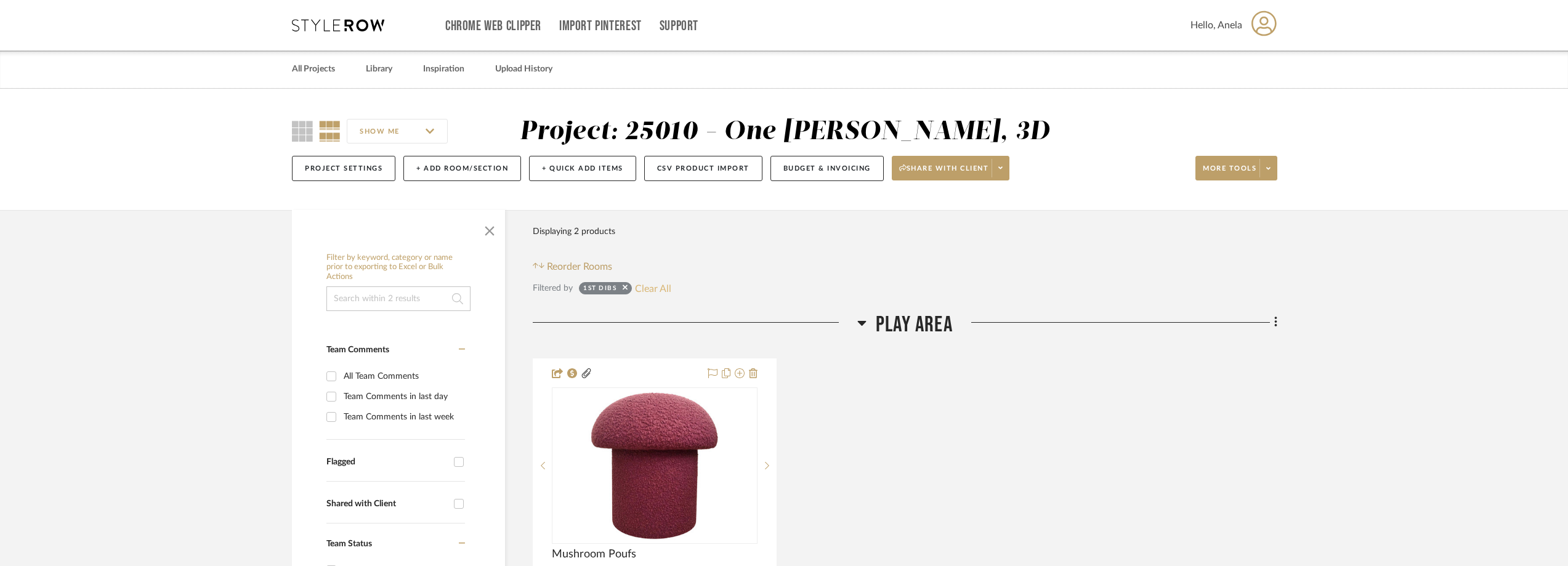
click at [660, 289] on button "Clear All" at bounding box center [653, 288] width 36 height 16
checkbox input "false"
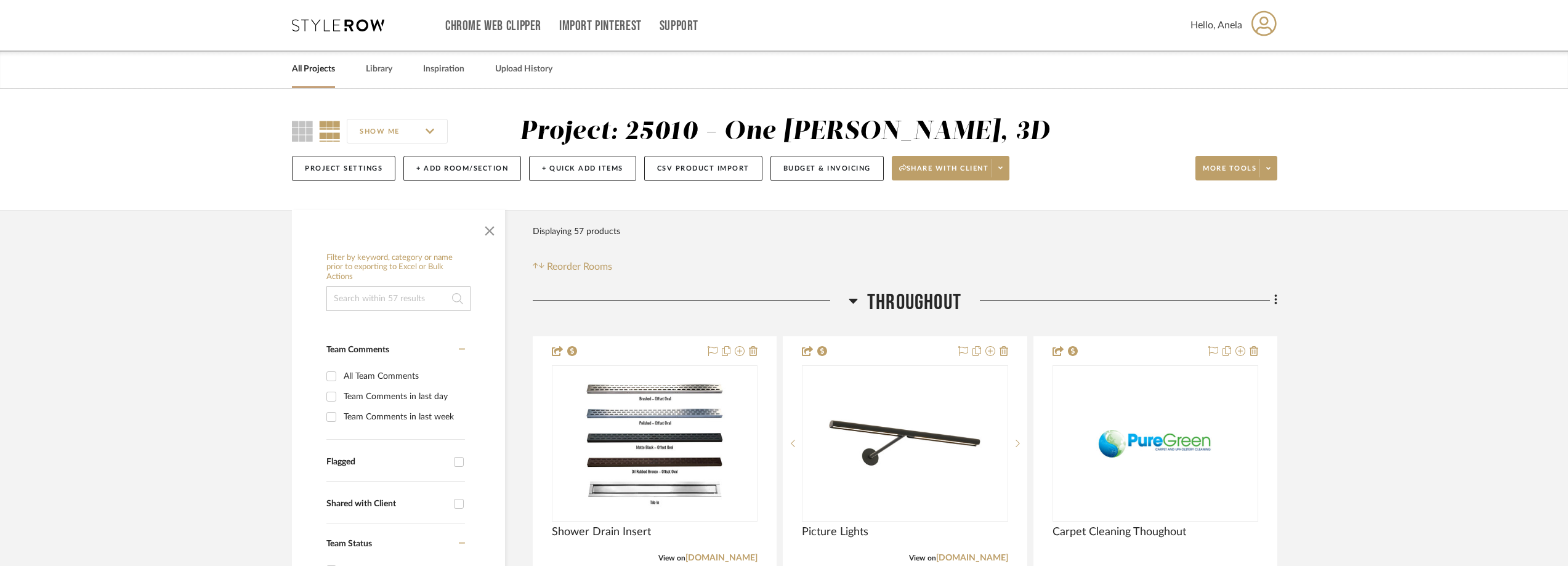
click at [339, 25] on icon at bounding box center [338, 25] width 92 height 12
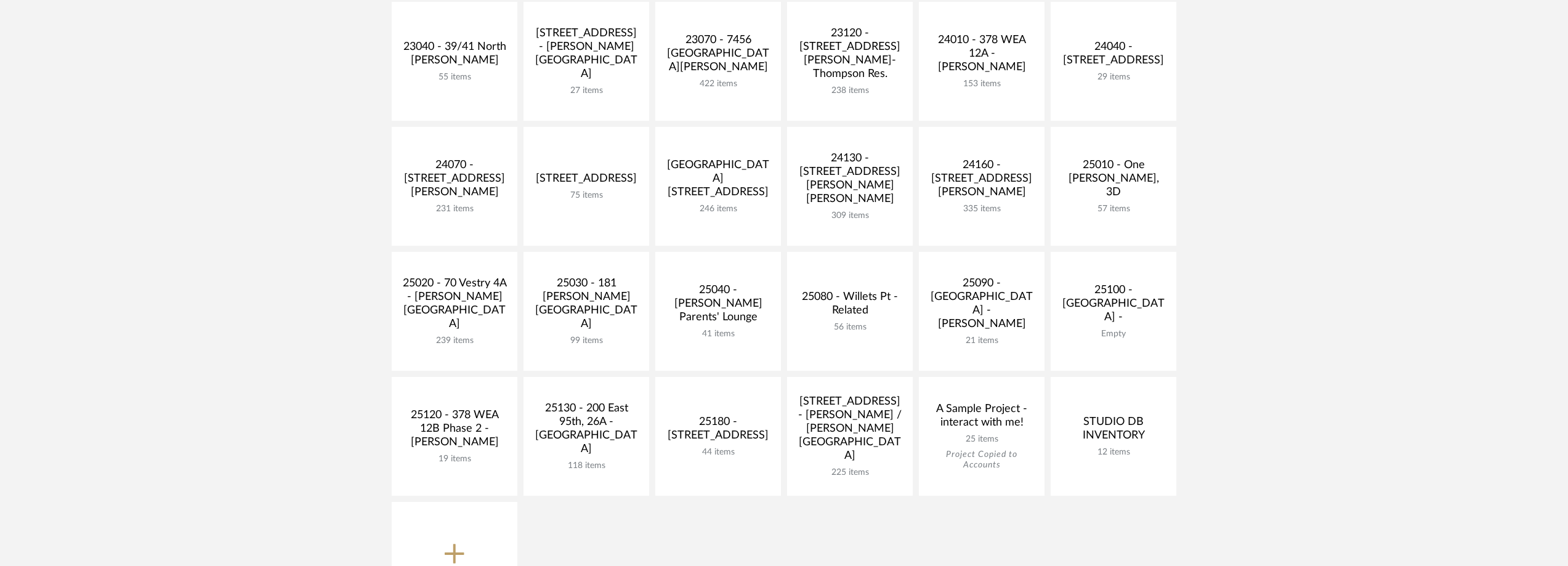
scroll to position [431, 0]
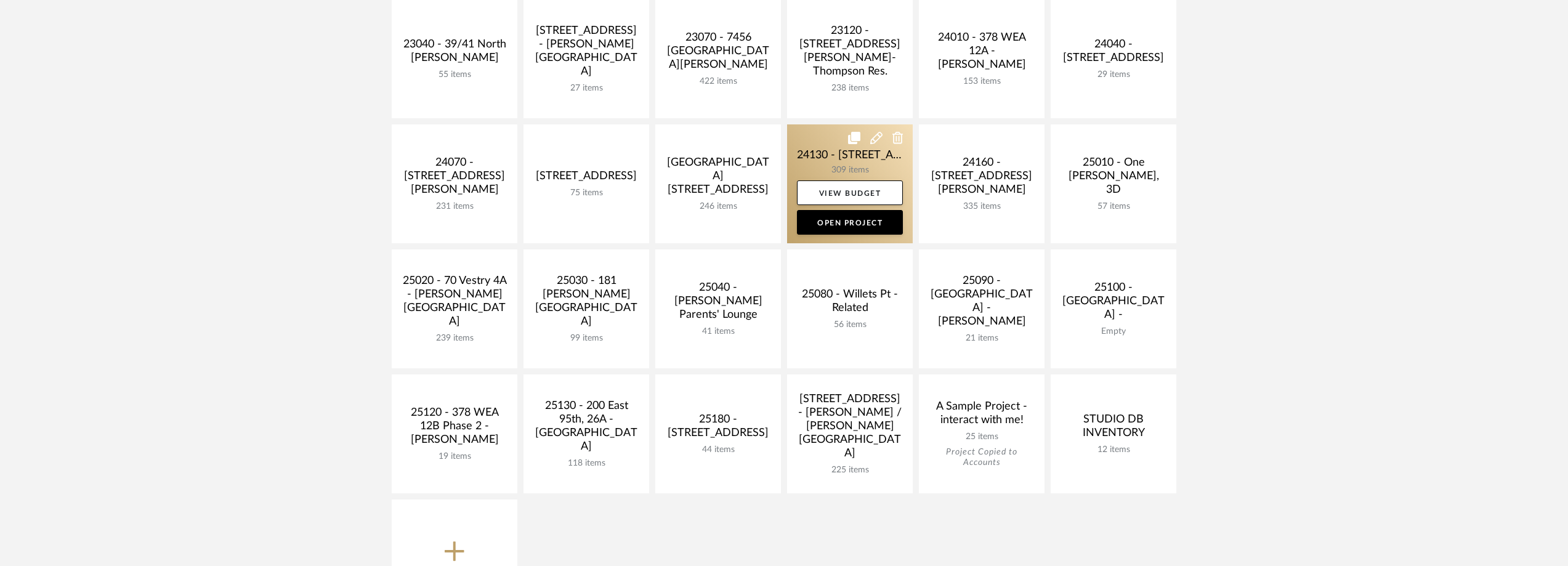
click at [827, 147] on link at bounding box center [849, 184] width 126 height 119
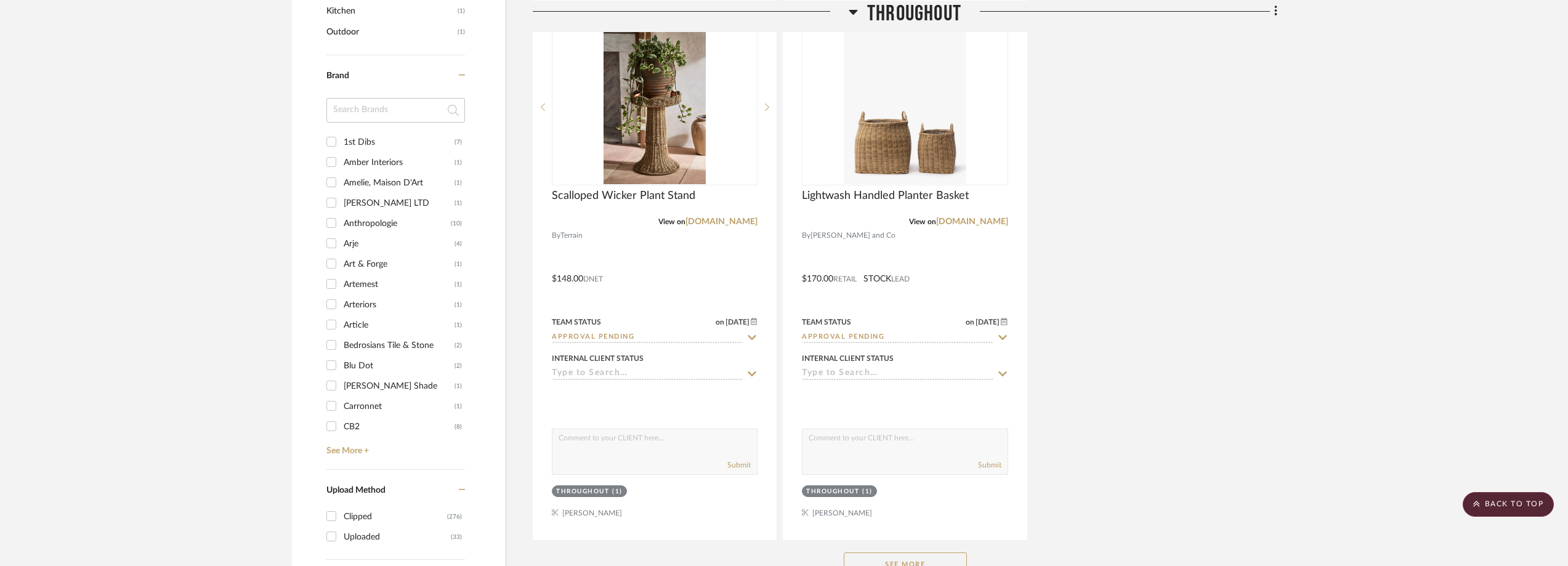
scroll to position [1356, 0]
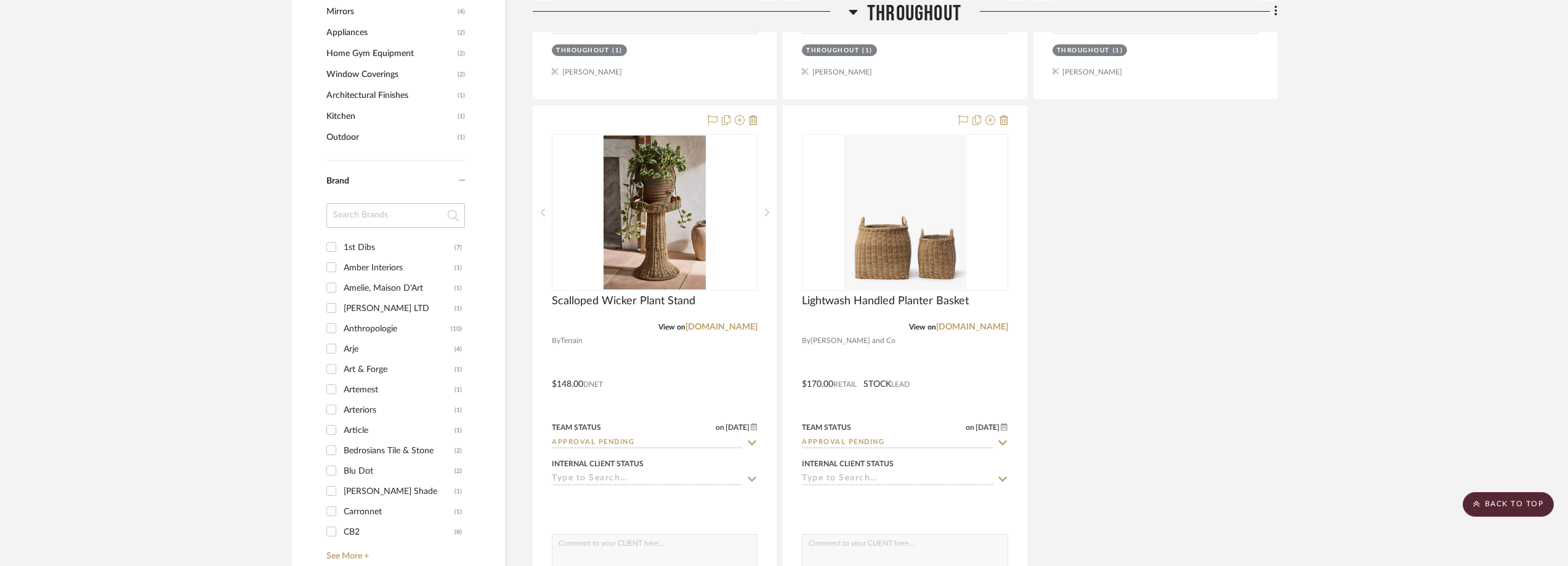
click at [375, 212] on input at bounding box center [395, 216] width 139 height 25
type input "CRA"
click at [379, 265] on div "Crate & Kids" at bounding box center [399, 268] width 111 height 20
click at [341, 265] on input "Crate & Kids (3)" at bounding box center [331, 267] width 20 height 20
checkbox input "true"
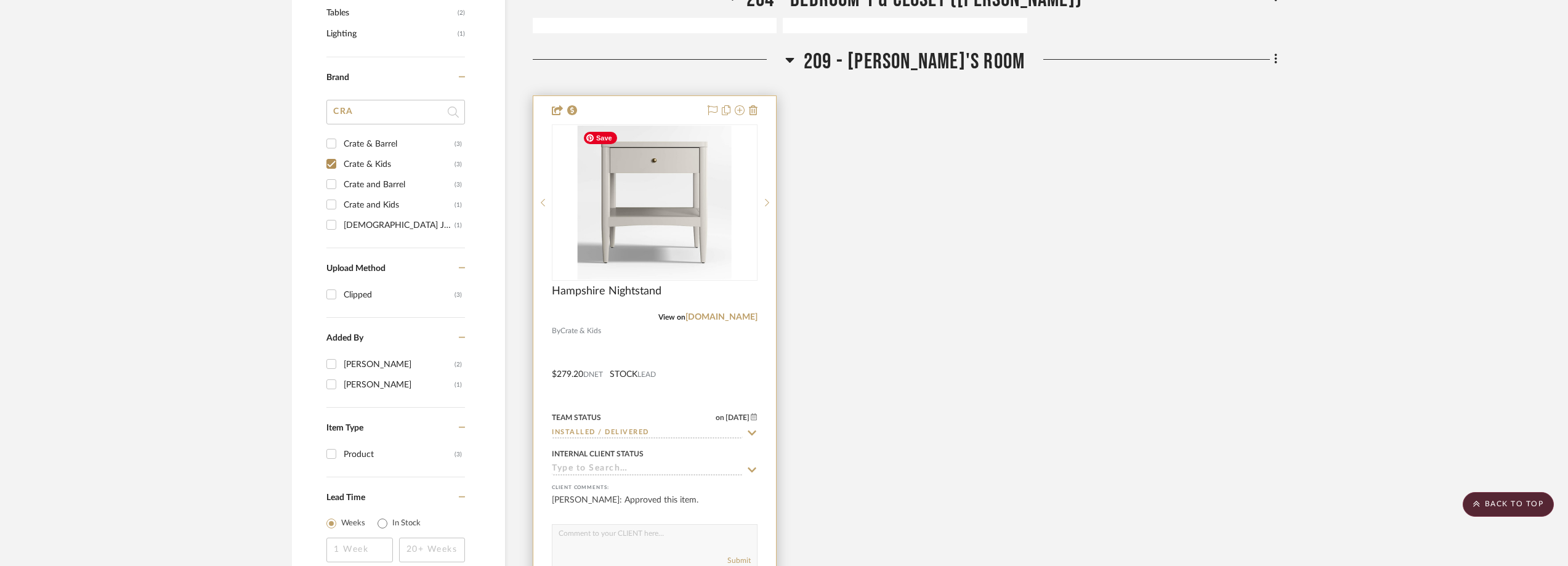
scroll to position [698, 0]
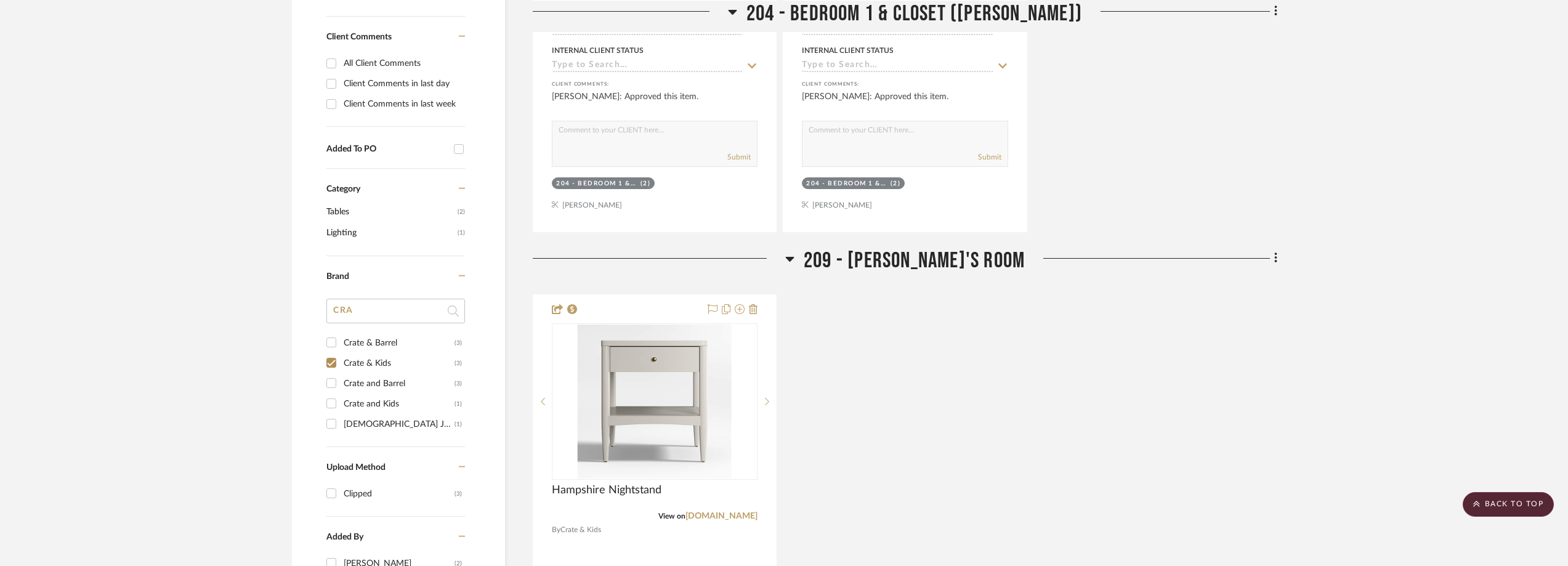
click at [384, 399] on div "Crate and Kids" at bounding box center [399, 404] width 111 height 20
click at [341, 399] on input "Crate and Kids (1)" at bounding box center [331, 403] width 20 height 20
checkbox input "true"
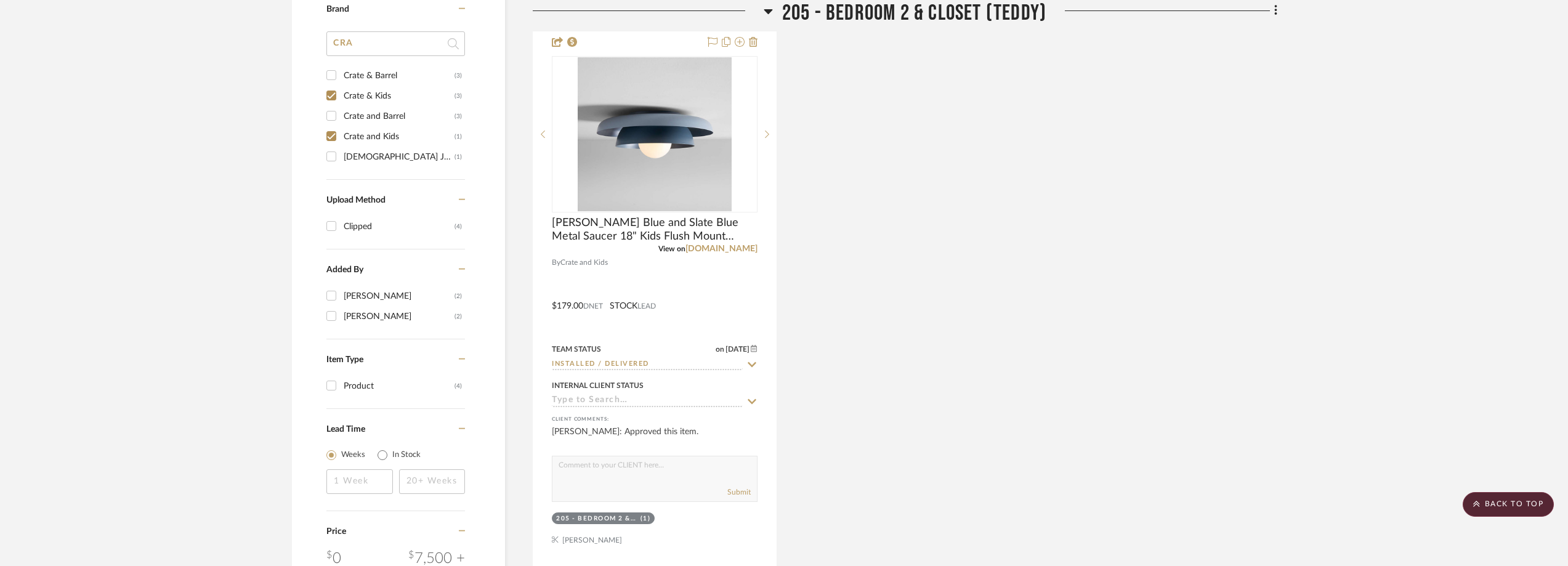
scroll to position [850, 0]
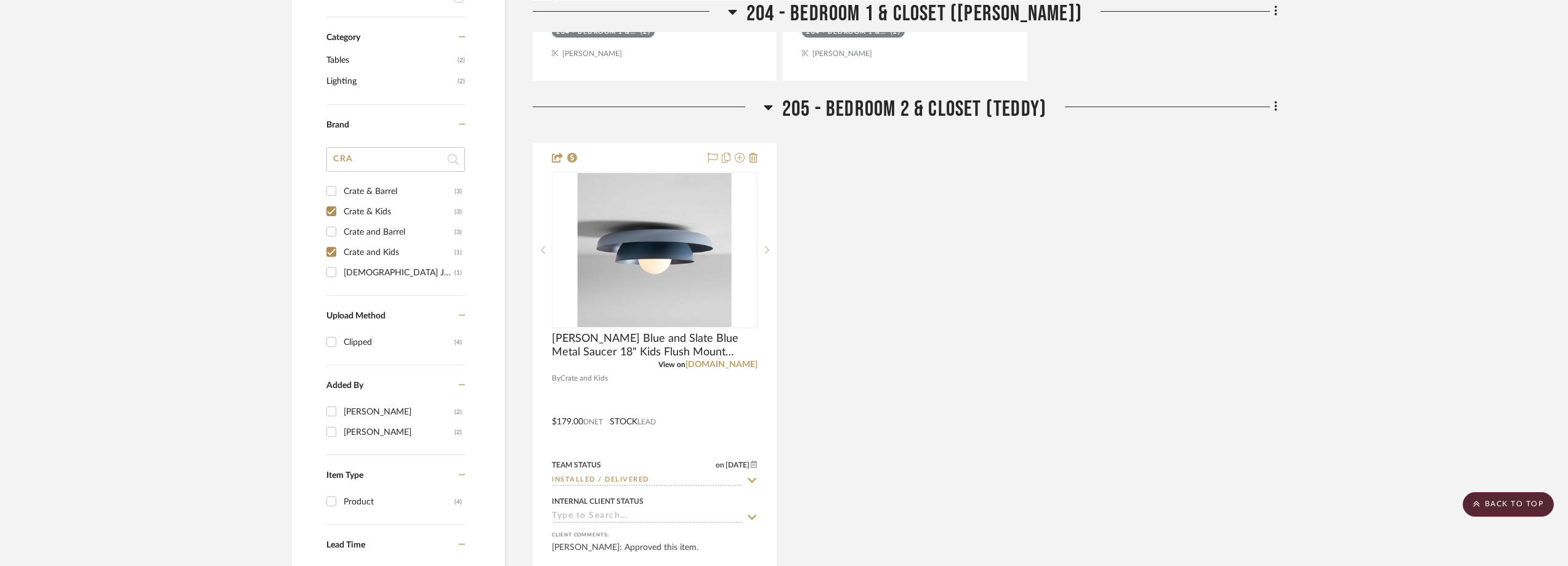
click at [375, 233] on div "Crate and Barrel" at bounding box center [399, 232] width 111 height 20
click at [341, 233] on input "Crate and Barrel (3)" at bounding box center [331, 232] width 20 height 20
checkbox input "true"
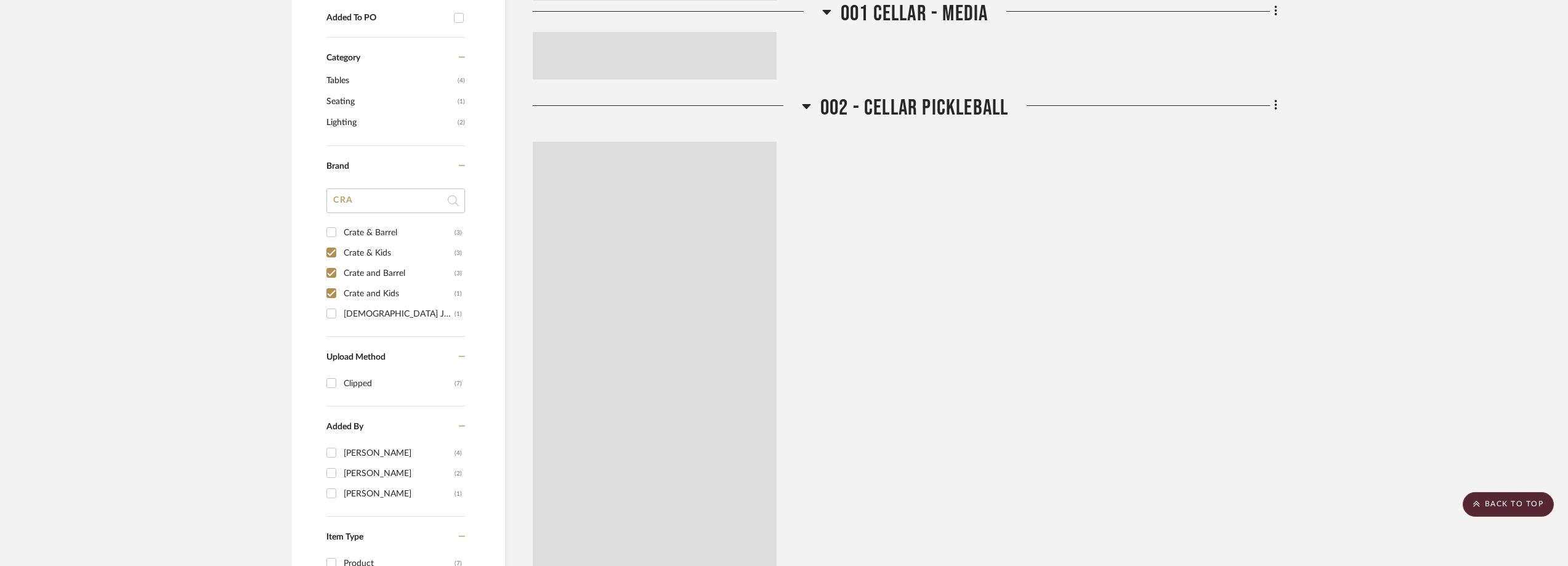
scroll to position [870, 0]
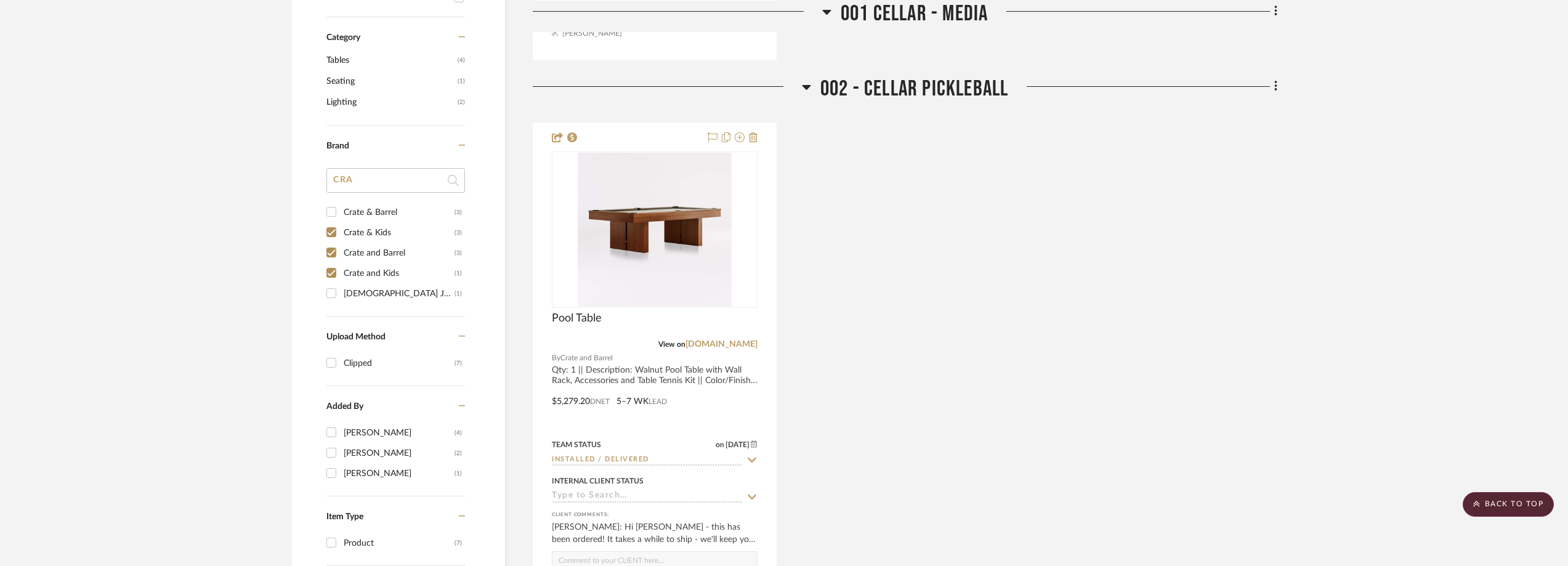
click at [379, 208] on div "Crate & Barrel" at bounding box center [399, 212] width 111 height 20
click at [341, 208] on input "Crate & Barrel (3)" at bounding box center [331, 212] width 20 height 20
checkbox input "true"
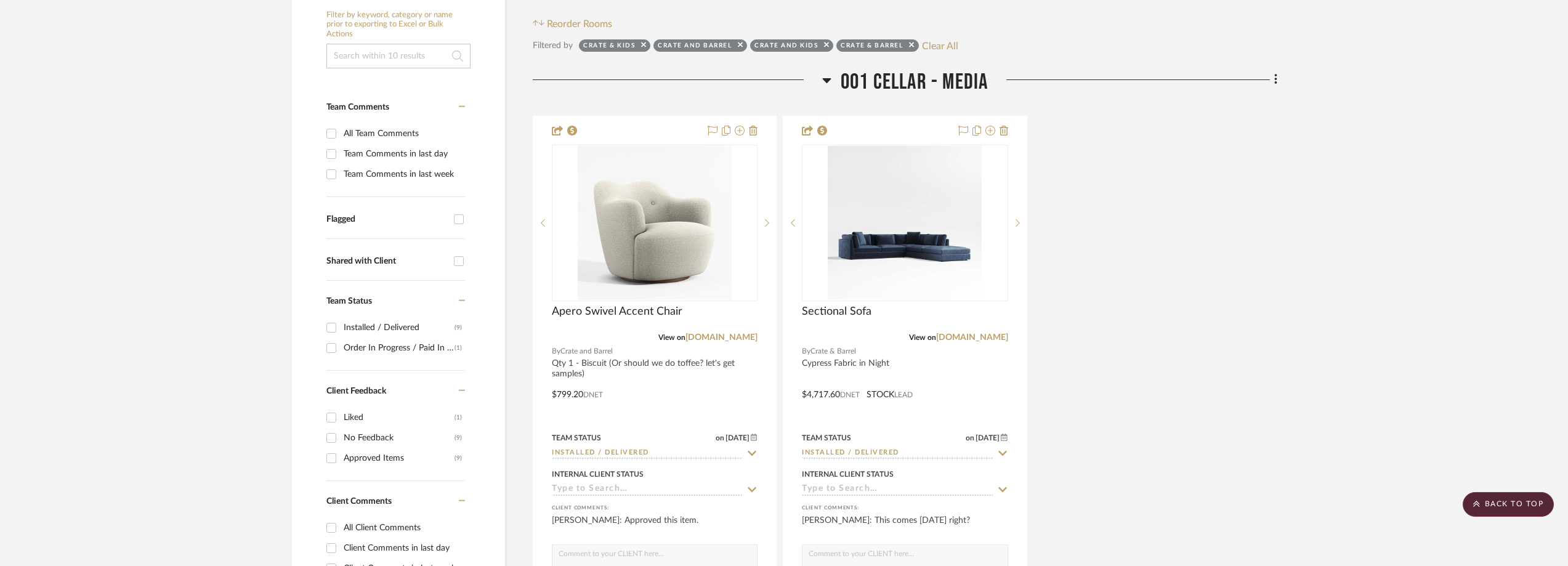
scroll to position [101, 0]
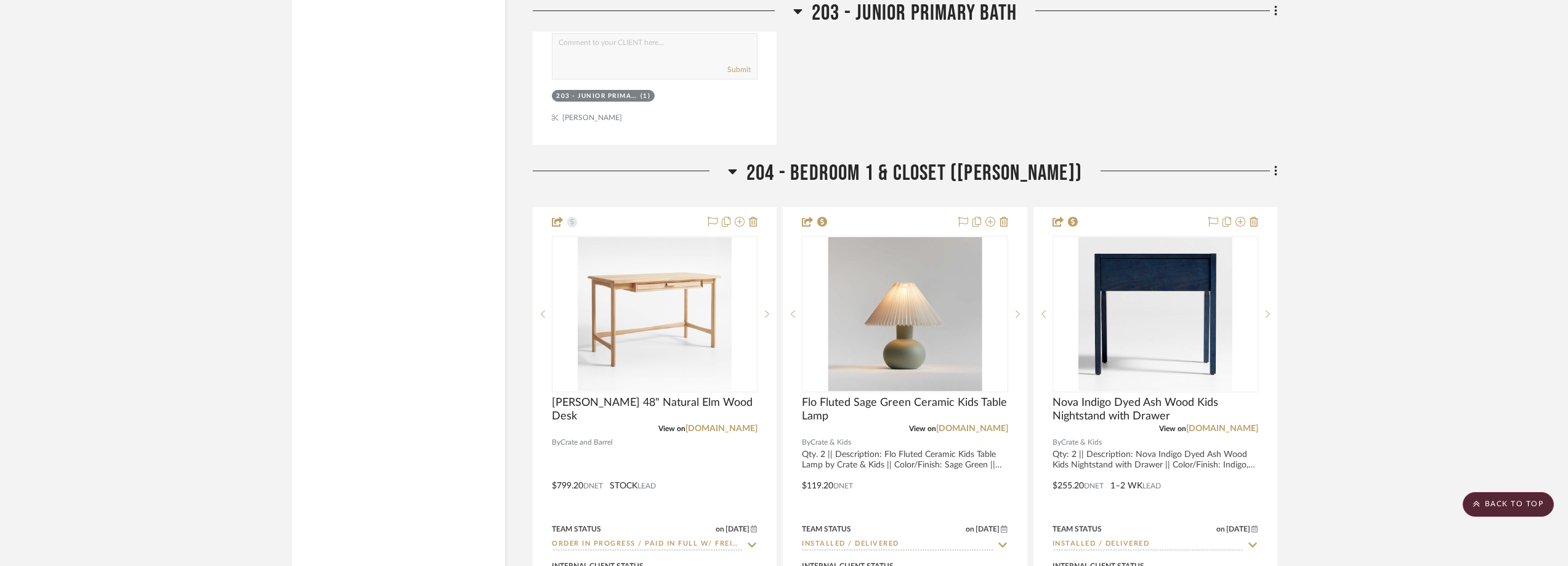
scroll to position [2773, 0]
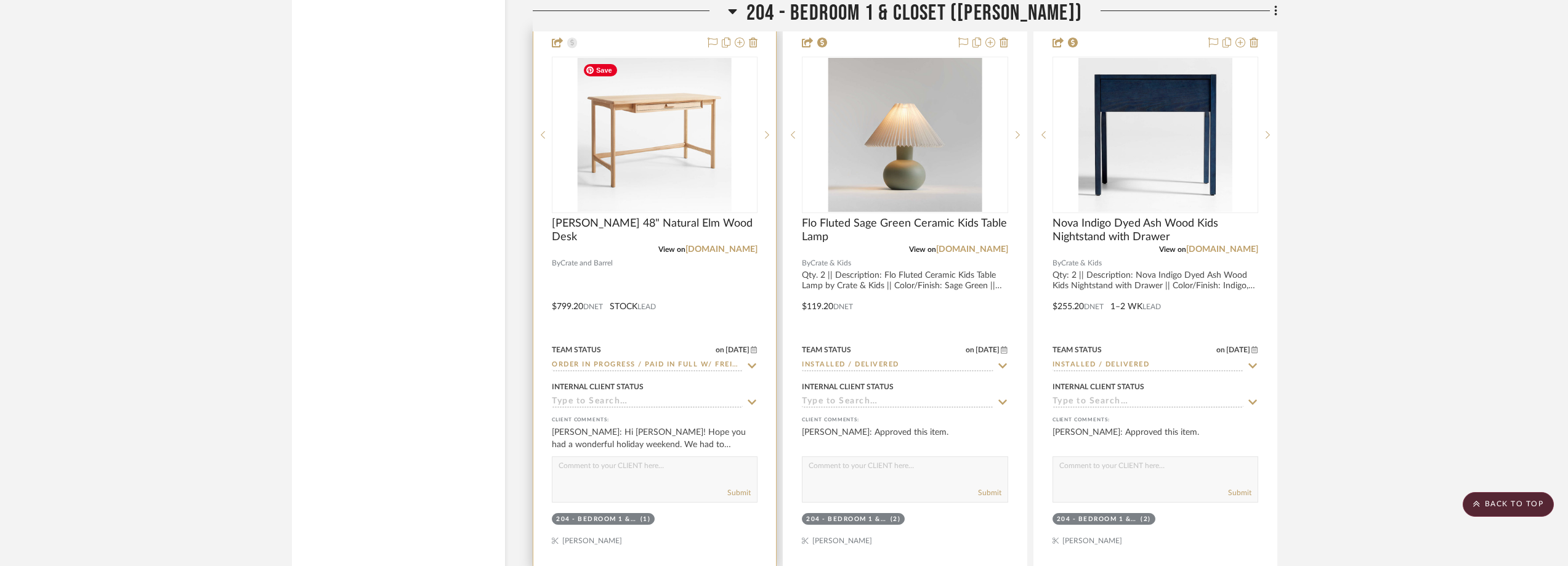
click at [0, 0] on img at bounding box center [0, 0] width 0 height 0
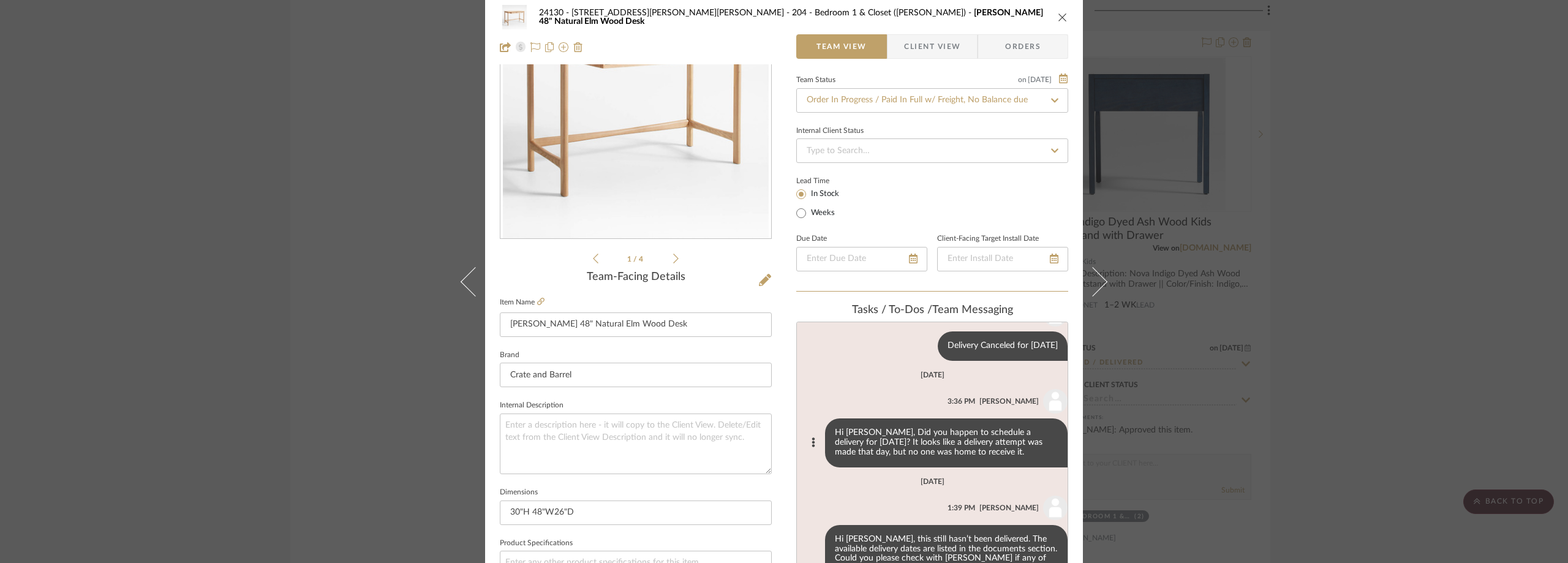
scroll to position [508, 0]
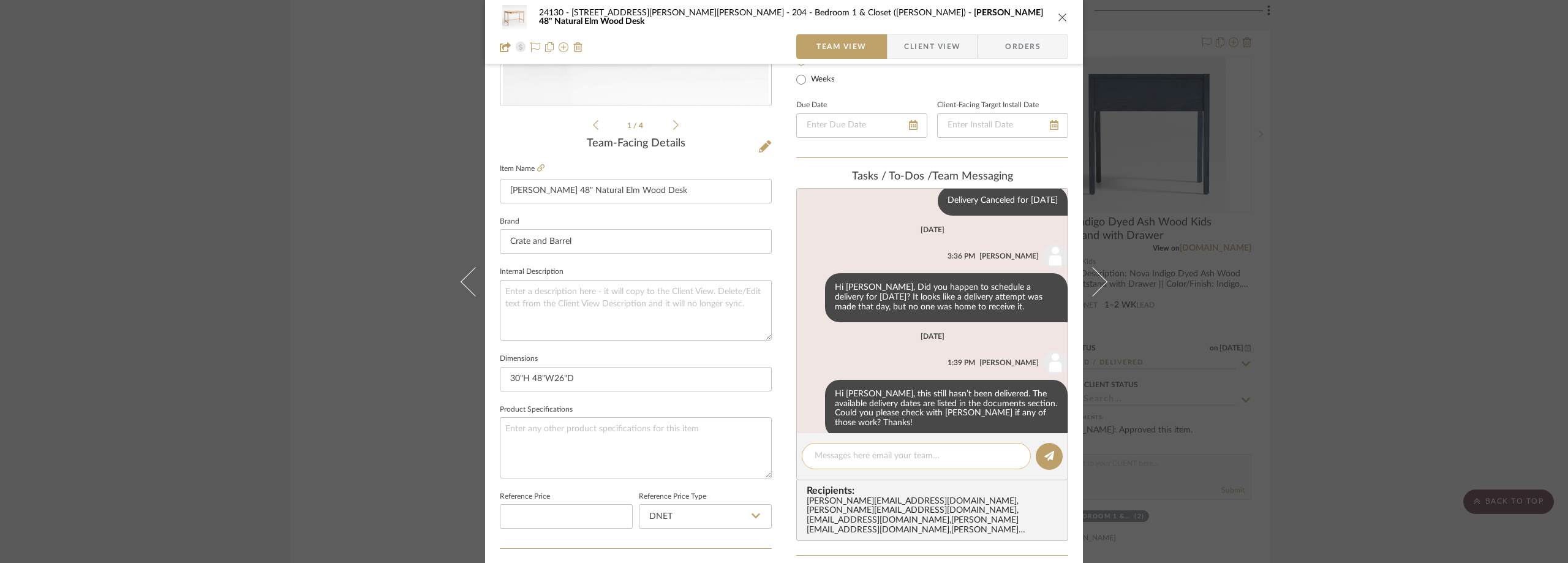
click at [879, 450] on textarea at bounding box center [916, 456] width 203 height 13
paste textarea "the desk is currently on backorder until an estimate of Mid October. We are not…"
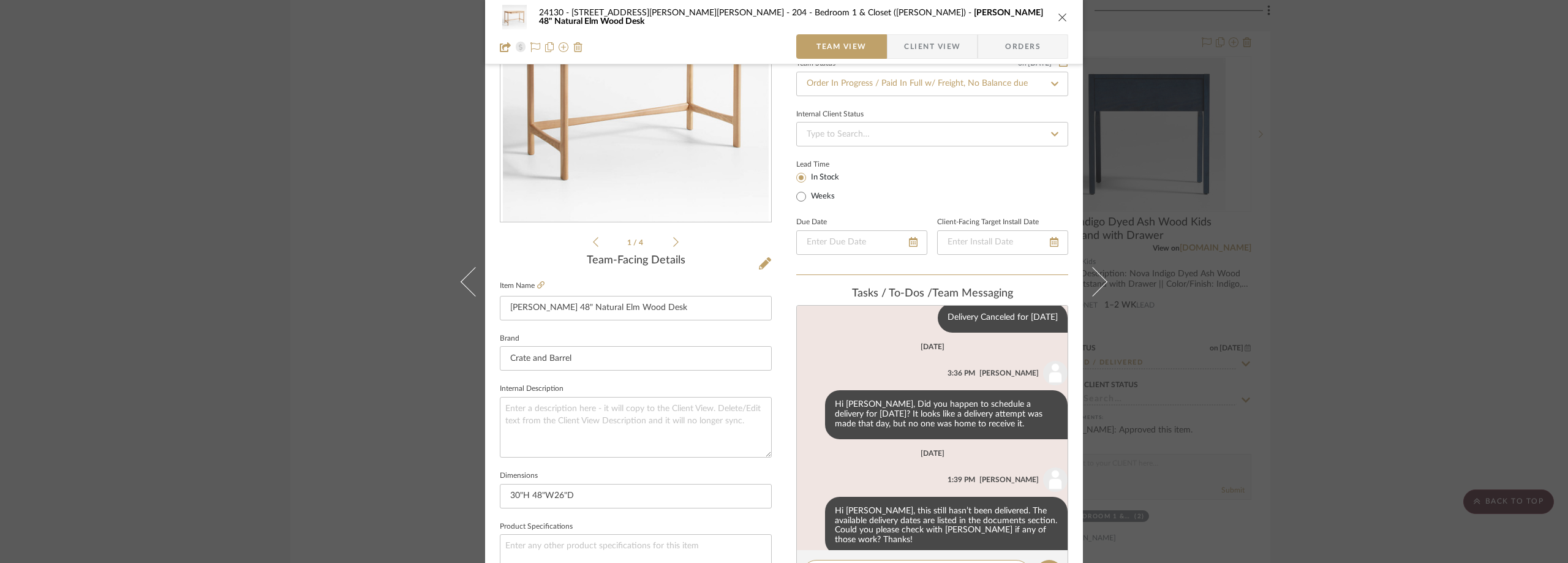
scroll to position [245, 0]
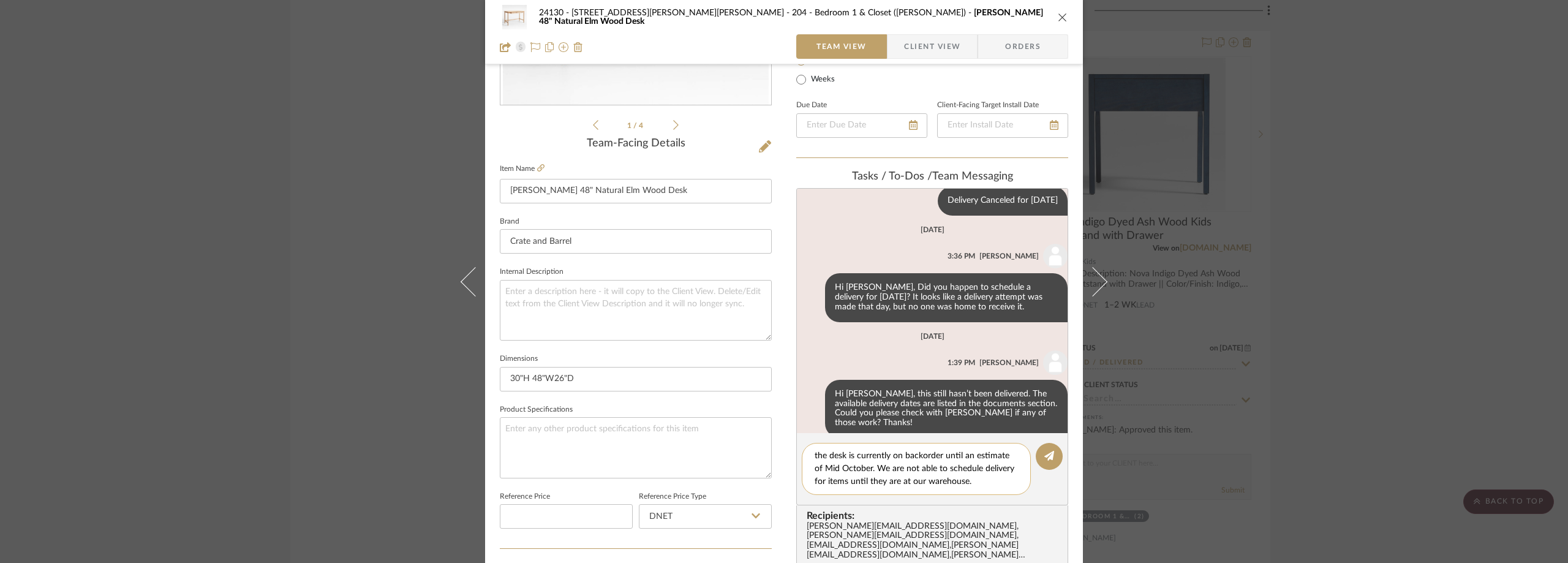
click at [815, 454] on textarea "the desk is currently on backorder until an estimate of Mid October. We are not…" at bounding box center [916, 469] width 203 height 39
click at [905, 491] on textarea "Crate & Barell: 'the desk is currently on backorder until an estimate of Mid Oc…" at bounding box center [916, 476] width 203 height 51
type textarea "Crate & Barell: 'the desk is currently on backorder until an estimate of Mid Oc…"
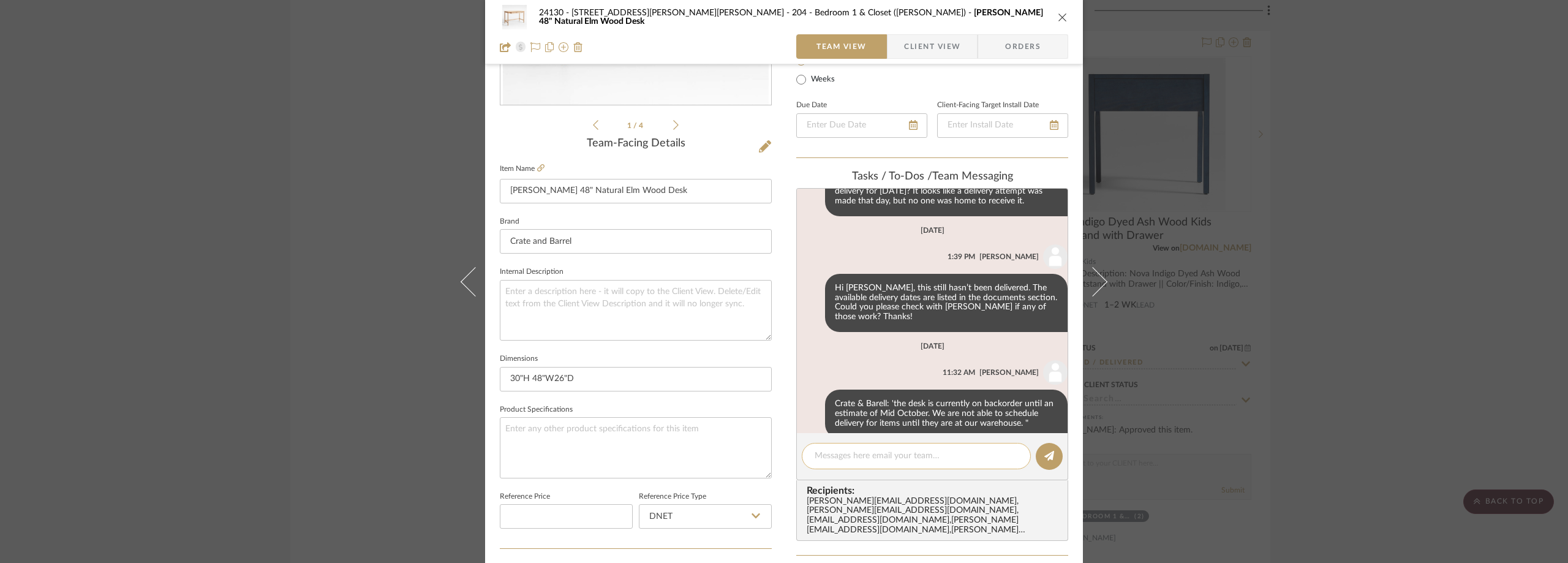
scroll to position [614, 0]
click at [812, 409] on icon at bounding box center [814, 413] width 3 height 10
click at [768, 373] on button "Edit Message" at bounding box center [754, 379] width 85 height 30
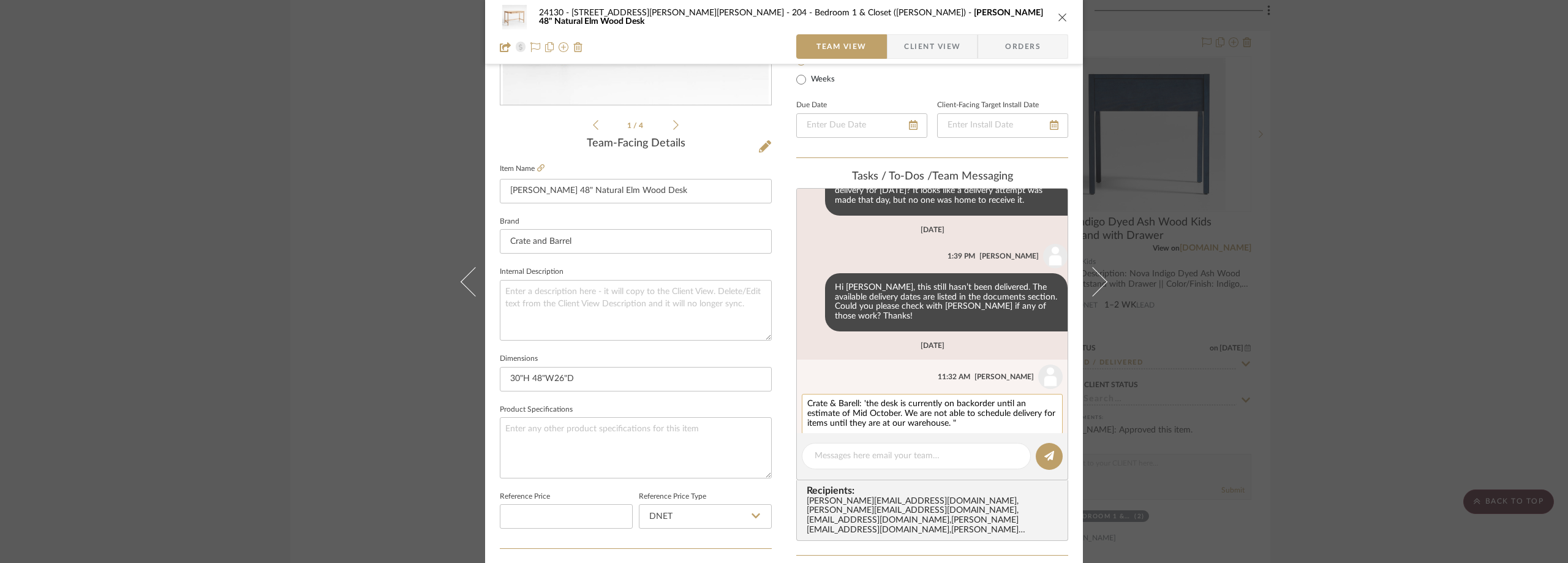
click at [849, 400] on textarea "Crate & Barell: 'the desk is currently on backorder until an estimate of Mid Oc…" at bounding box center [932, 415] width 250 height 30
drag, startPoint x: 851, startPoint y: 385, endPoint x: 840, endPoint y: 385, distance: 11.0
click at [840, 400] on textarea "Crate & Barell: 'the desk is currently on backorder until an estimate of Mid Oc…" at bounding box center [932, 415] width 250 height 30
click at [851, 400] on textarea "Crate & Barell: 'the desk is currently on backorder until an estimate of Mid Oc…" at bounding box center [932, 415] width 250 height 30
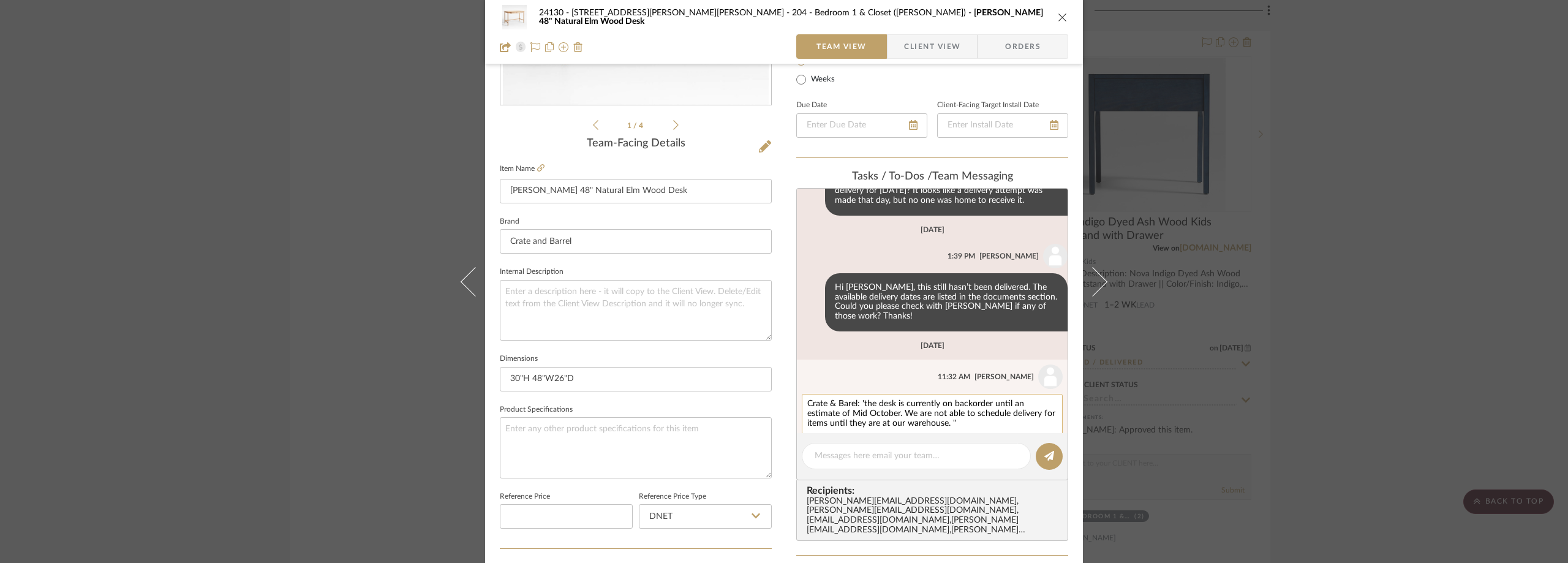
click at [847, 400] on textarea "Crate & Barel: 'the desk is currently on backorder until an estimate of Mid Oct…" at bounding box center [932, 415] width 250 height 30
type textarea "Crate & Barrel: 'the desk is currently on backorder until an estimate of Mid Oc…"
click at [1024, 440] on button "SAVE CHANGES" at bounding box center [1035, 444] width 55 height 8
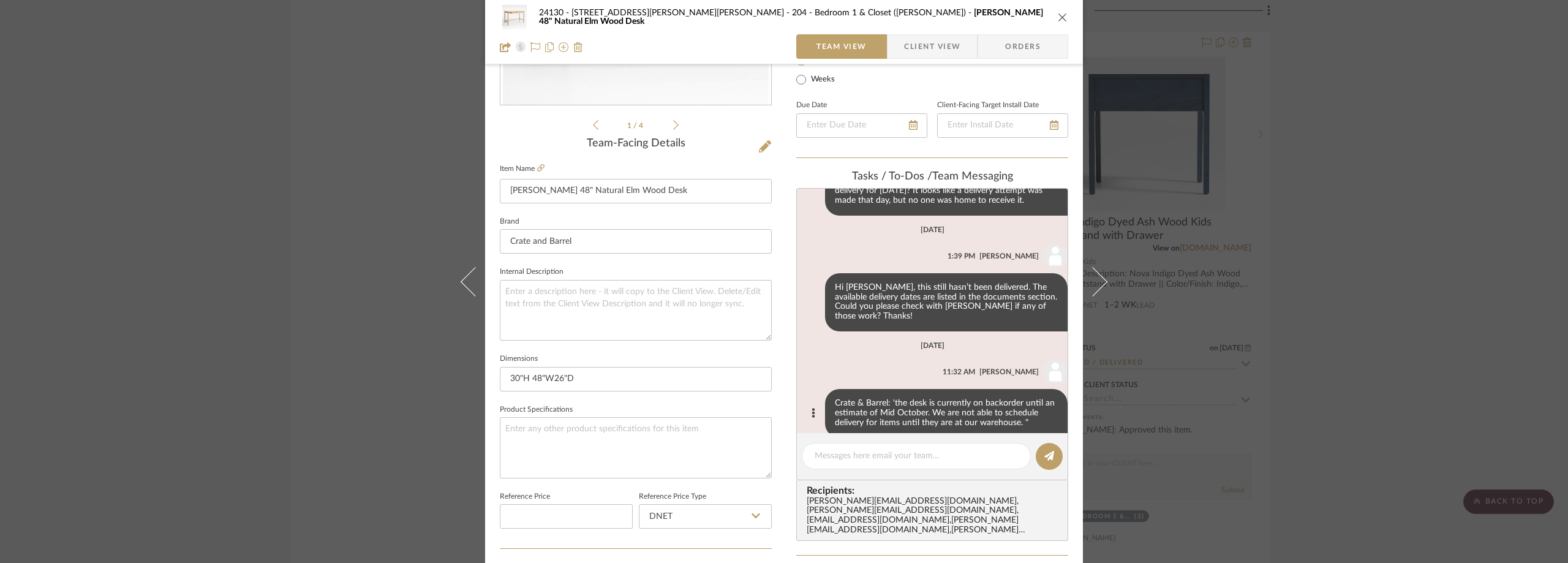
click at [328, 109] on div "24130 - 100 Mine Hill Rd - Costigan 204 - Bedroom 1 & Closet (Alec) Elias 48" N…" at bounding box center [784, 281] width 1568 height 563
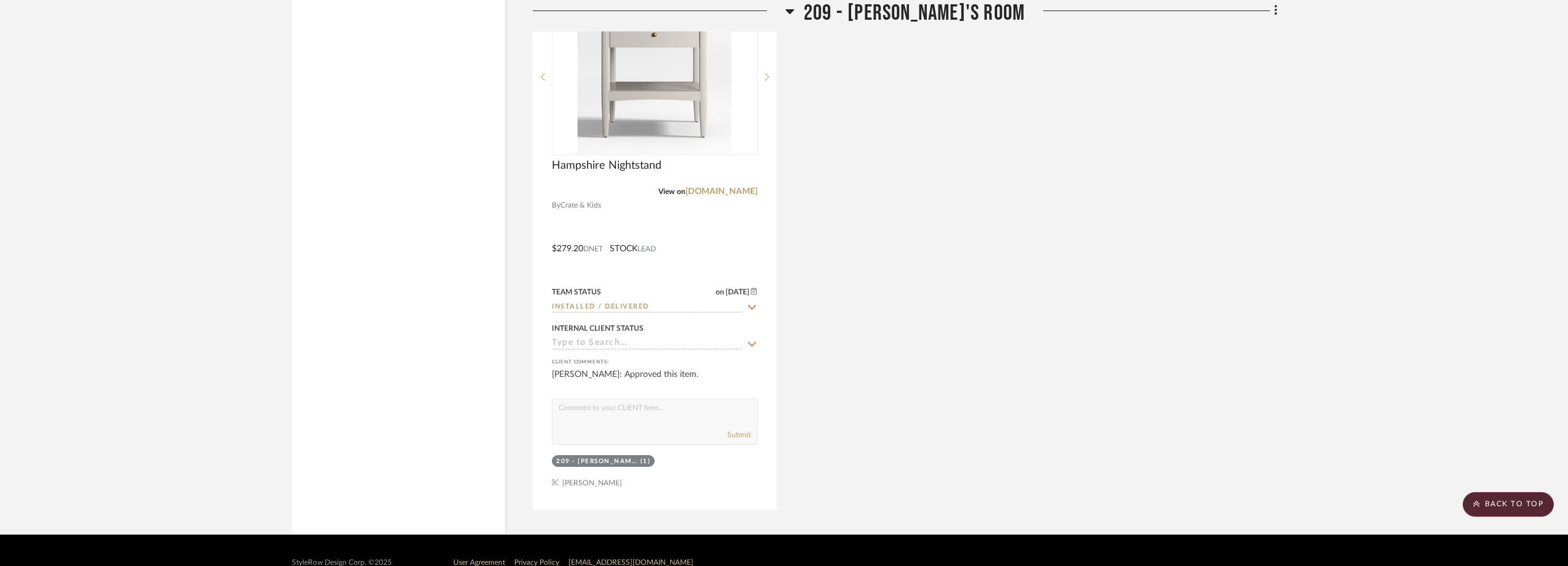
scroll to position [0, 0]
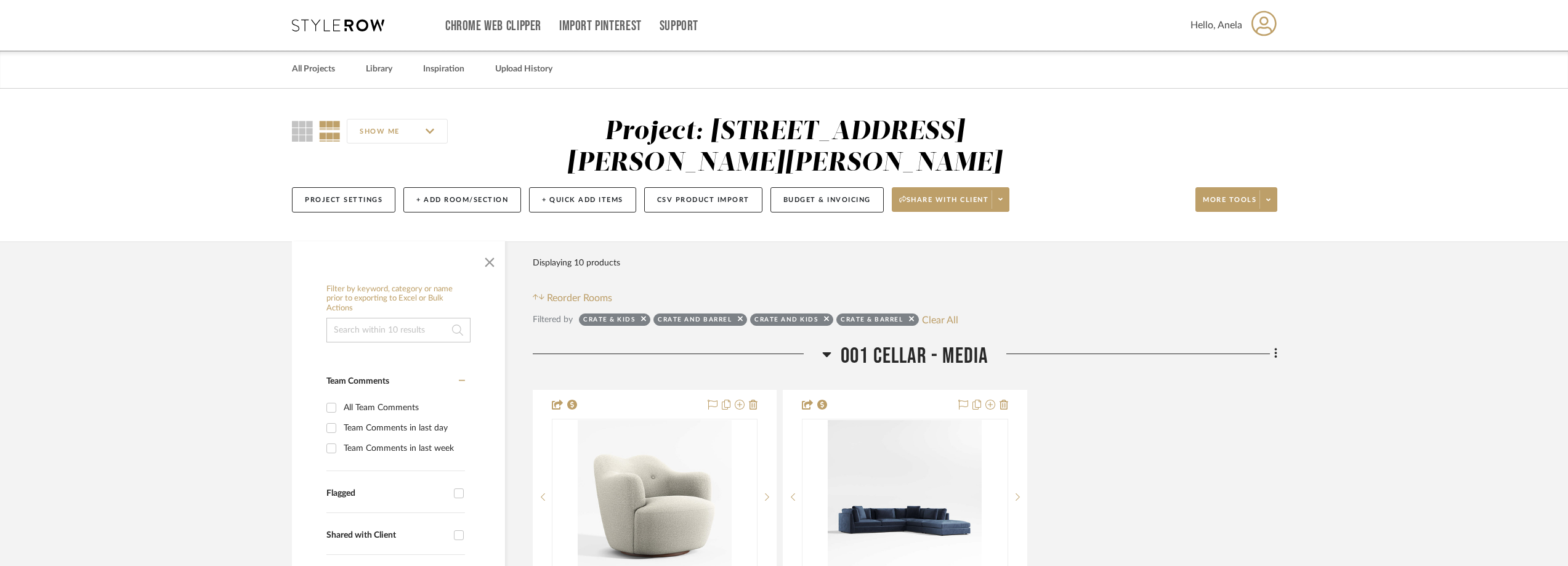
click at [959, 325] on div "Filtered by Crate & Kids Crate and Barrel Crate and Kids Crate & Barrel Clear A…" at bounding box center [905, 319] width 744 height 16
click at [951, 320] on button "Clear All" at bounding box center [940, 319] width 36 height 16
checkbox input "false"
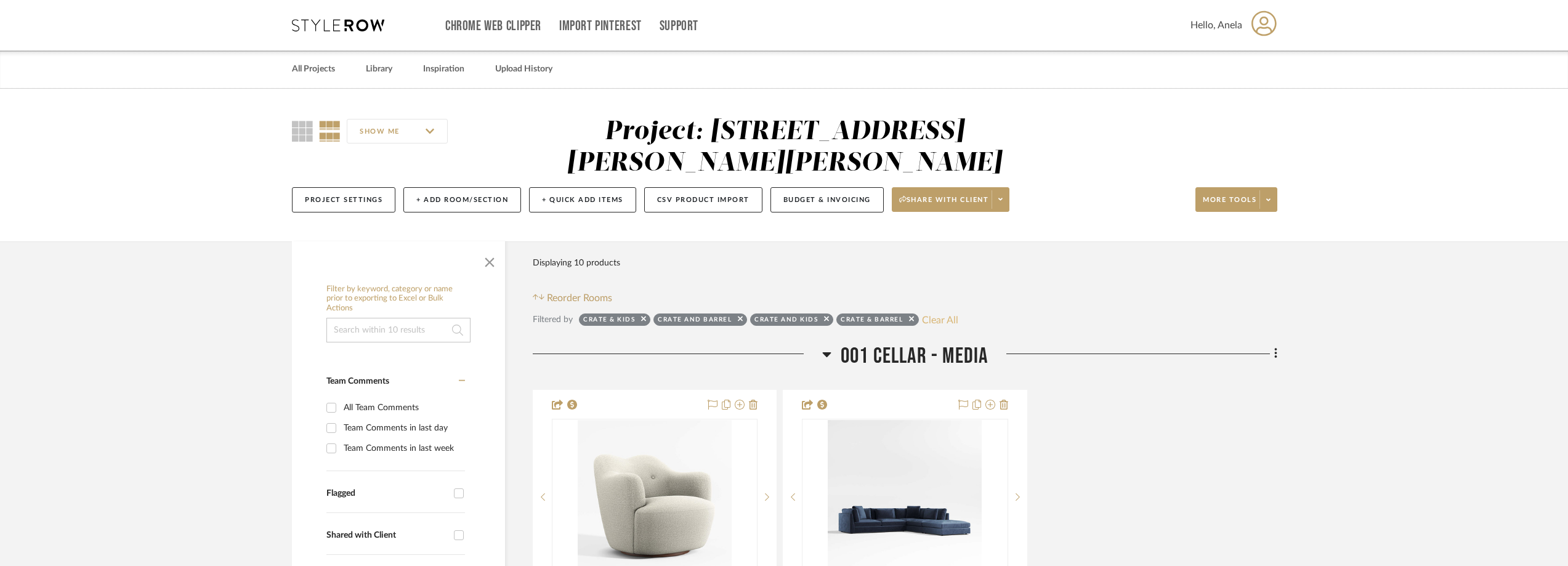
checkbox input "false"
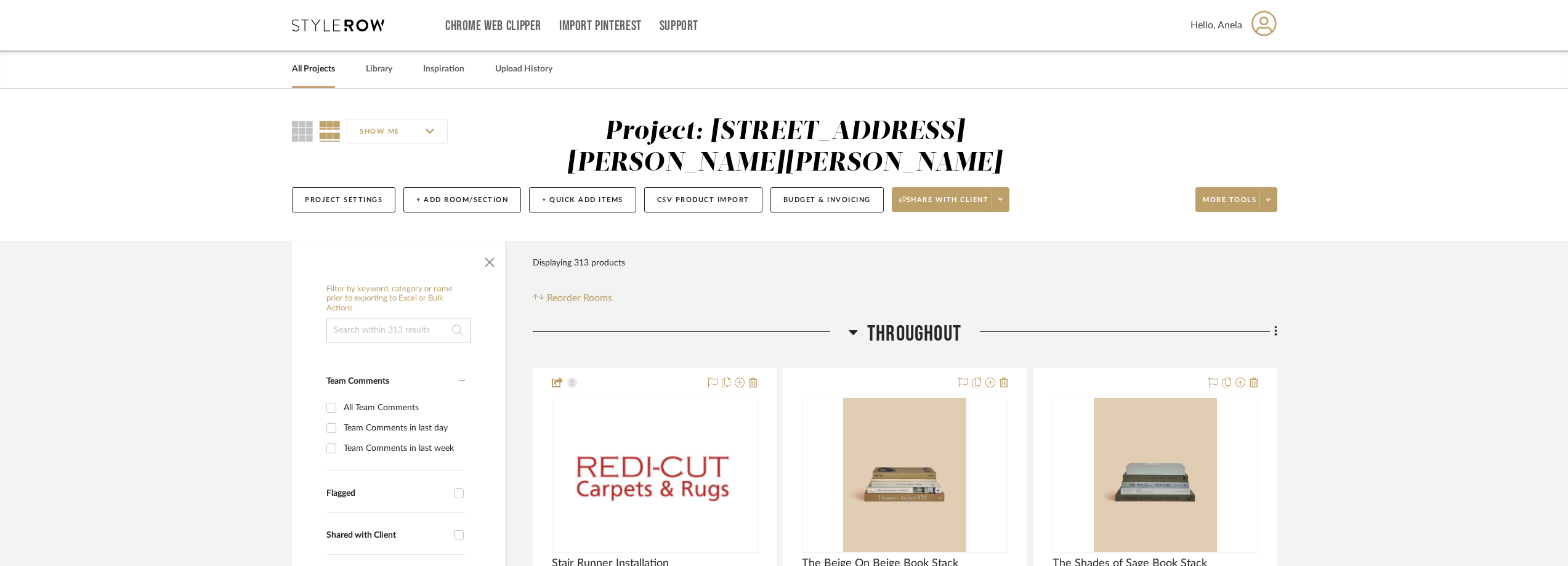
click at [299, 32] on div "Chrome Web Clipper Import Pinterest Support All Projects Library Inspiration Up…" at bounding box center [785, 25] width 986 height 50
click at [301, 29] on icon at bounding box center [338, 25] width 92 height 12
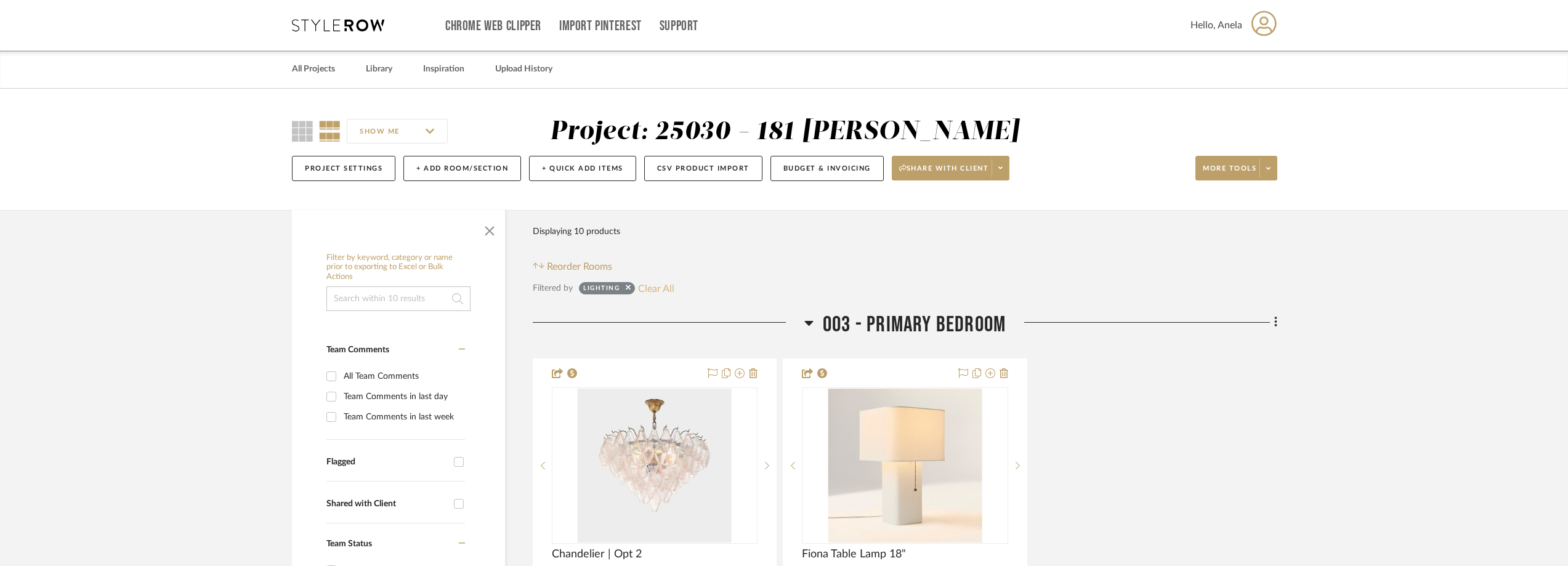
click at [650, 296] on button "Clear All" at bounding box center [656, 288] width 36 height 16
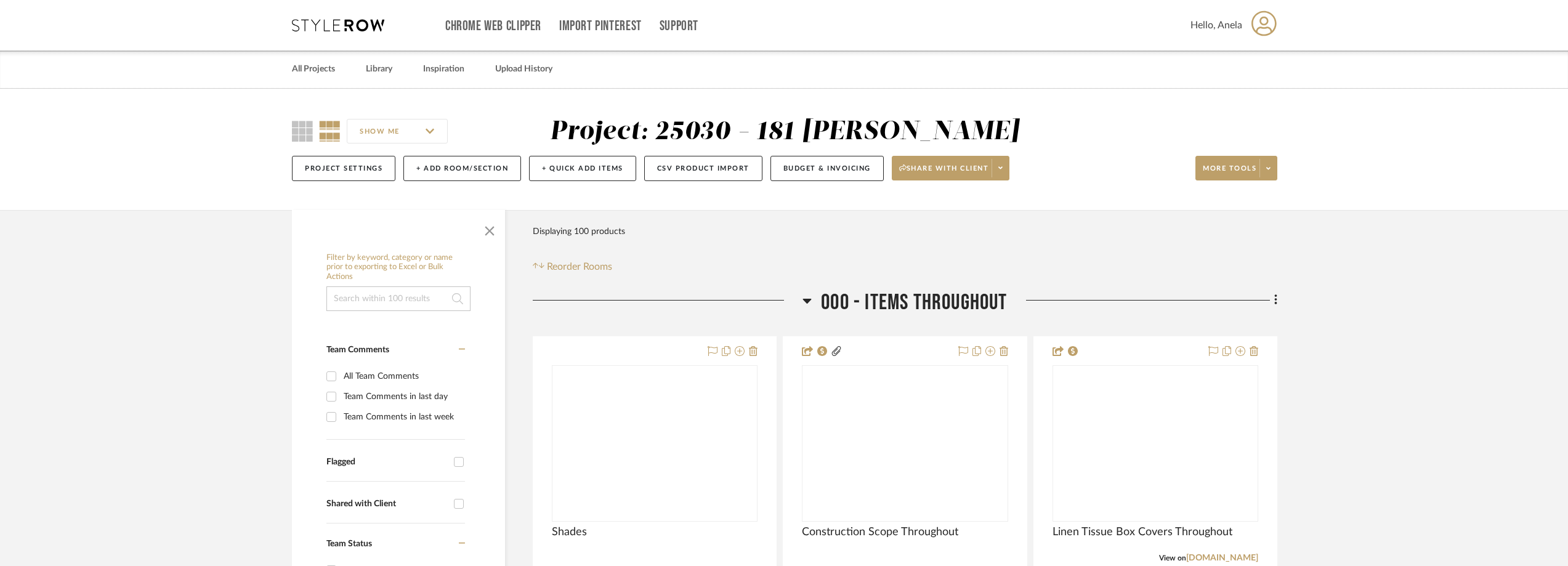
click at [334, 24] on icon at bounding box center [338, 25] width 92 height 12
